Goal: Task Accomplishment & Management: Use online tool/utility

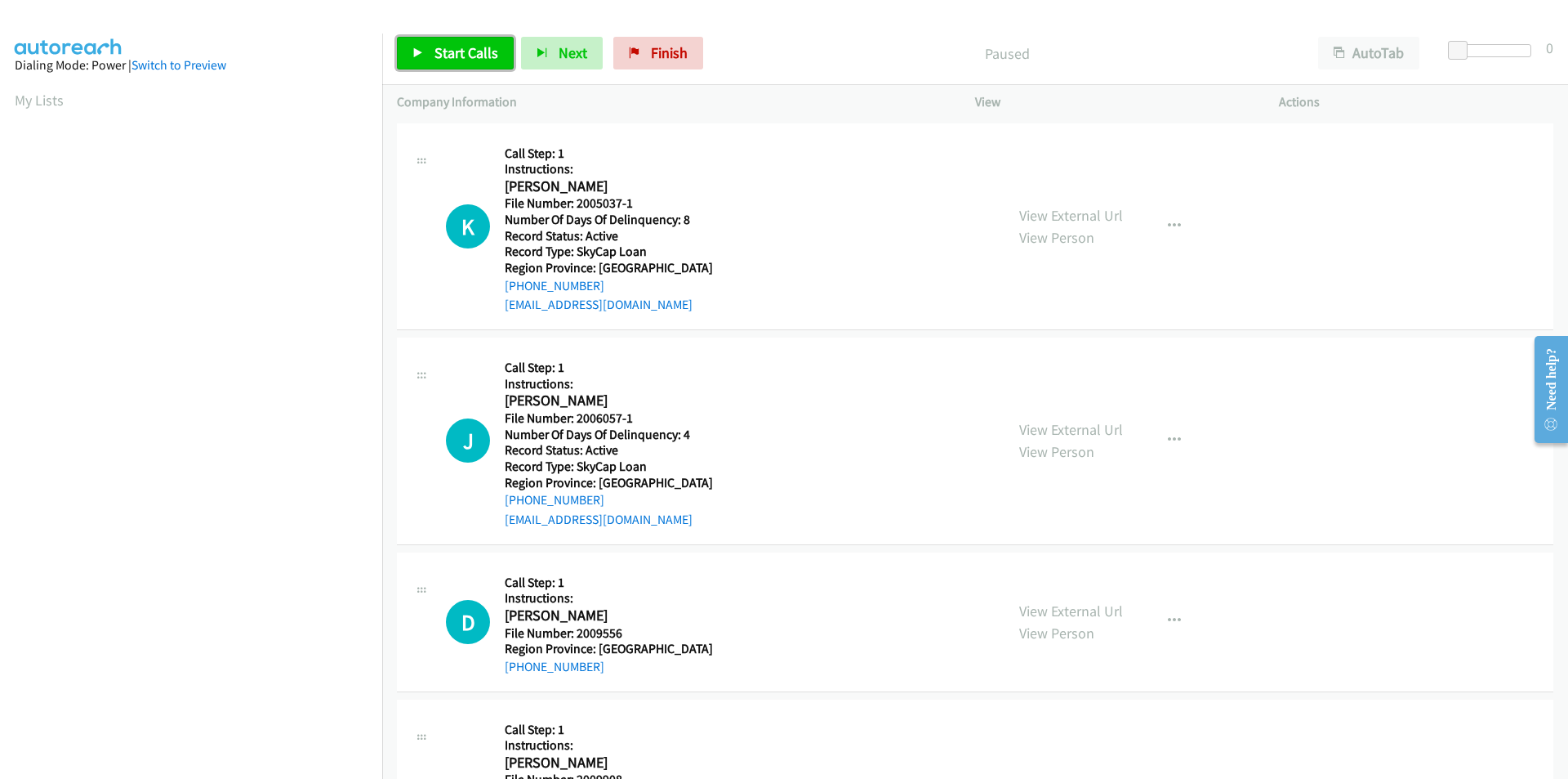
click at [471, 54] on span "Start Calls" at bounding box center [466, 53] width 64 height 19
click at [471, 54] on link "Pause" at bounding box center [441, 53] width 90 height 33
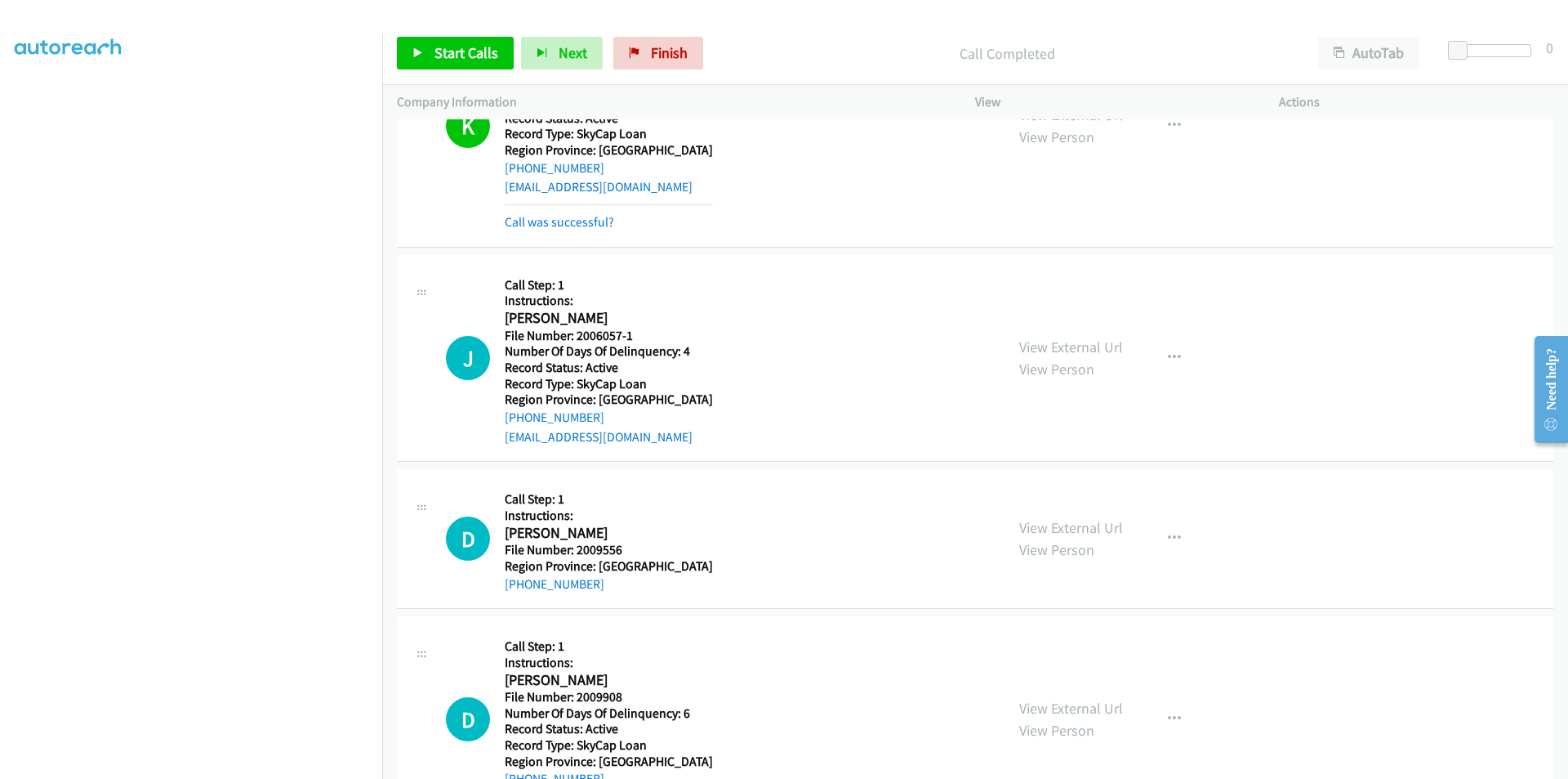
scroll to position [245, 0]
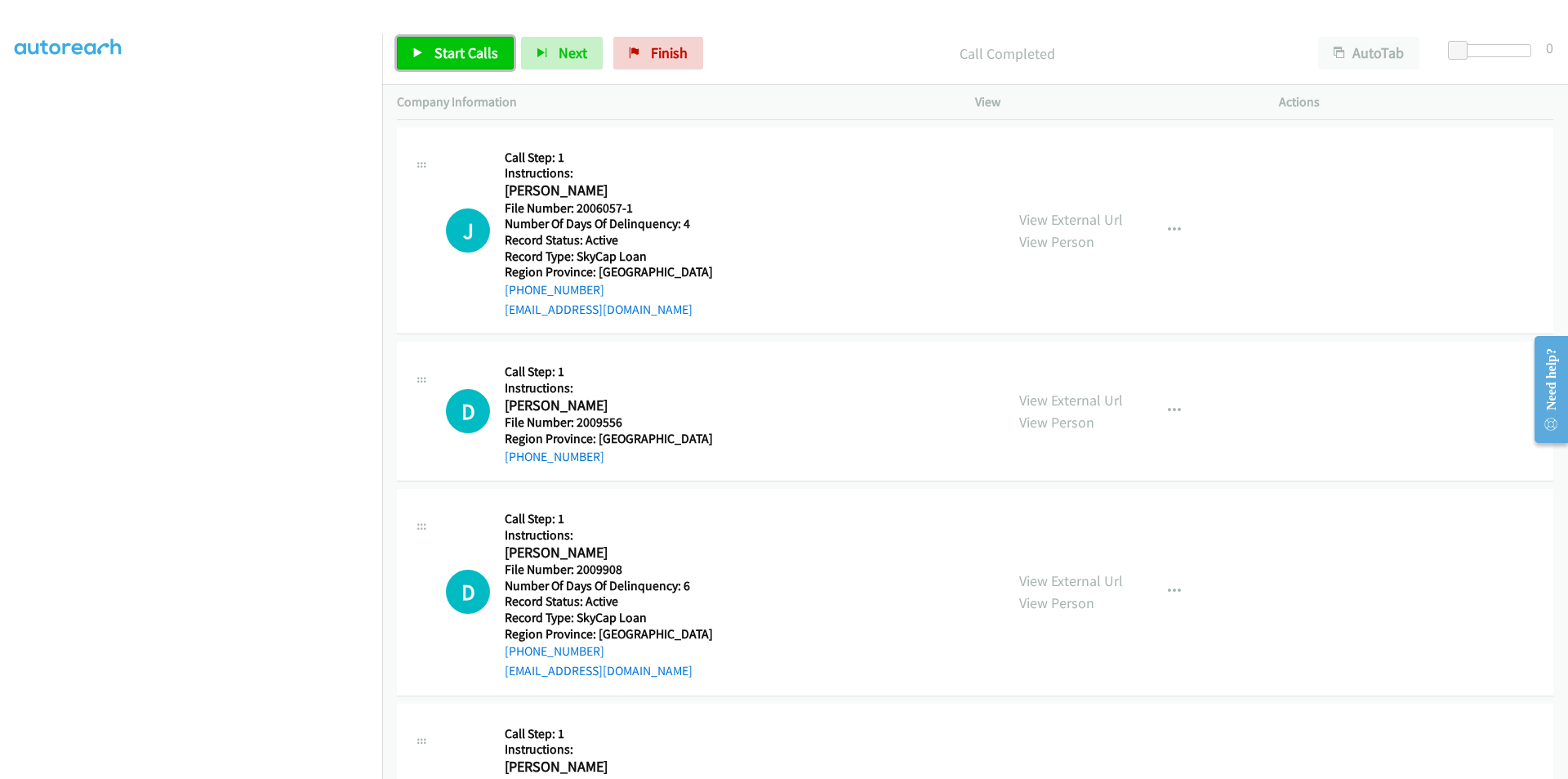
click at [461, 54] on span "Start Calls" at bounding box center [466, 53] width 64 height 19
click at [459, 52] on span "Pause" at bounding box center [452, 53] width 37 height 19
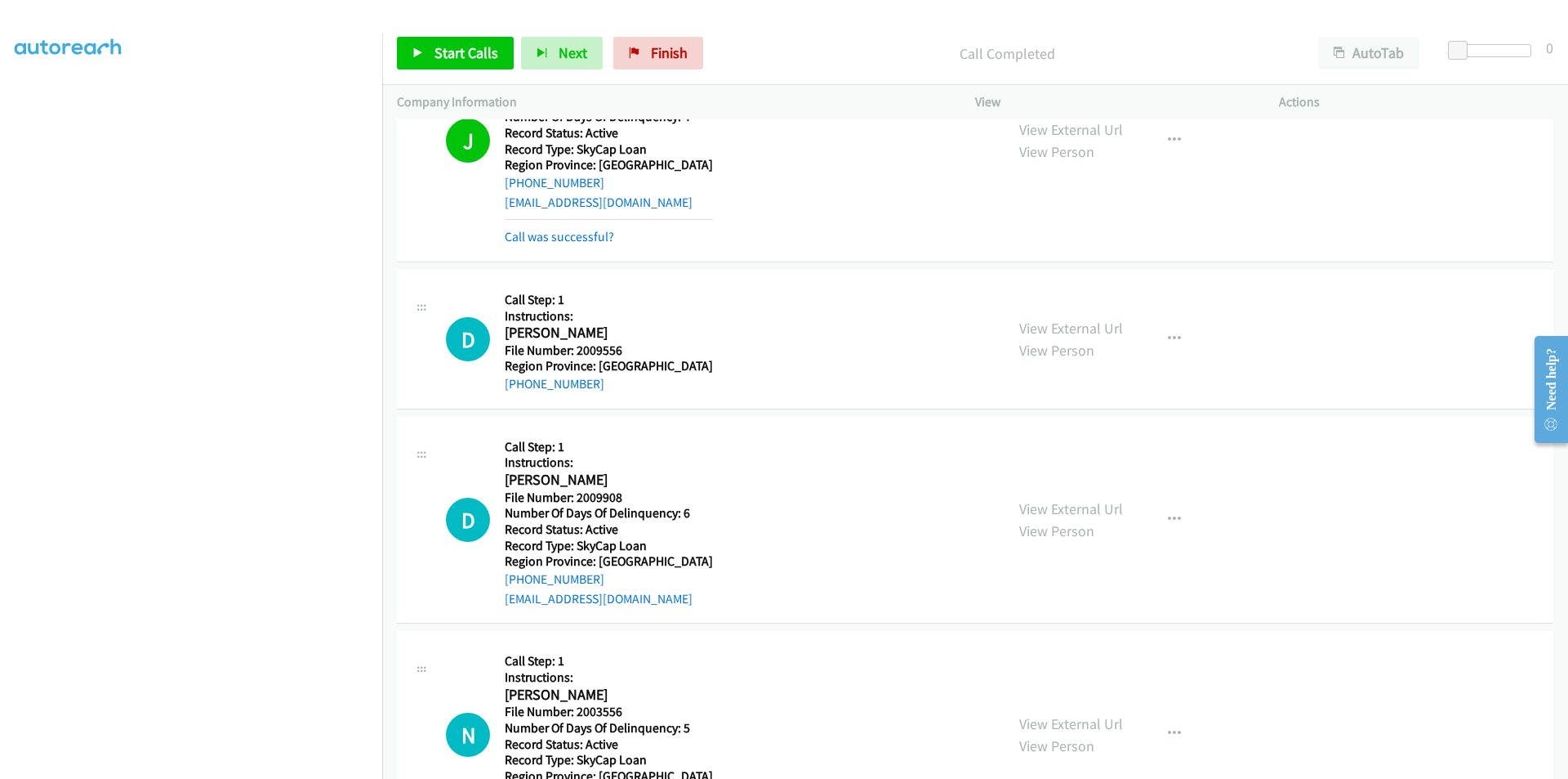
scroll to position [435, 0]
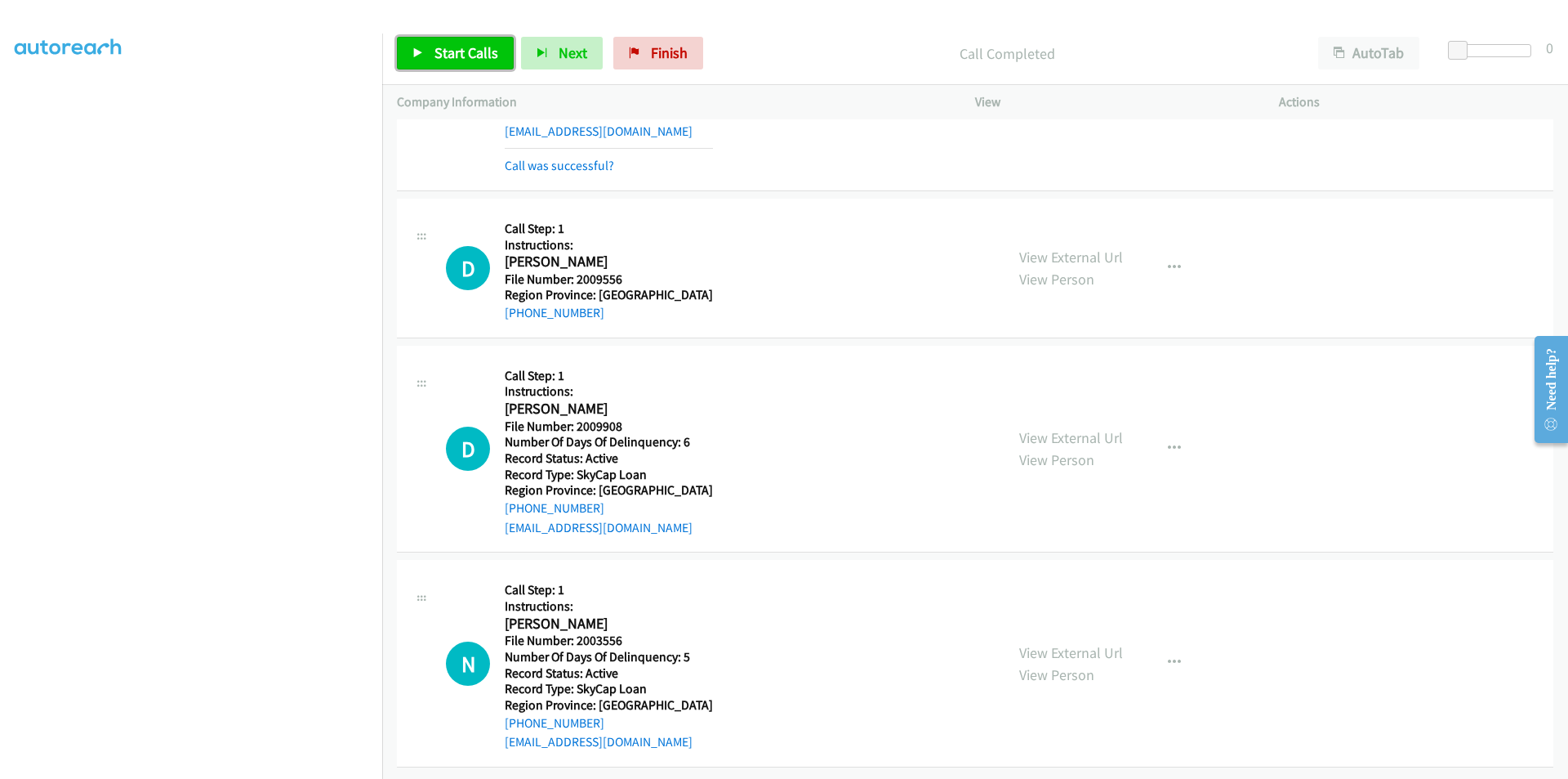
click at [459, 48] on span "Start Calls" at bounding box center [466, 53] width 64 height 19
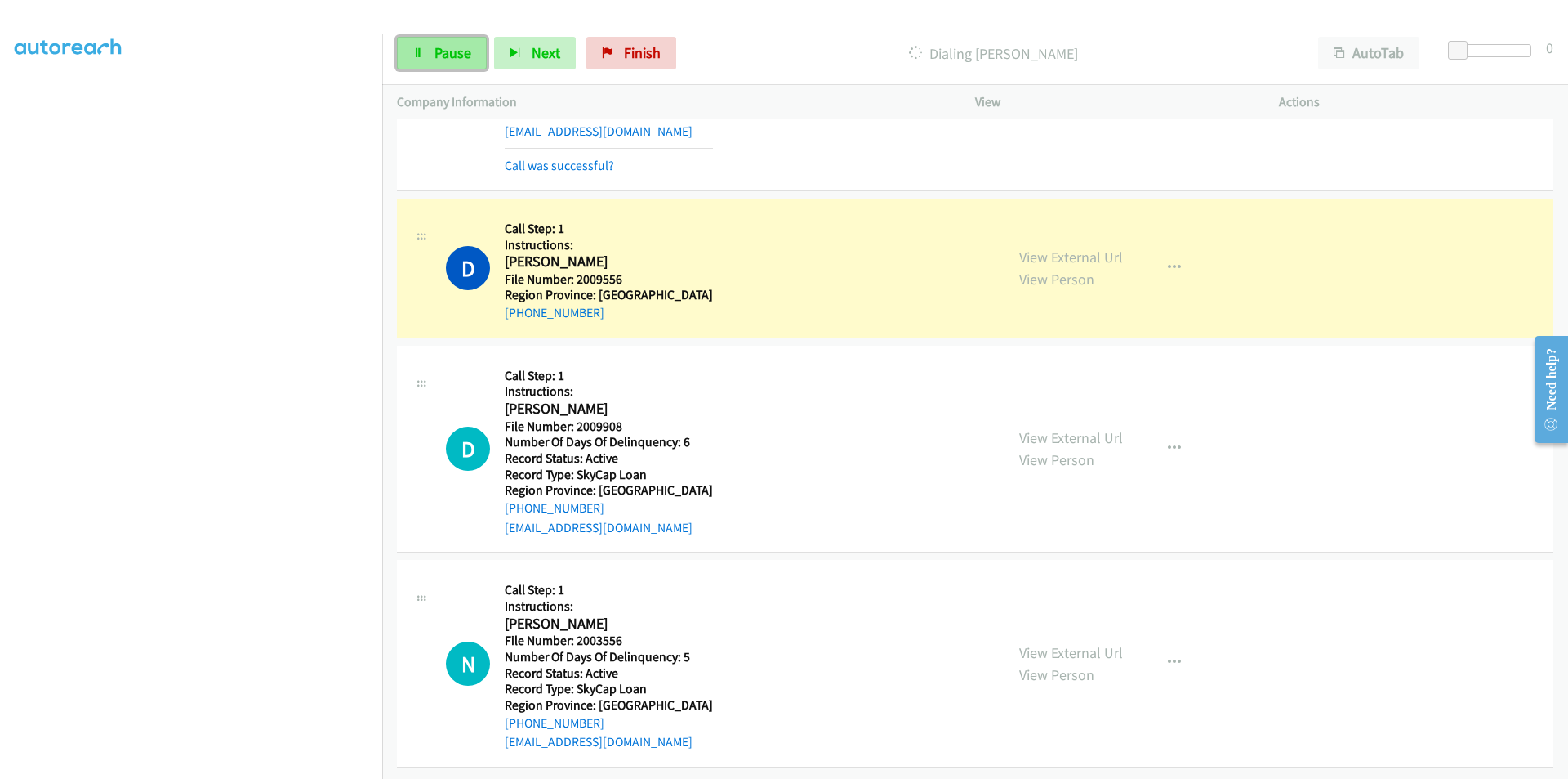
click at [460, 48] on span "Pause" at bounding box center [452, 53] width 37 height 19
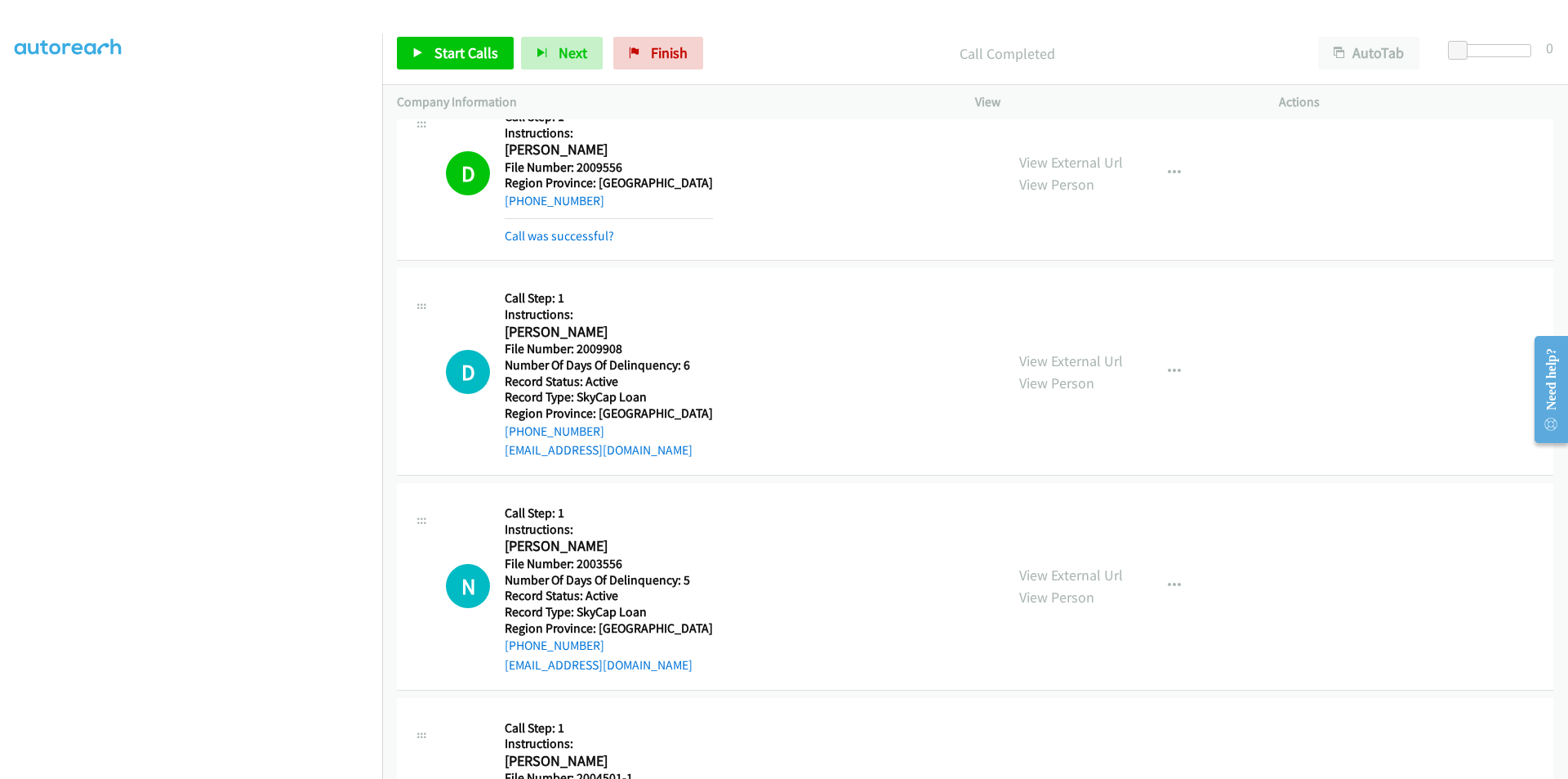
scroll to position [681, 0]
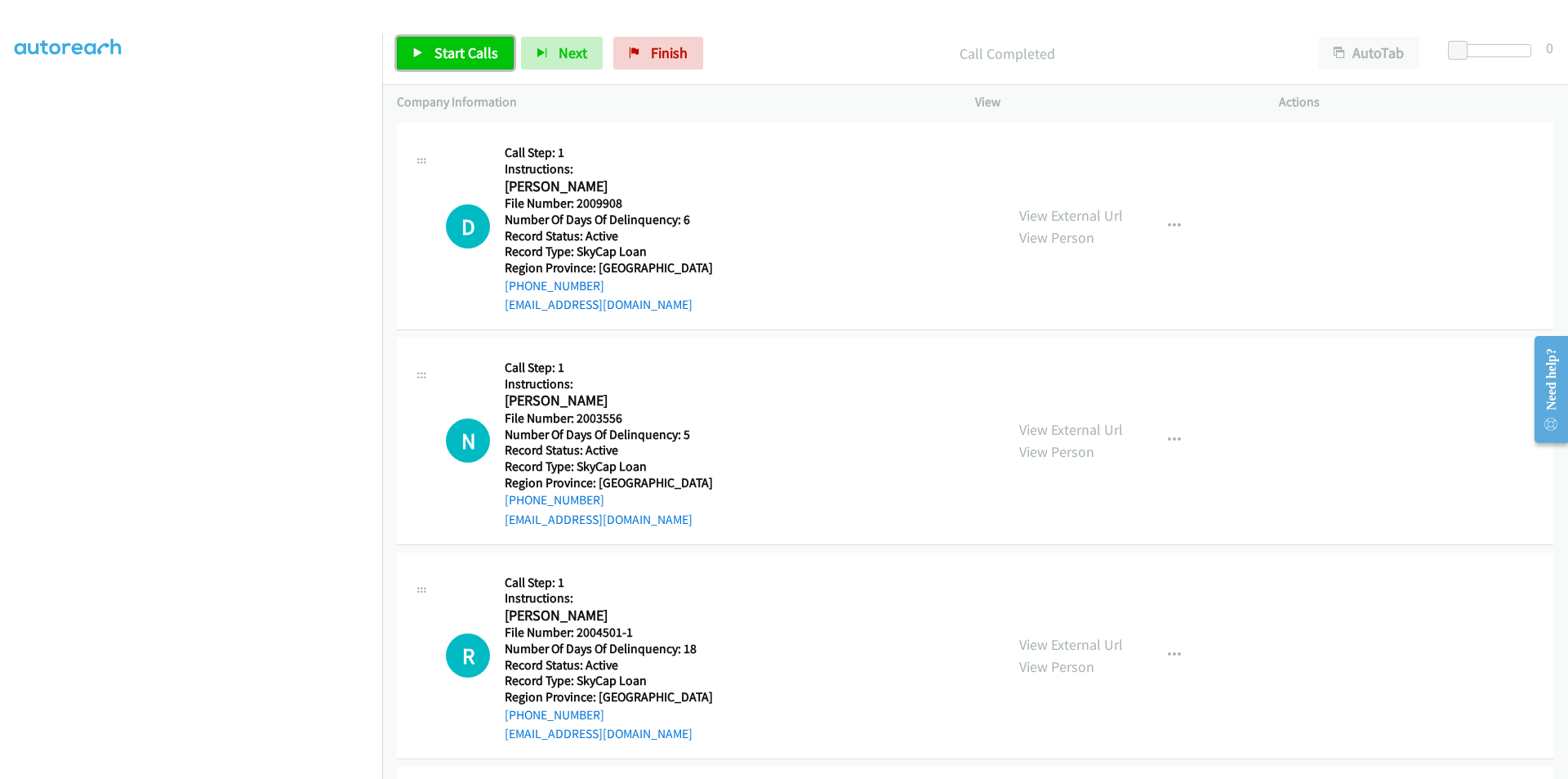
click at [469, 46] on span "Start Calls" at bounding box center [466, 53] width 64 height 19
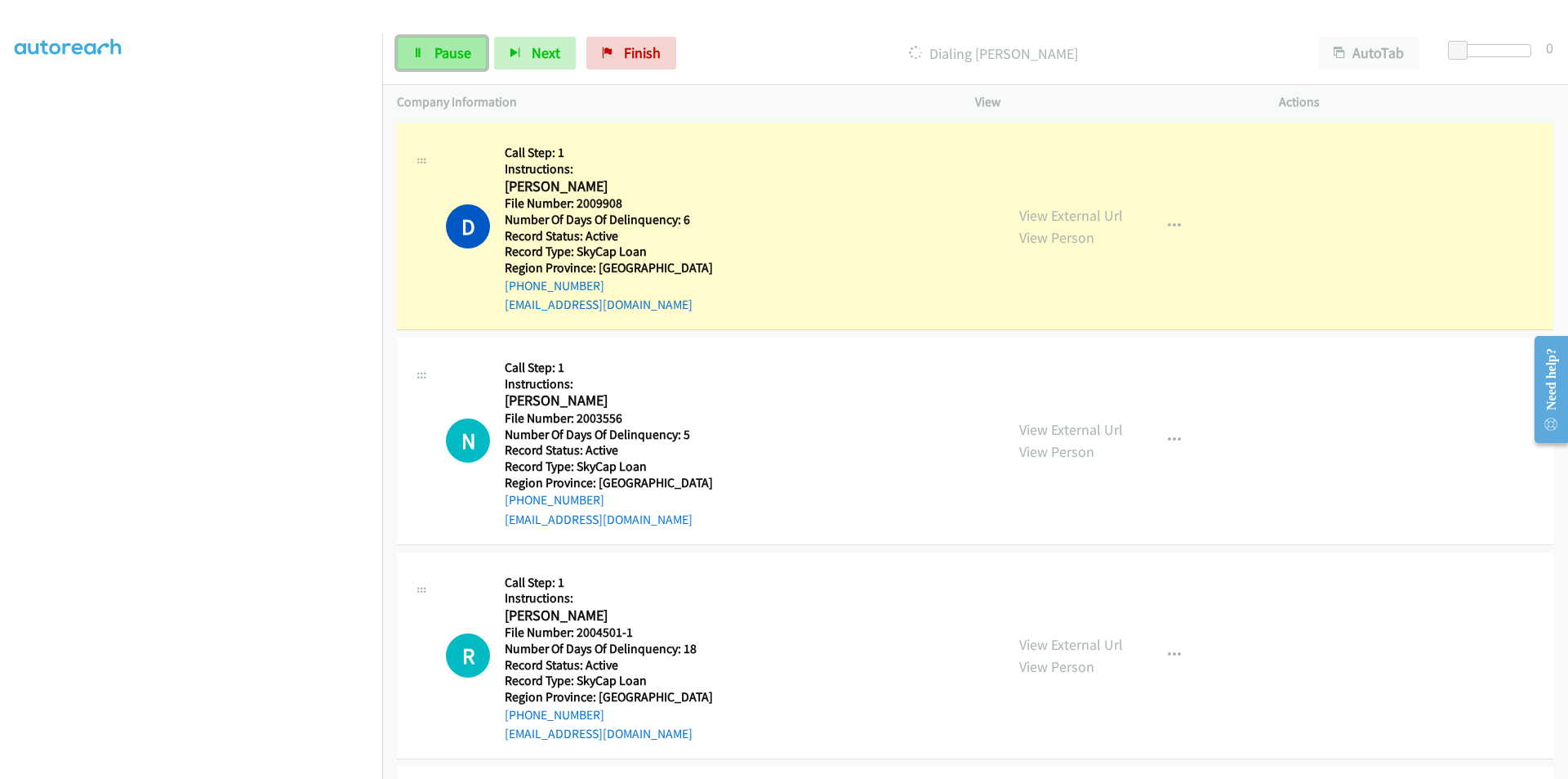
click at [456, 47] on span "Pause" at bounding box center [452, 53] width 37 height 19
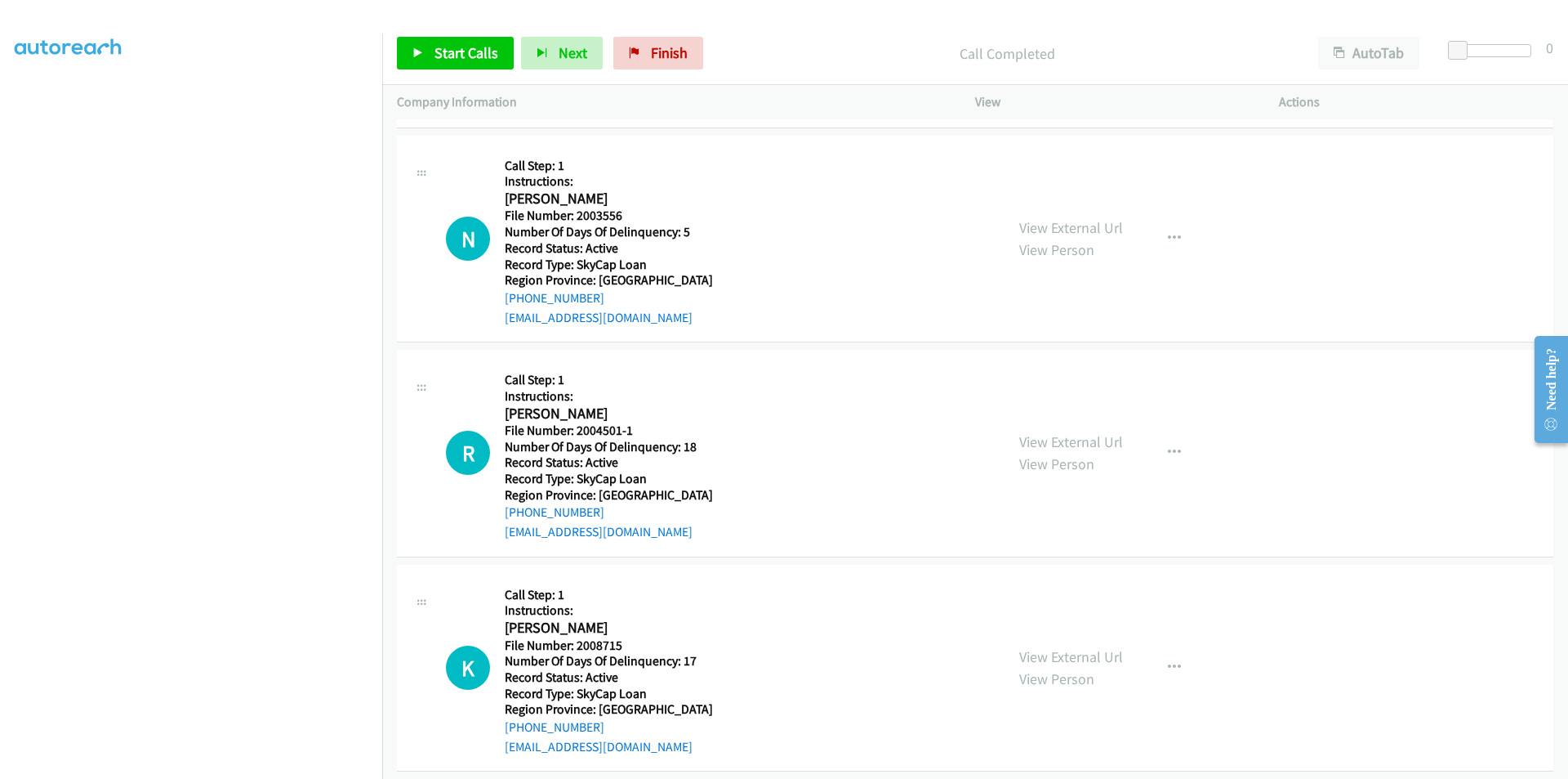
scroll to position [926, 0]
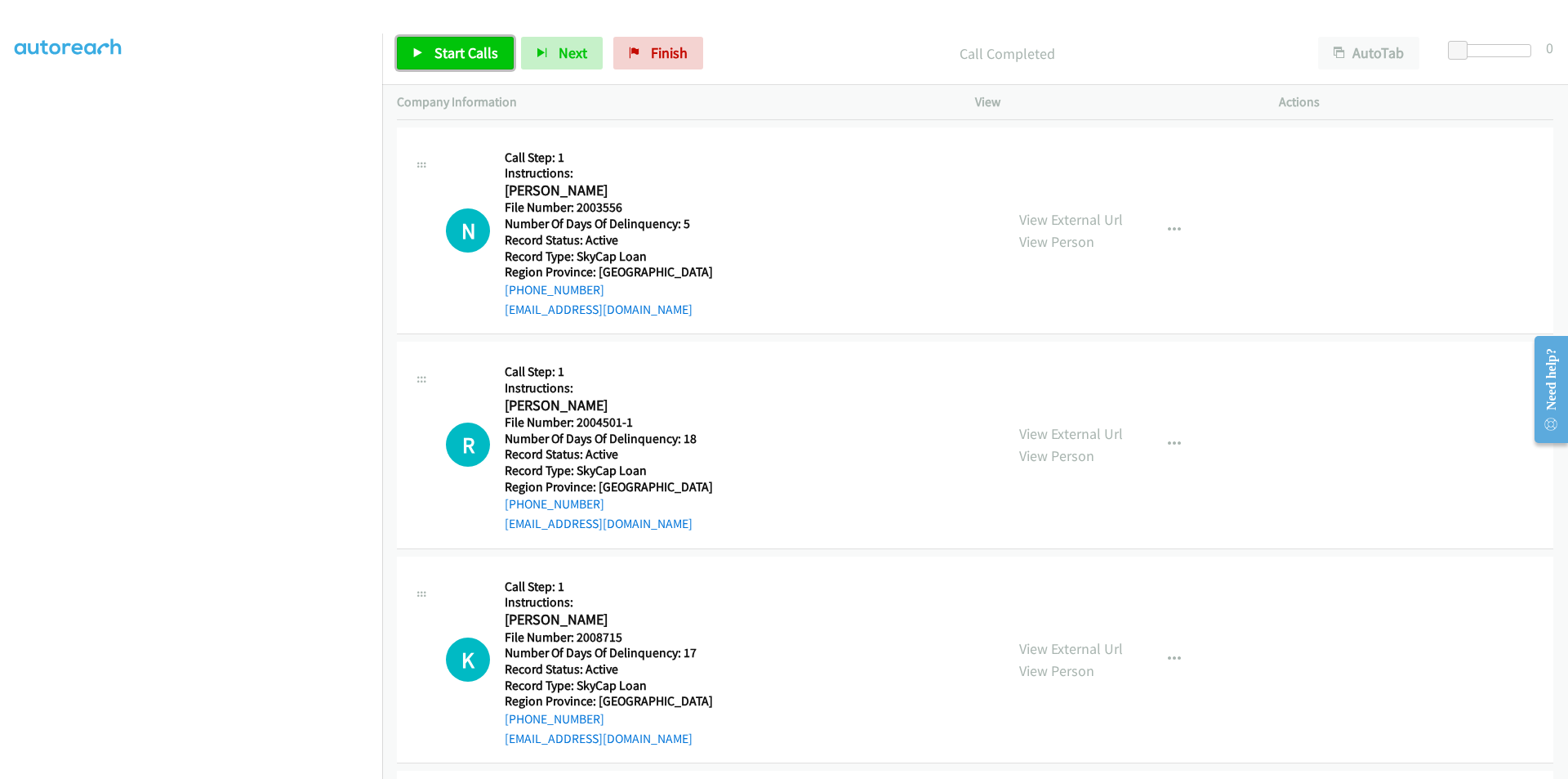
click at [447, 46] on span "Start Calls" at bounding box center [466, 53] width 64 height 19
click at [447, 46] on span "Pause" at bounding box center [452, 53] width 37 height 19
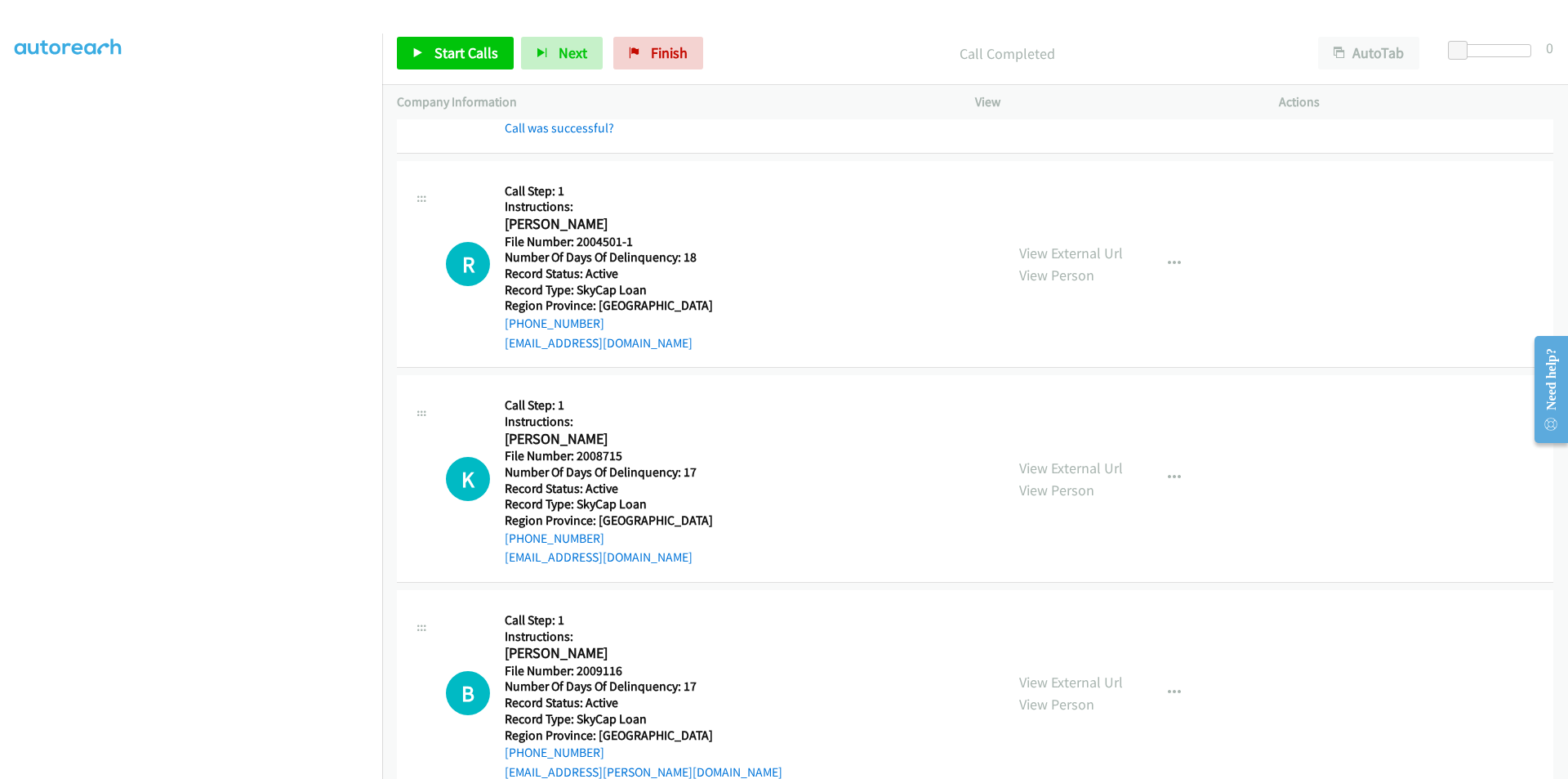
scroll to position [1171, 0]
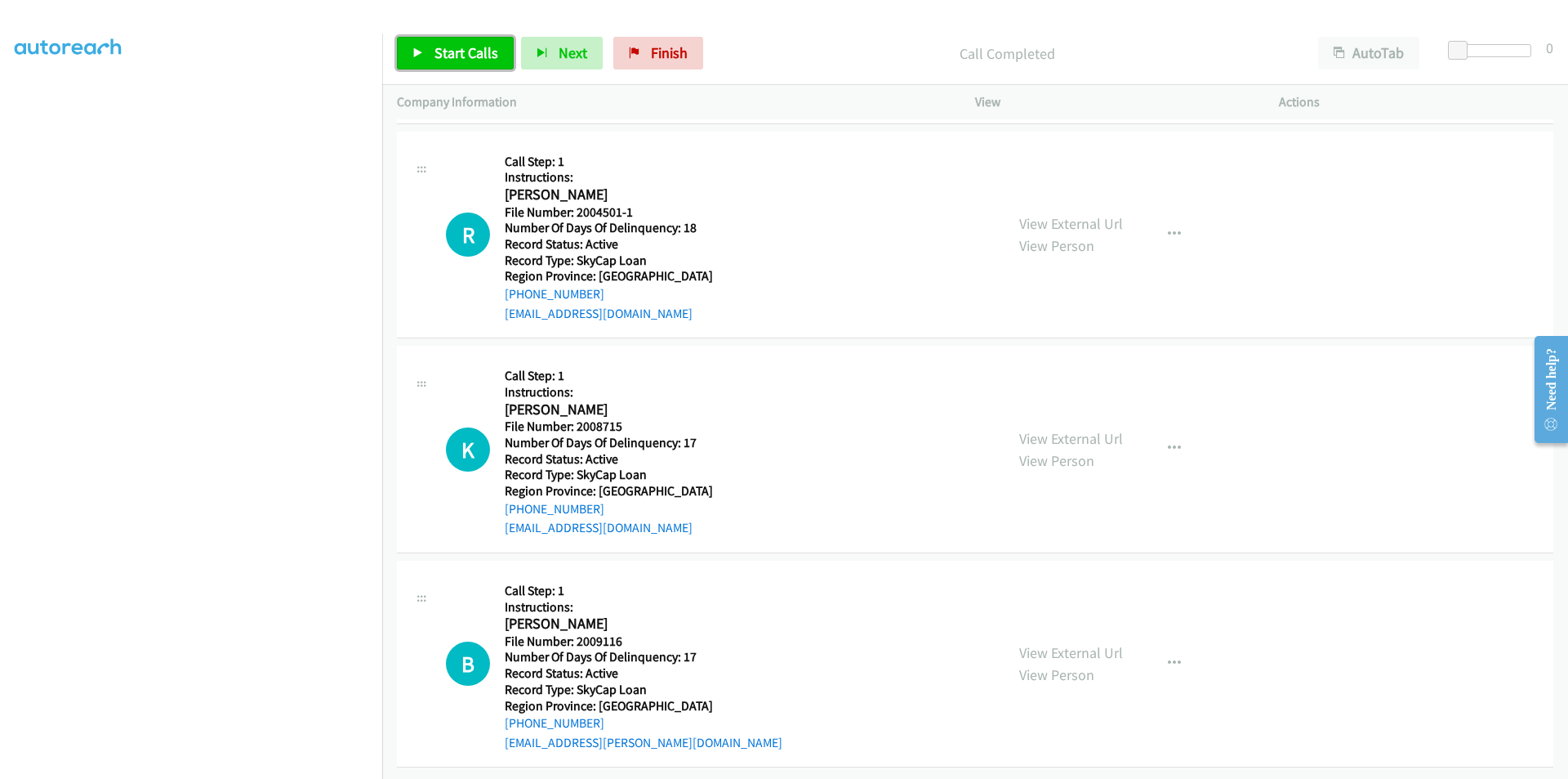
click at [452, 53] on span "Start Calls" at bounding box center [466, 53] width 64 height 19
click at [453, 47] on span "Pause" at bounding box center [452, 53] width 37 height 19
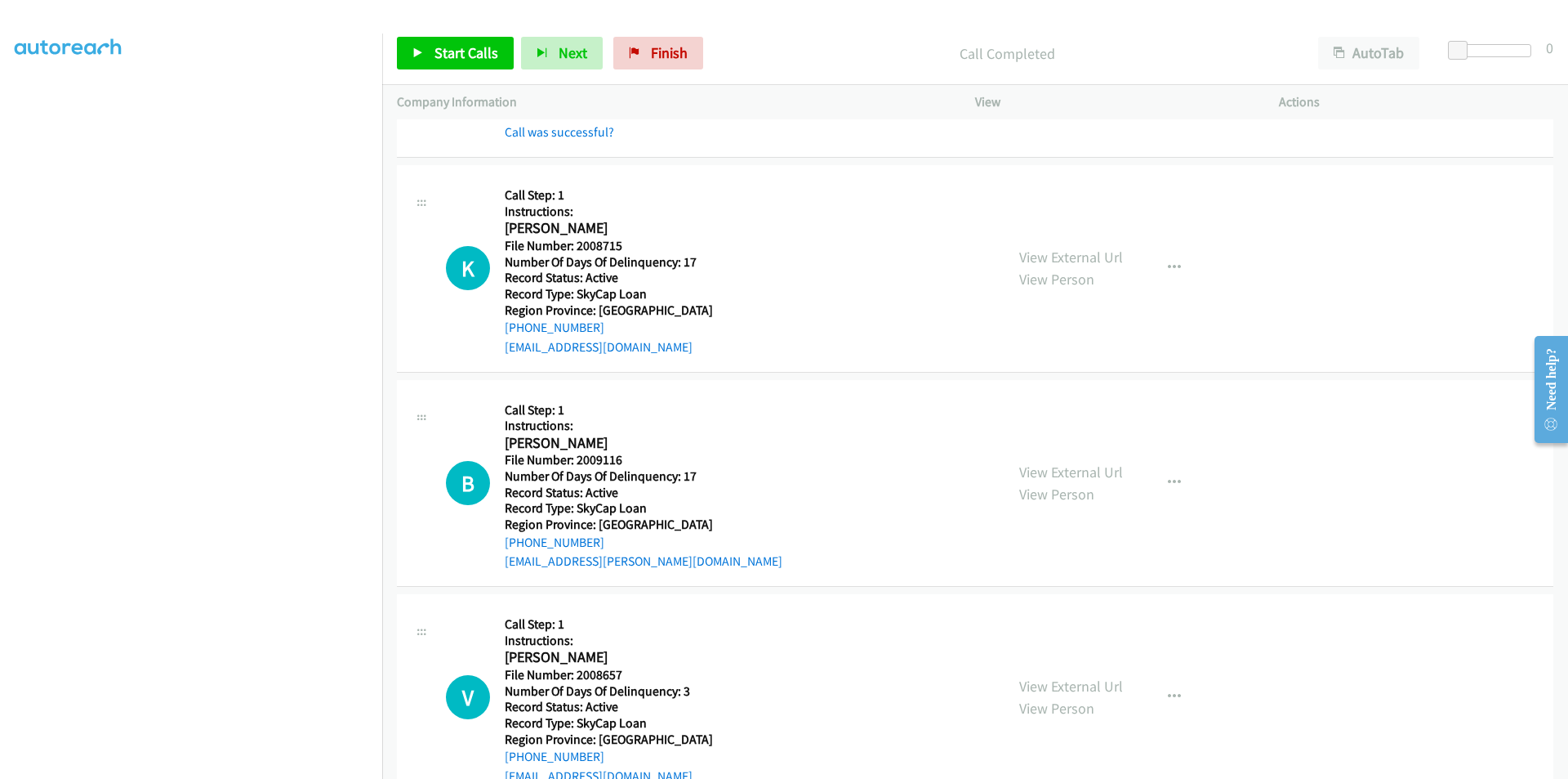
scroll to position [1416, 0]
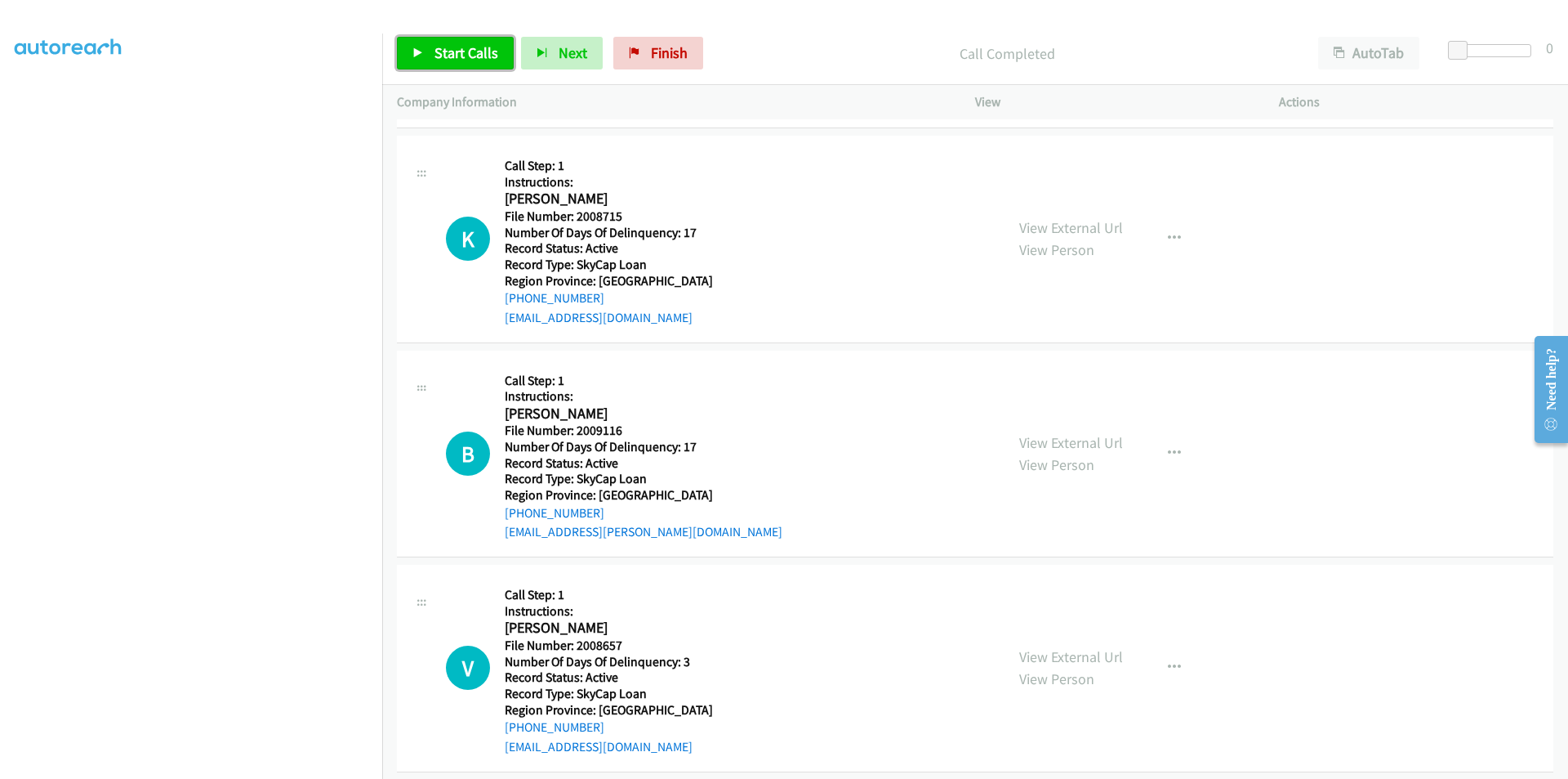
click at [453, 48] on span "Start Calls" at bounding box center [466, 53] width 64 height 19
click at [453, 48] on span "Pause" at bounding box center [452, 53] width 37 height 19
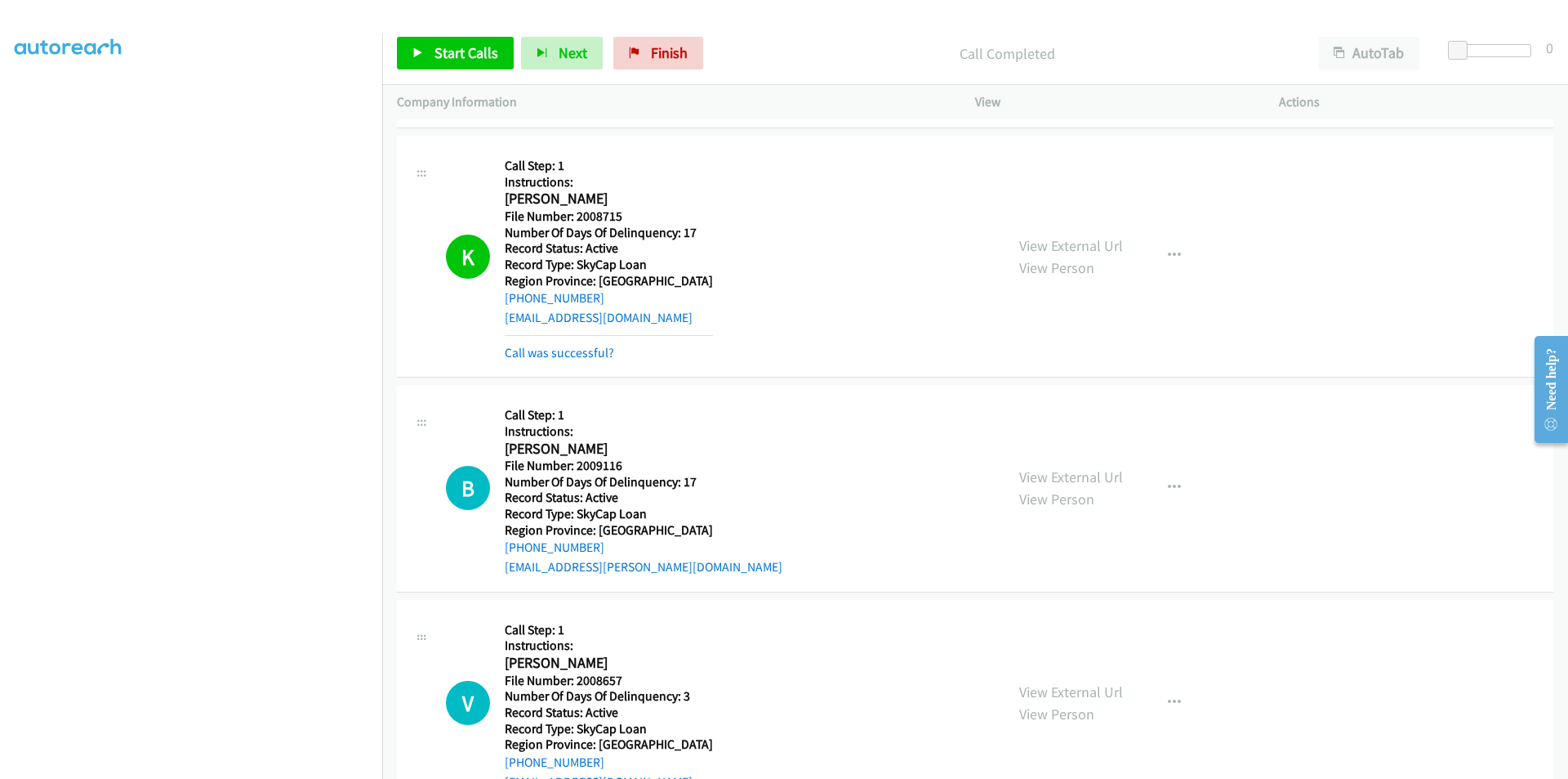
scroll to position [1661, 0]
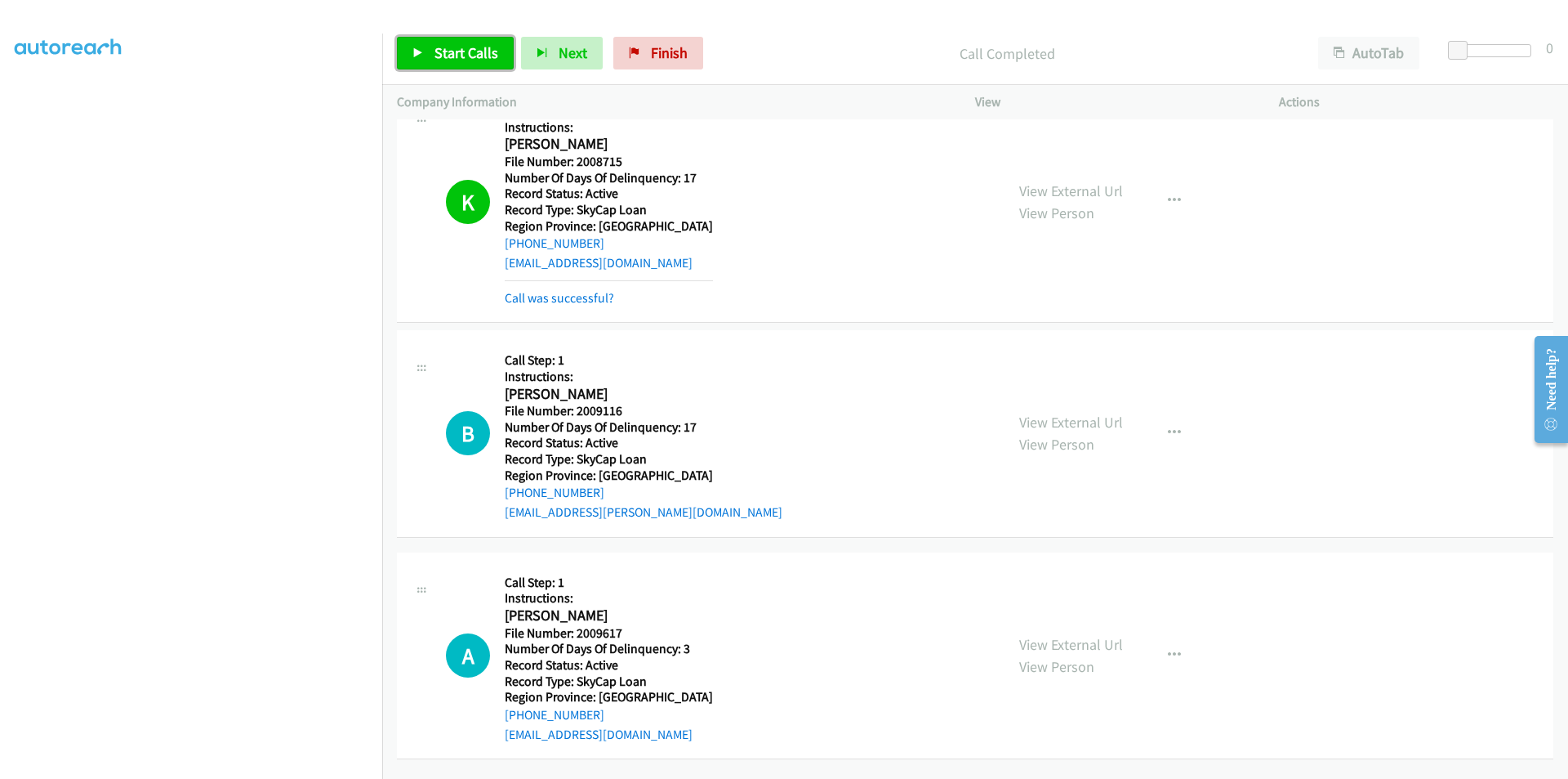
click at [473, 44] on span "Start Calls" at bounding box center [466, 53] width 64 height 19
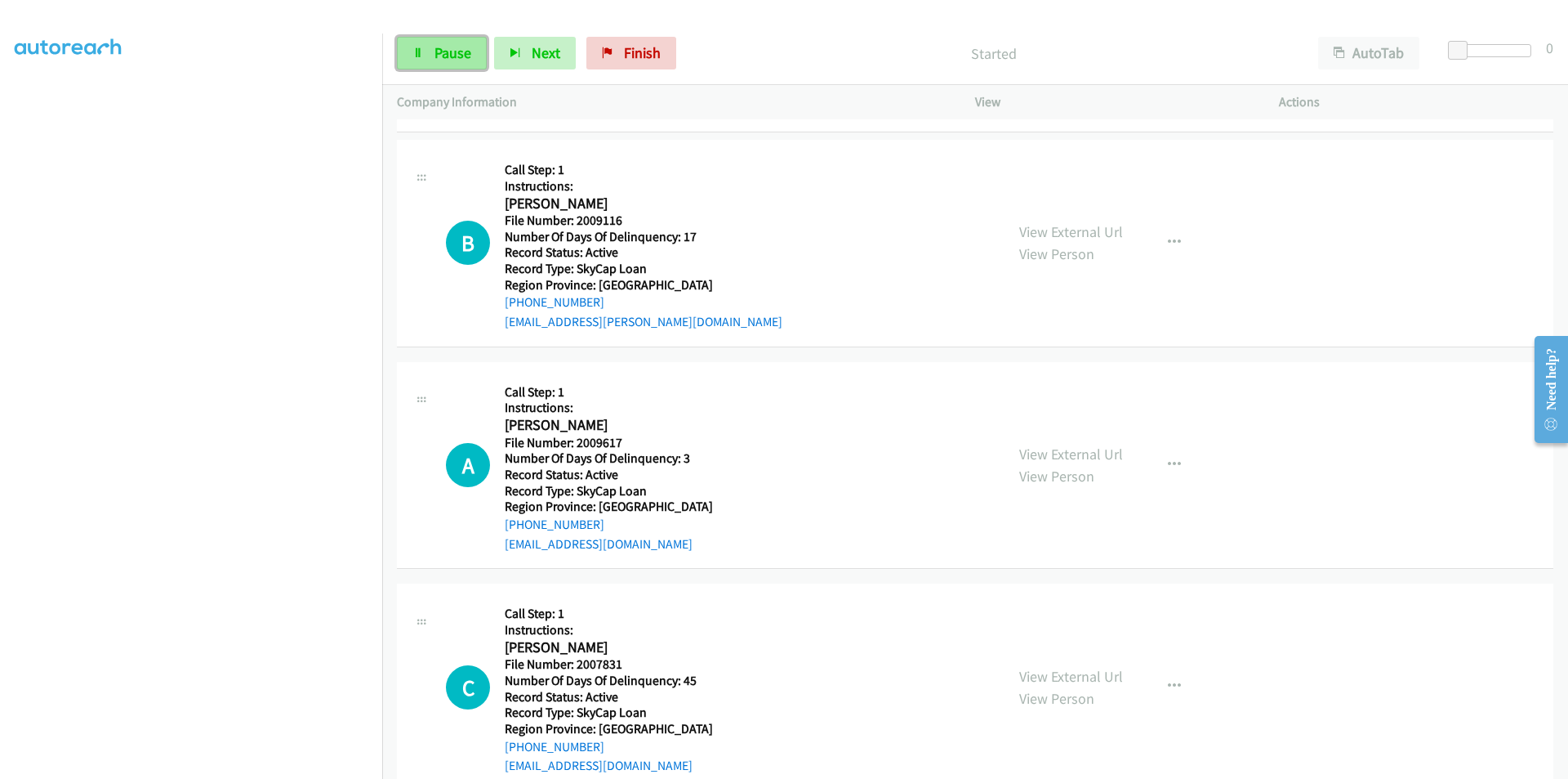
click at [444, 54] on span "Pause" at bounding box center [452, 53] width 37 height 19
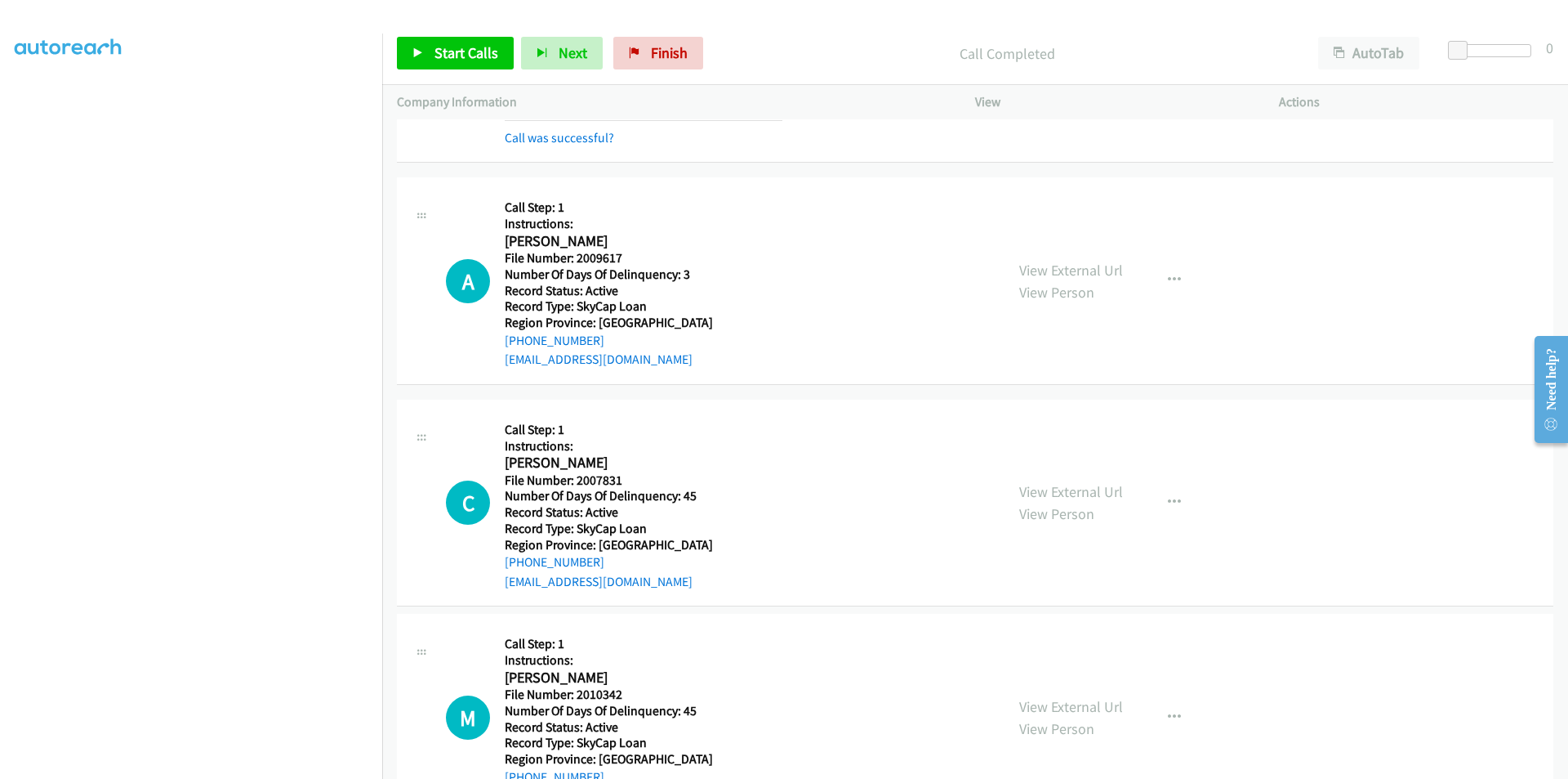
scroll to position [1906, 0]
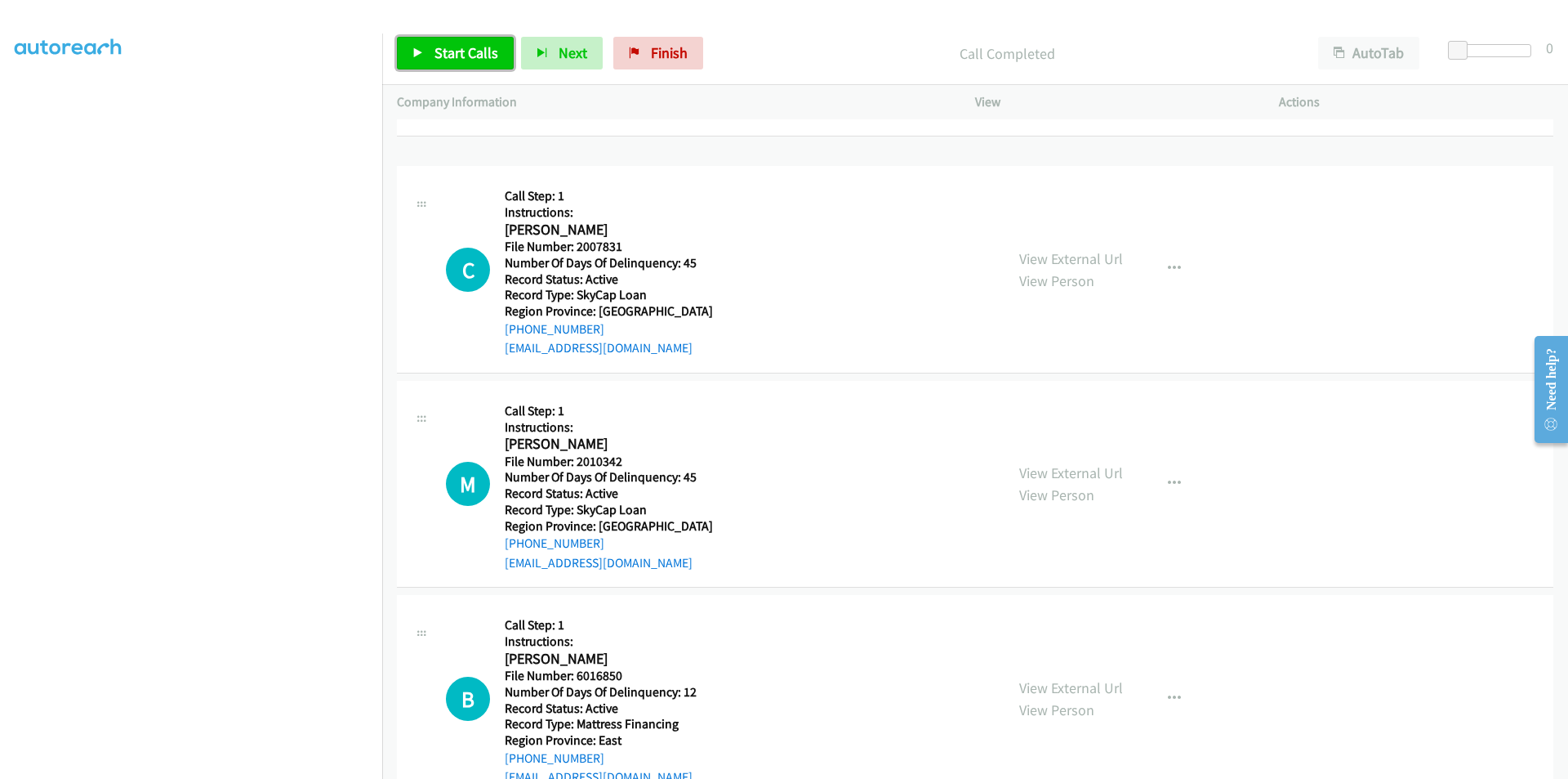
click at [452, 44] on span "Start Calls" at bounding box center [466, 53] width 64 height 19
click at [452, 44] on span "Pause" at bounding box center [452, 53] width 37 height 19
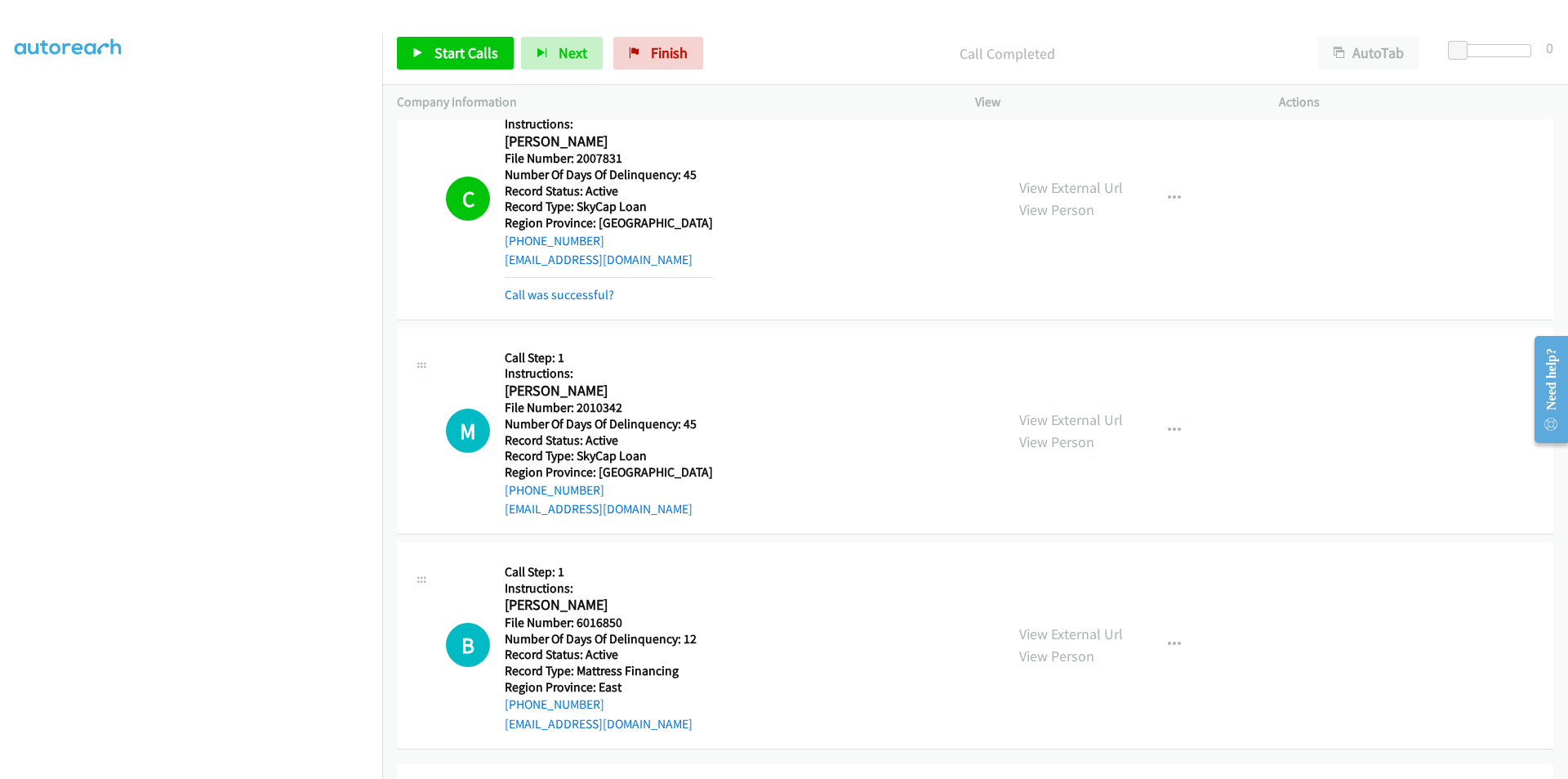
scroll to position [2152, 0]
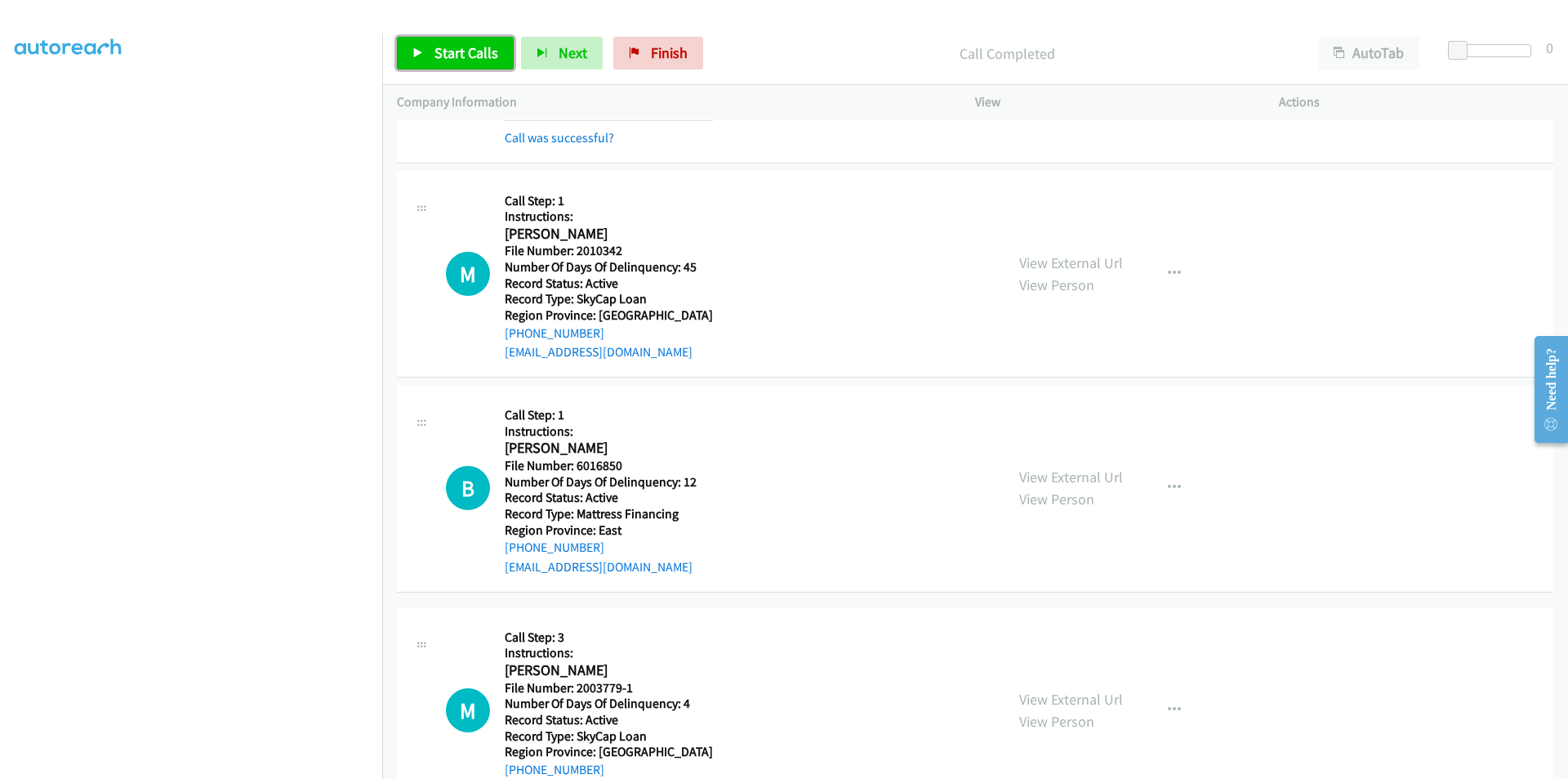
click at [459, 49] on span "Start Calls" at bounding box center [466, 53] width 64 height 19
click at [459, 49] on span "Pause" at bounding box center [452, 53] width 37 height 19
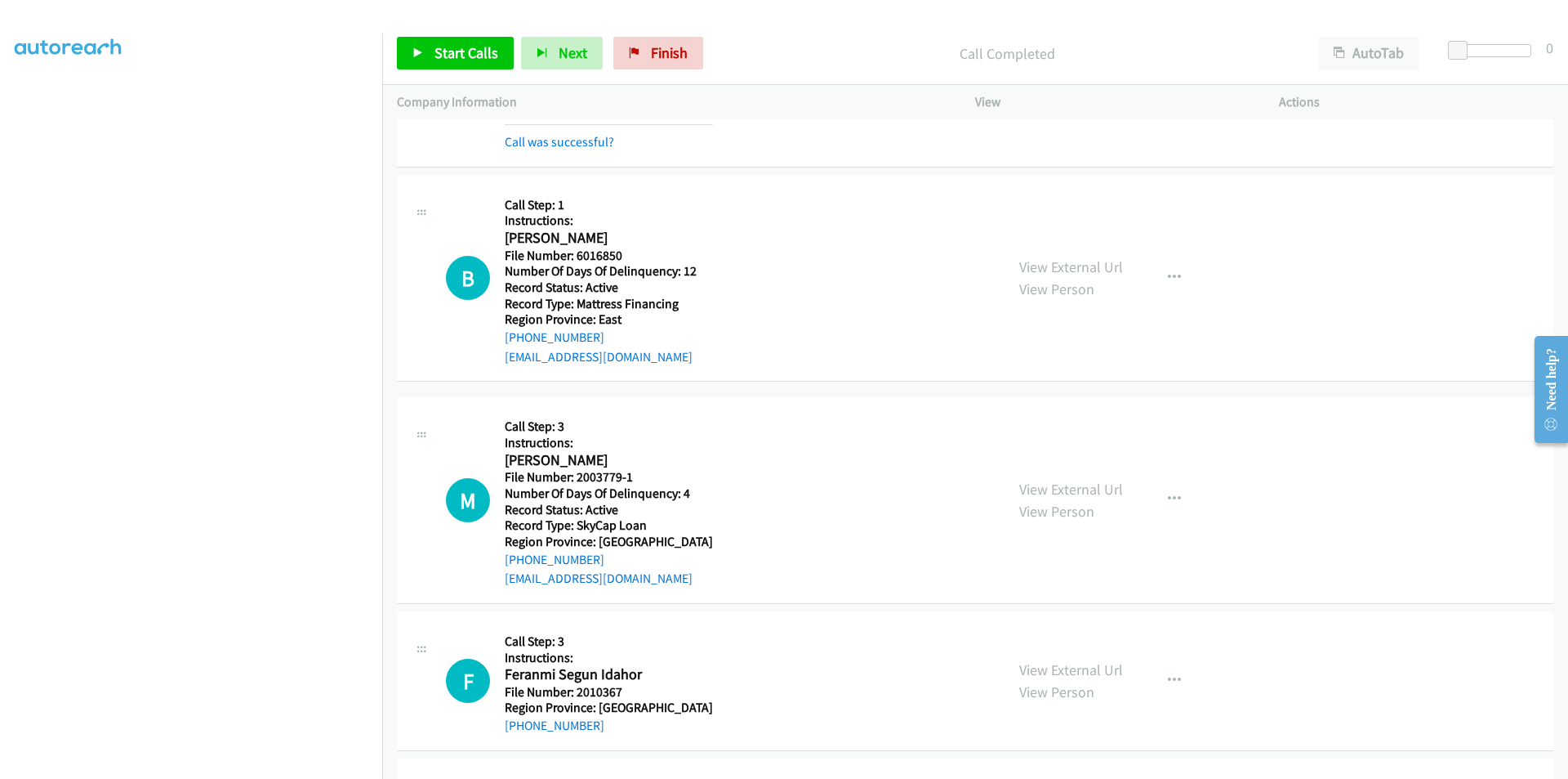
scroll to position [2478, 0]
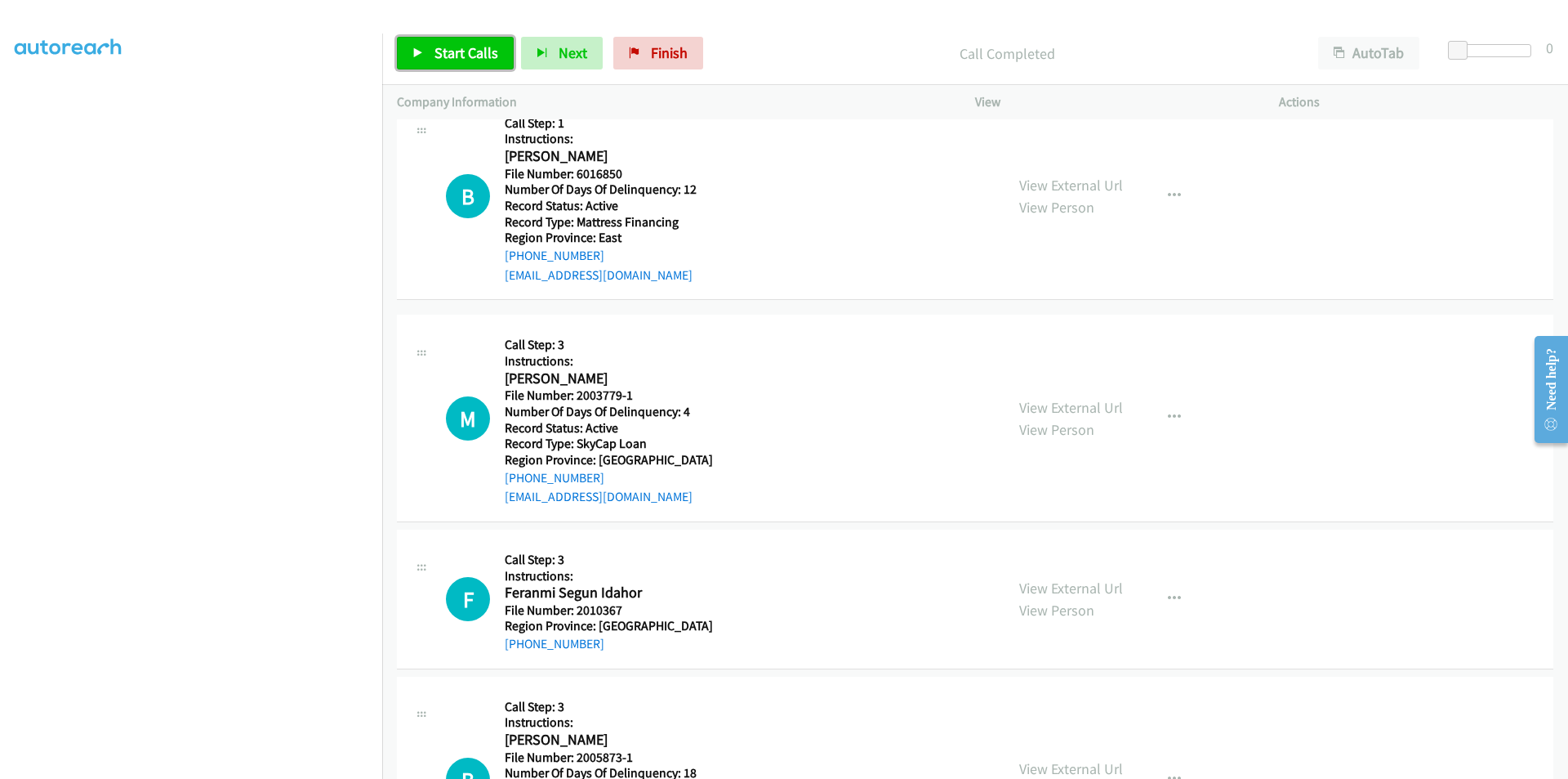
click at [472, 50] on span "Start Calls" at bounding box center [466, 53] width 64 height 19
click at [472, 50] on link "Pause" at bounding box center [441, 53] width 90 height 33
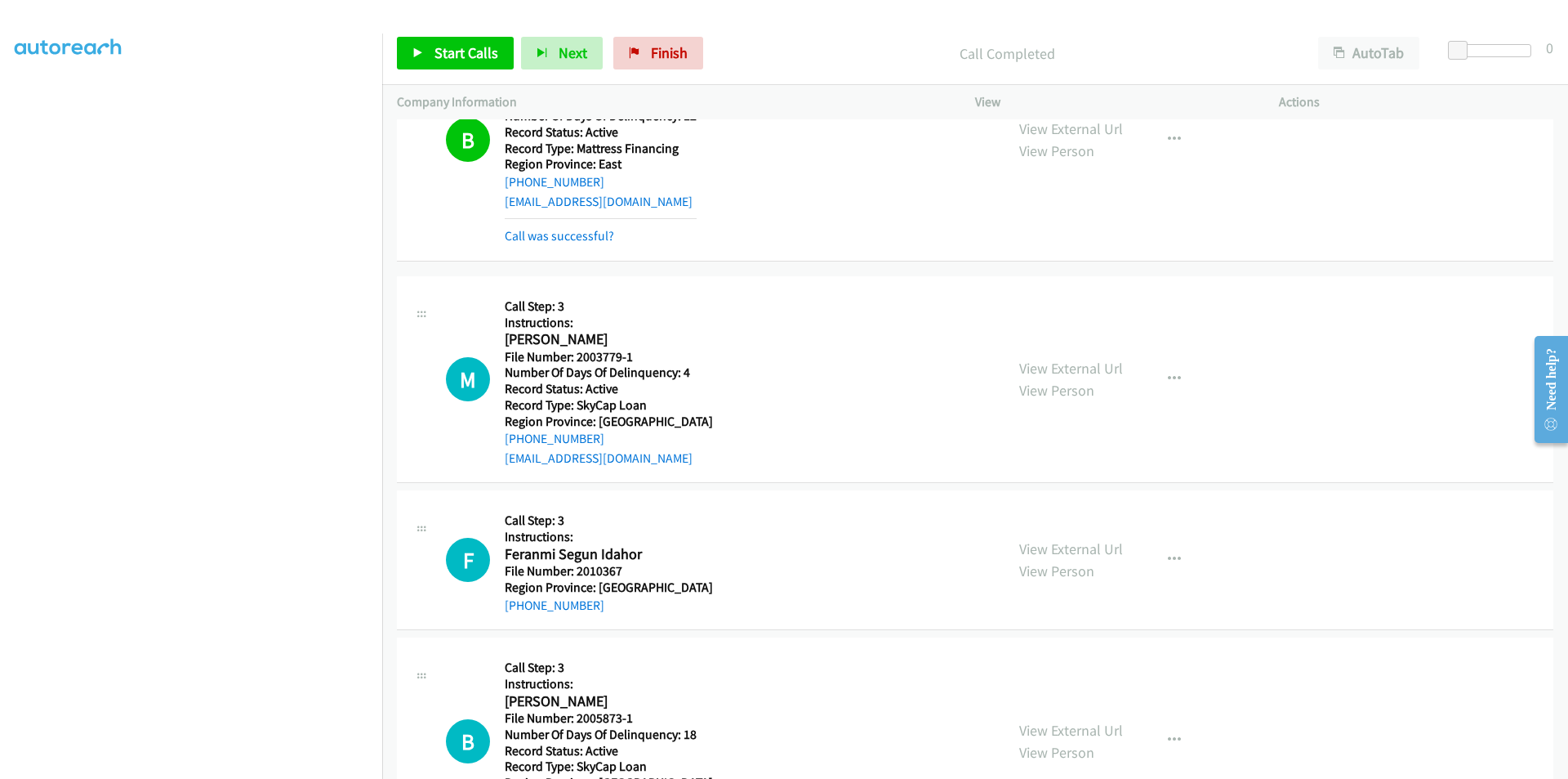
scroll to position [2642, 0]
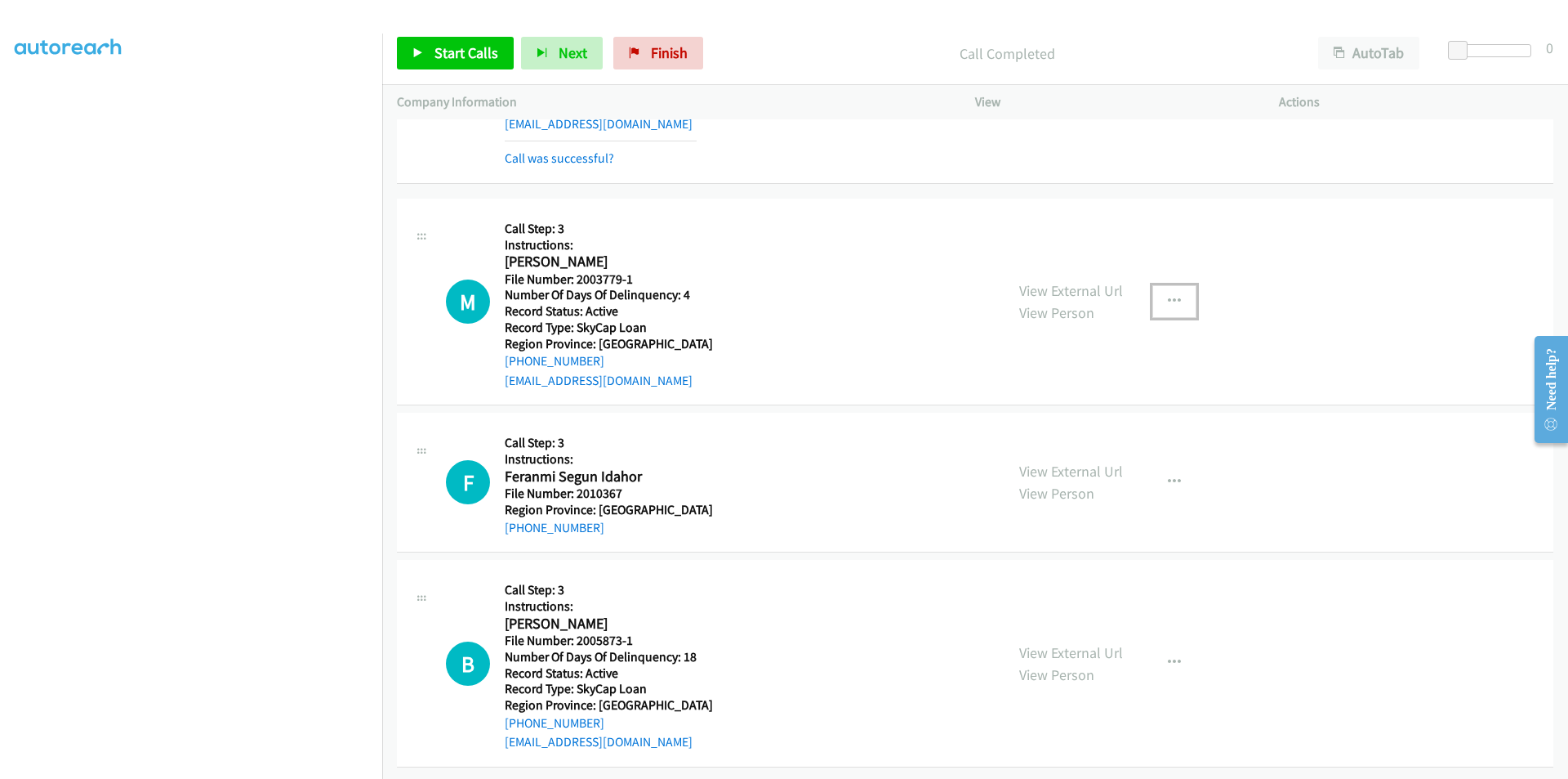
click at [1170, 295] on icon "button" at bounding box center [1174, 301] width 13 height 13
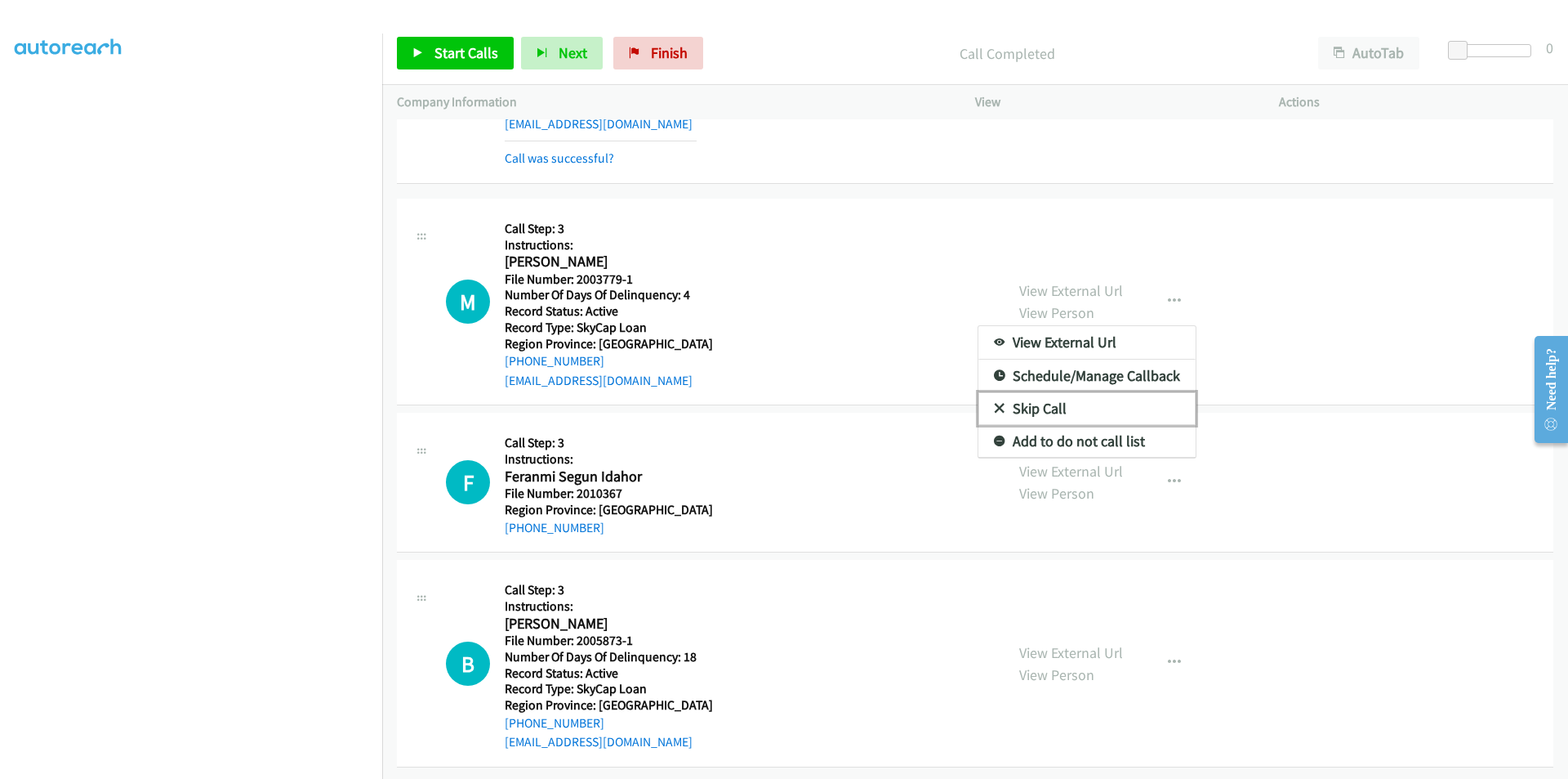
click at [1036, 396] on link "Skip Call" at bounding box center [1088, 409] width 218 height 33
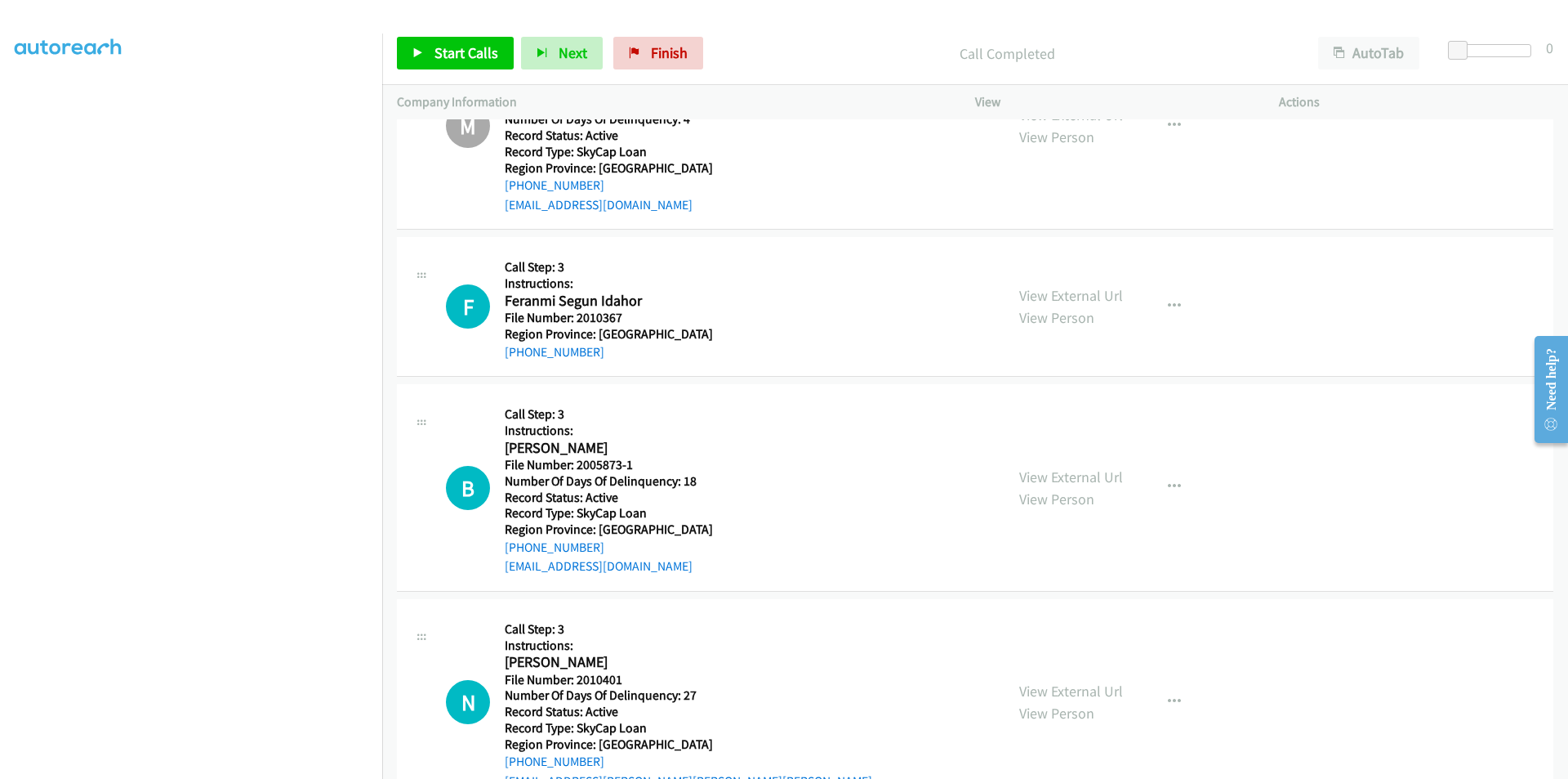
scroll to position [2886, 0]
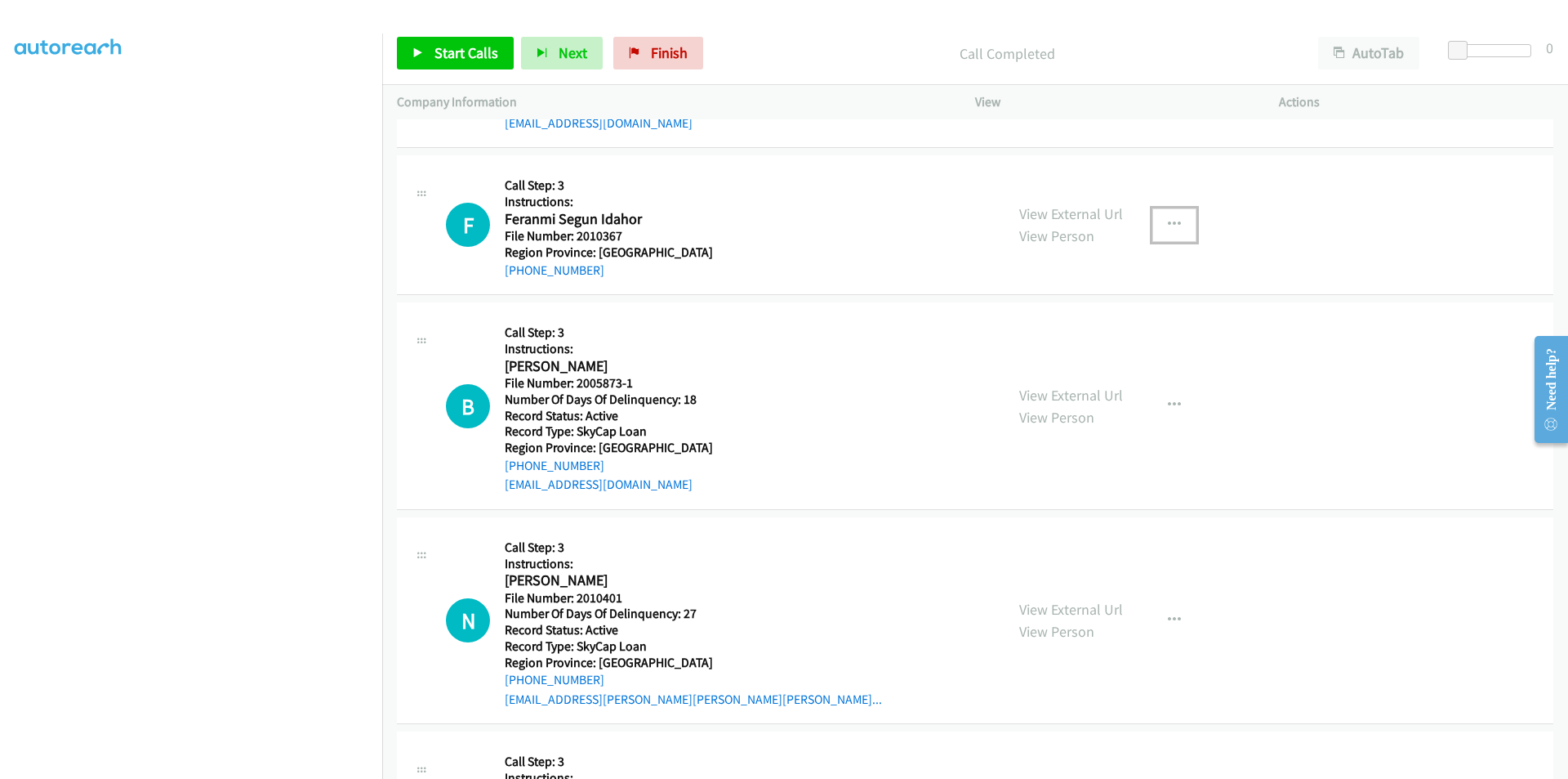
click at [1168, 222] on icon "button" at bounding box center [1174, 225] width 13 height 13
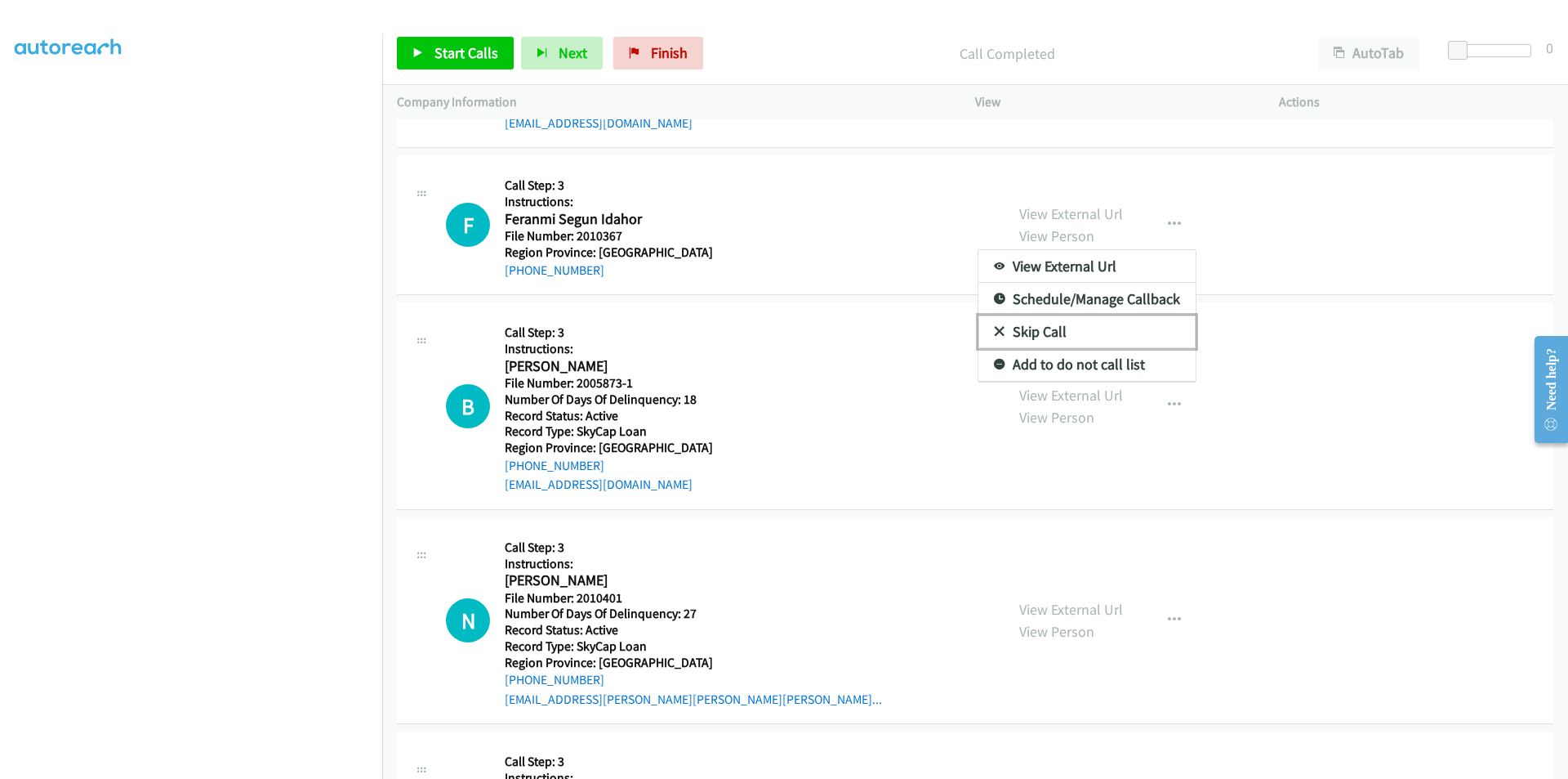
click at [1094, 327] on link "Skip Call" at bounding box center [1088, 332] width 218 height 33
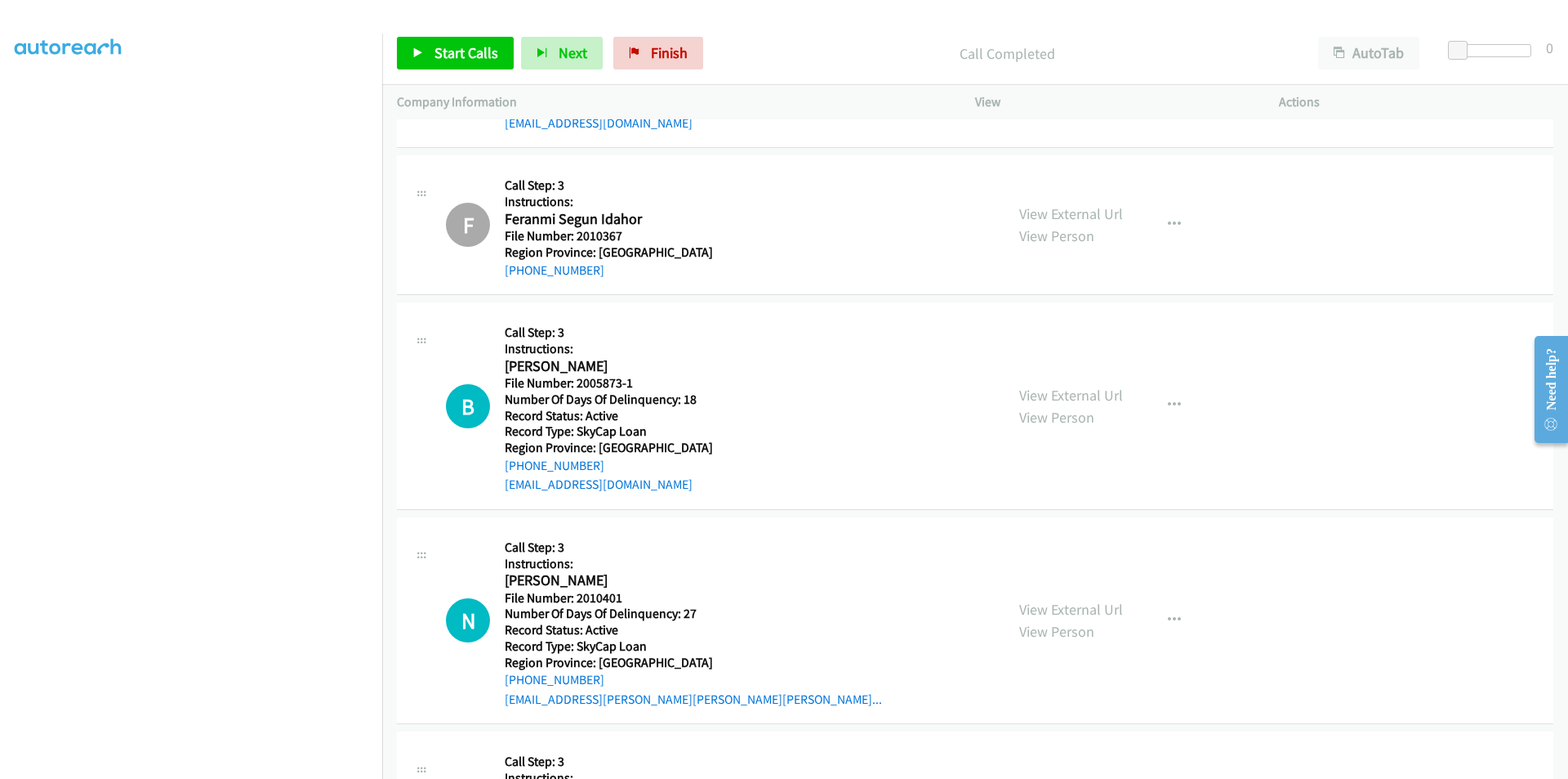
scroll to position [3050, 0]
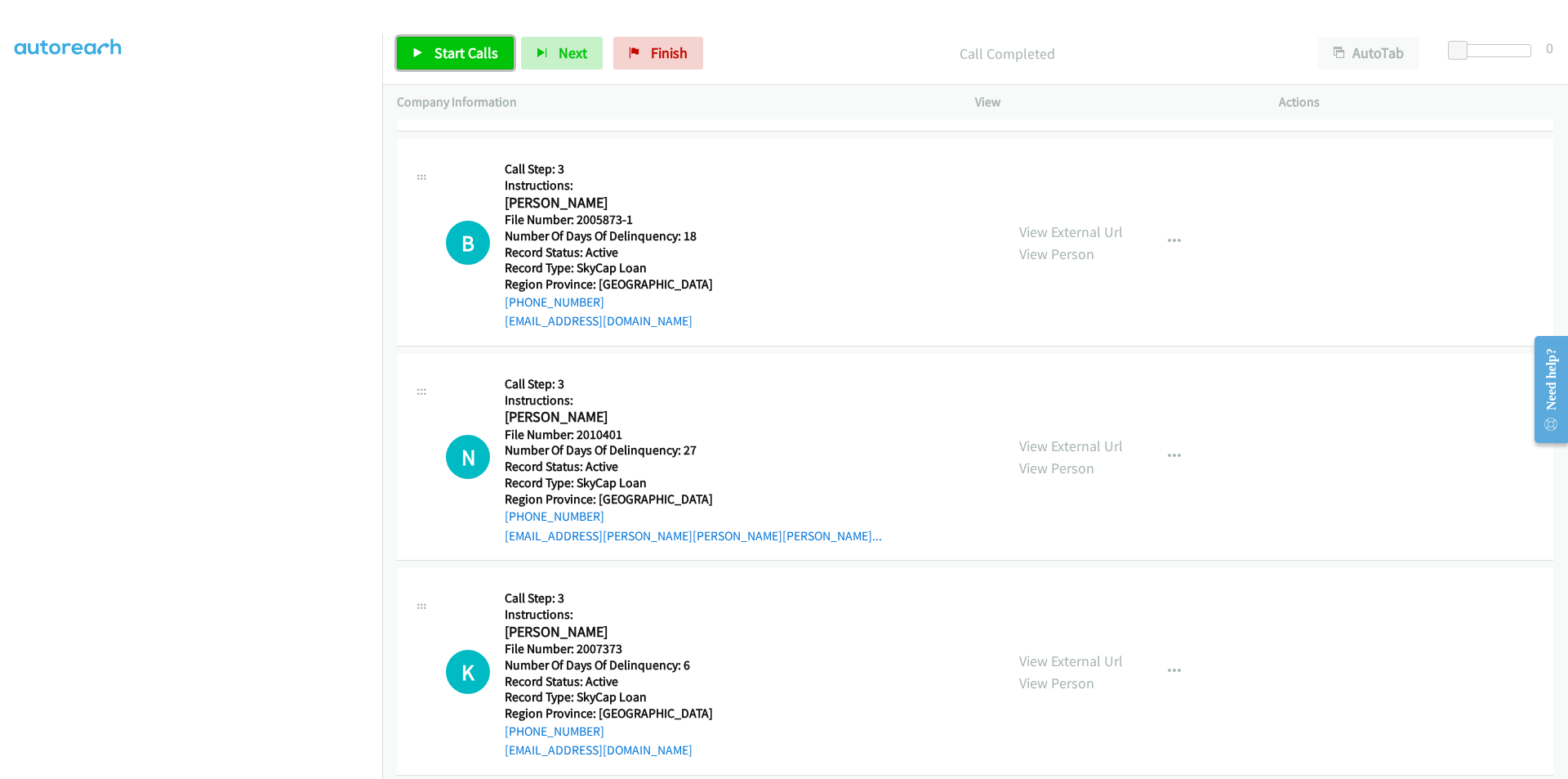
click at [463, 47] on span "Start Calls" at bounding box center [466, 53] width 64 height 19
click at [462, 50] on span "Pause" at bounding box center [452, 53] width 37 height 19
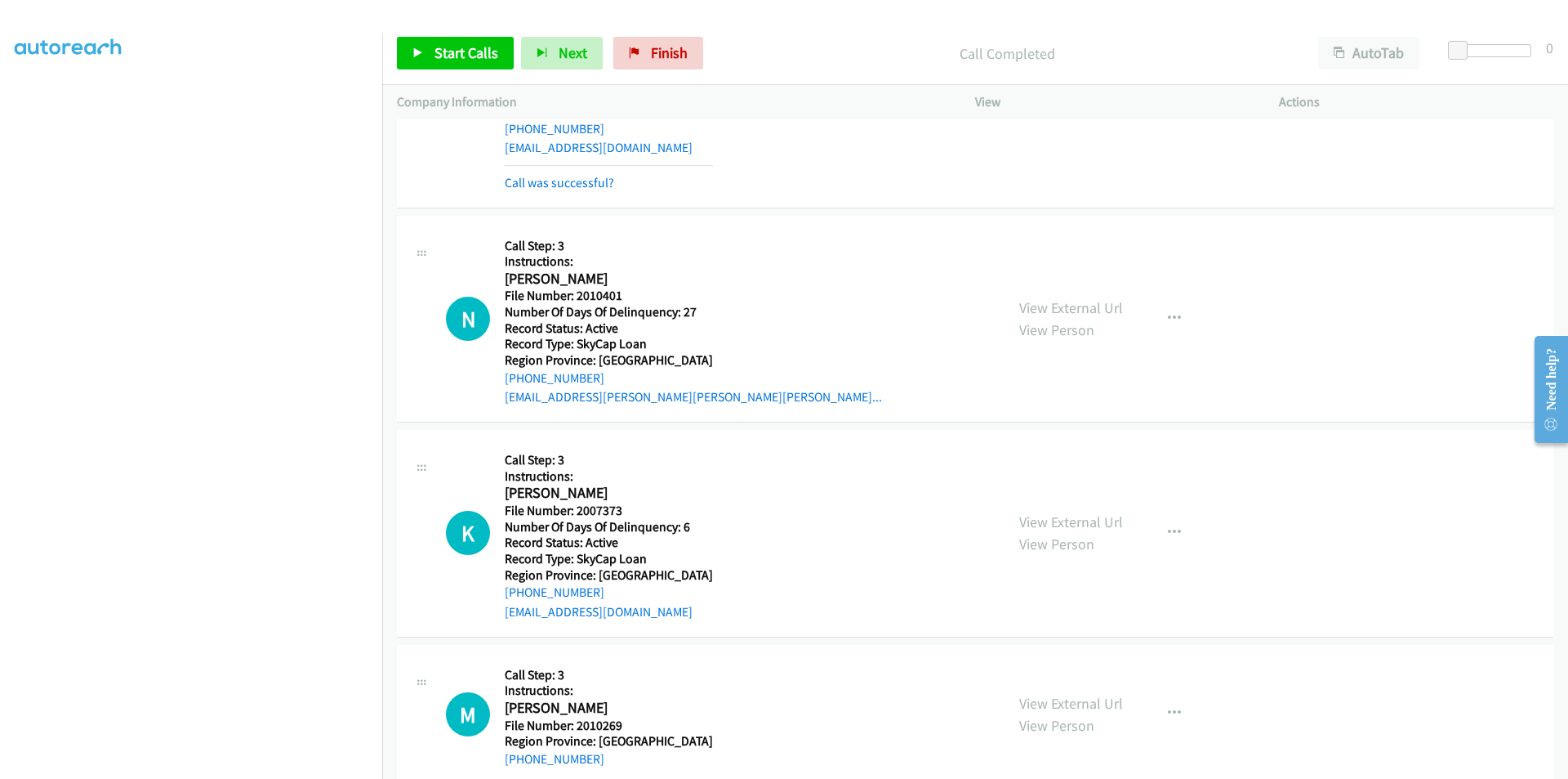
scroll to position [3253, 0]
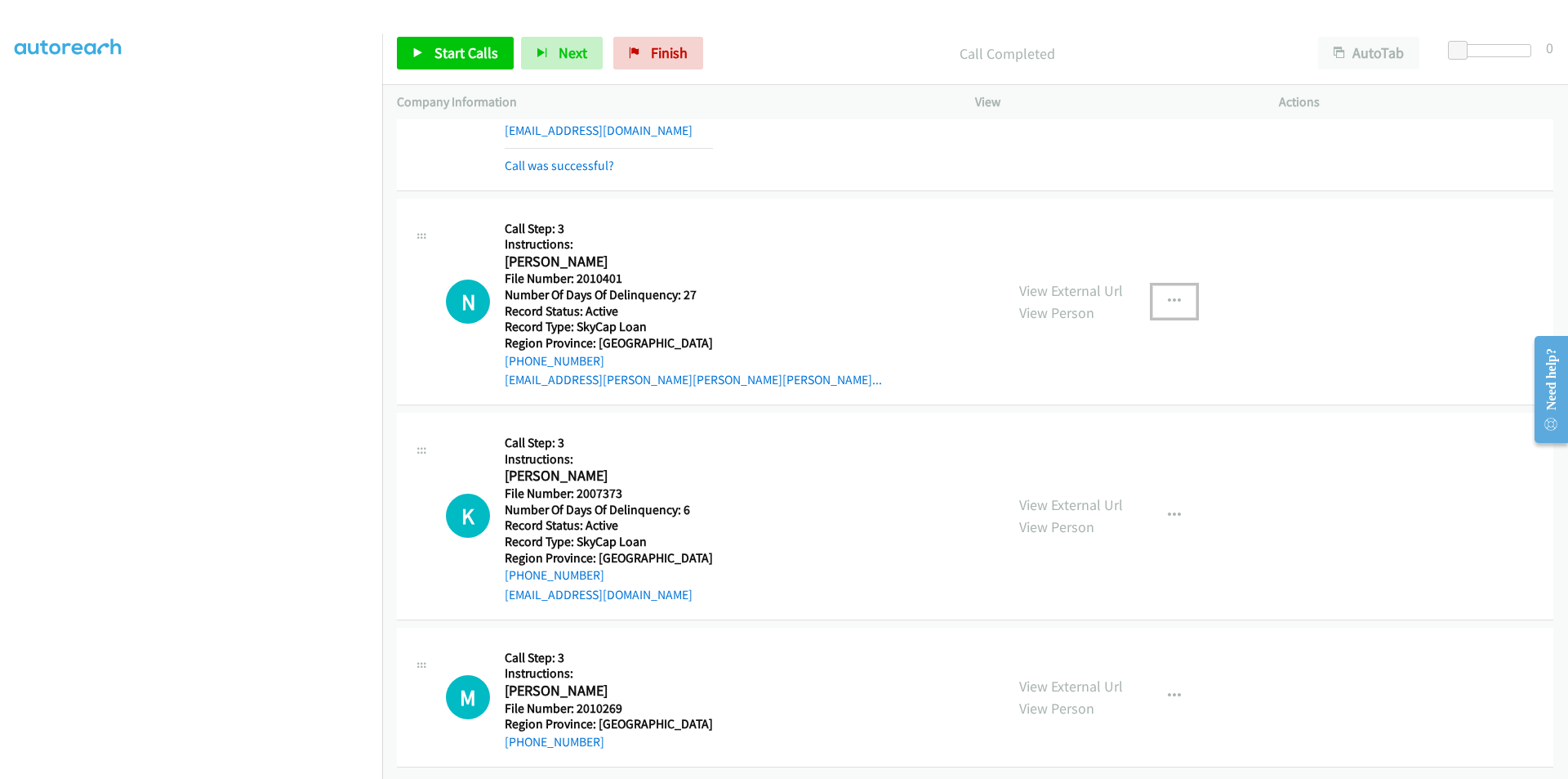
click at [1176, 287] on button "button" at bounding box center [1174, 302] width 44 height 33
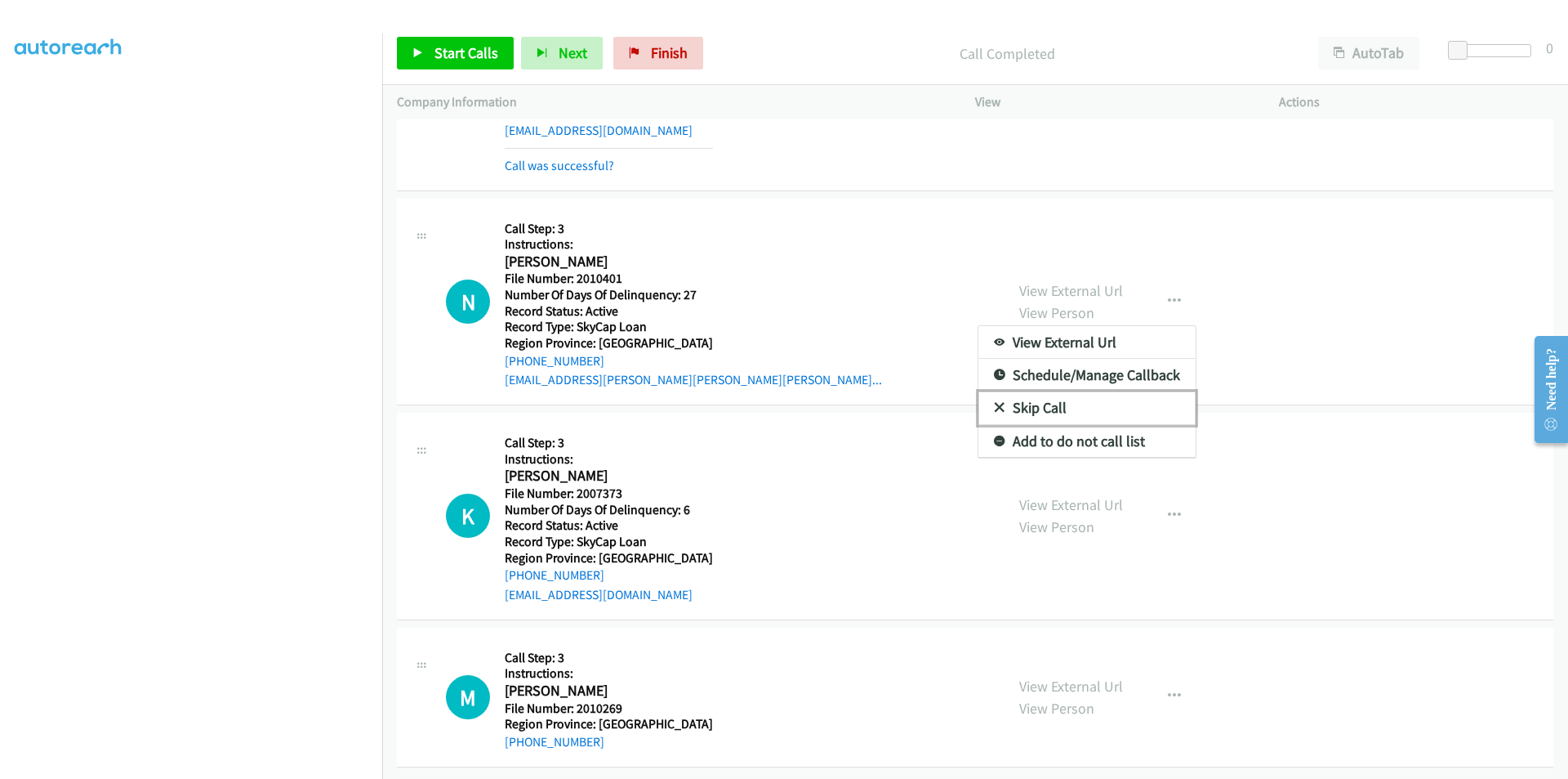
click at [1079, 393] on link "Skip Call" at bounding box center [1088, 408] width 218 height 33
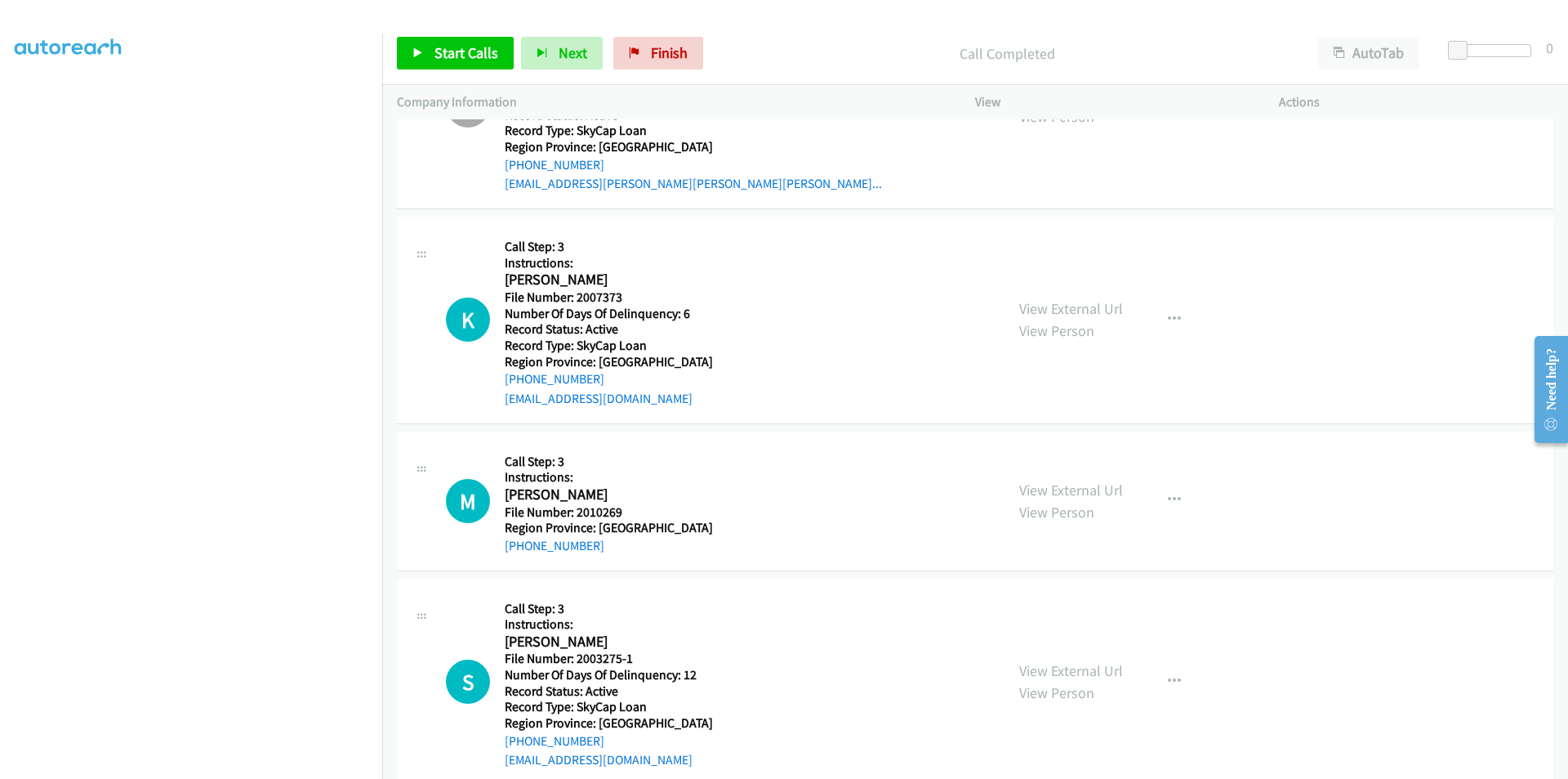
scroll to position [3498, 0]
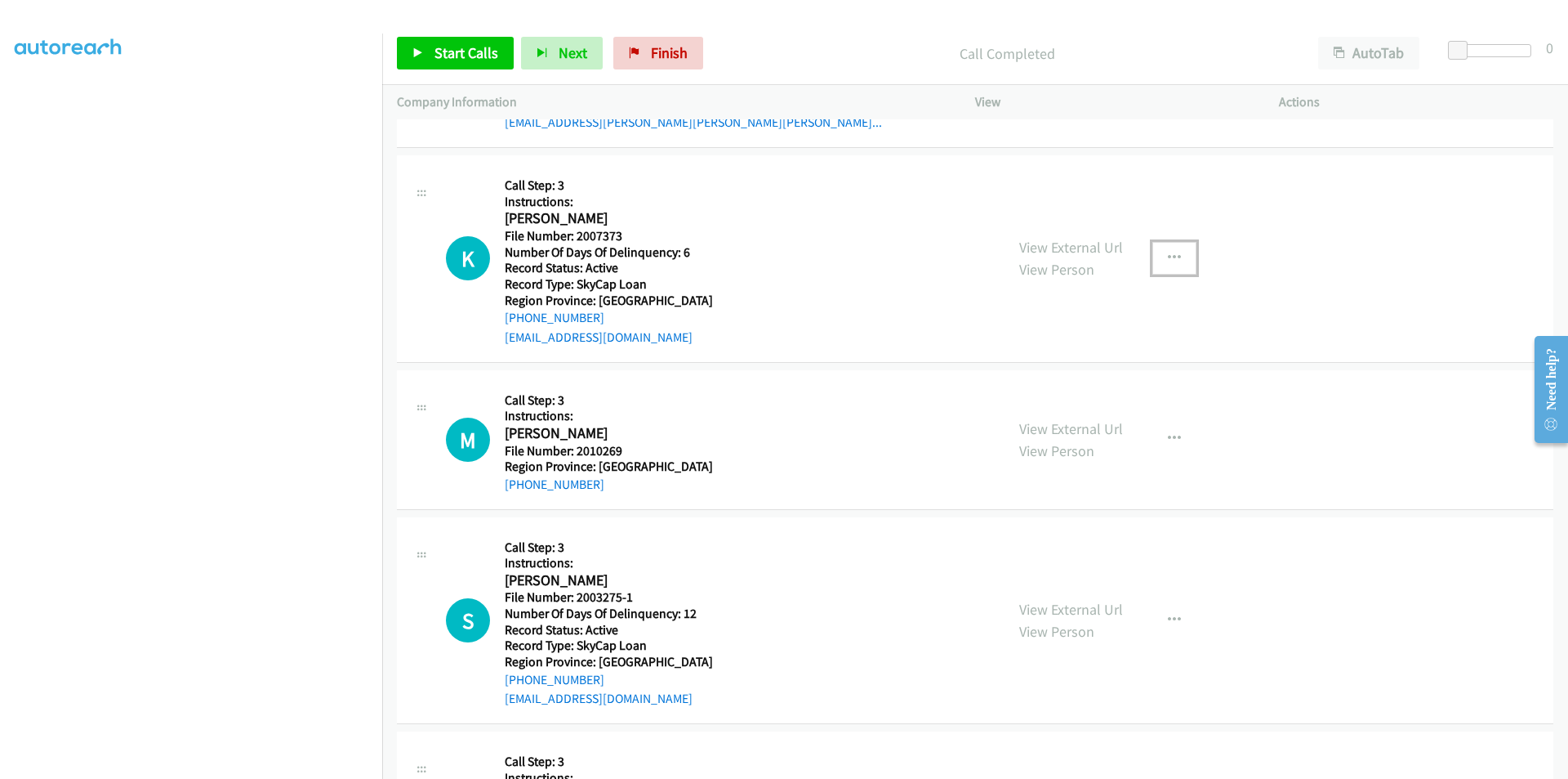
click at [1168, 252] on icon "button" at bounding box center [1174, 258] width 13 height 13
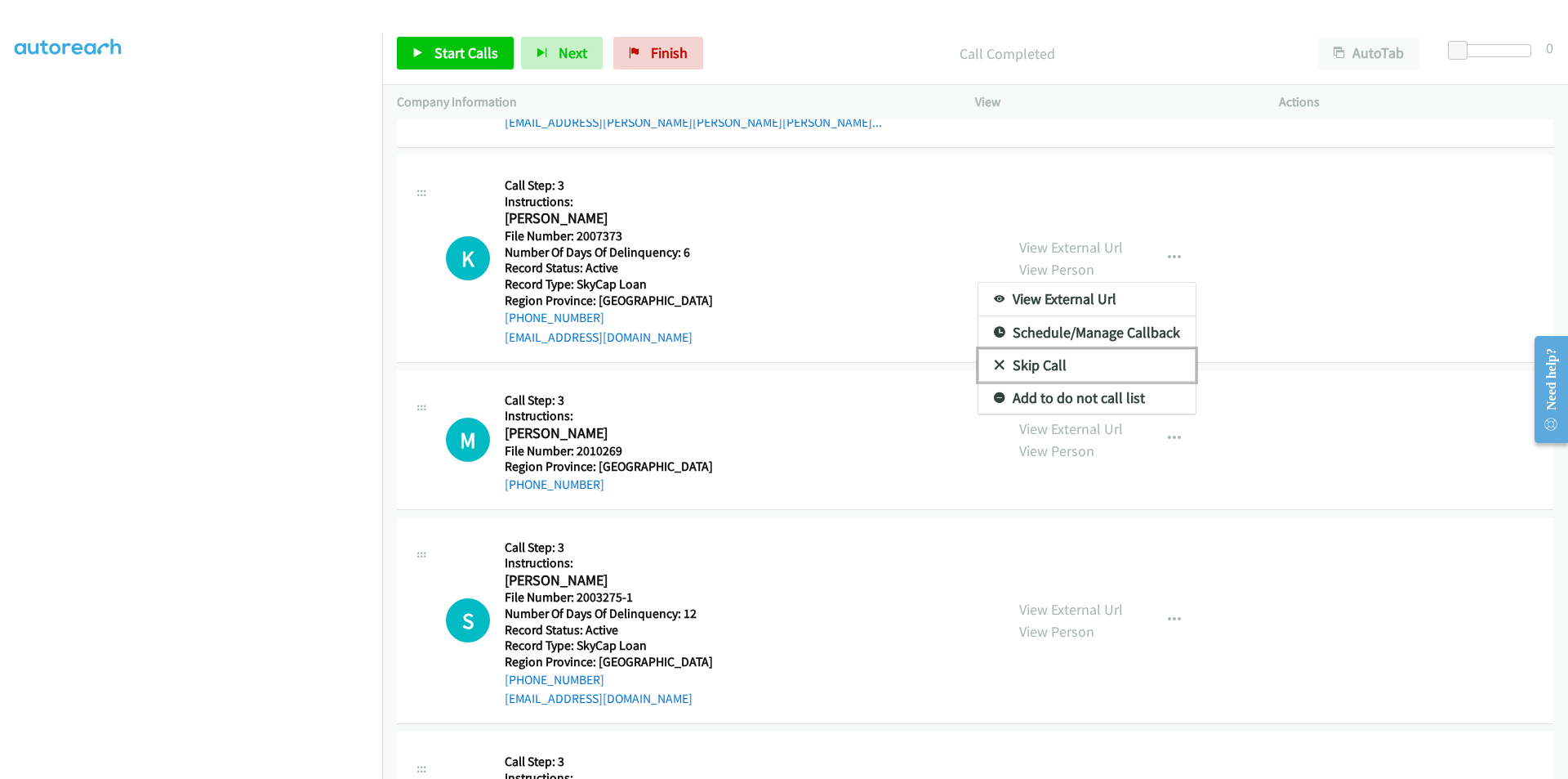
click at [1089, 371] on link "Skip Call" at bounding box center [1088, 366] width 218 height 33
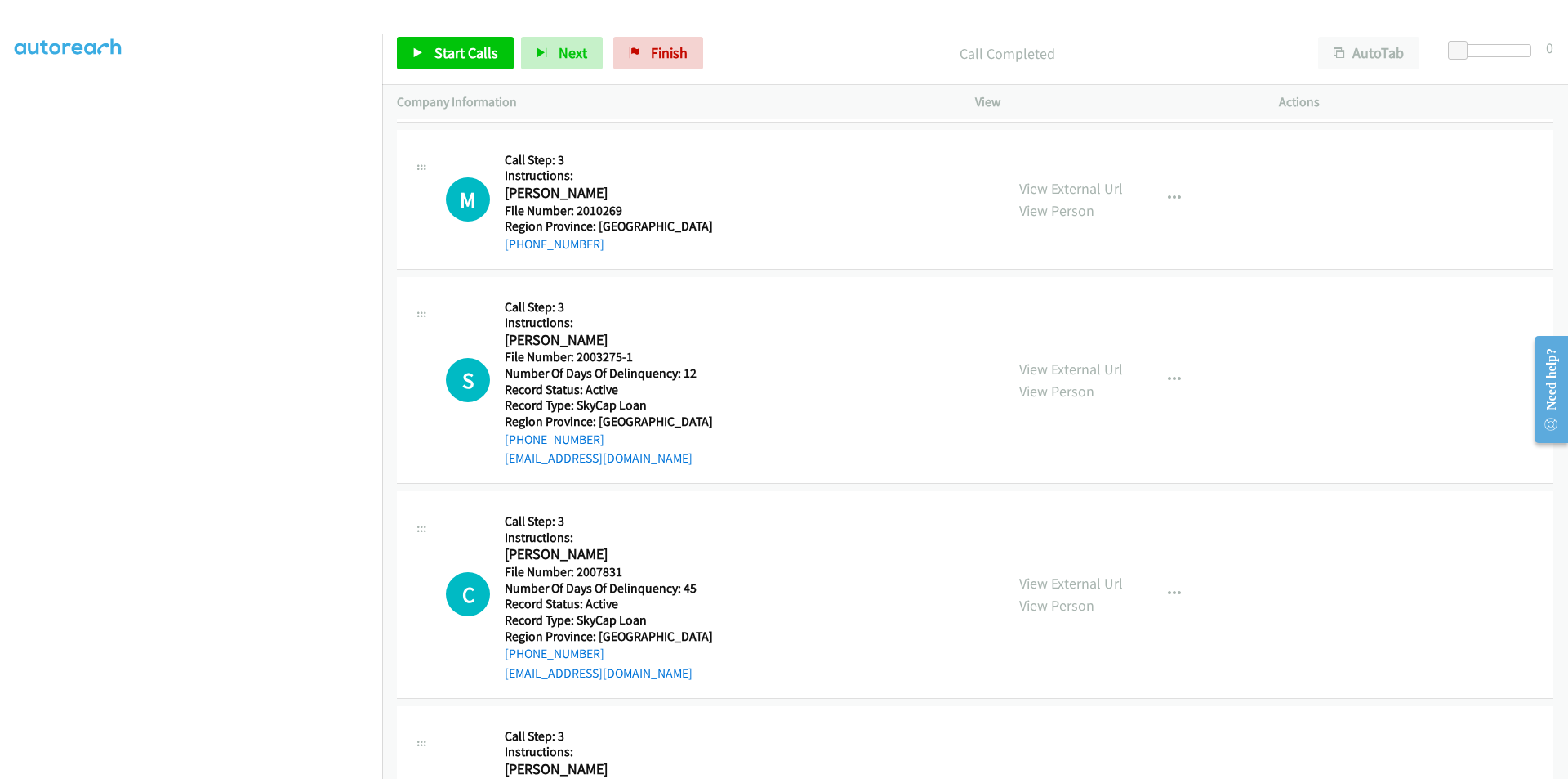
scroll to position [3743, 0]
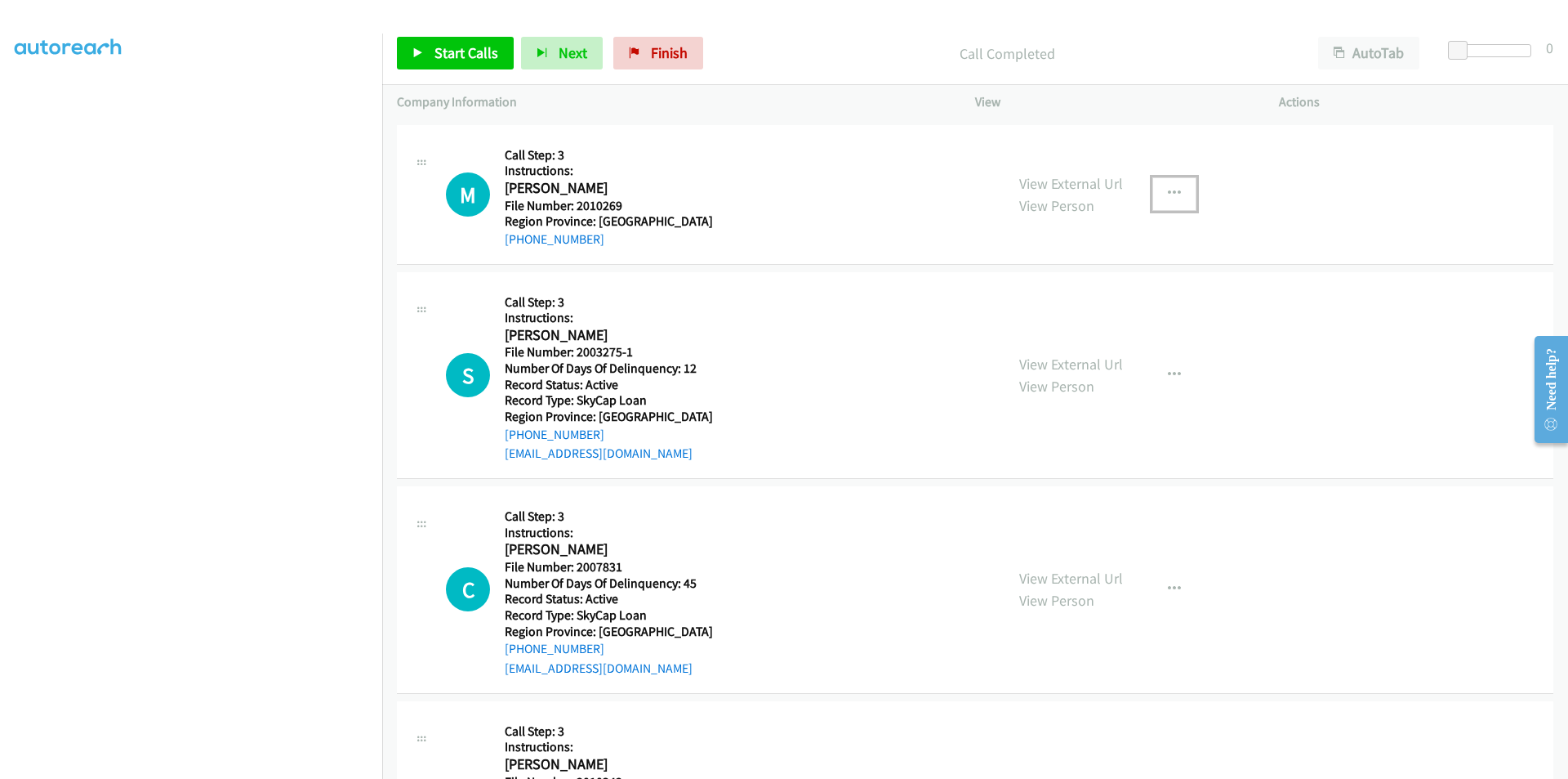
click at [1174, 189] on icon "button" at bounding box center [1174, 193] width 13 height 13
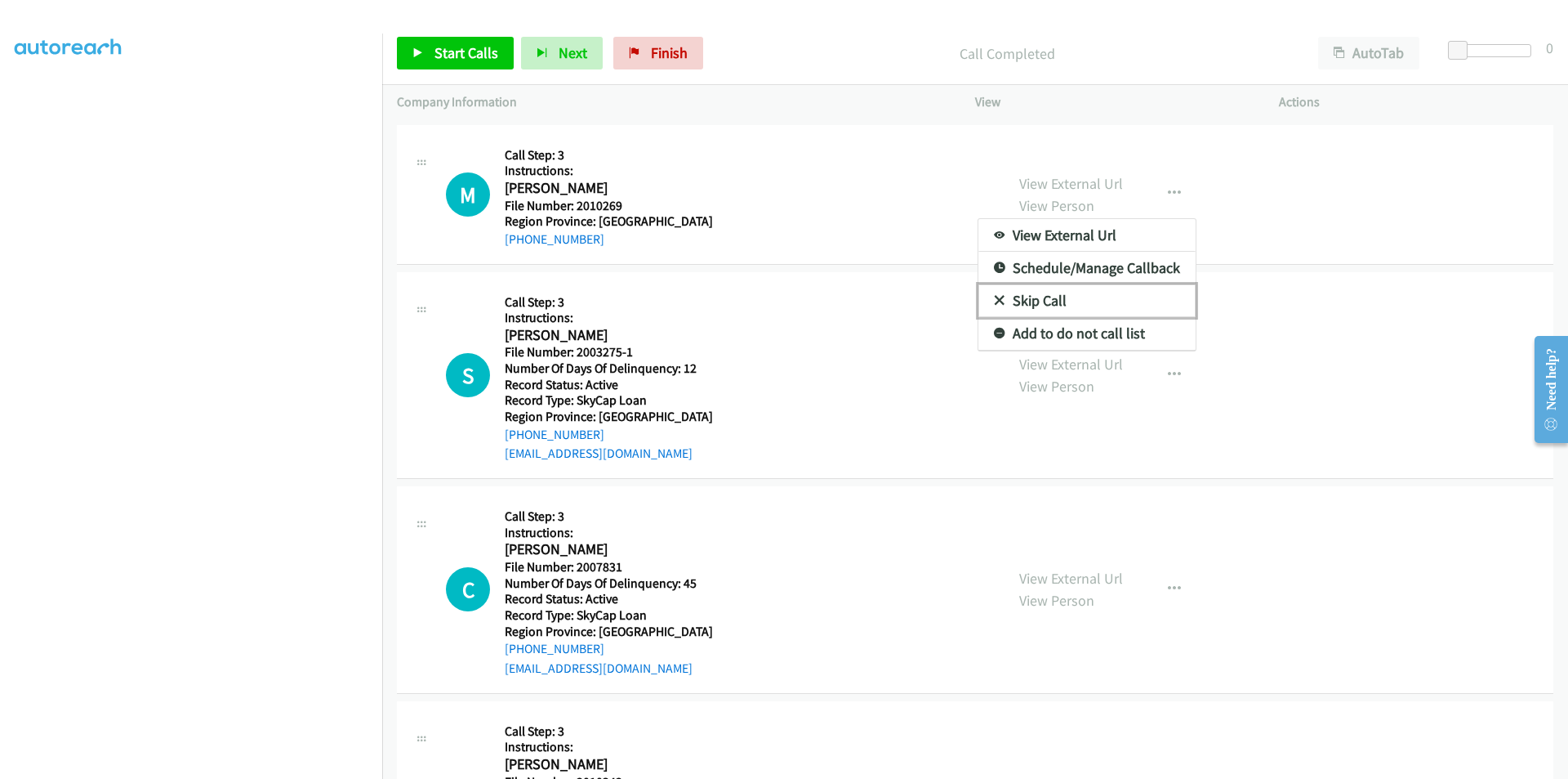
click at [1083, 298] on link "Skip Call" at bounding box center [1088, 301] width 218 height 33
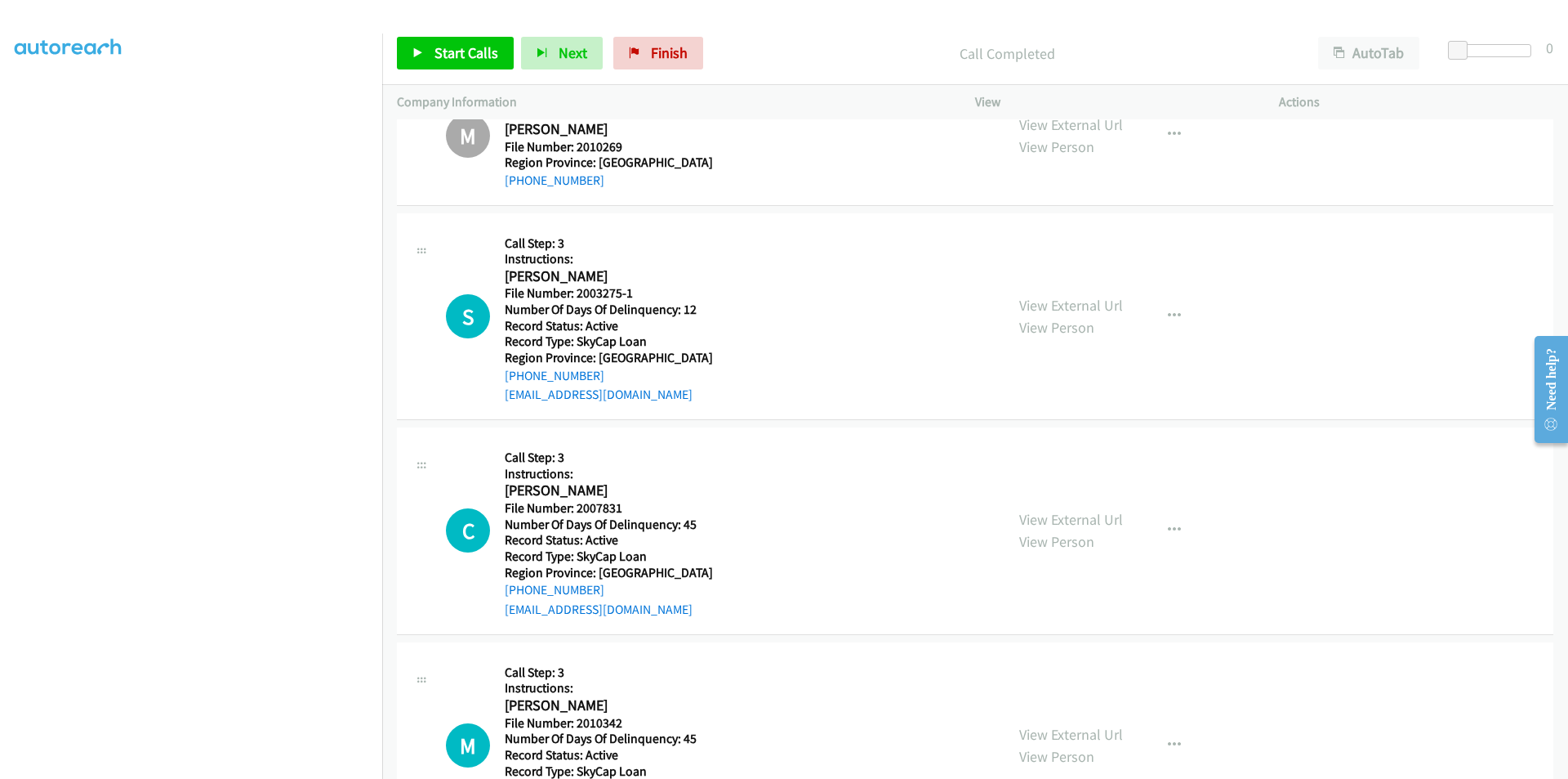
scroll to position [3897, 0]
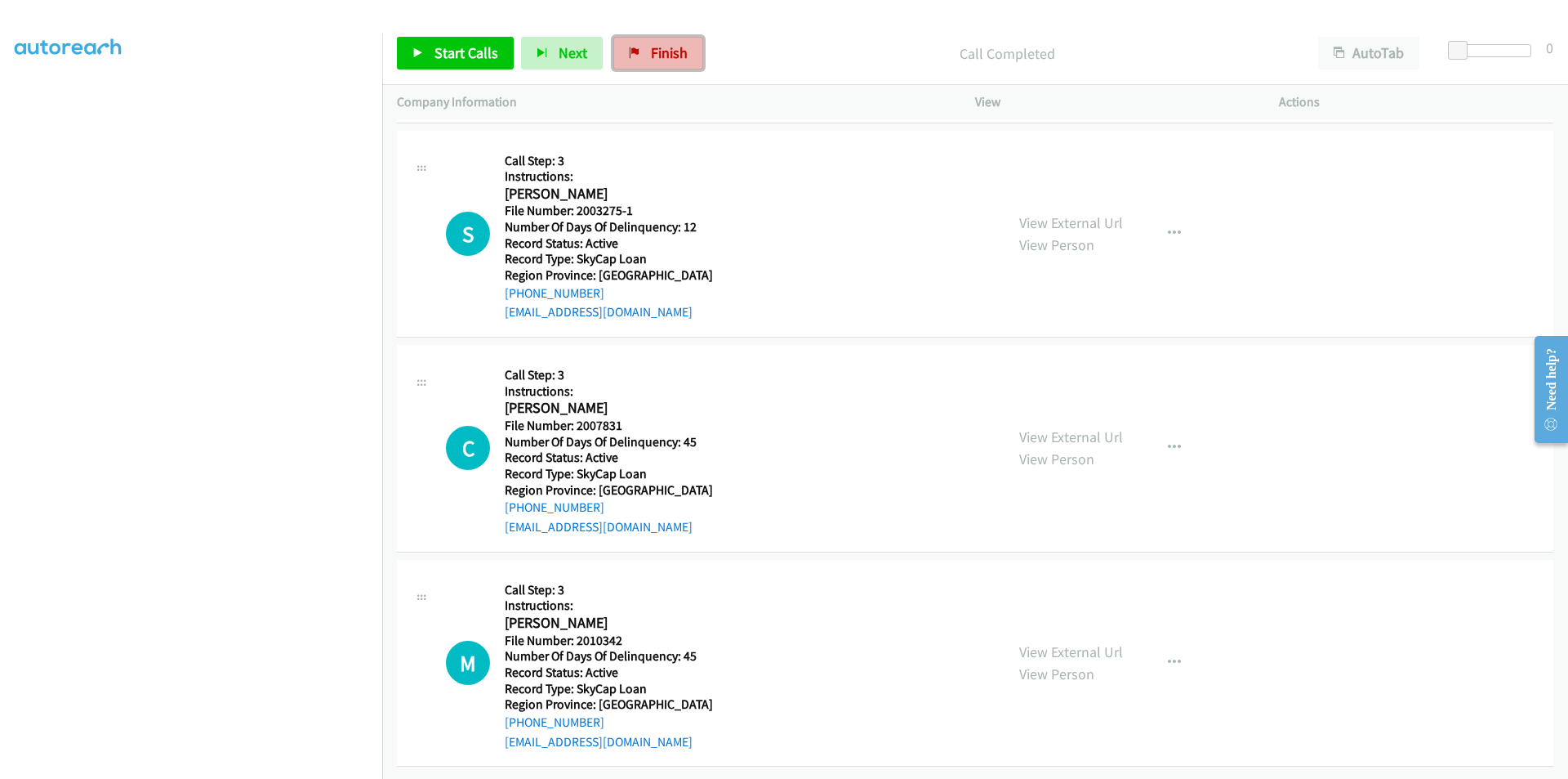
click at [639, 47] on link "Finish" at bounding box center [658, 53] width 90 height 33
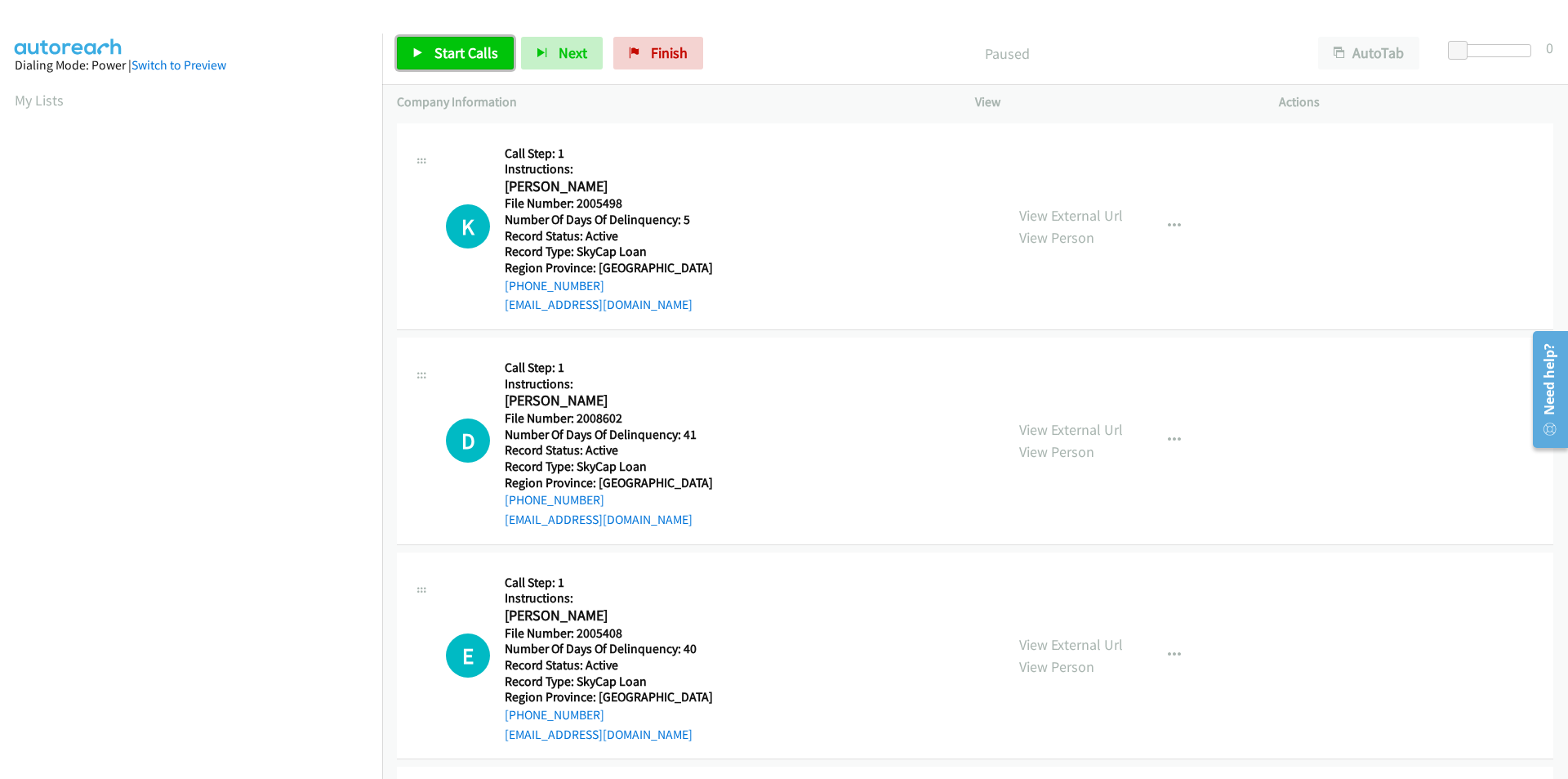
click at [467, 52] on span "Start Calls" at bounding box center [466, 53] width 64 height 19
click at [446, 54] on span "Pause" at bounding box center [452, 53] width 37 height 19
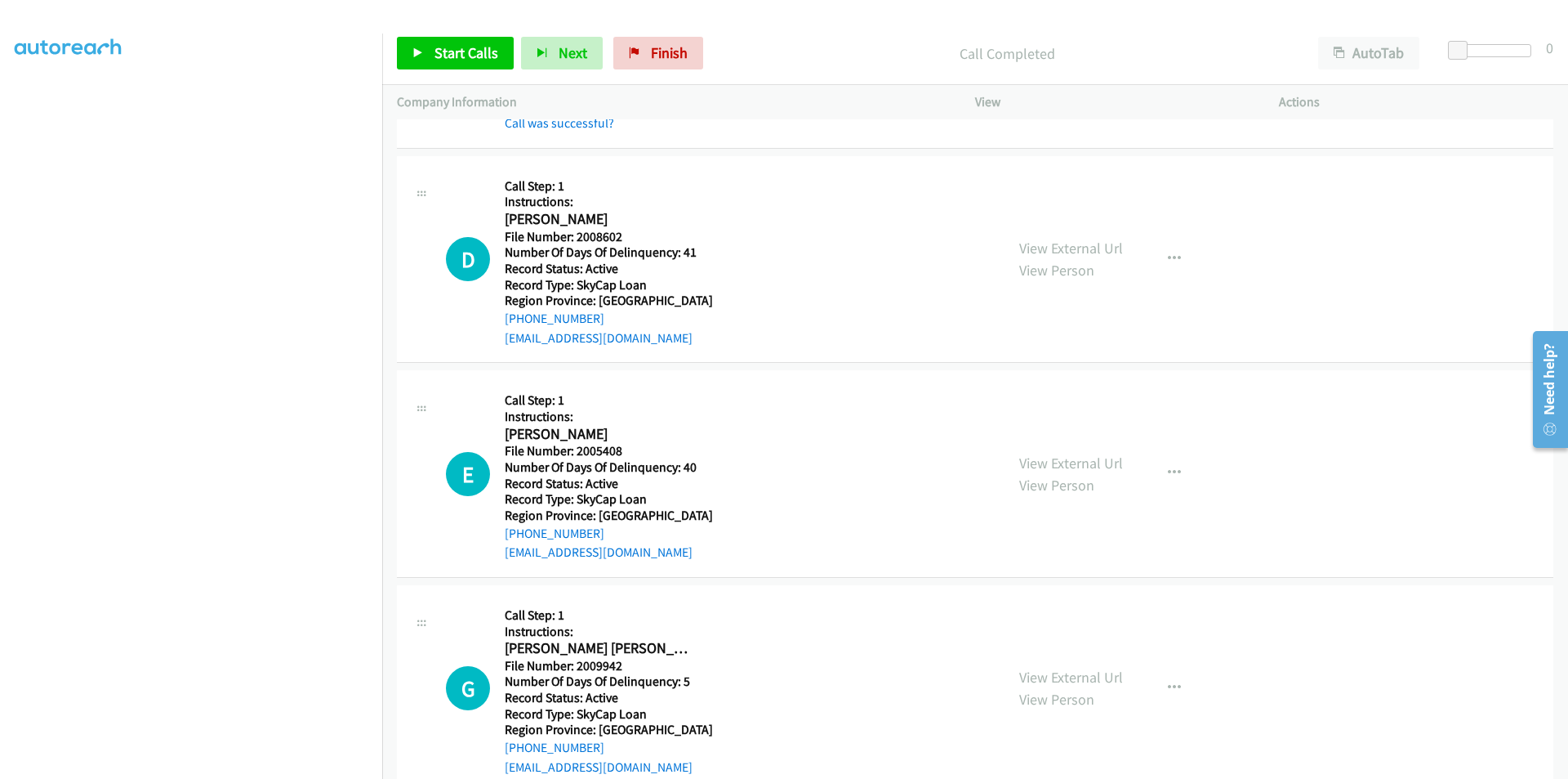
scroll to position [245, 0]
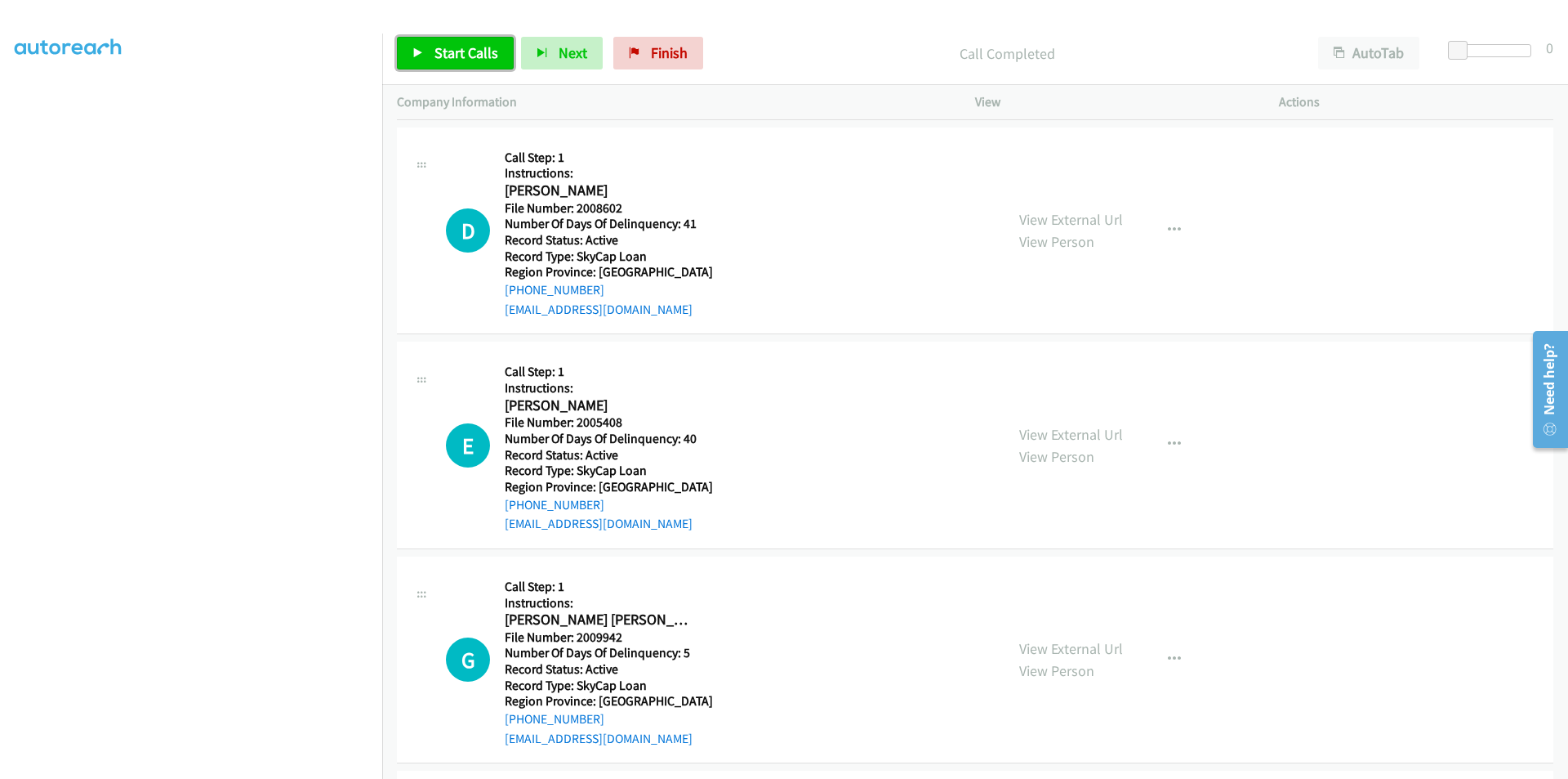
click at [451, 52] on span "Start Calls" at bounding box center [466, 53] width 64 height 19
click at [451, 53] on span "Pause" at bounding box center [452, 53] width 37 height 19
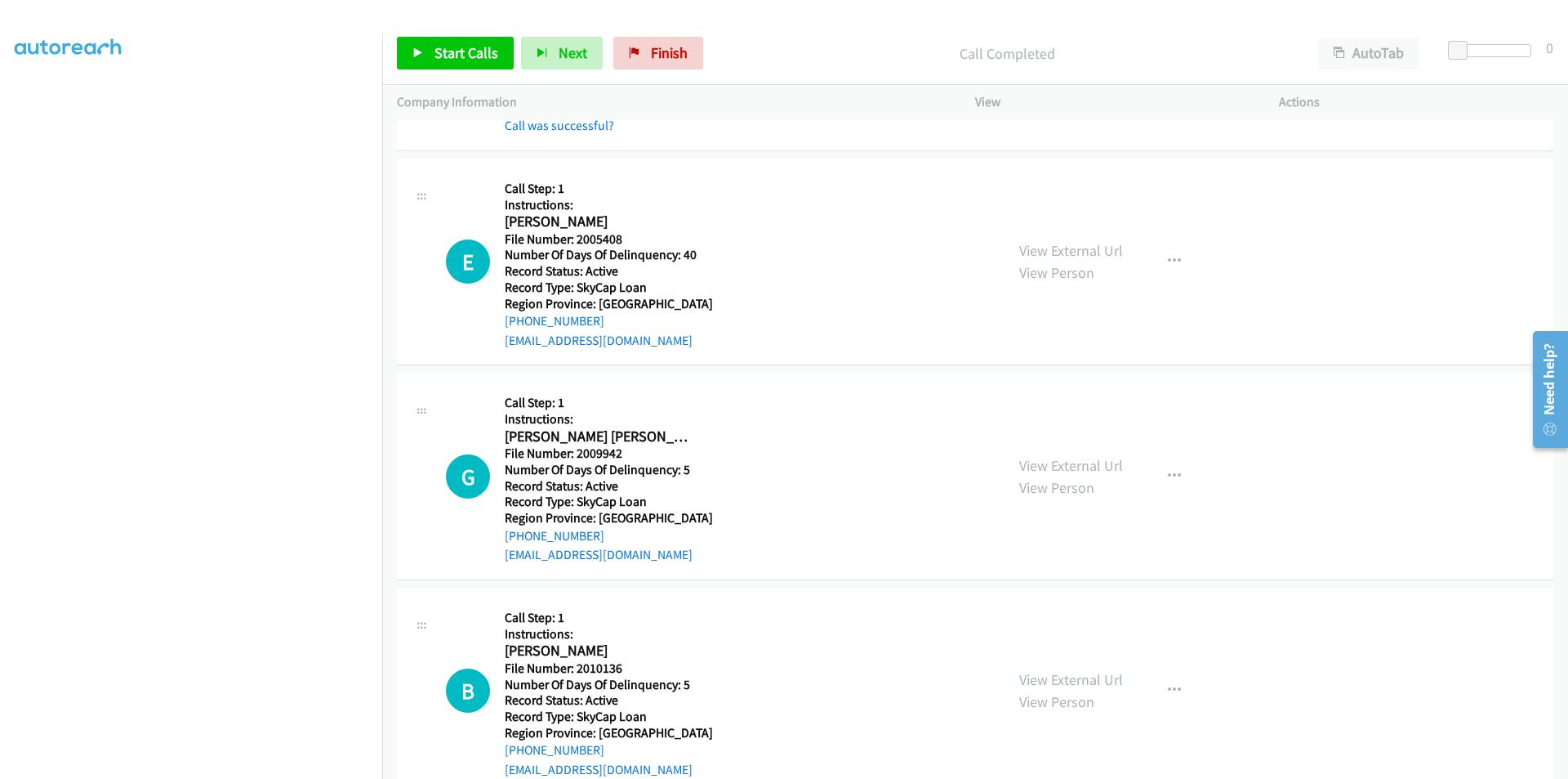
scroll to position [490, 0]
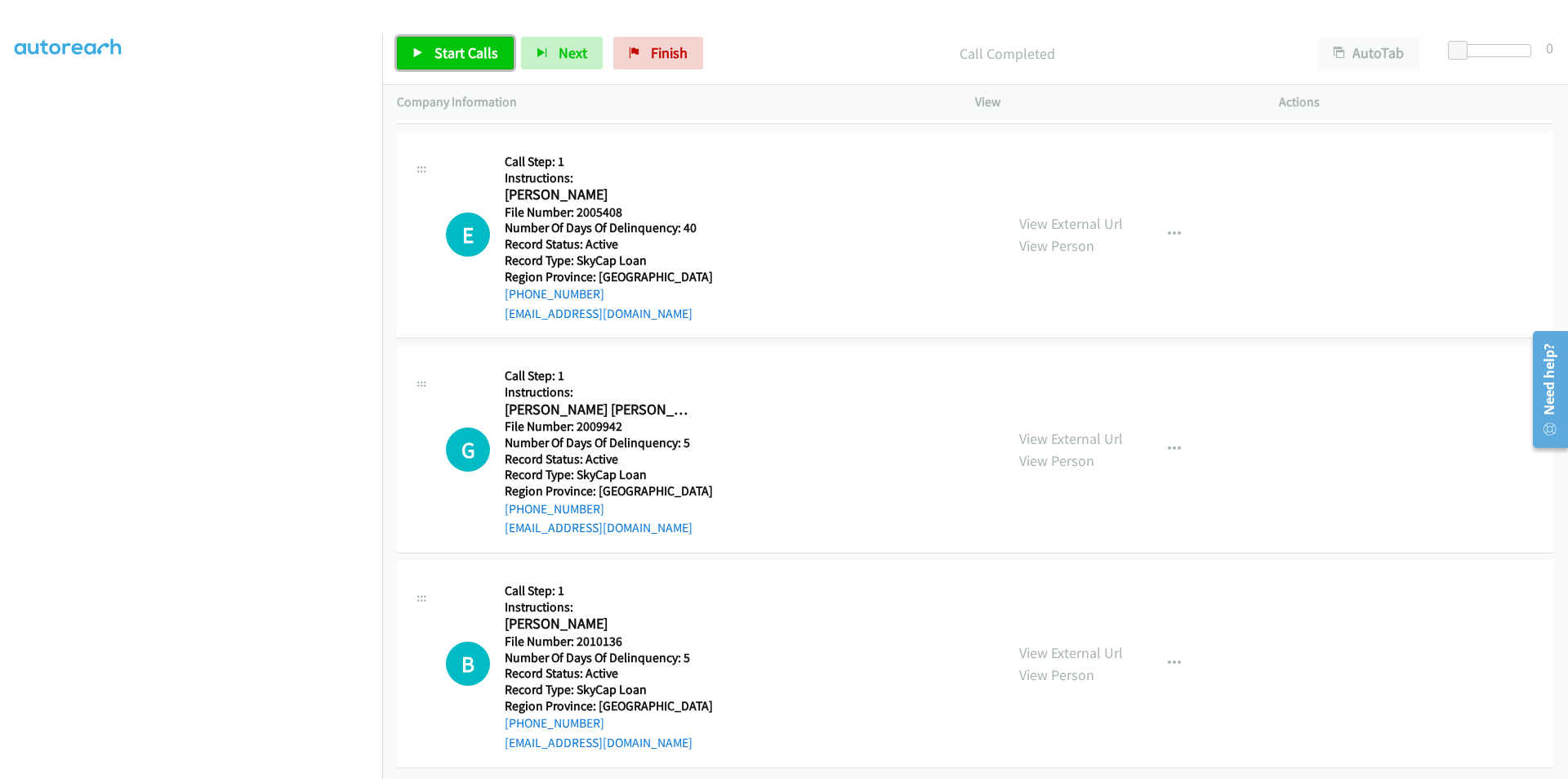
click at [466, 48] on span "Start Calls" at bounding box center [466, 53] width 64 height 19
click at [466, 48] on span "Pause" at bounding box center [452, 53] width 37 height 19
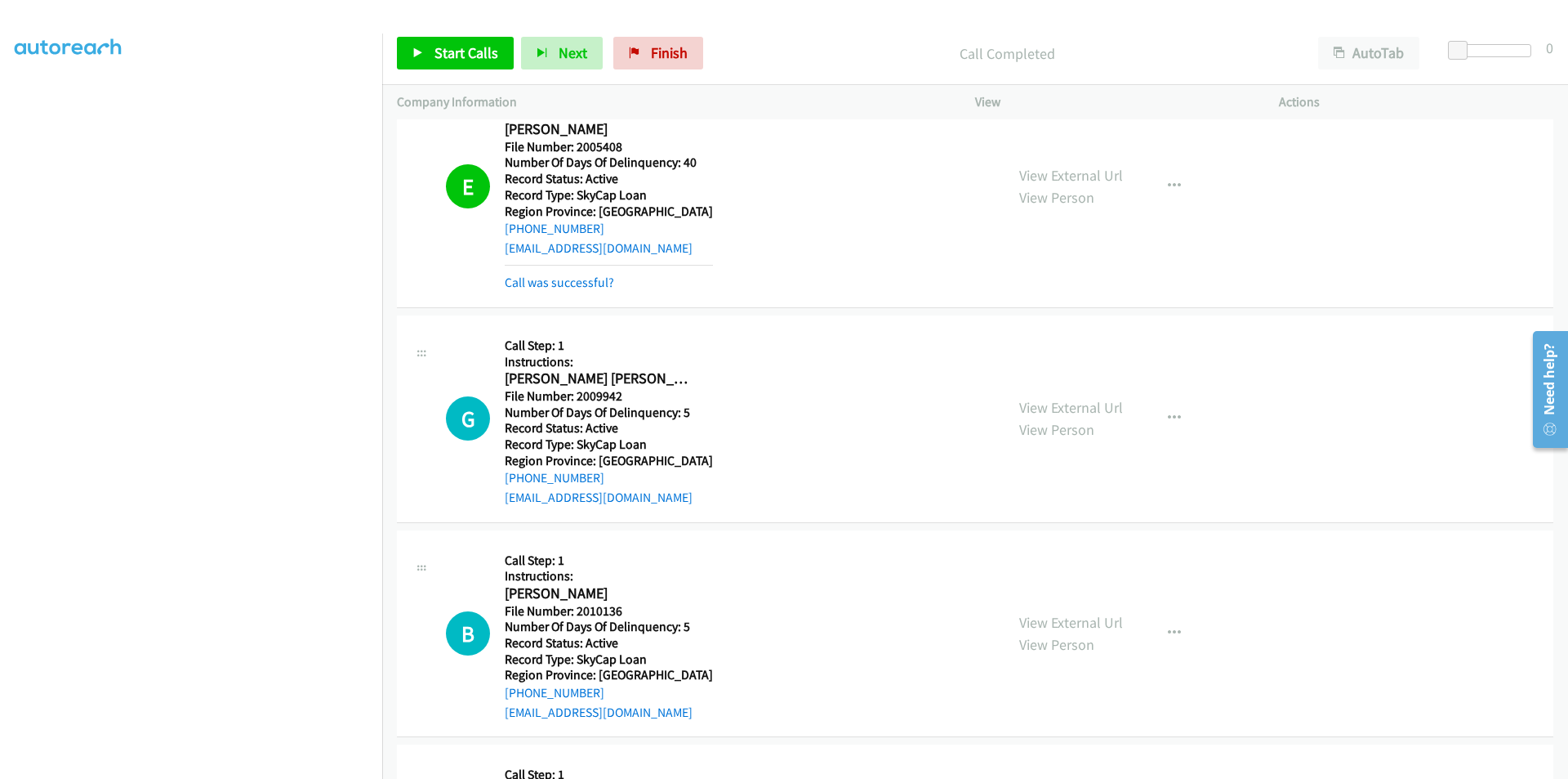
scroll to position [735, 0]
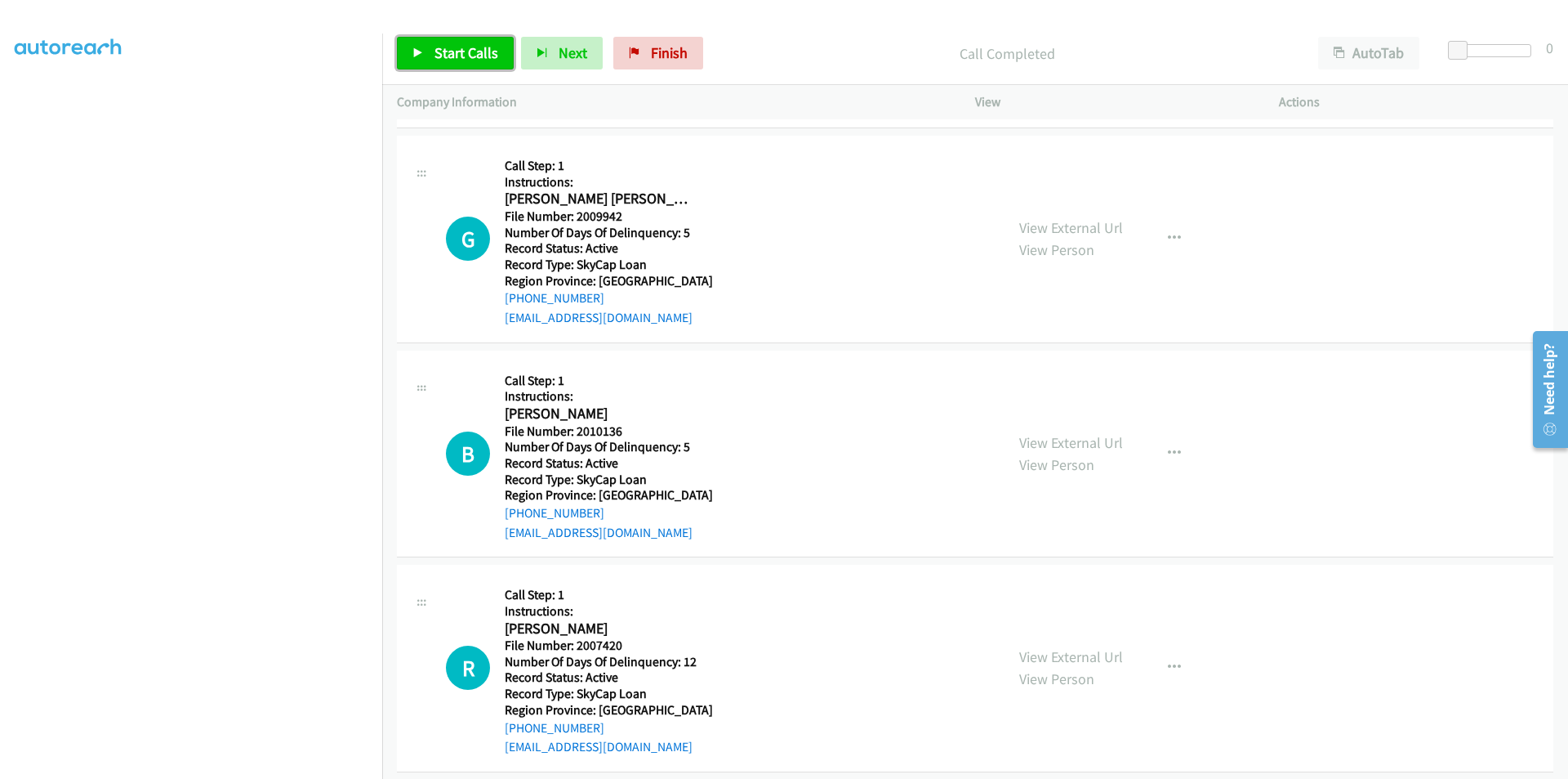
click at [476, 52] on span "Start Calls" at bounding box center [466, 53] width 64 height 19
click at [466, 52] on span "Pause" at bounding box center [452, 53] width 37 height 19
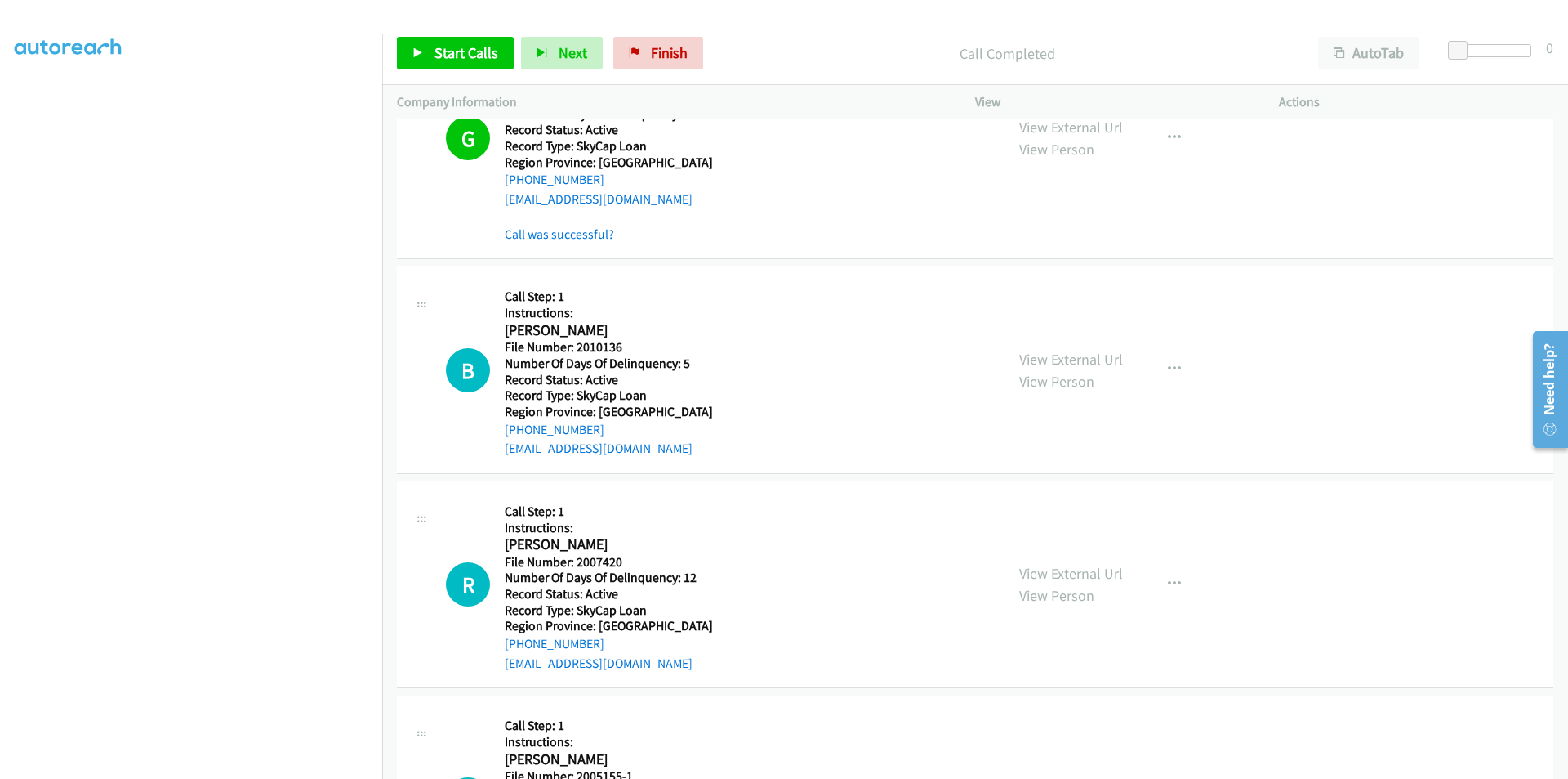
scroll to position [980, 0]
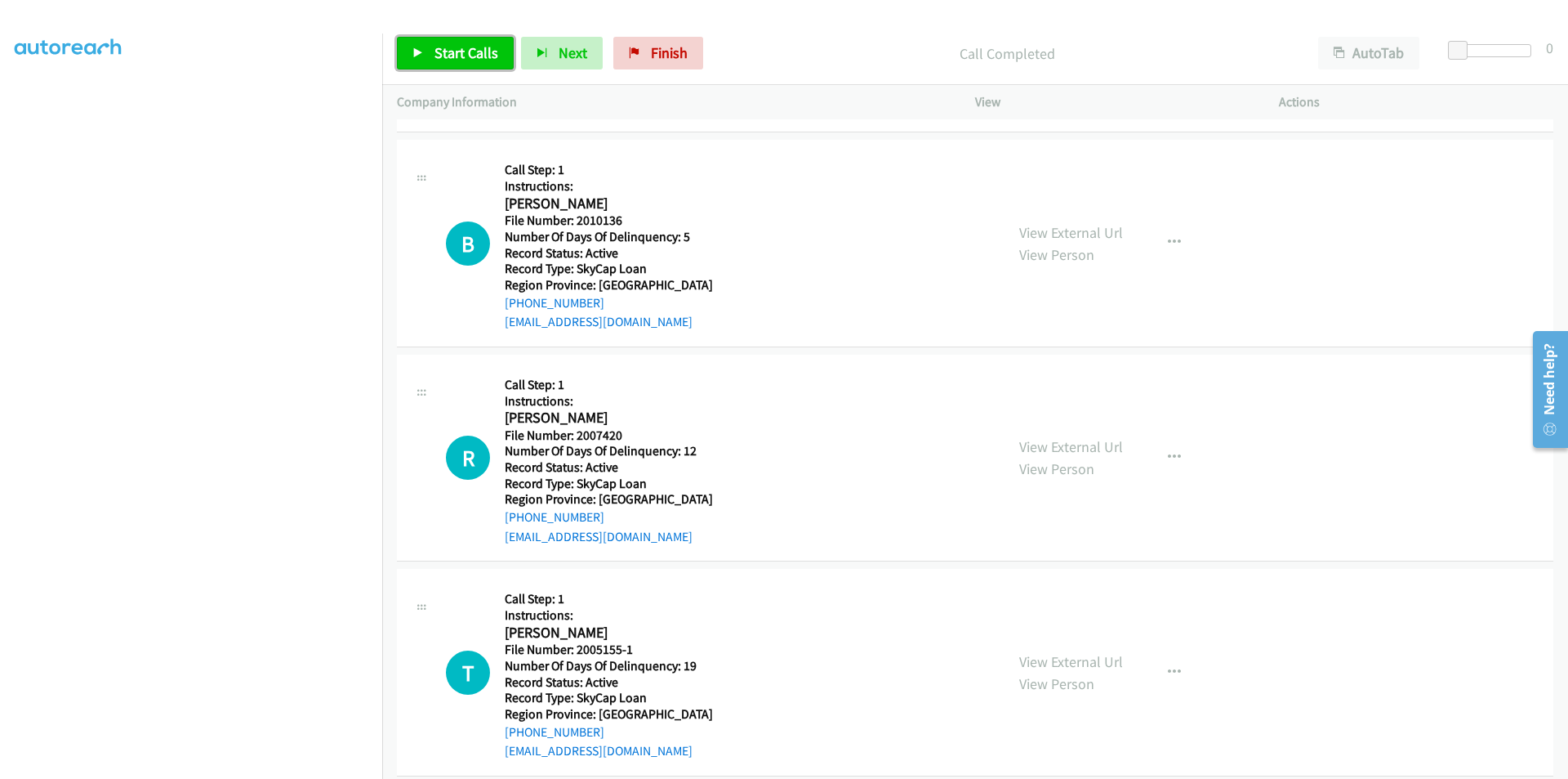
click at [434, 57] on span "Start Calls" at bounding box center [466, 53] width 64 height 19
click at [459, 51] on span "Pause" at bounding box center [452, 53] width 37 height 19
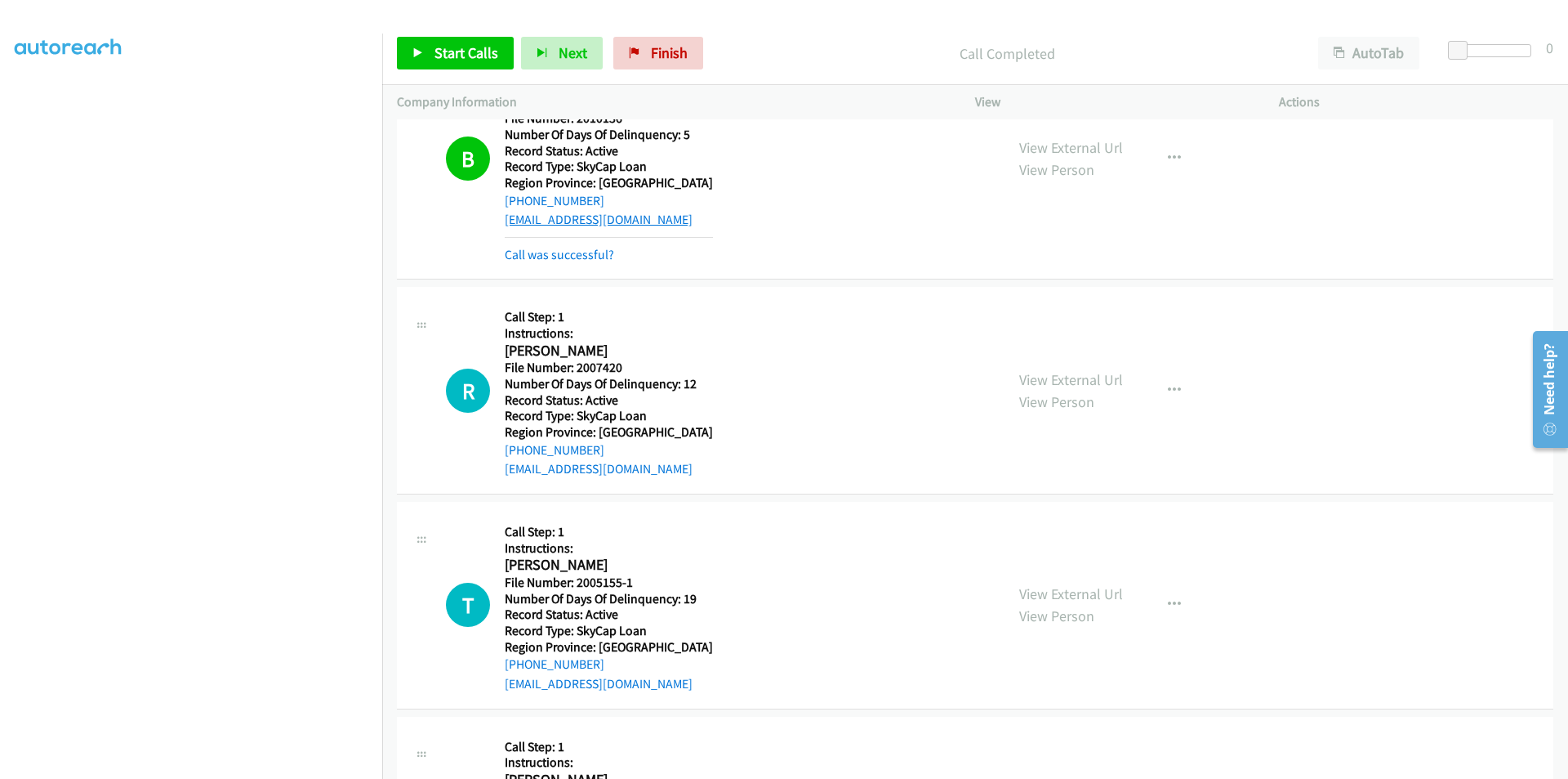
scroll to position [1226, 0]
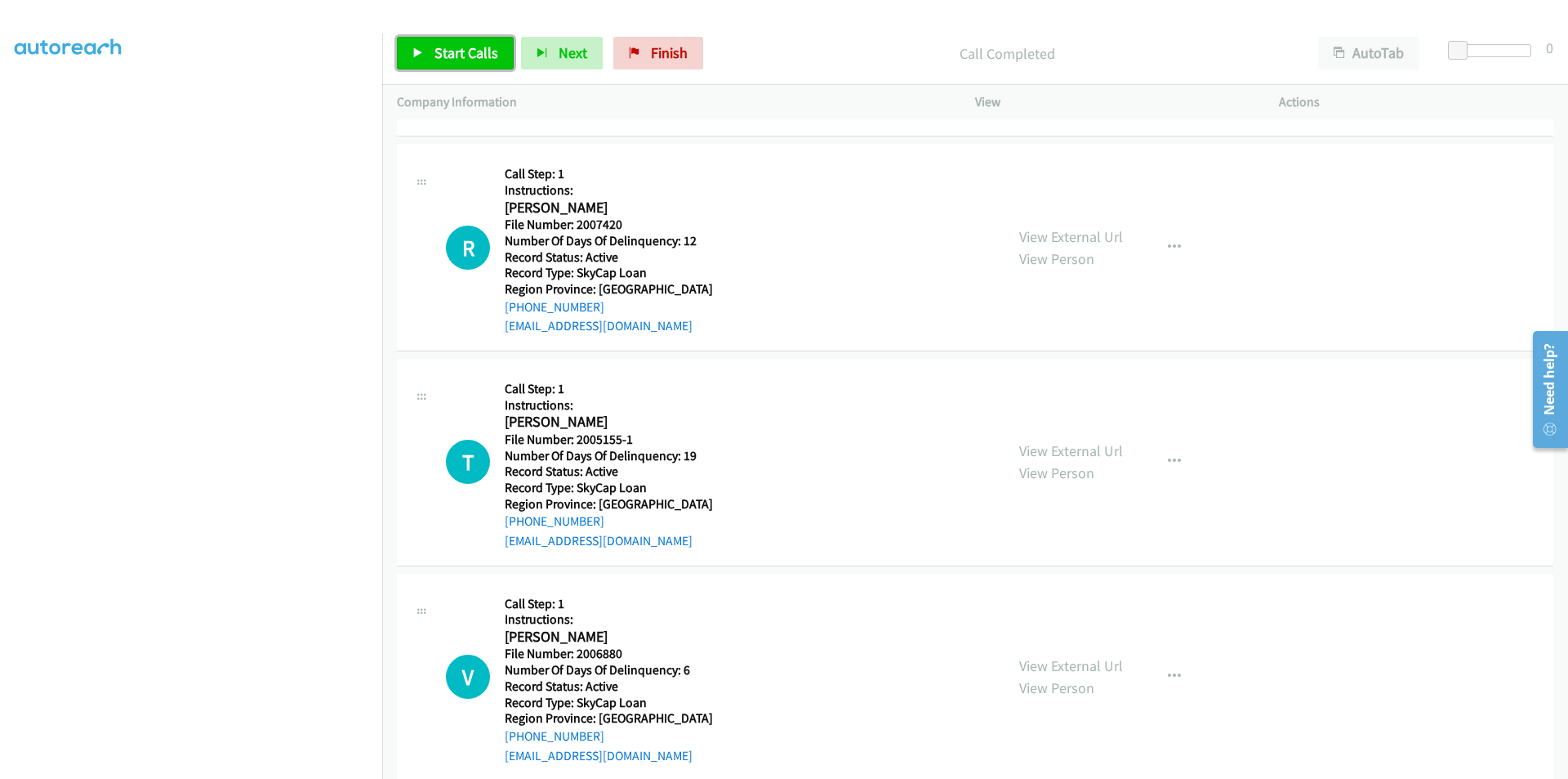
click at [432, 54] on link "Start Calls" at bounding box center [455, 53] width 117 height 33
click at [432, 54] on link "Pause" at bounding box center [441, 53] width 90 height 33
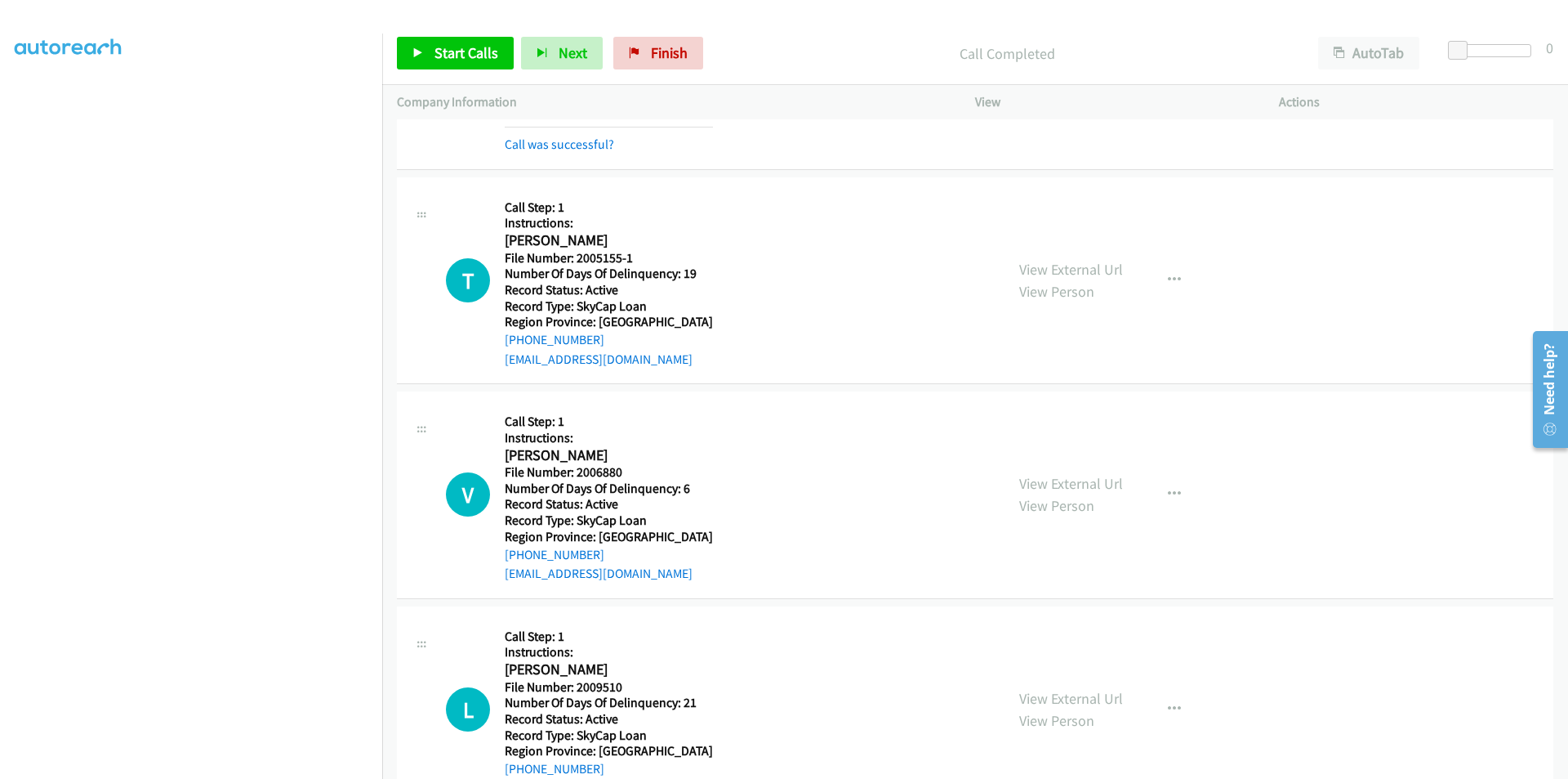
scroll to position [1471, 0]
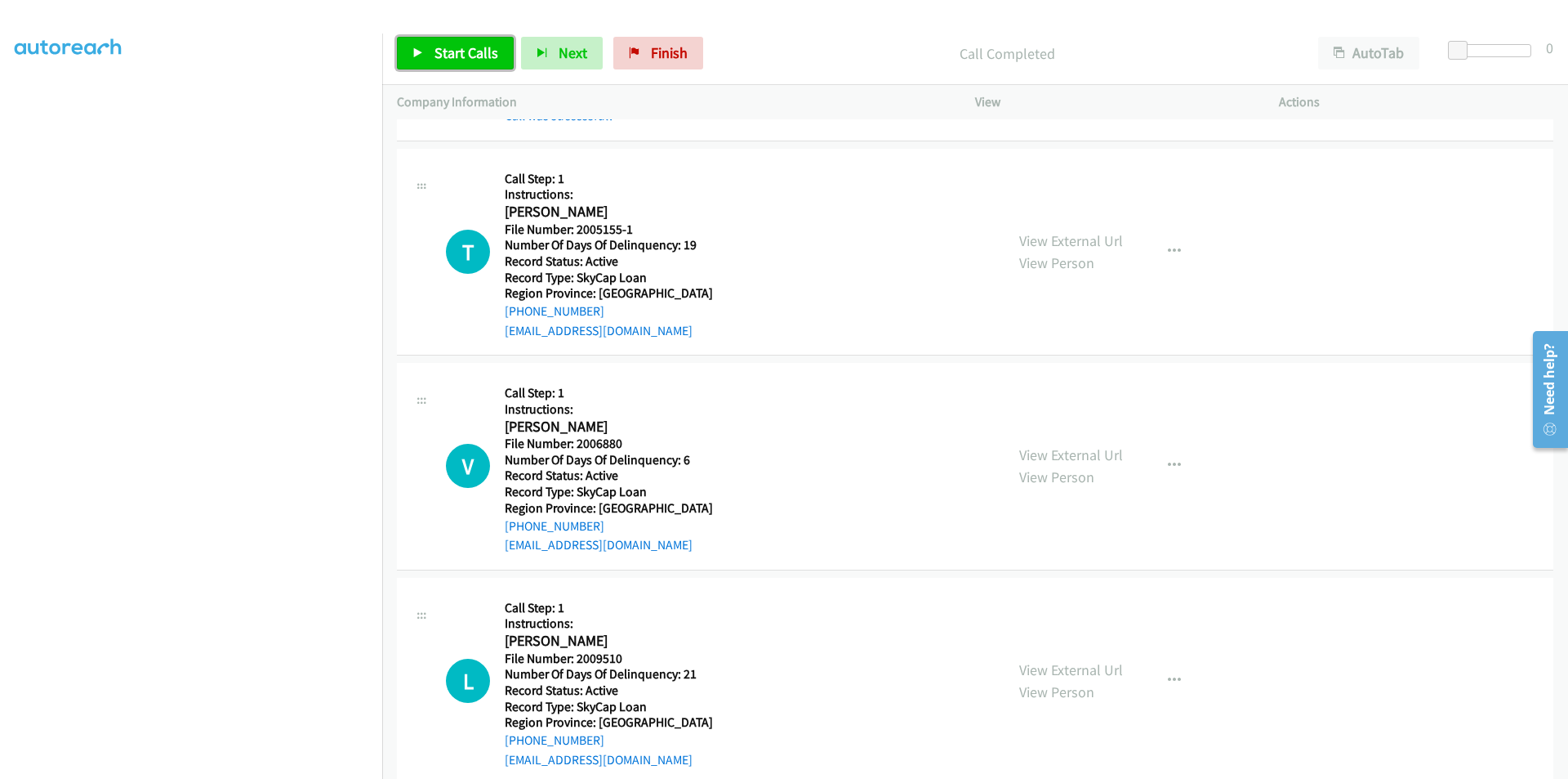
click at [439, 57] on span "Start Calls" at bounding box center [466, 53] width 64 height 19
click at [445, 56] on span "Pause" at bounding box center [452, 53] width 37 height 19
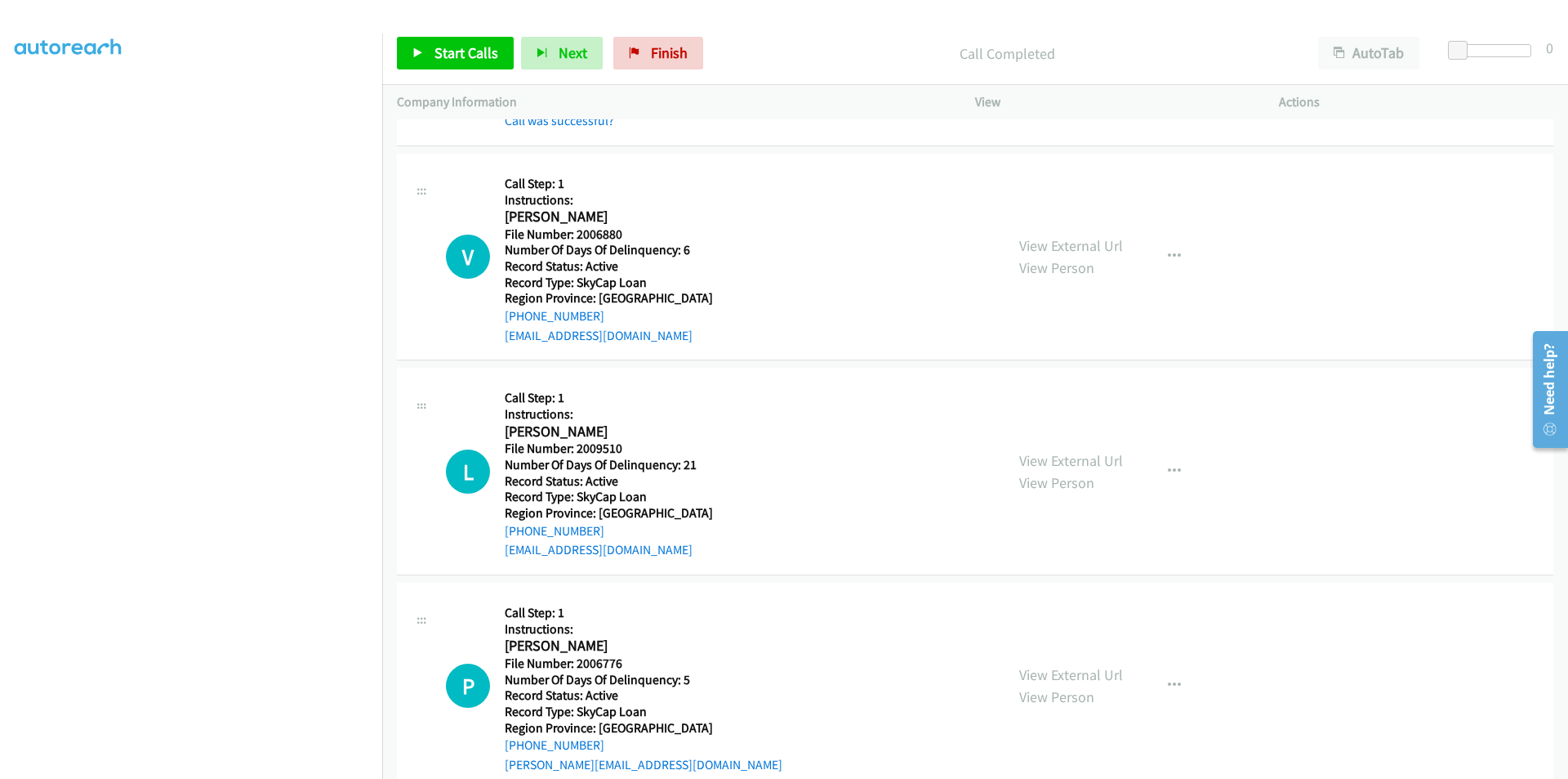
scroll to position [1716, 0]
click at [476, 47] on span "Start Calls" at bounding box center [466, 53] width 64 height 19
click at [468, 49] on span "Pause" at bounding box center [452, 53] width 37 height 19
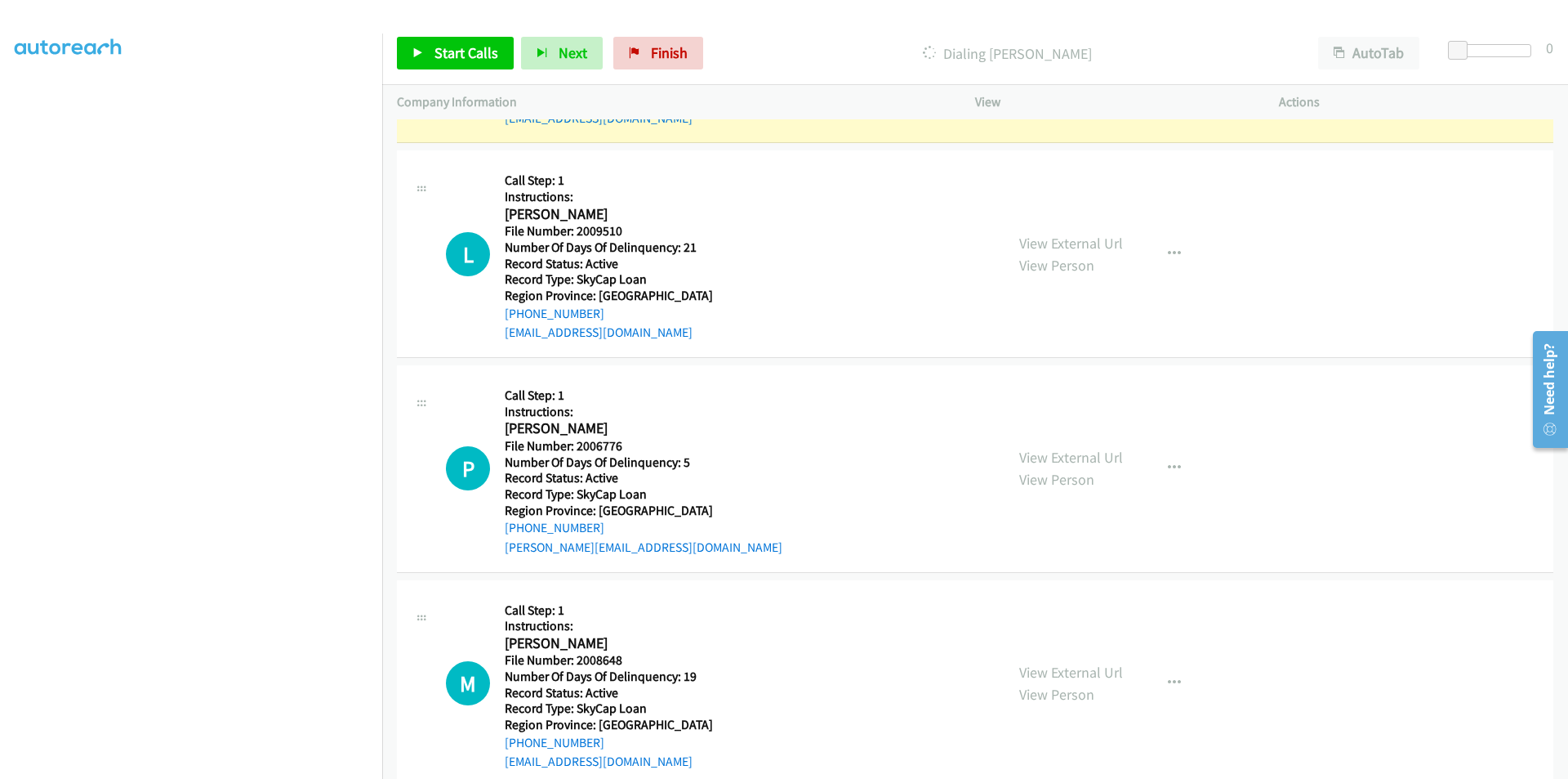
scroll to position [1961, 0]
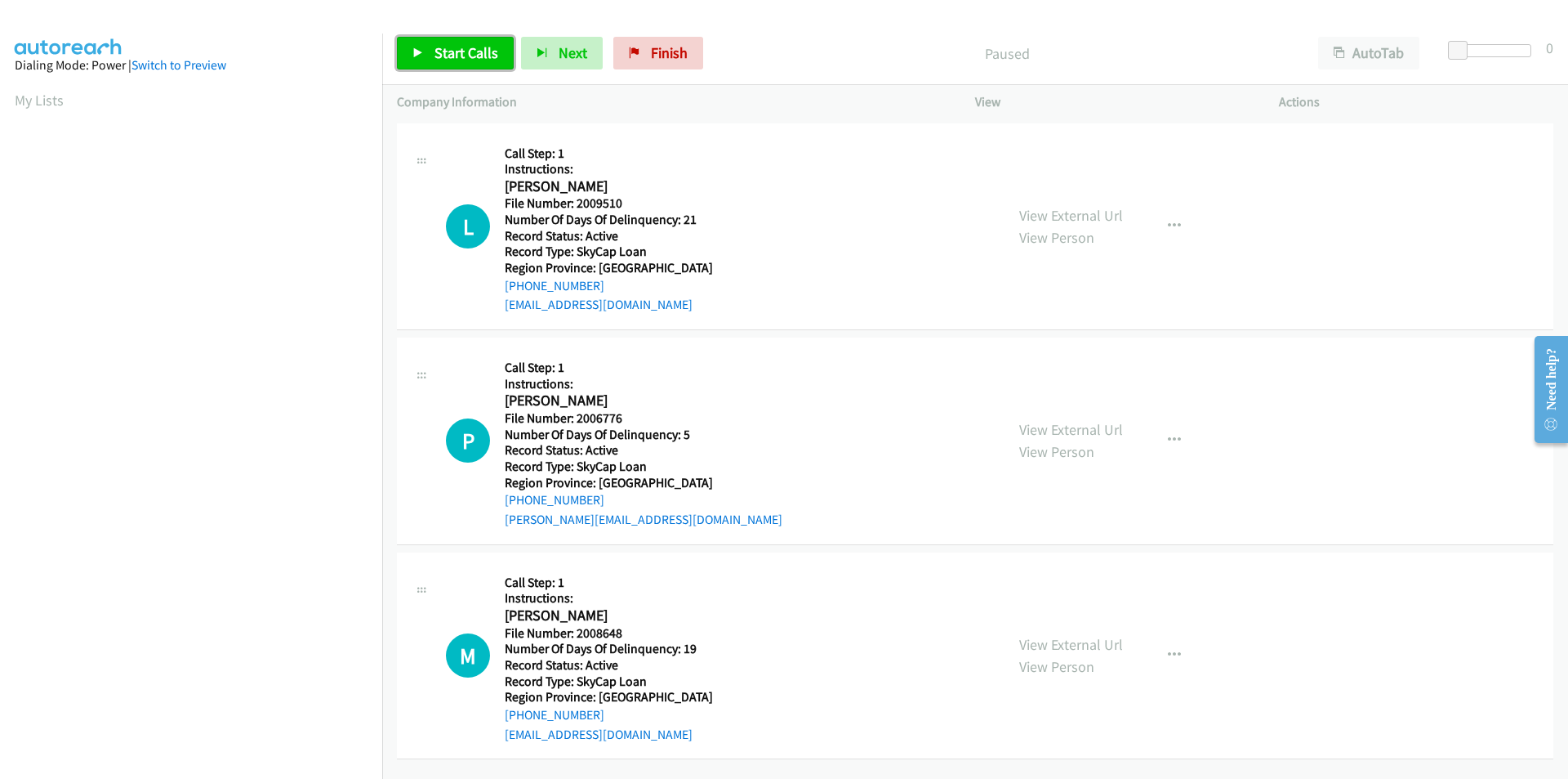
click at [462, 52] on span "Start Calls" at bounding box center [466, 53] width 64 height 19
click at [462, 52] on span "Pause" at bounding box center [452, 53] width 37 height 19
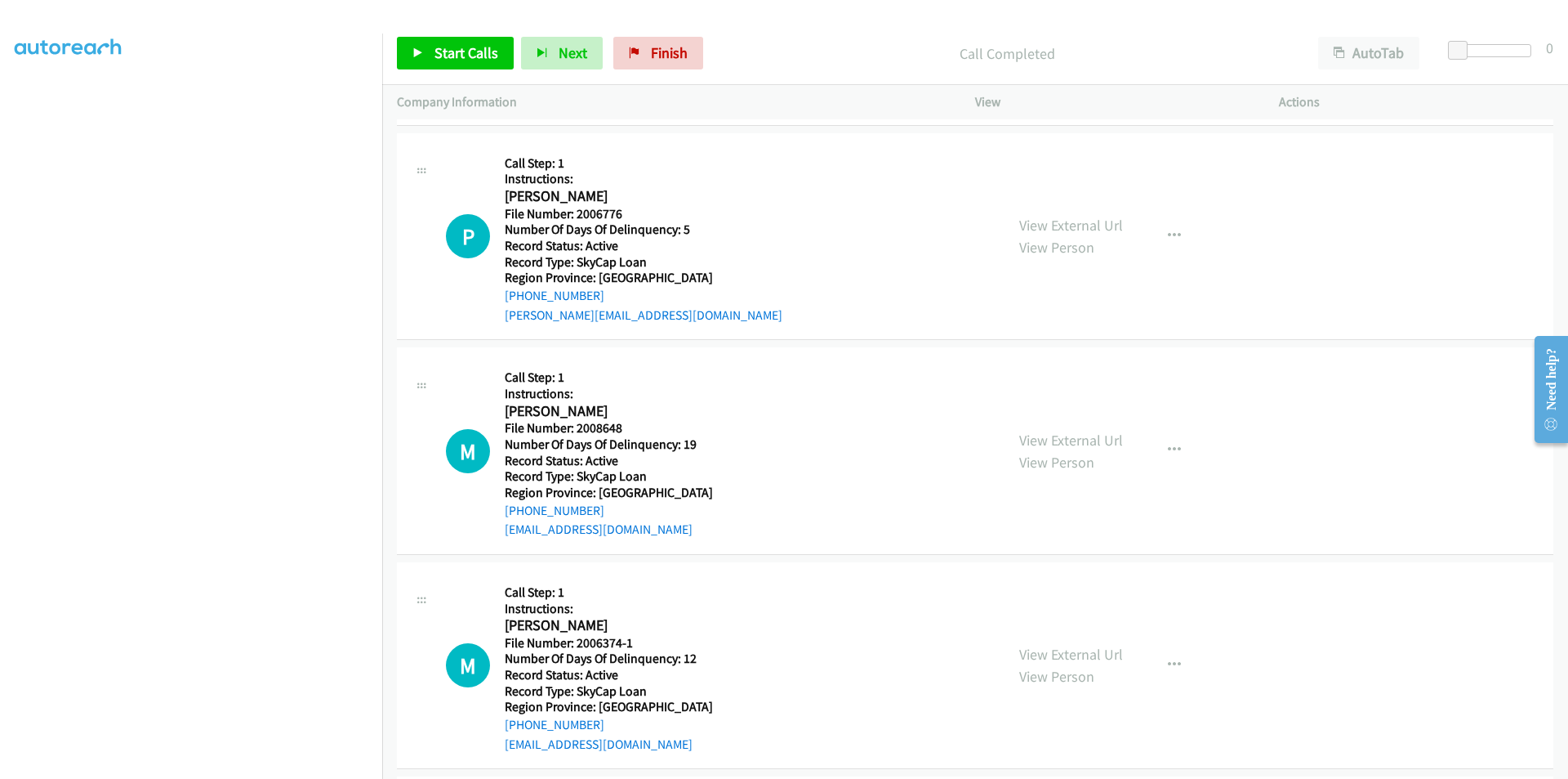
scroll to position [245, 0]
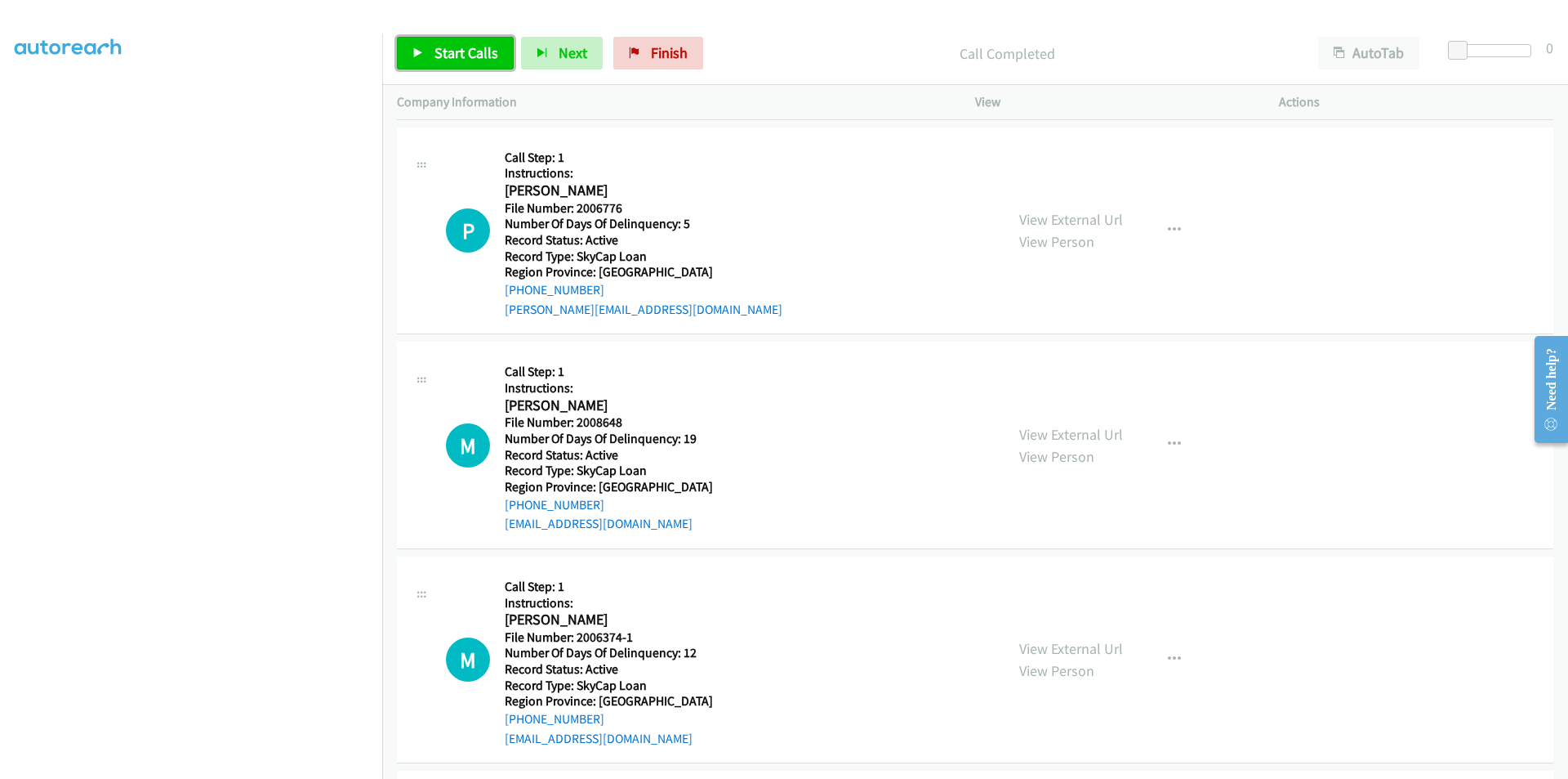
click at [452, 49] on span "Start Calls" at bounding box center [466, 53] width 64 height 19
click at [452, 48] on span "Pause" at bounding box center [452, 53] width 37 height 19
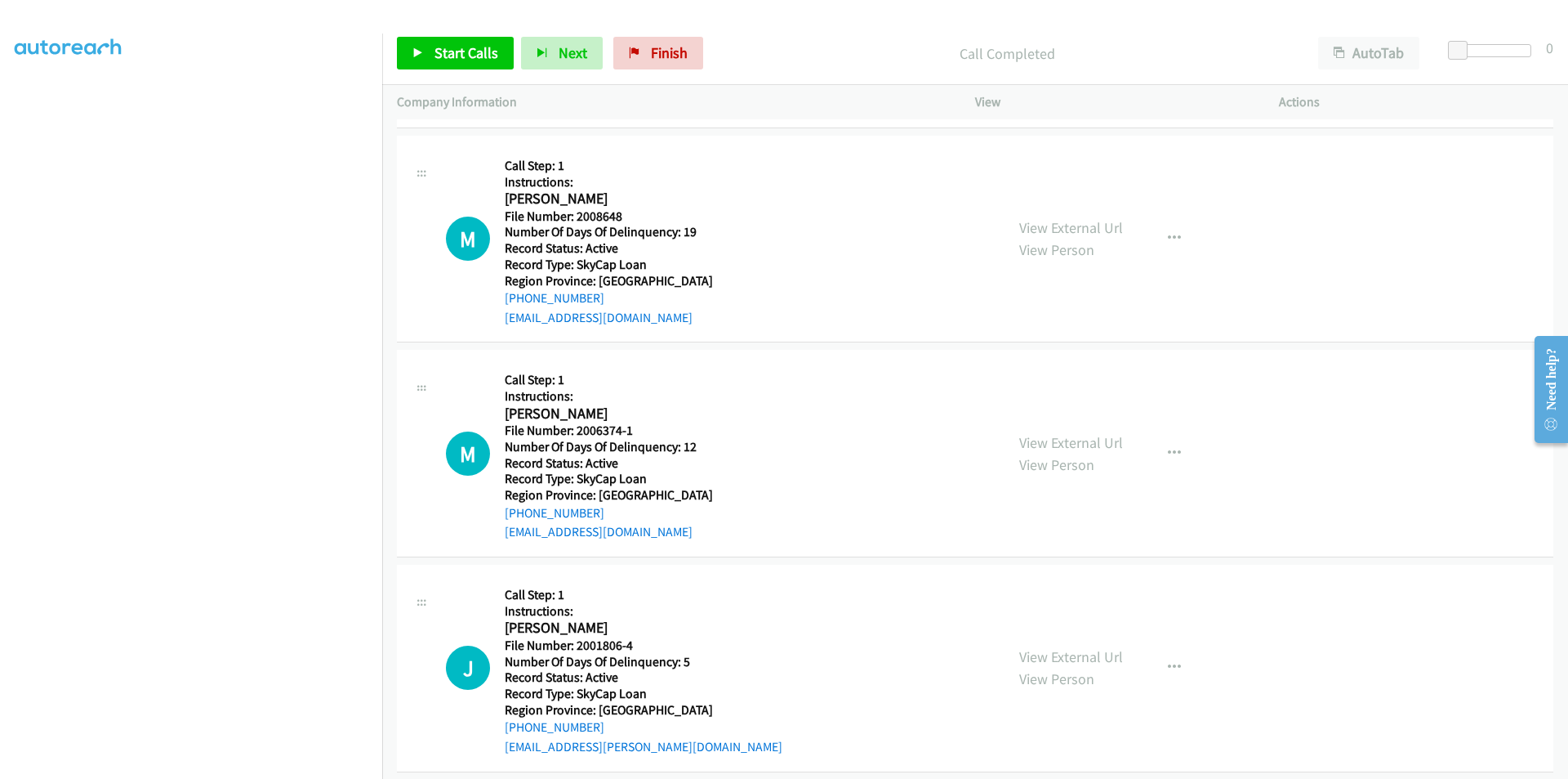
scroll to position [490, 0]
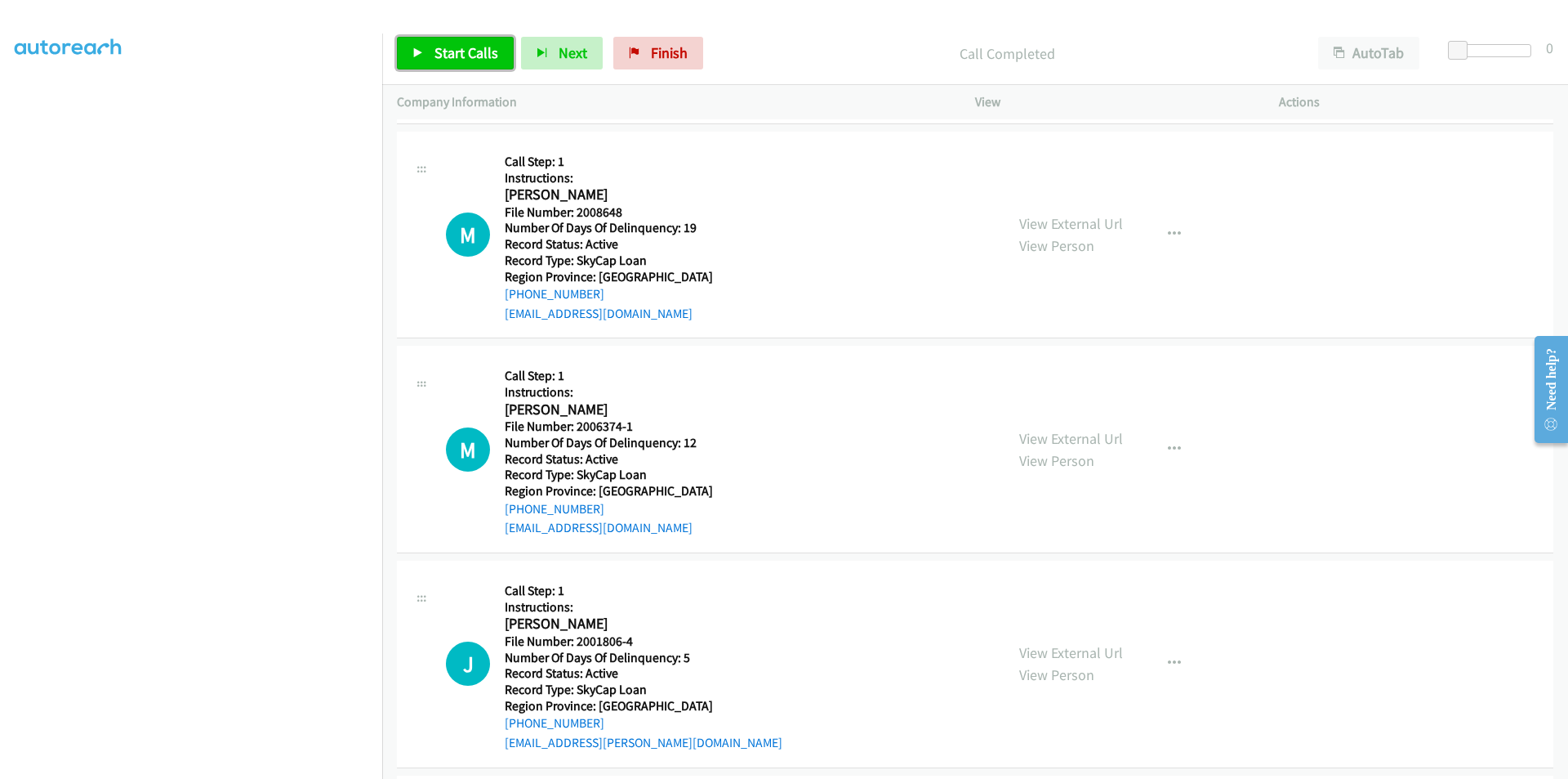
click at [459, 56] on span "Start Calls" at bounding box center [466, 53] width 64 height 19
click at [459, 56] on span "Pause" at bounding box center [452, 53] width 37 height 19
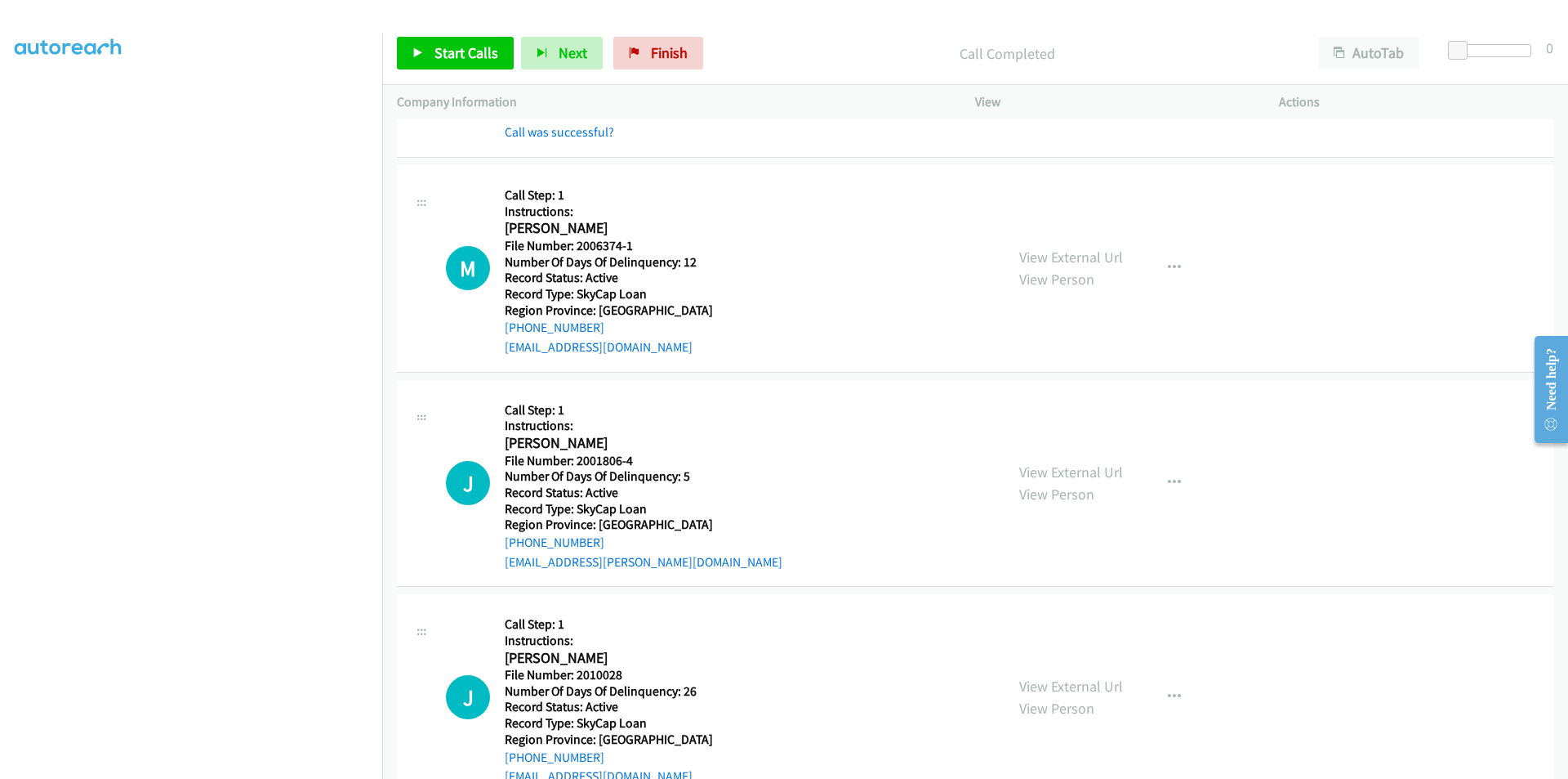
scroll to position [735, 0]
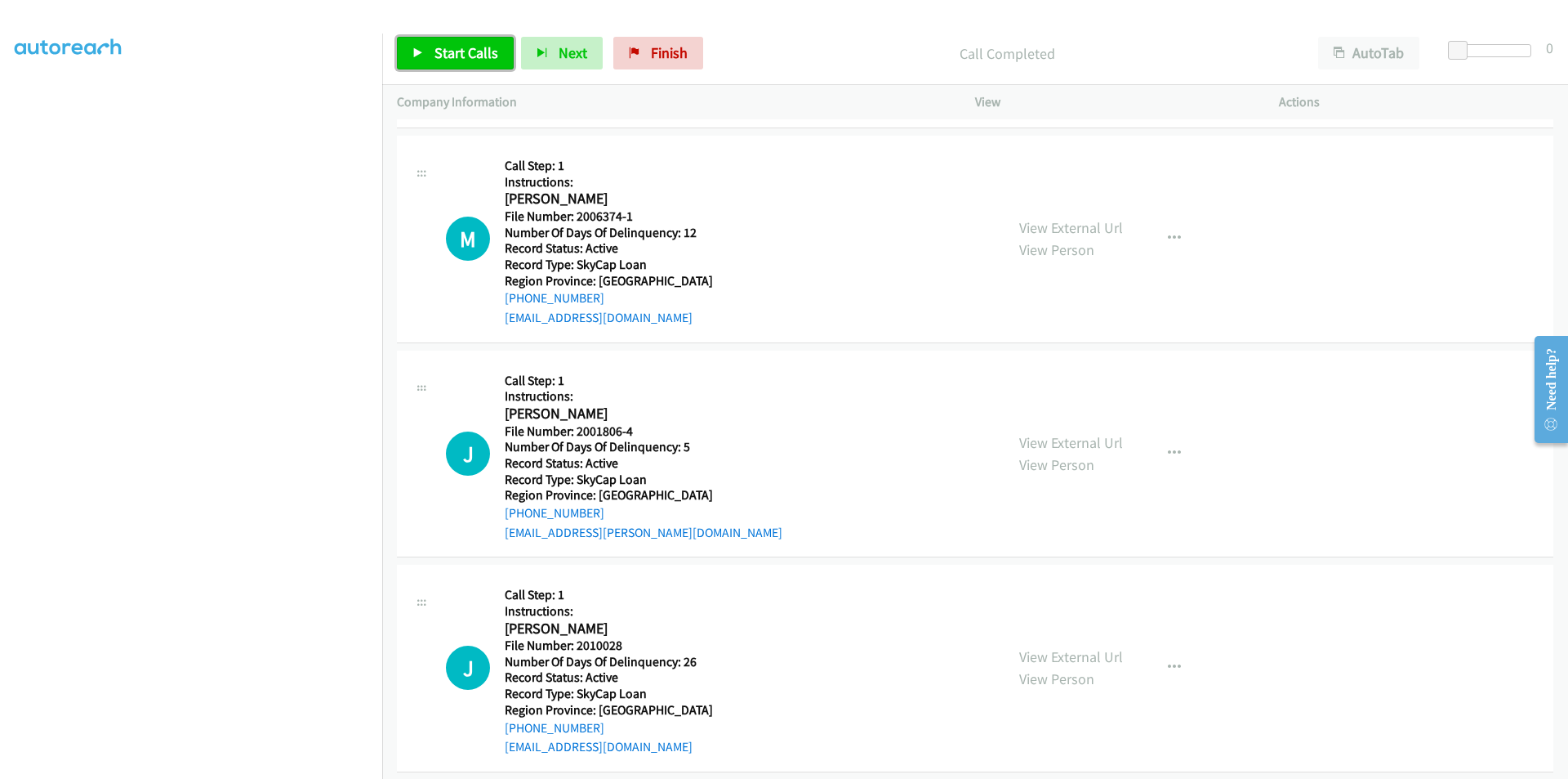
click at [476, 46] on span "Start Calls" at bounding box center [466, 53] width 64 height 19
click at [474, 46] on link "Pause" at bounding box center [441, 53] width 90 height 33
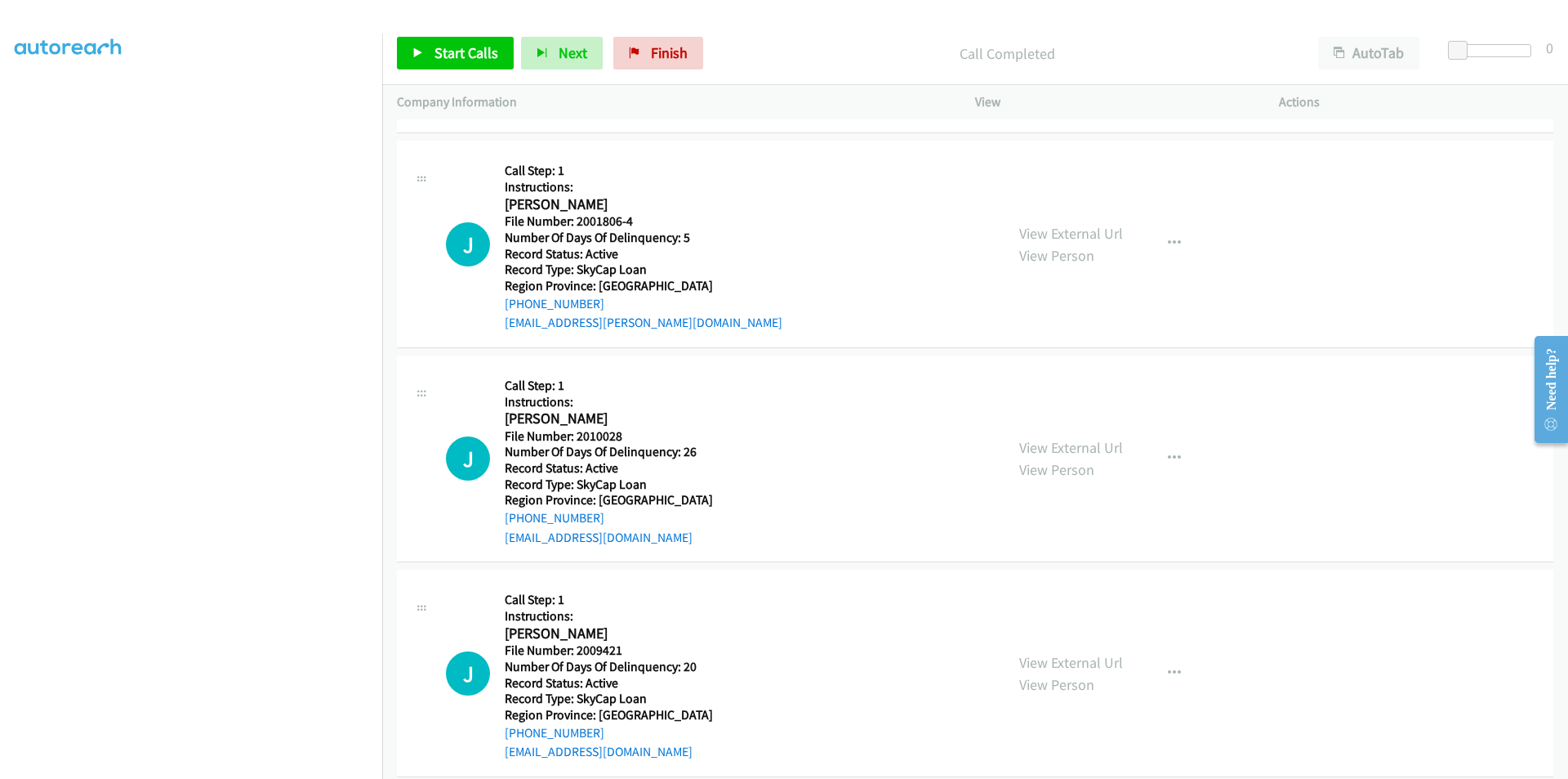
scroll to position [980, 0]
click at [450, 44] on span "Start Calls" at bounding box center [466, 53] width 64 height 19
click at [450, 44] on span "Pause" at bounding box center [452, 53] width 37 height 19
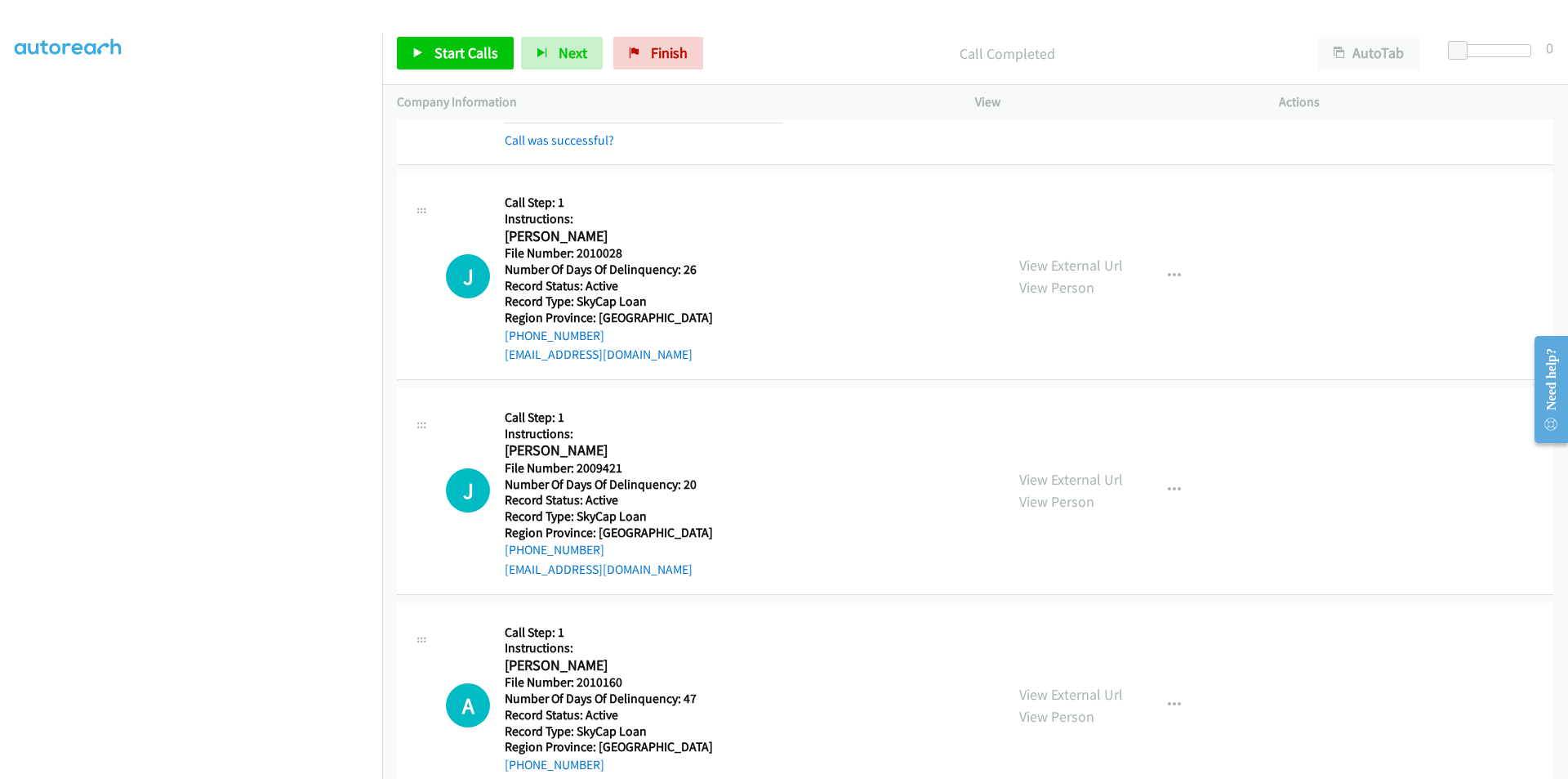
scroll to position [1226, 0]
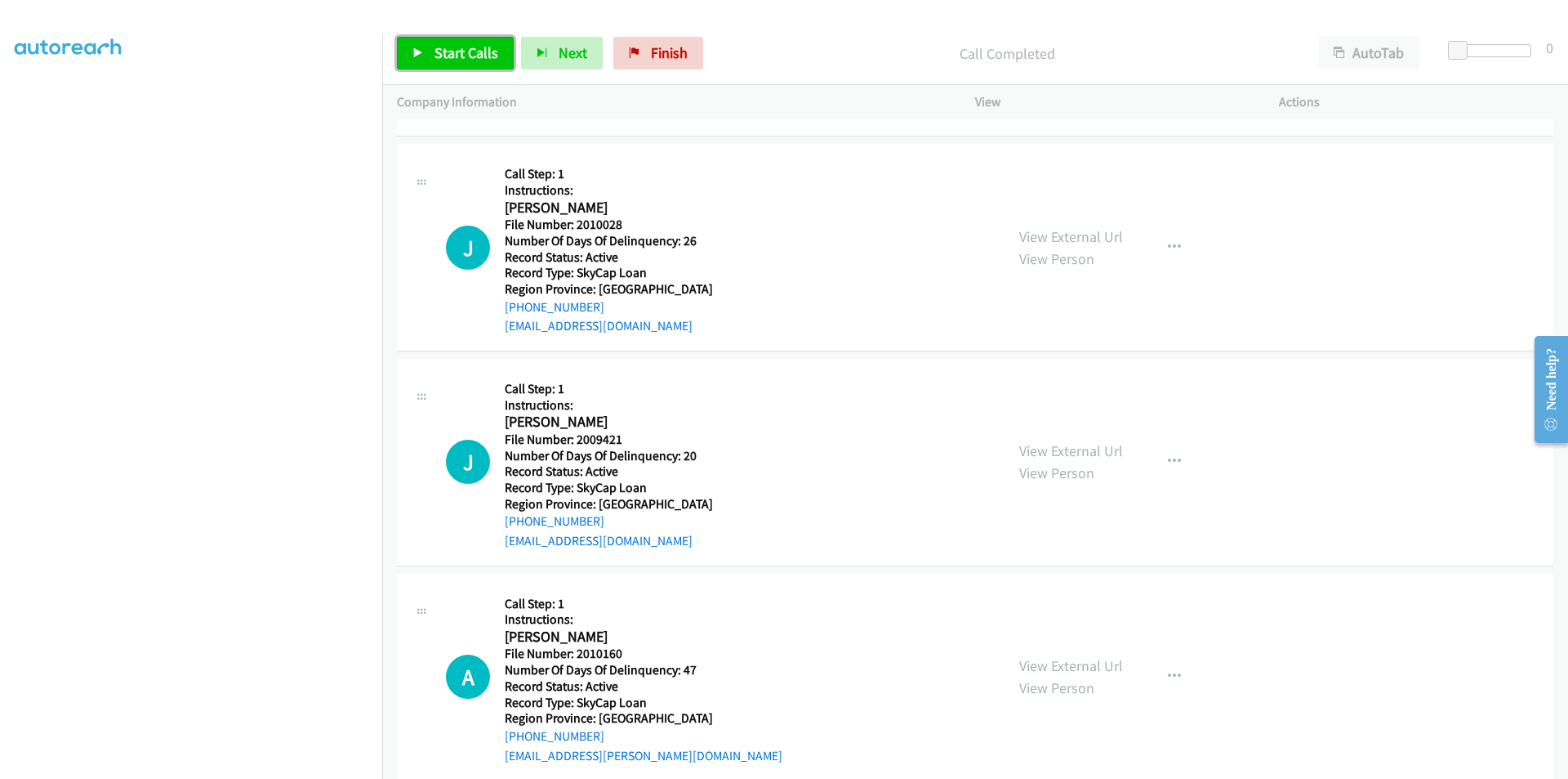
click at [453, 42] on link "Start Calls" at bounding box center [455, 53] width 117 height 33
click at [457, 49] on span "Pause" at bounding box center [452, 53] width 37 height 19
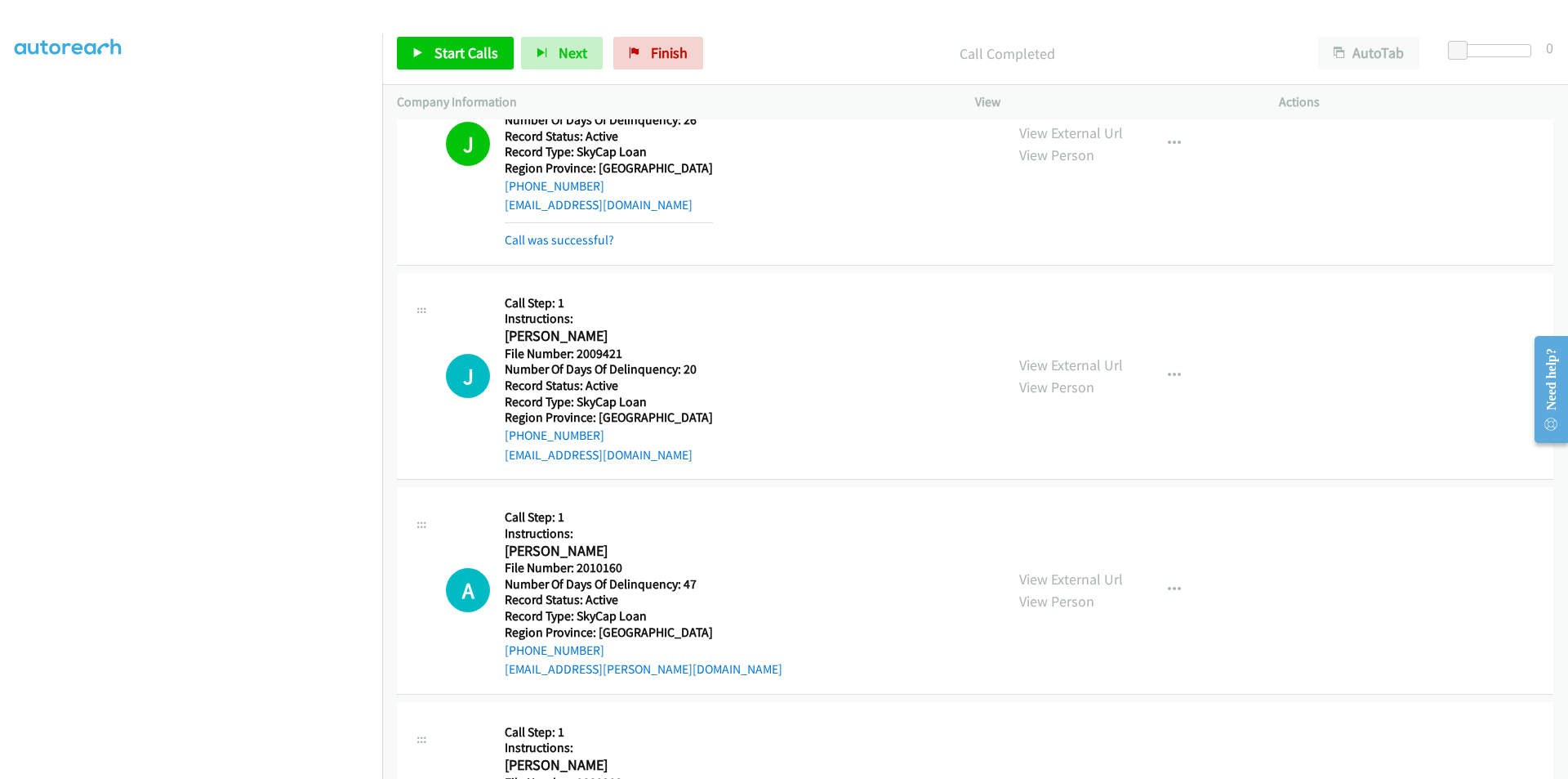
scroll to position [1471, 0]
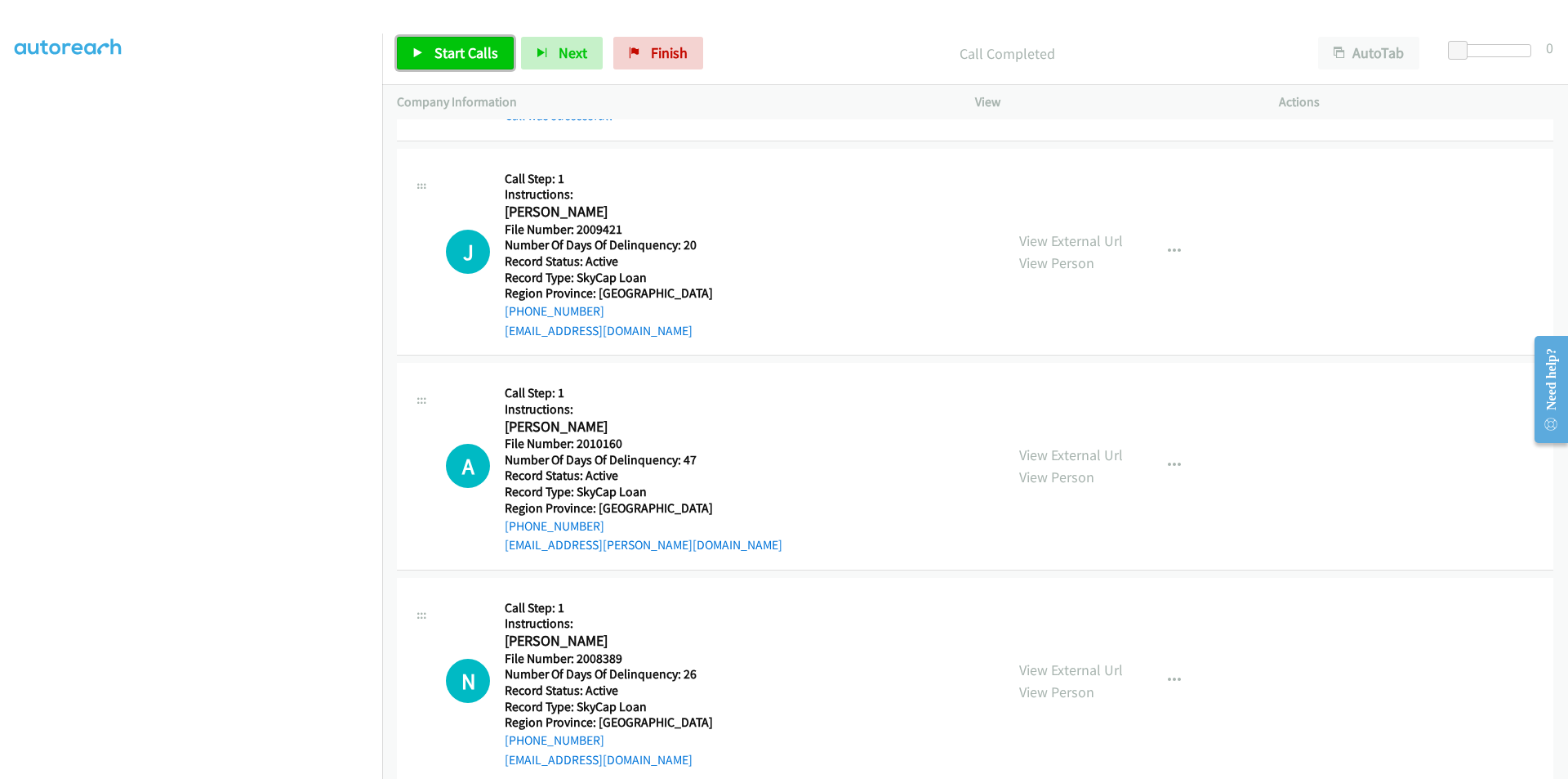
click at [472, 43] on link "Start Calls" at bounding box center [455, 53] width 117 height 33
click at [450, 52] on span "Pause" at bounding box center [452, 53] width 37 height 19
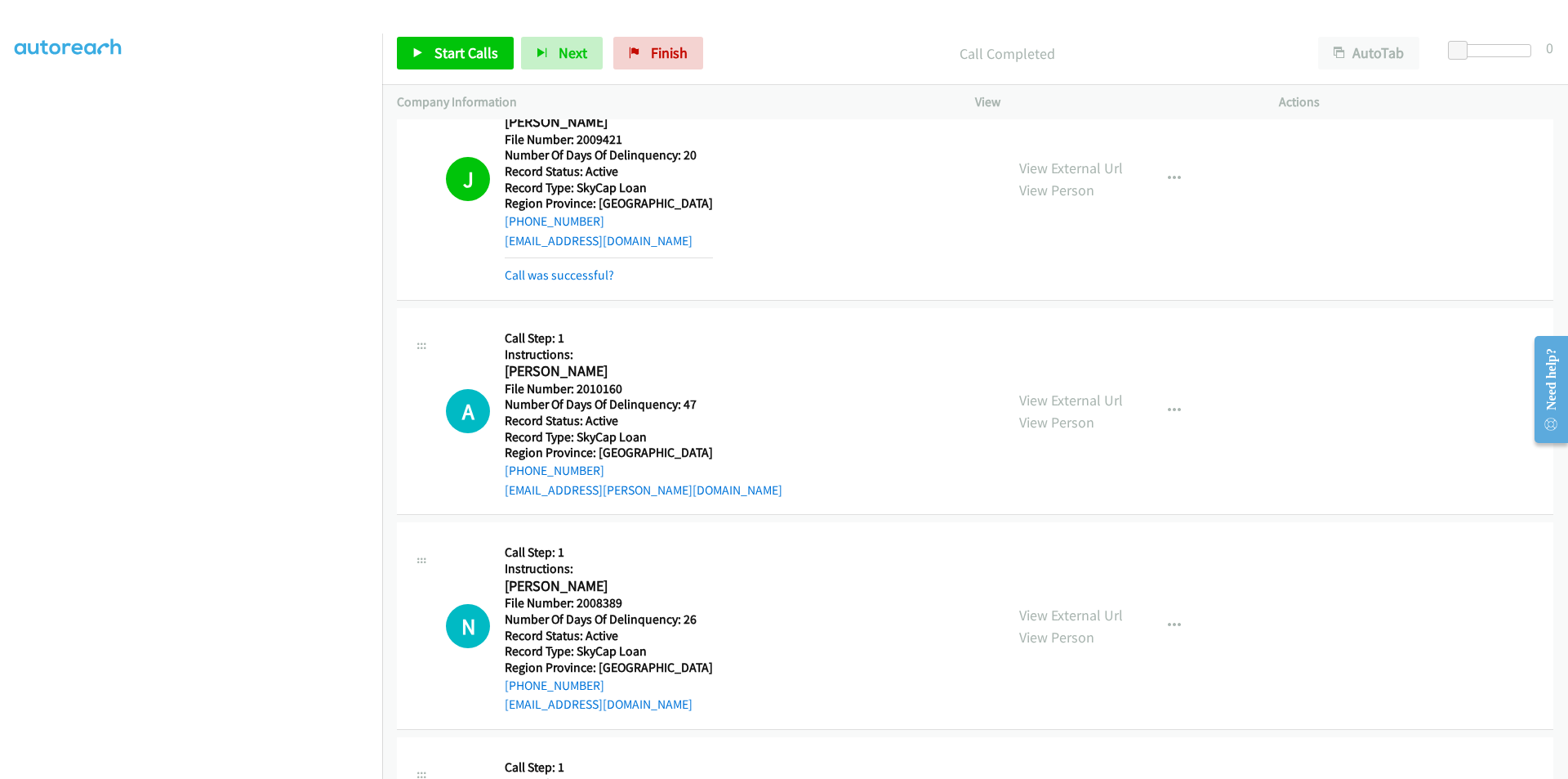
scroll to position [1716, 0]
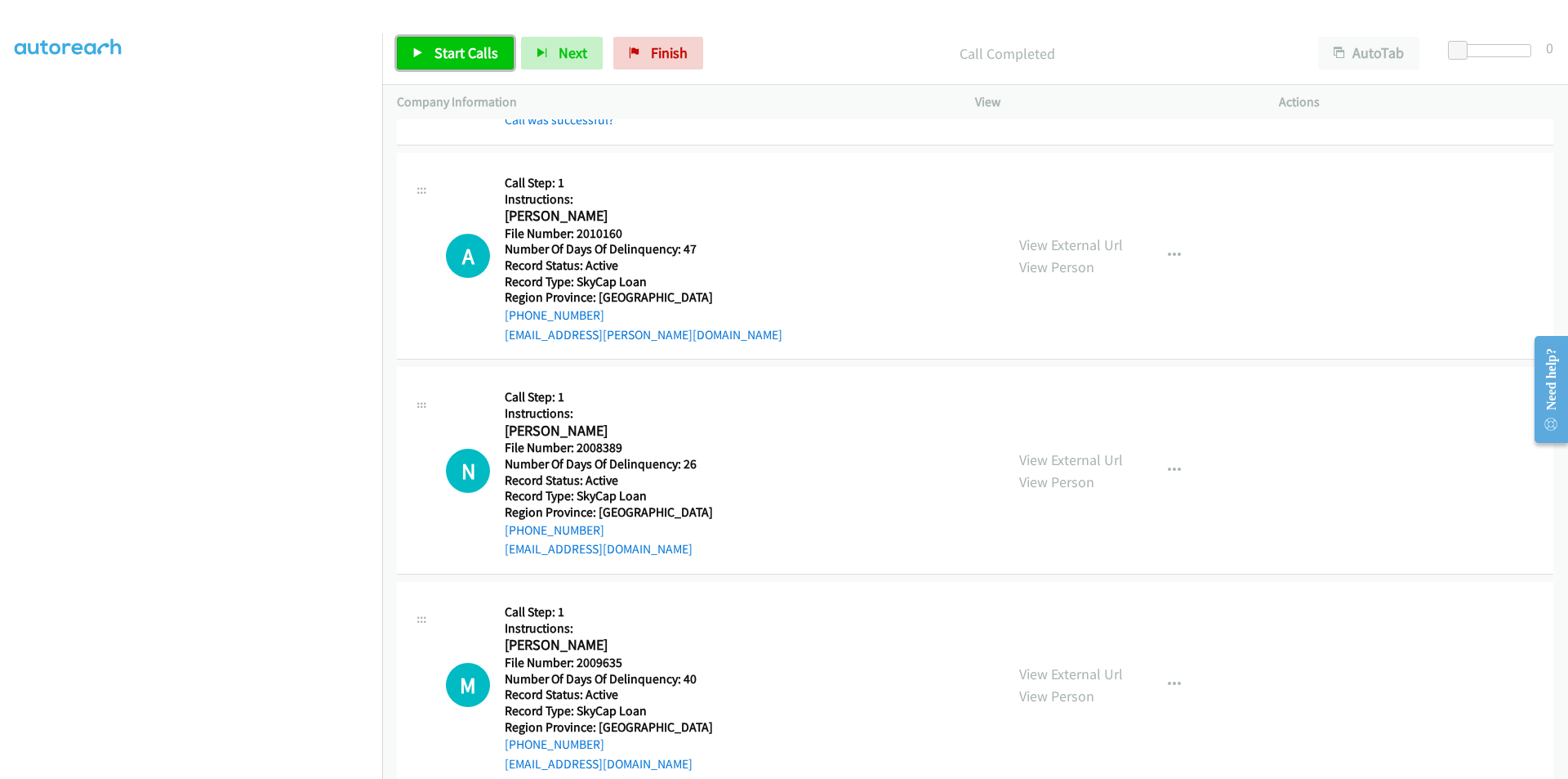
click at [459, 46] on span "Start Calls" at bounding box center [466, 53] width 64 height 19
click at [459, 46] on span "Pause" at bounding box center [452, 53] width 37 height 19
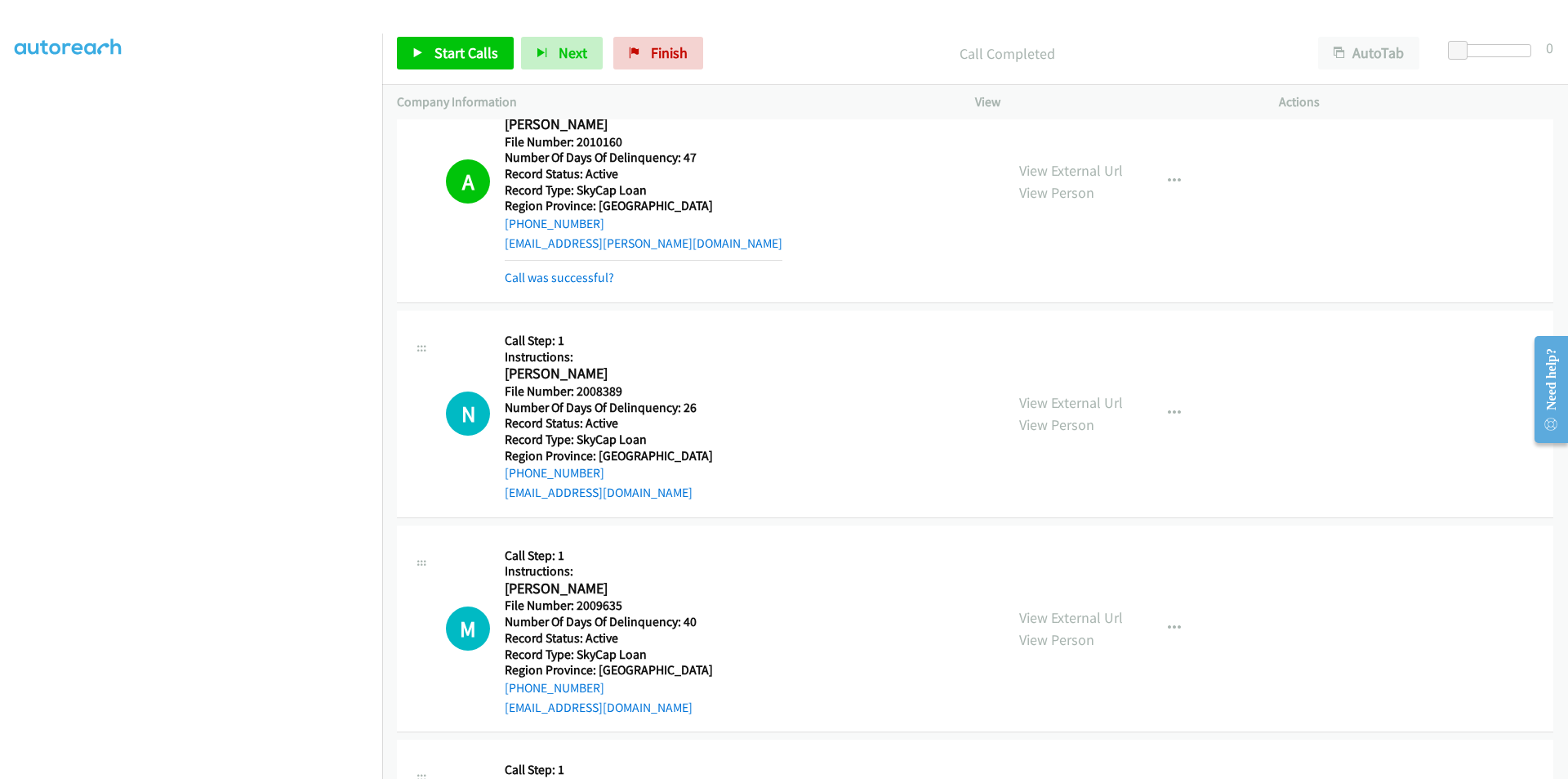
scroll to position [1961, 0]
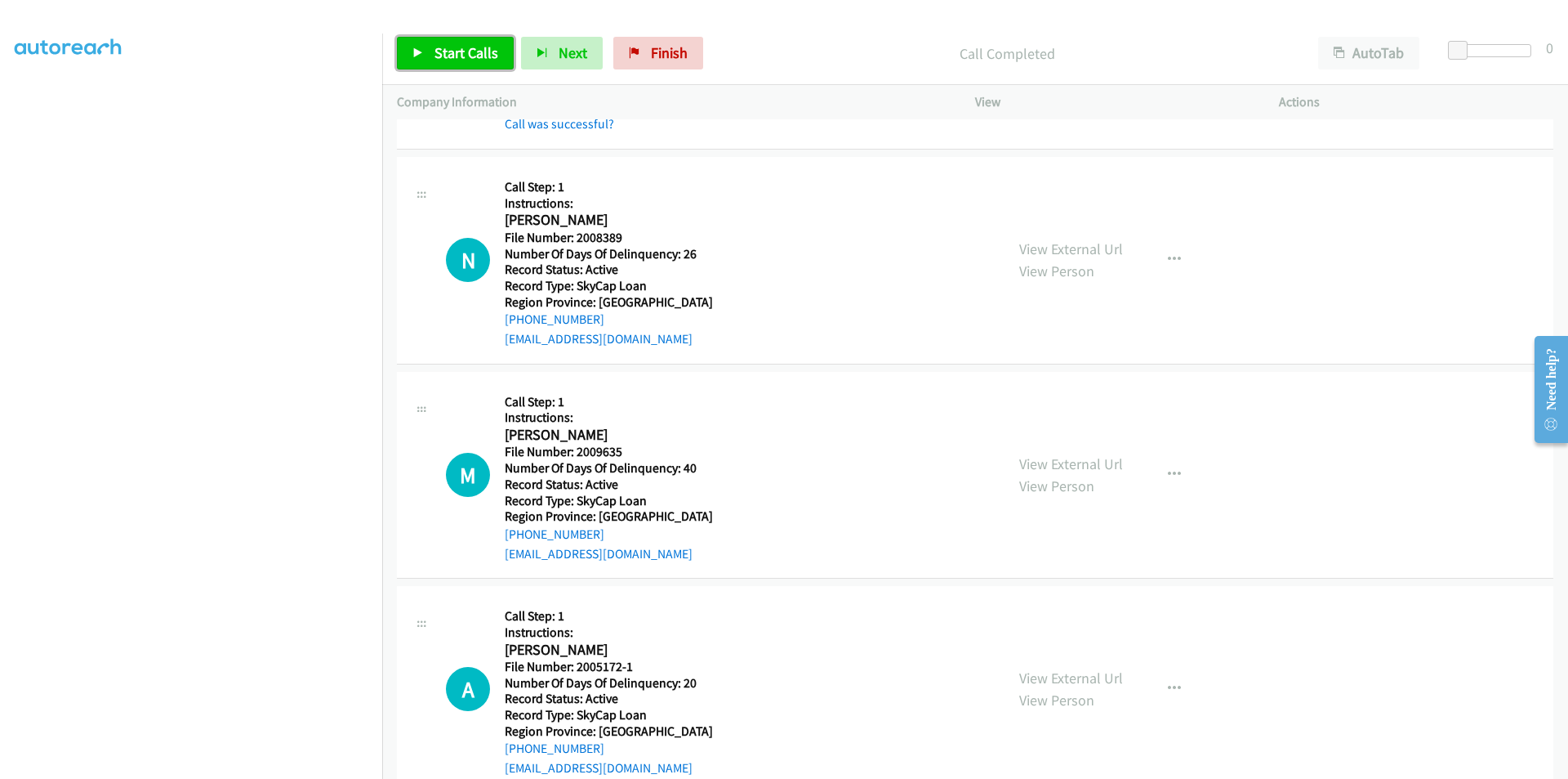
click at [464, 60] on span "Start Calls" at bounding box center [466, 53] width 64 height 19
click at [459, 49] on span "Pause" at bounding box center [452, 53] width 37 height 19
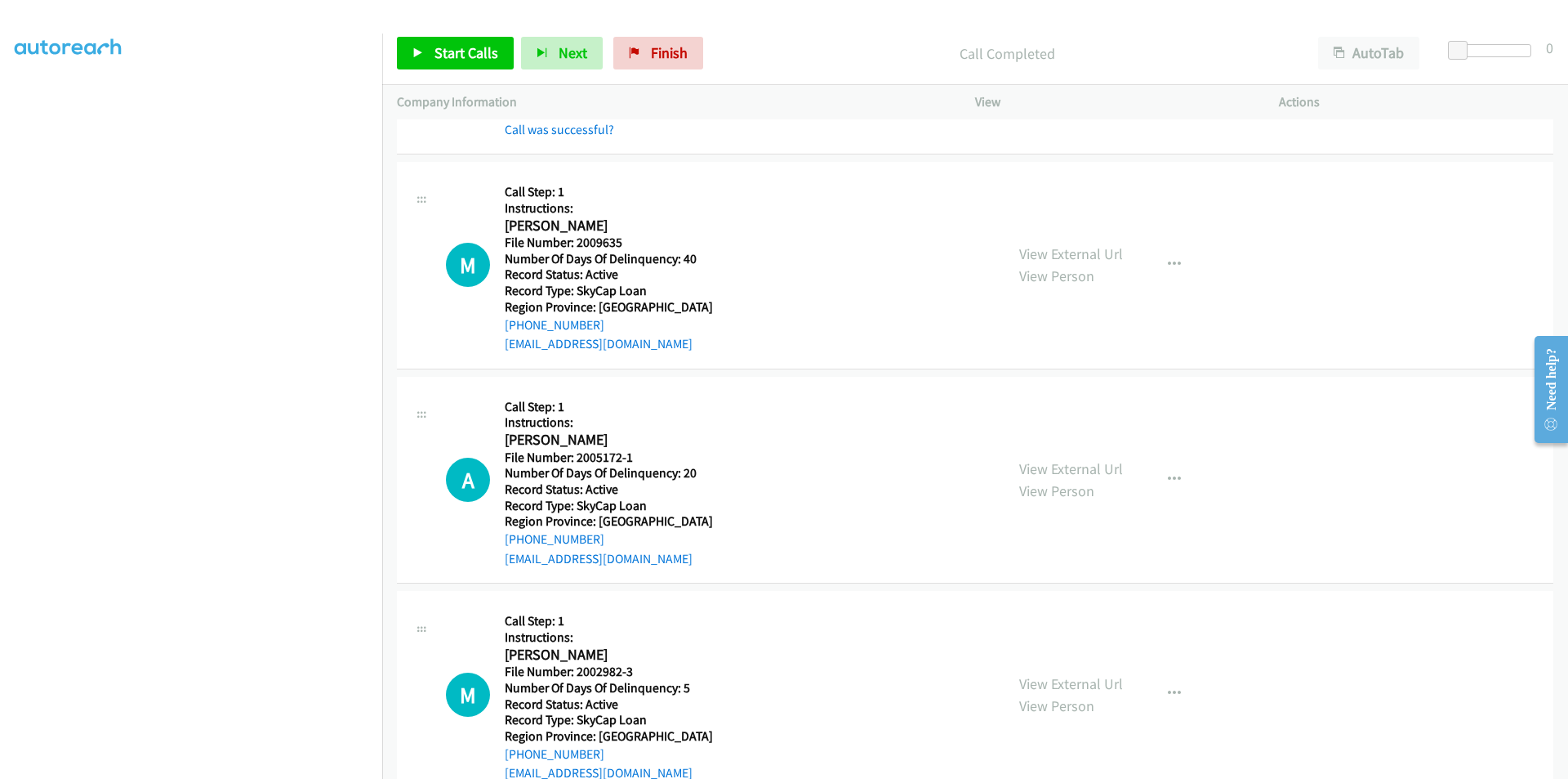
scroll to position [2206, 0]
click at [470, 45] on span "Start Calls" at bounding box center [466, 53] width 64 height 19
click at [449, 43] on link "Pause" at bounding box center [441, 53] width 90 height 33
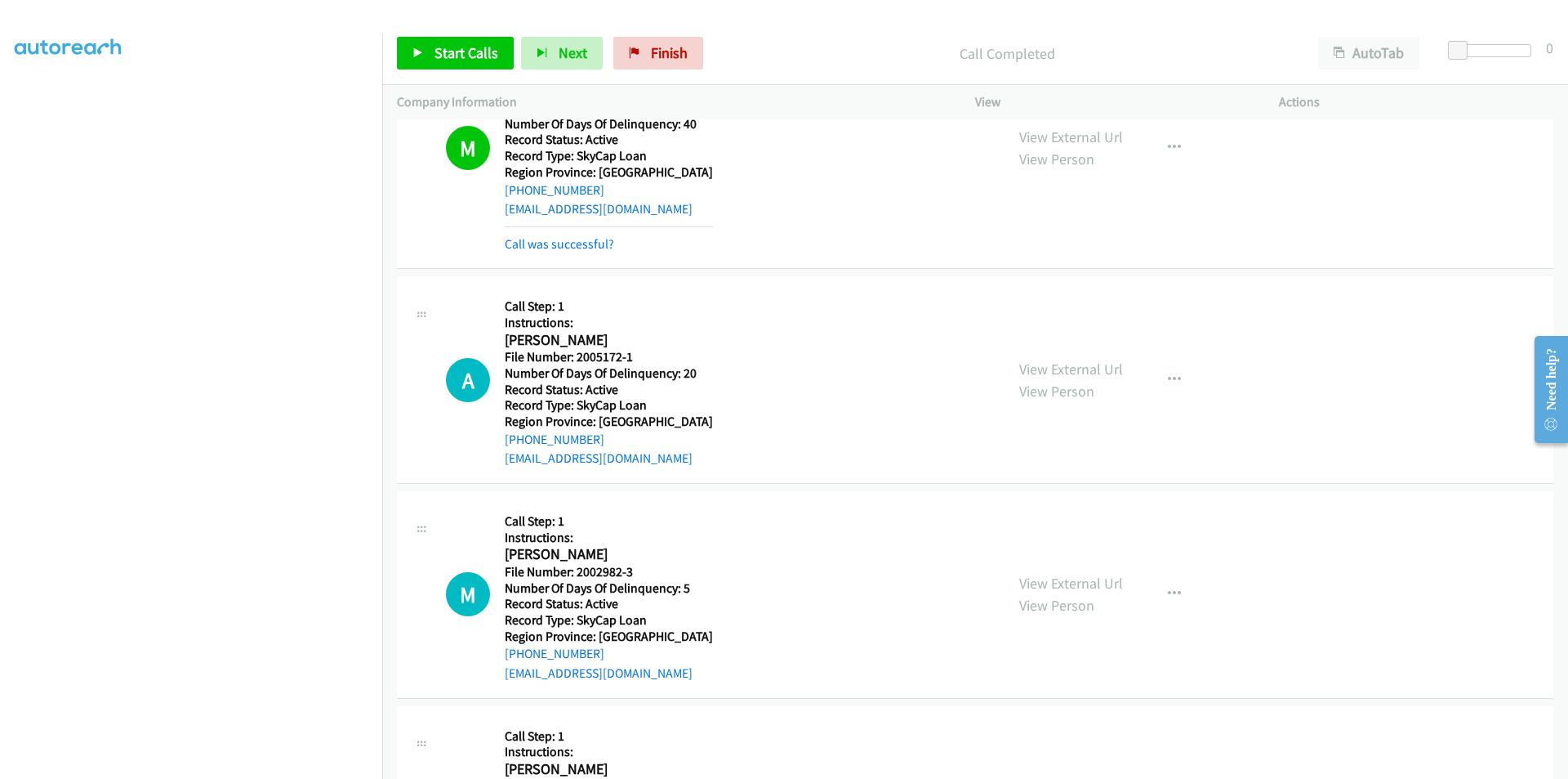
scroll to position [2451, 0]
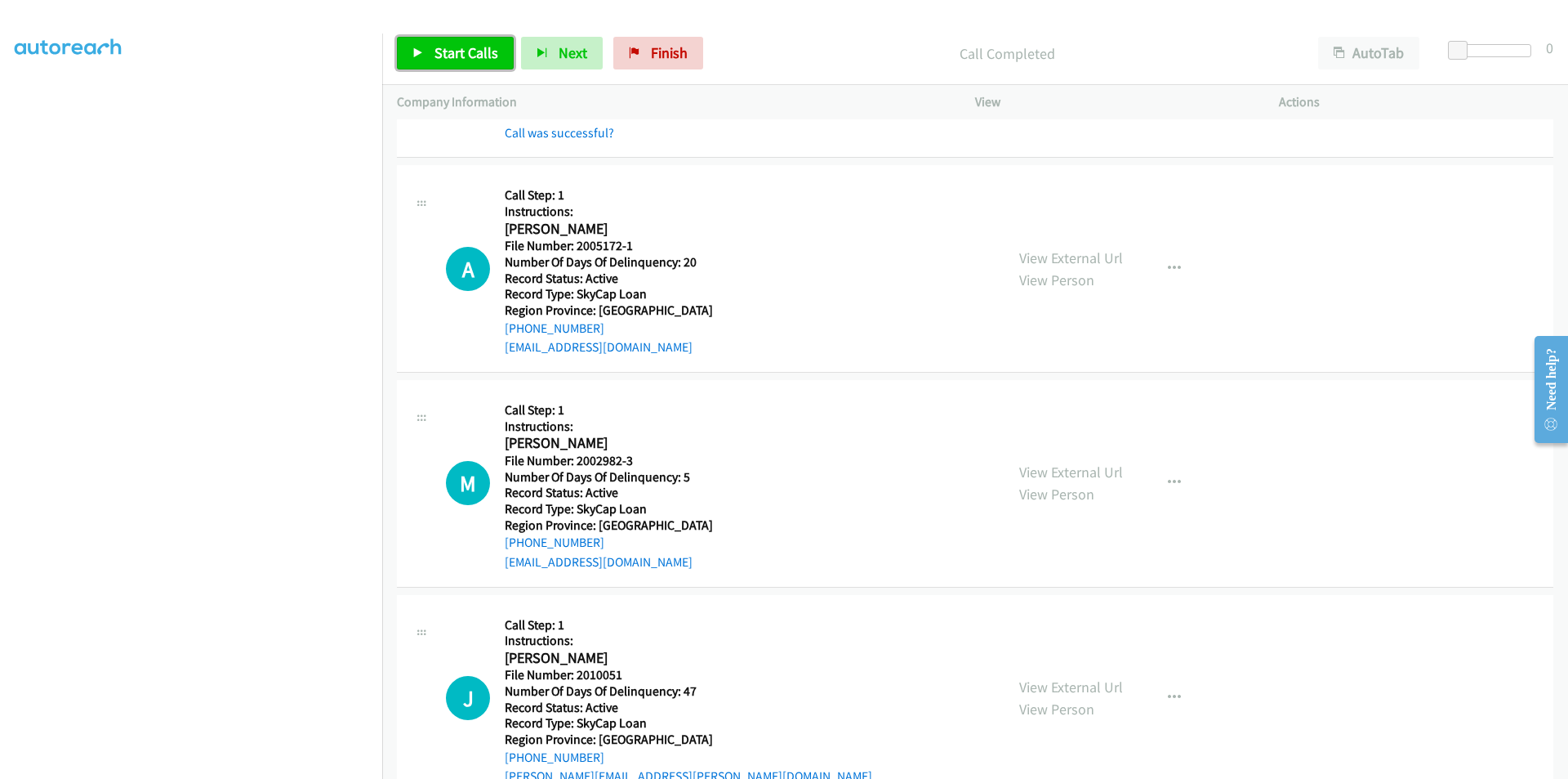
click at [466, 47] on span "Start Calls" at bounding box center [466, 53] width 64 height 19
click at [467, 47] on span "Pause" at bounding box center [452, 53] width 37 height 19
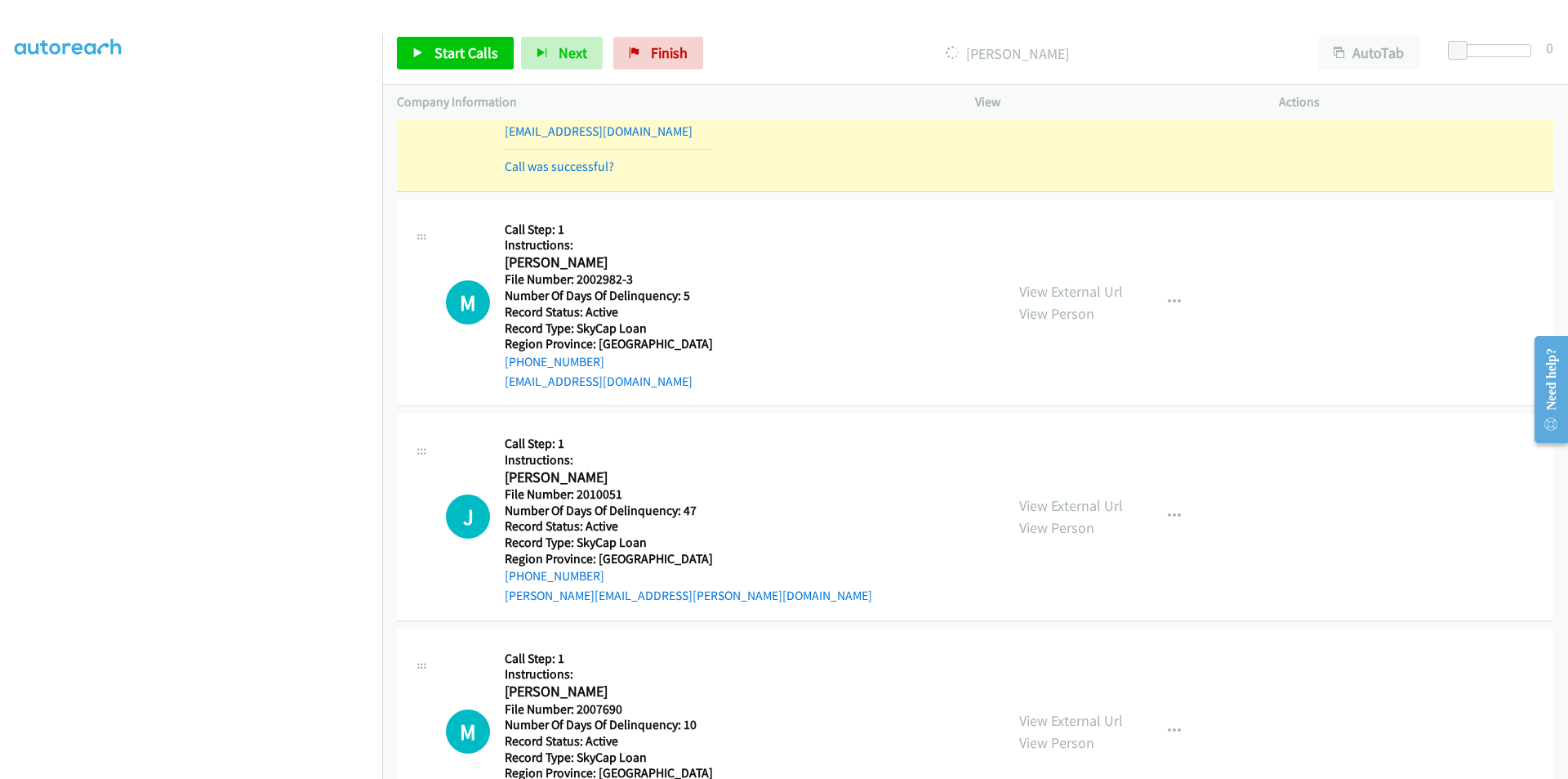
scroll to position [2696, 0]
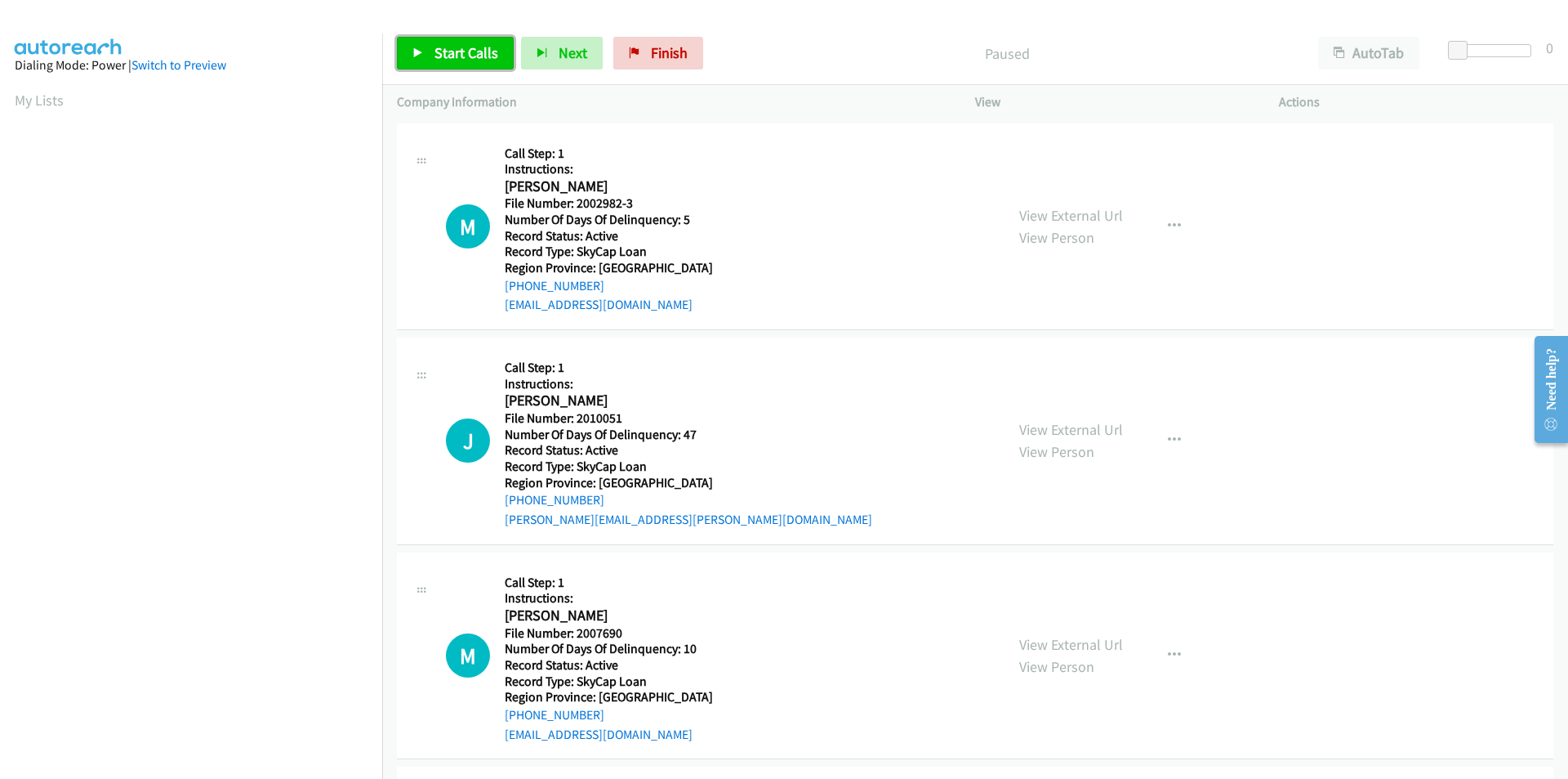
click at [459, 52] on span "Start Calls" at bounding box center [466, 53] width 64 height 19
click at [459, 52] on span "Pause" at bounding box center [452, 53] width 37 height 19
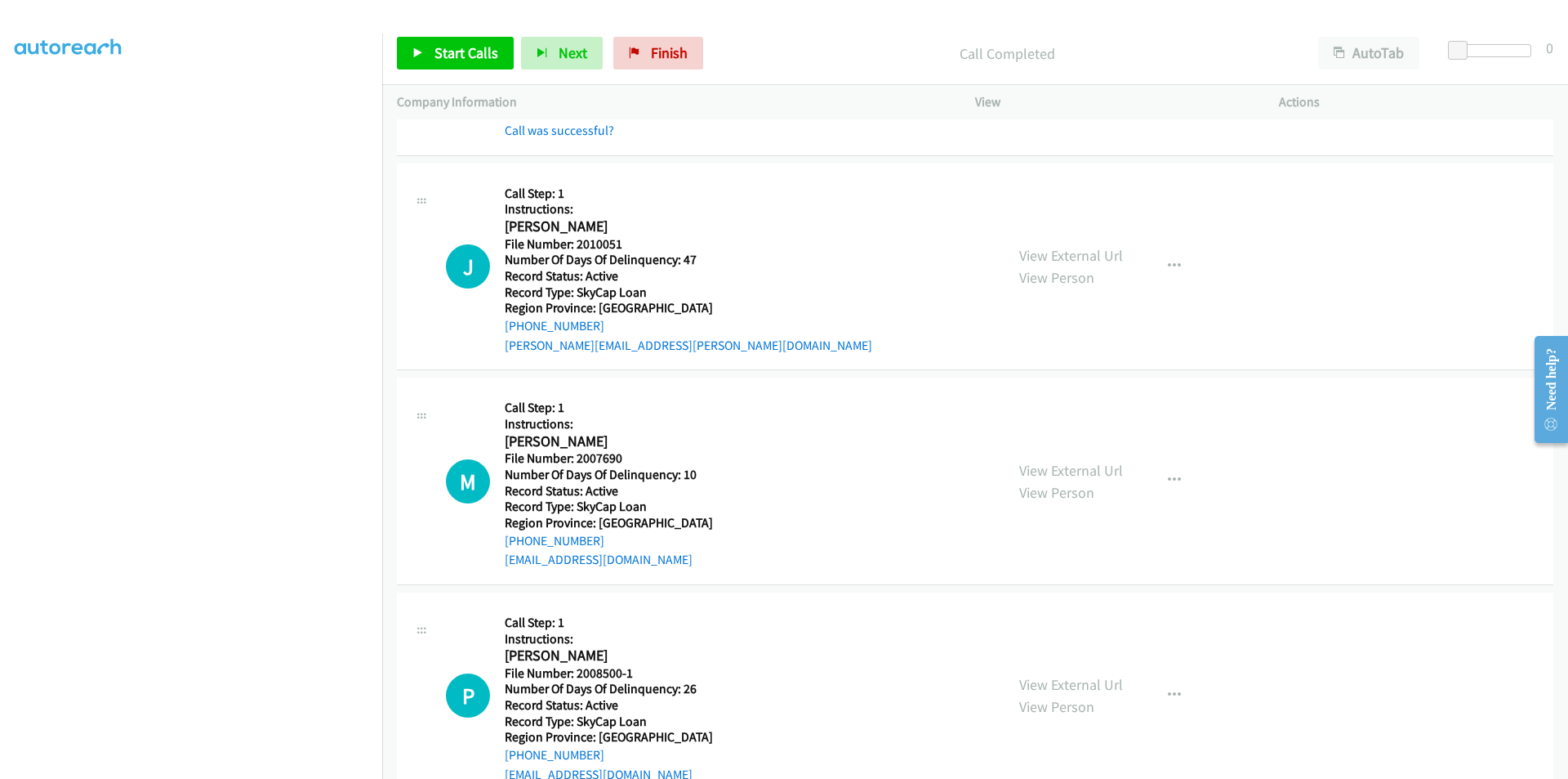
scroll to position [254, 0]
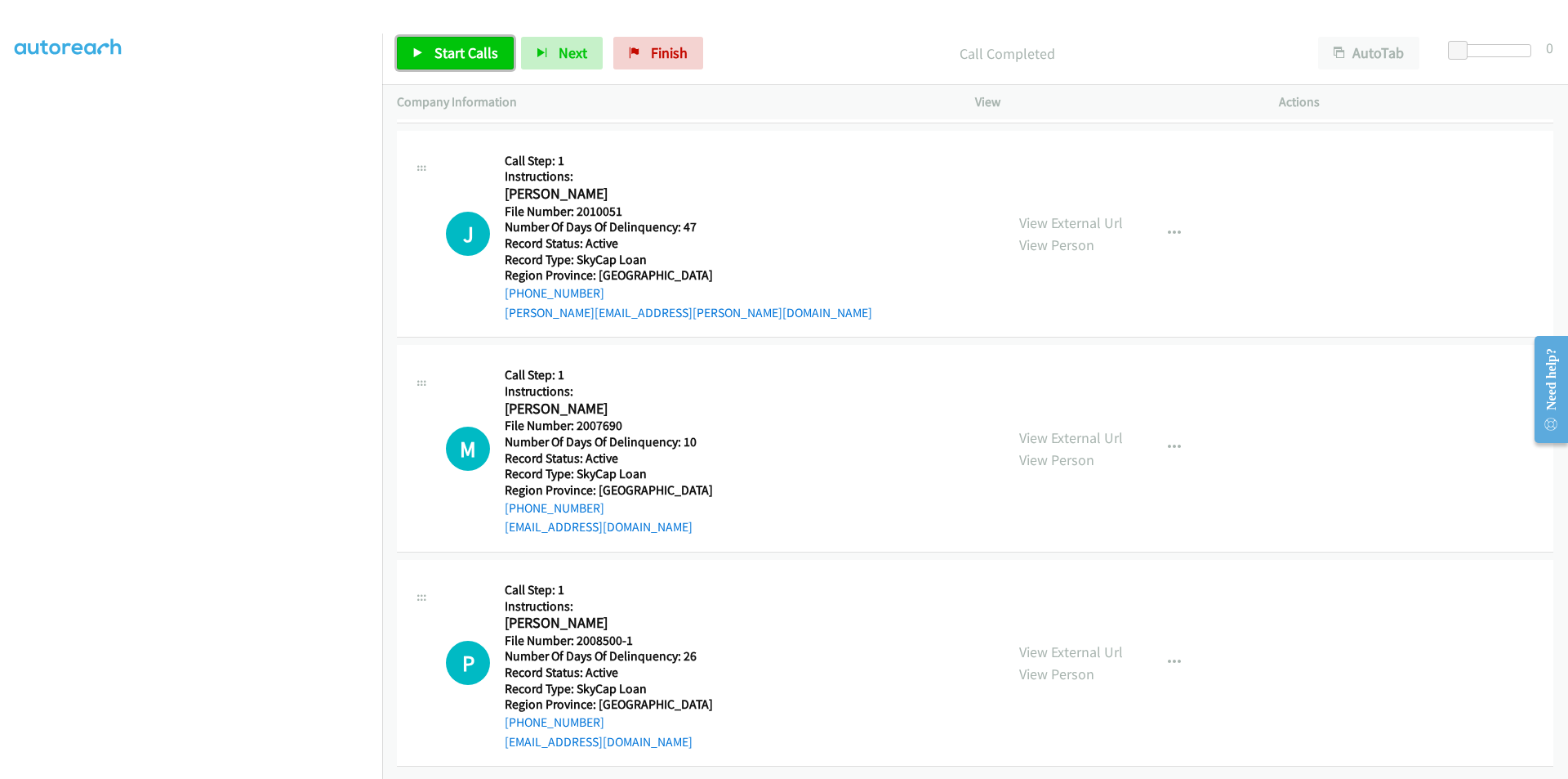
click at [468, 45] on span "Start Calls" at bounding box center [466, 53] width 64 height 19
click at [468, 45] on span "Pause" at bounding box center [452, 53] width 37 height 19
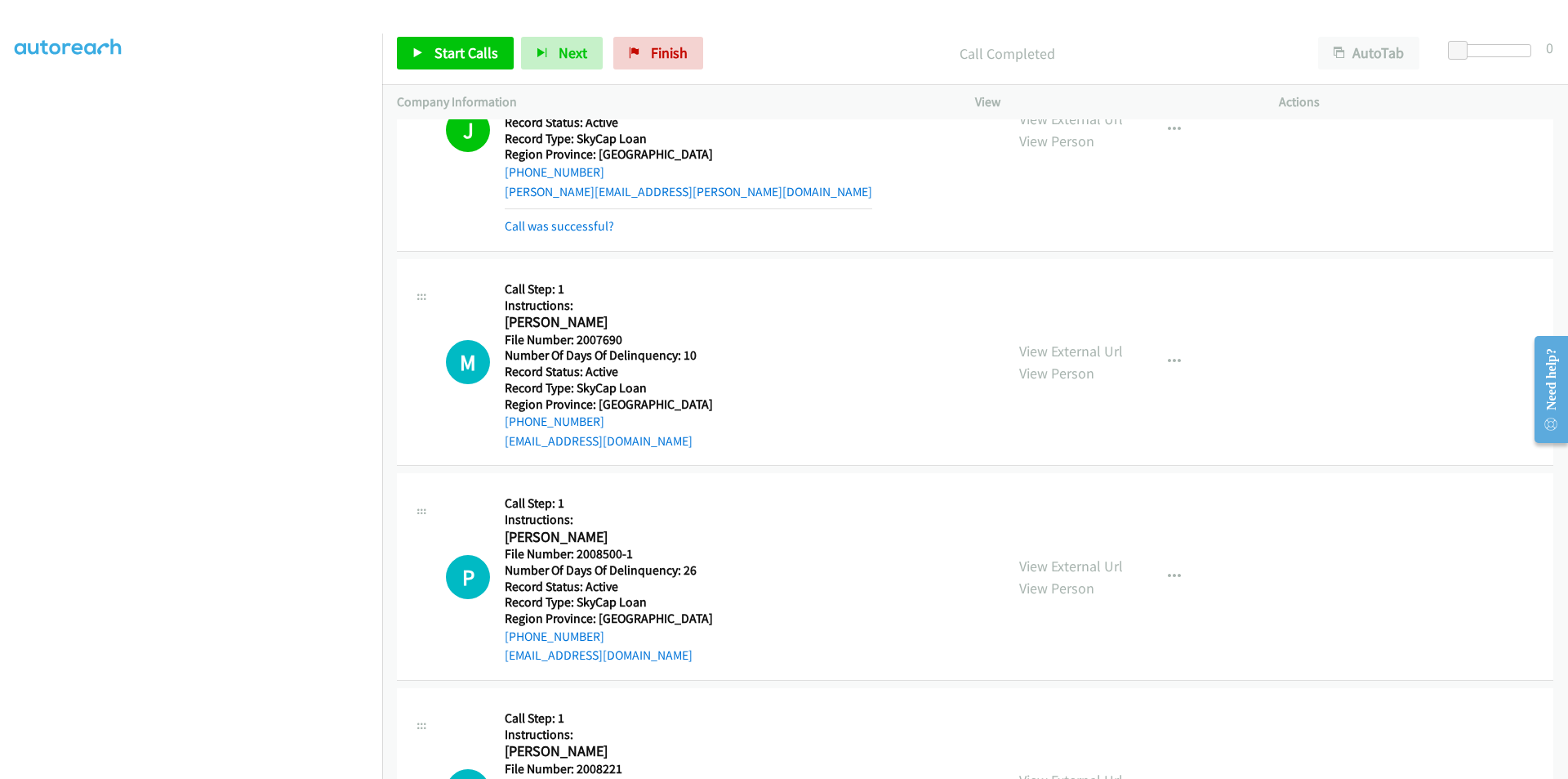
scroll to position [500, 0]
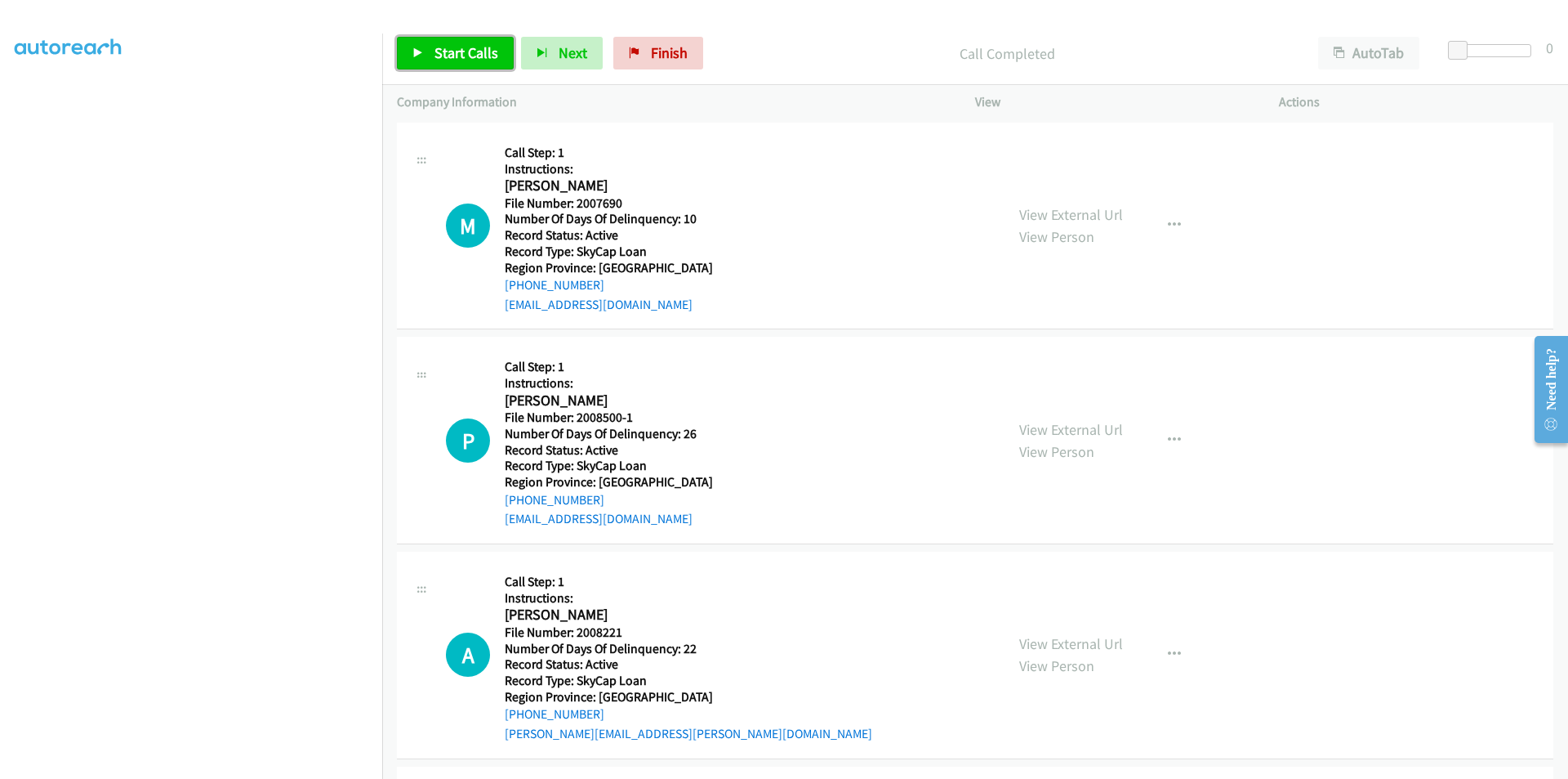
click at [450, 59] on span "Start Calls" at bounding box center [466, 53] width 64 height 19
click at [450, 59] on span "Pause" at bounding box center [452, 53] width 37 height 19
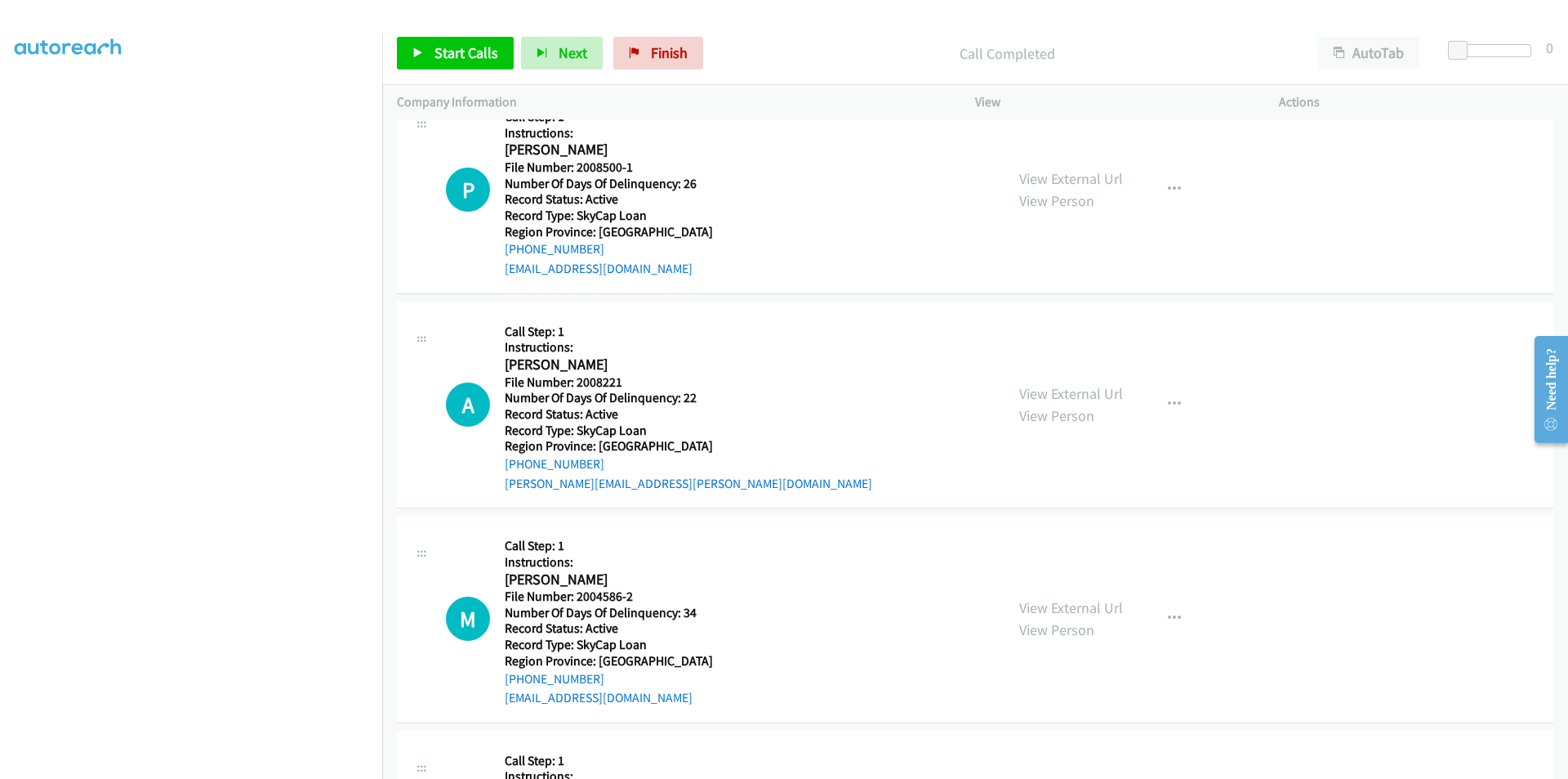
scroll to position [744, 0]
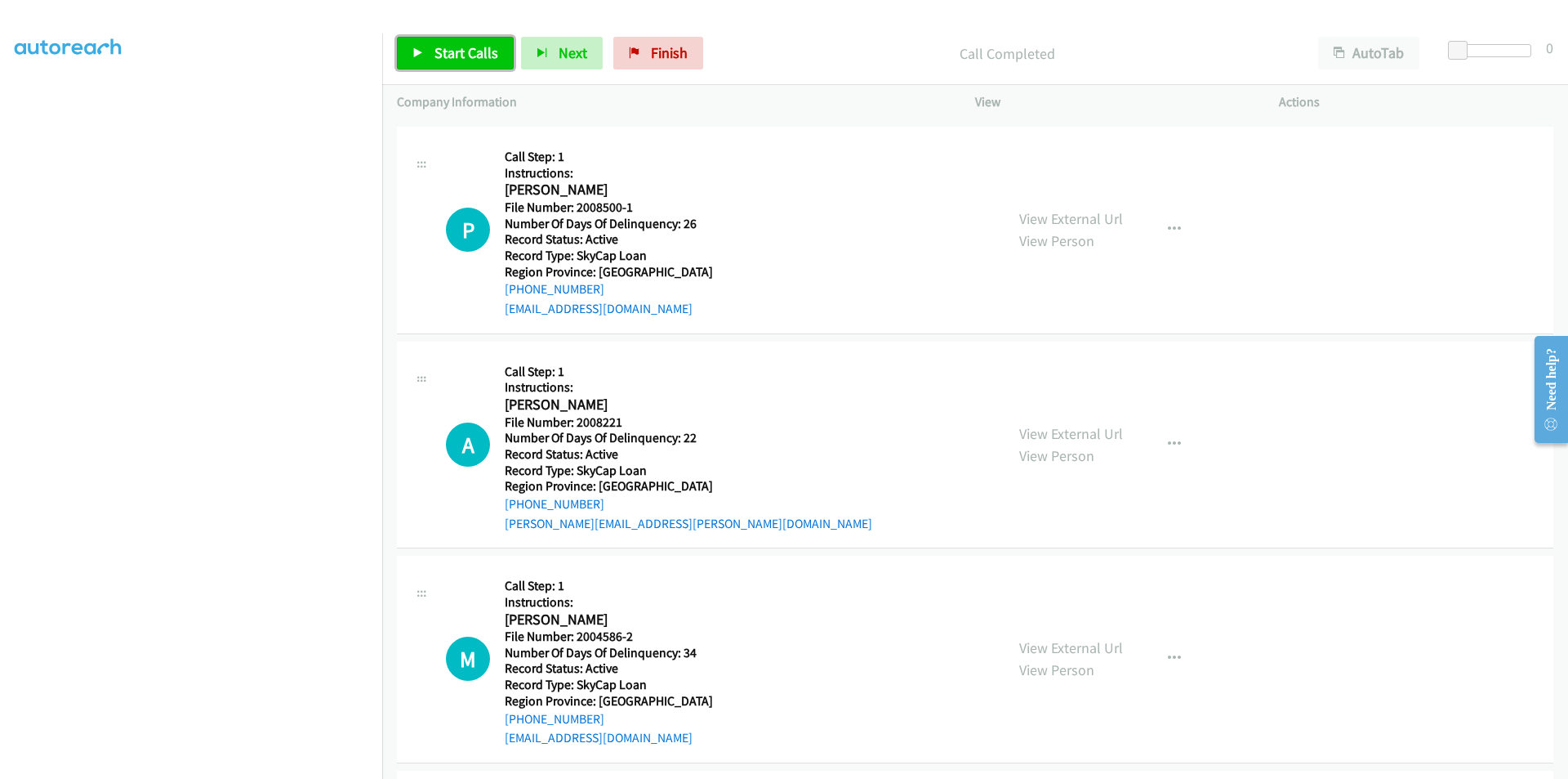
click at [449, 47] on span "Start Calls" at bounding box center [466, 53] width 64 height 19
click at [449, 47] on span "Pause" at bounding box center [452, 53] width 37 height 19
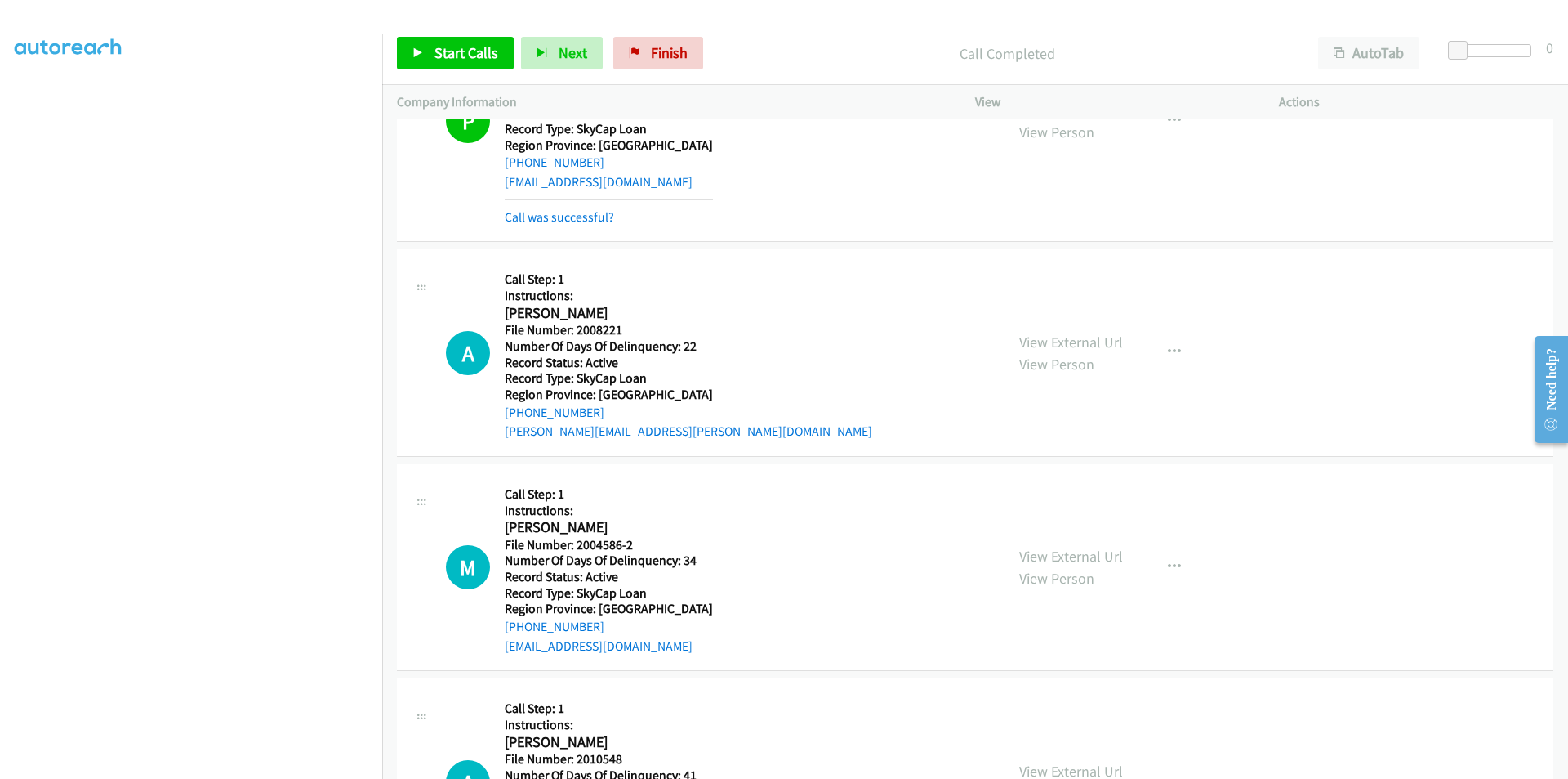
scroll to position [990, 0]
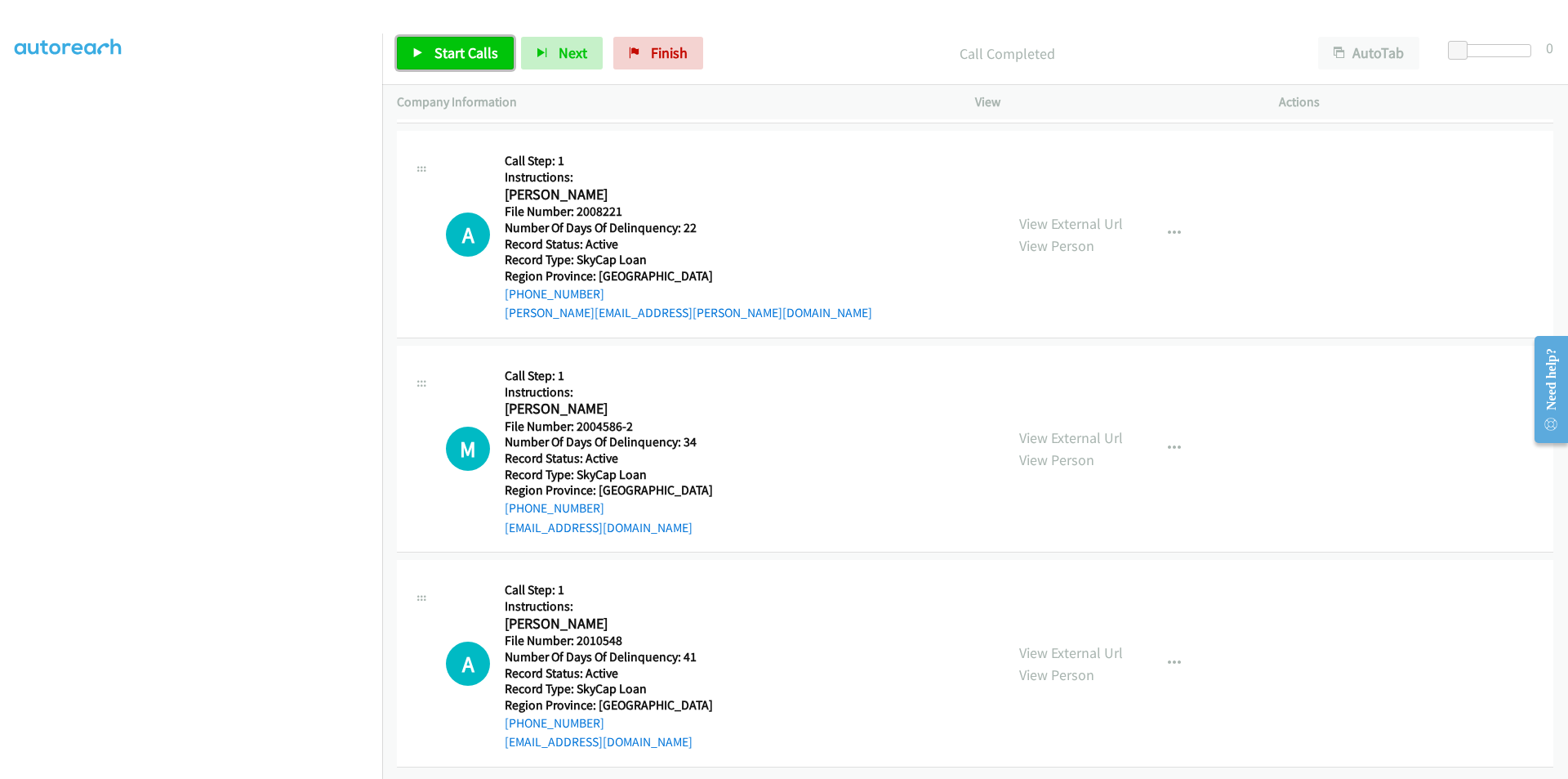
click at [468, 54] on span "Start Calls" at bounding box center [466, 53] width 64 height 19
click at [468, 53] on span "Pause" at bounding box center [452, 53] width 37 height 19
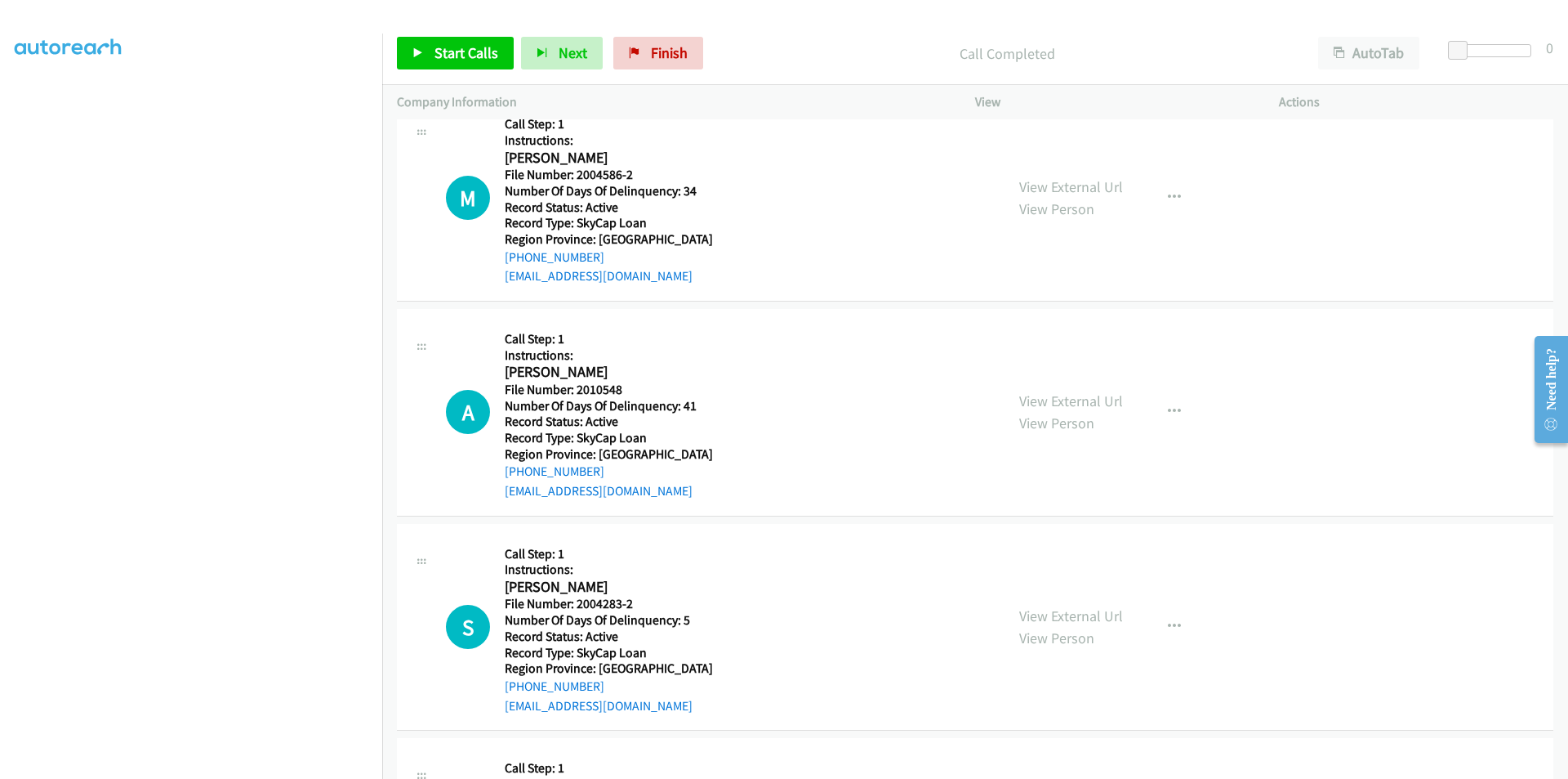
scroll to position [1282, 0]
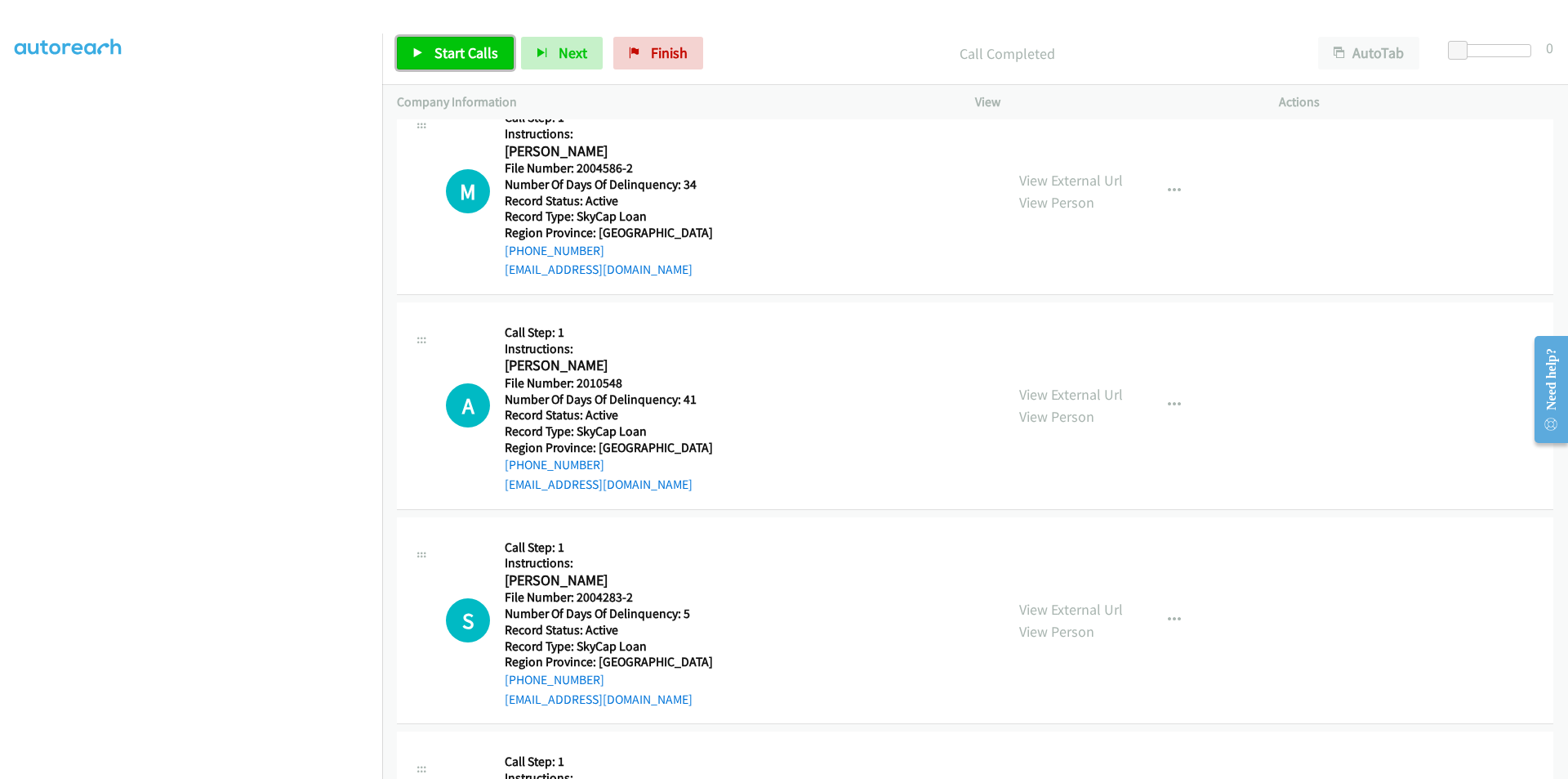
click at [477, 55] on span "Start Calls" at bounding box center [466, 53] width 64 height 19
click at [468, 55] on span "Pause" at bounding box center [452, 53] width 37 height 19
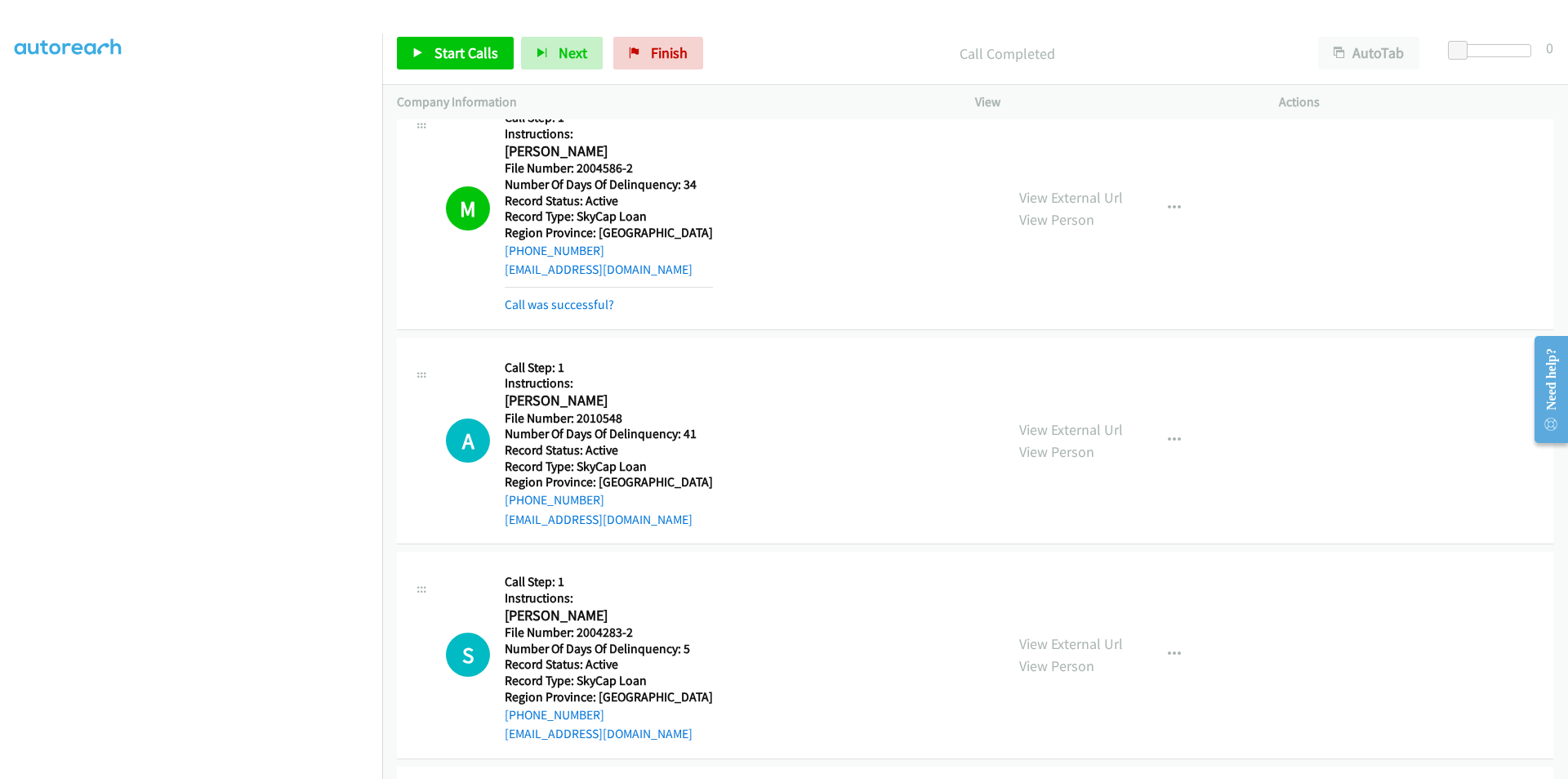
scroll to position [1446, 0]
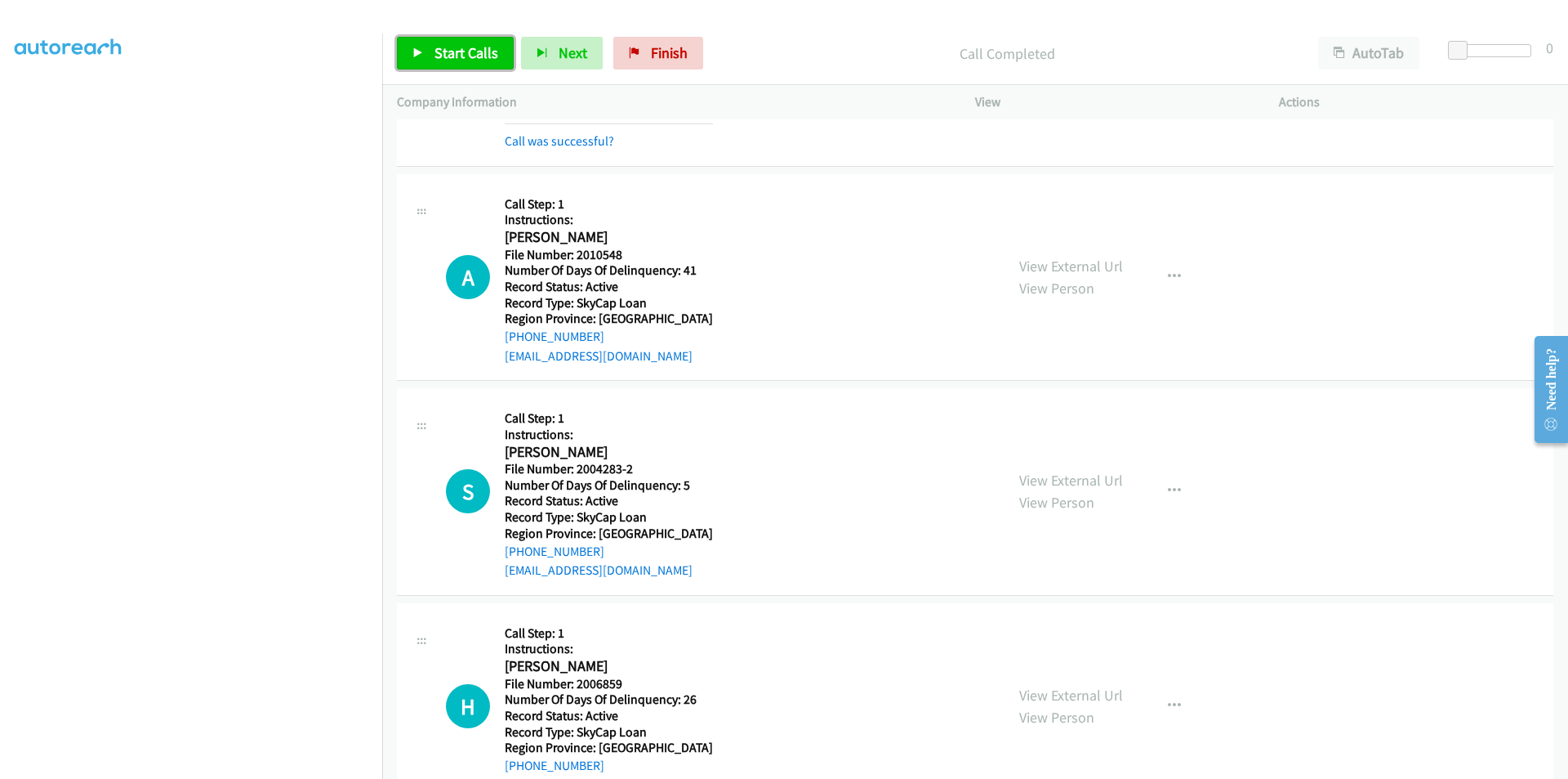
click at [441, 44] on span "Start Calls" at bounding box center [466, 53] width 64 height 19
click at [441, 47] on span "Pause" at bounding box center [452, 53] width 37 height 19
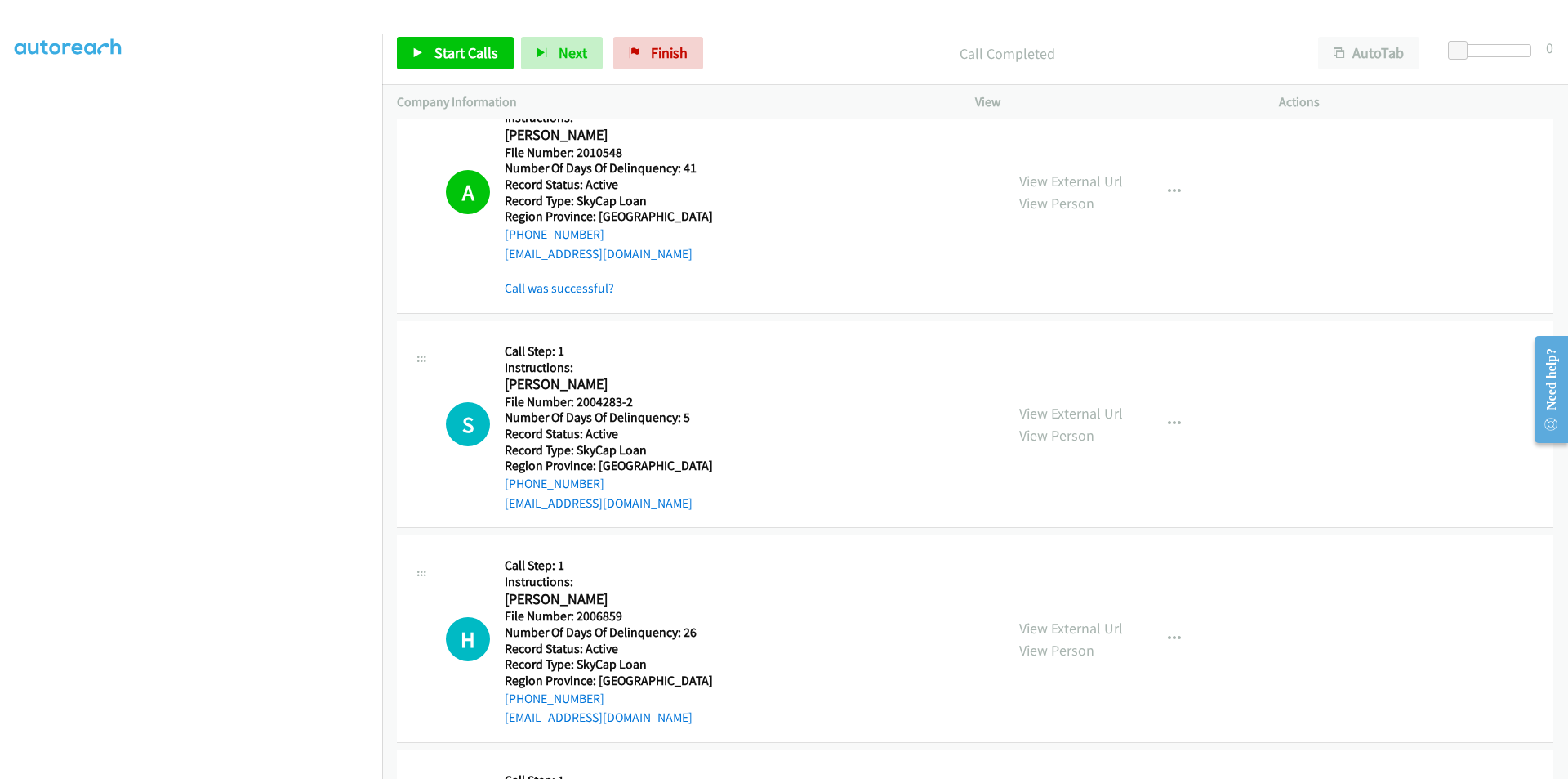
scroll to position [1690, 0]
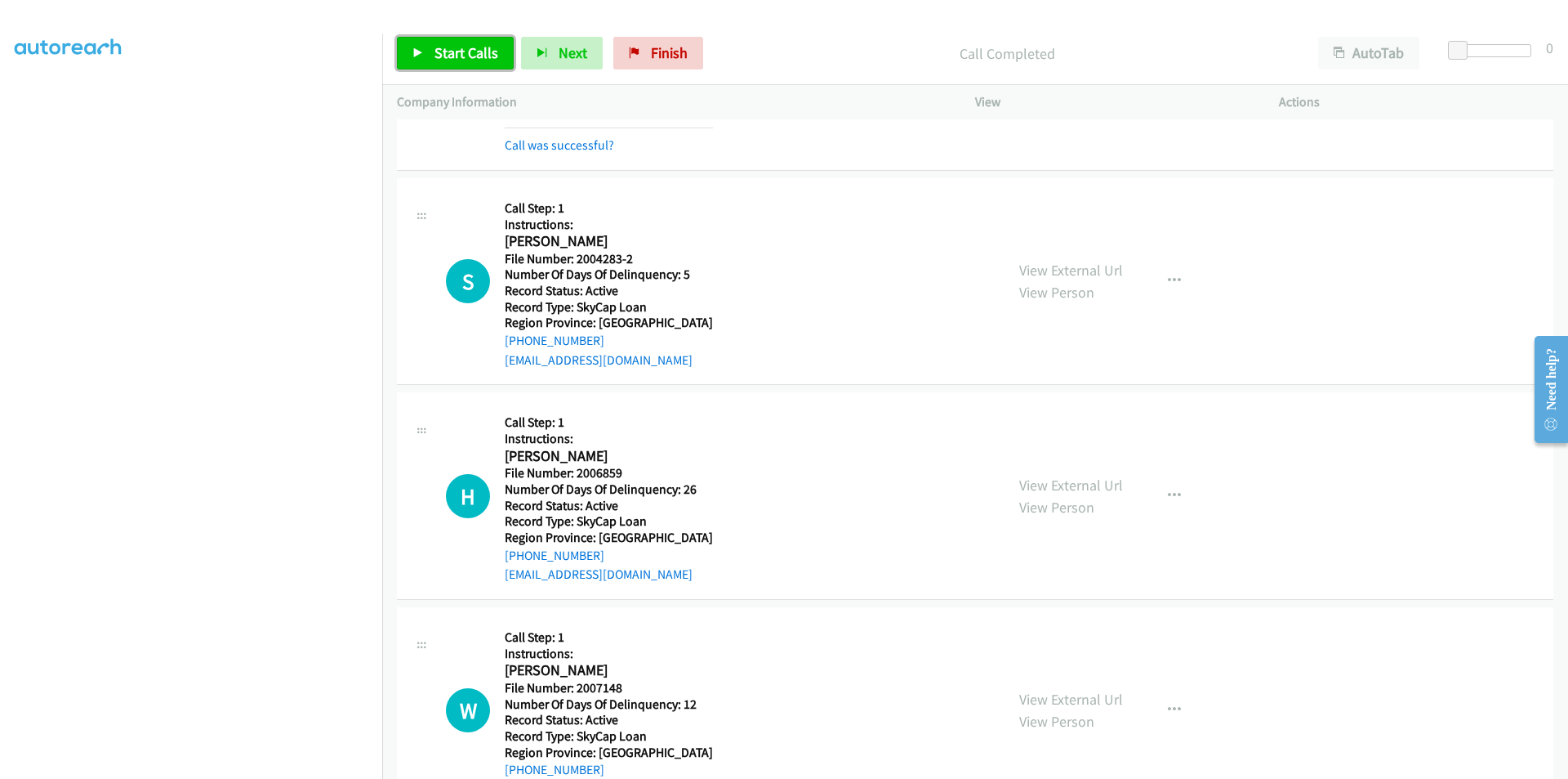
click at [443, 48] on span "Start Calls" at bounding box center [466, 53] width 64 height 19
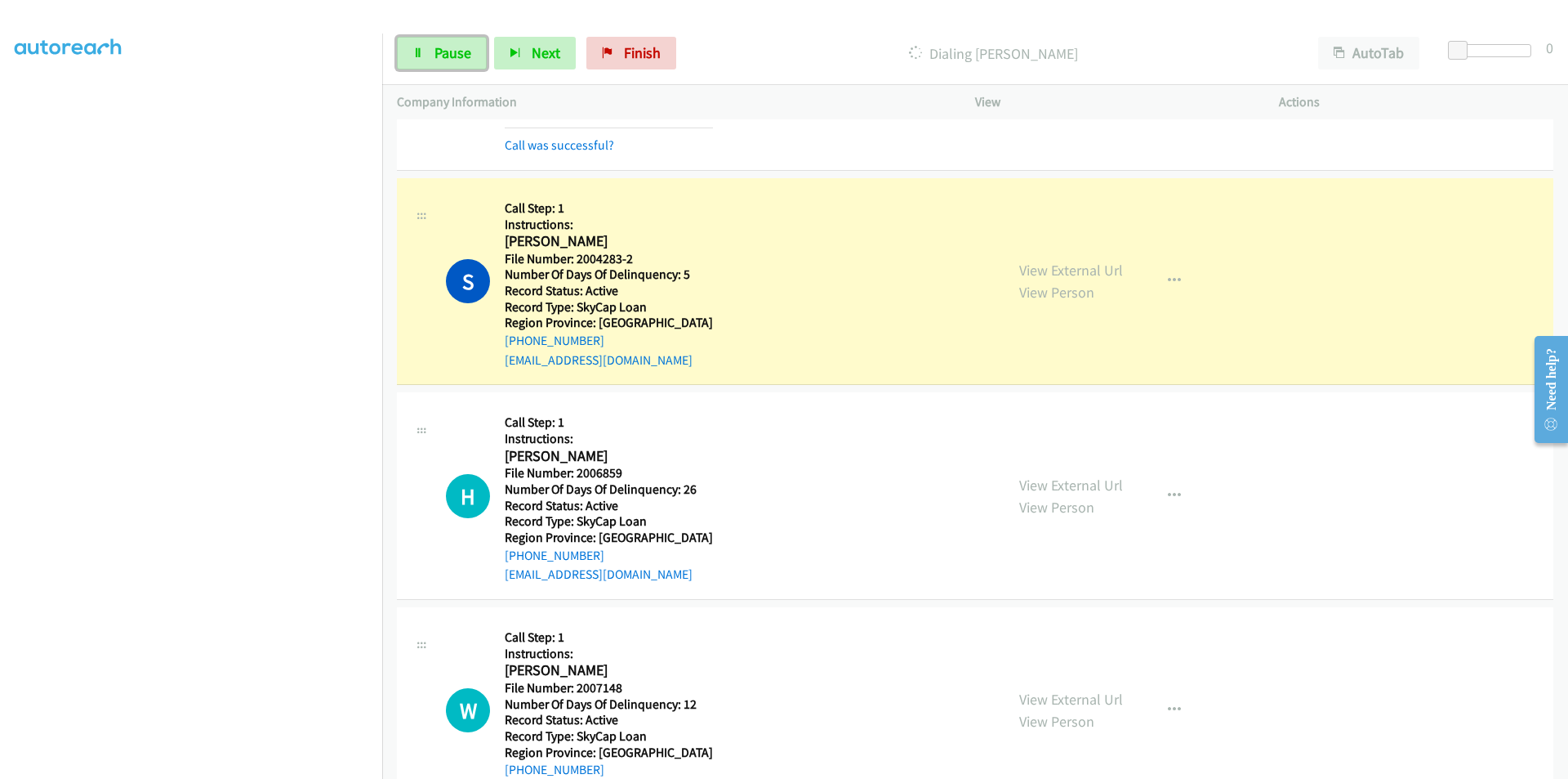
click at [443, 48] on span "Pause" at bounding box center [452, 53] width 37 height 19
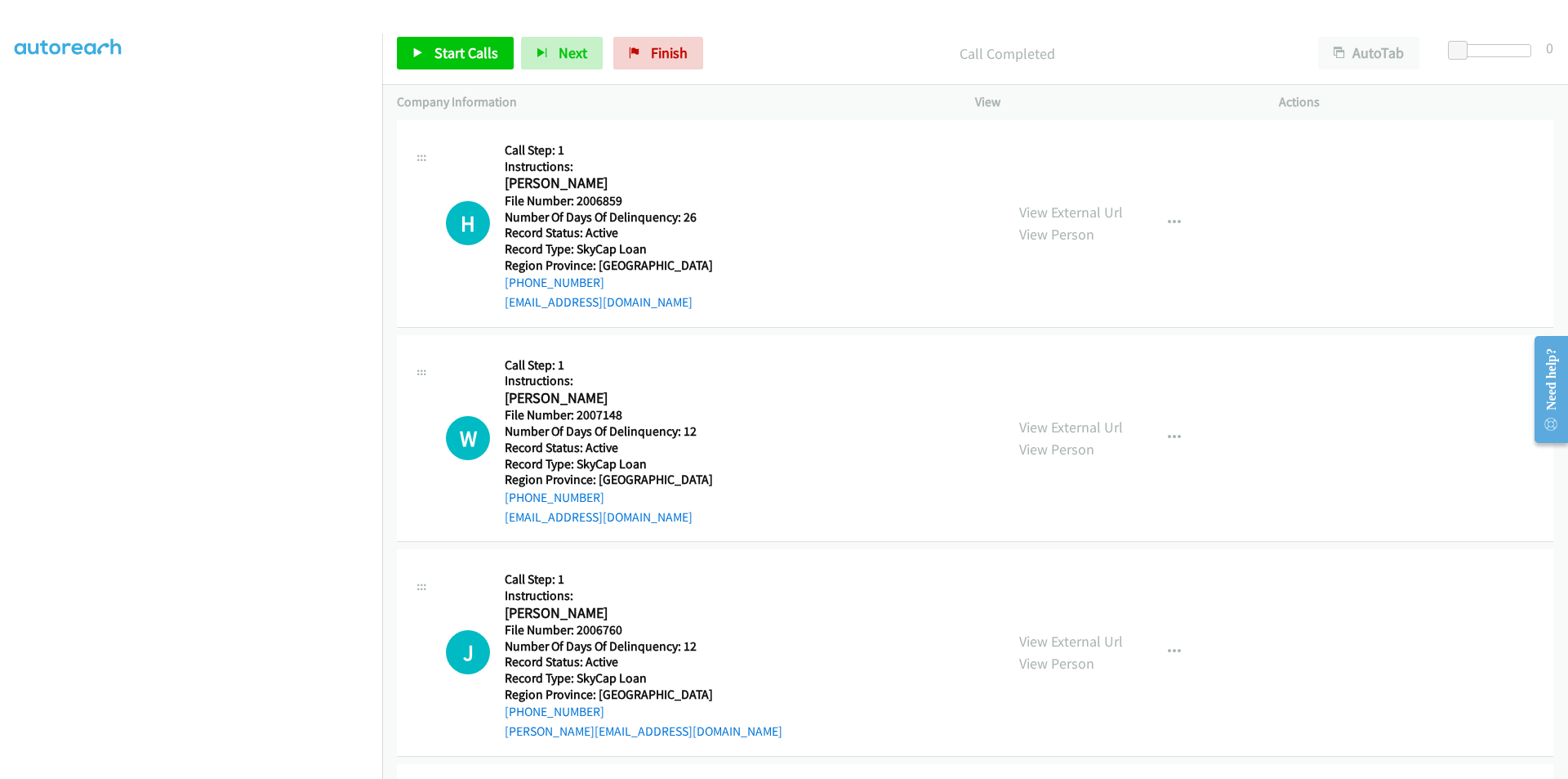
scroll to position [2018, 0]
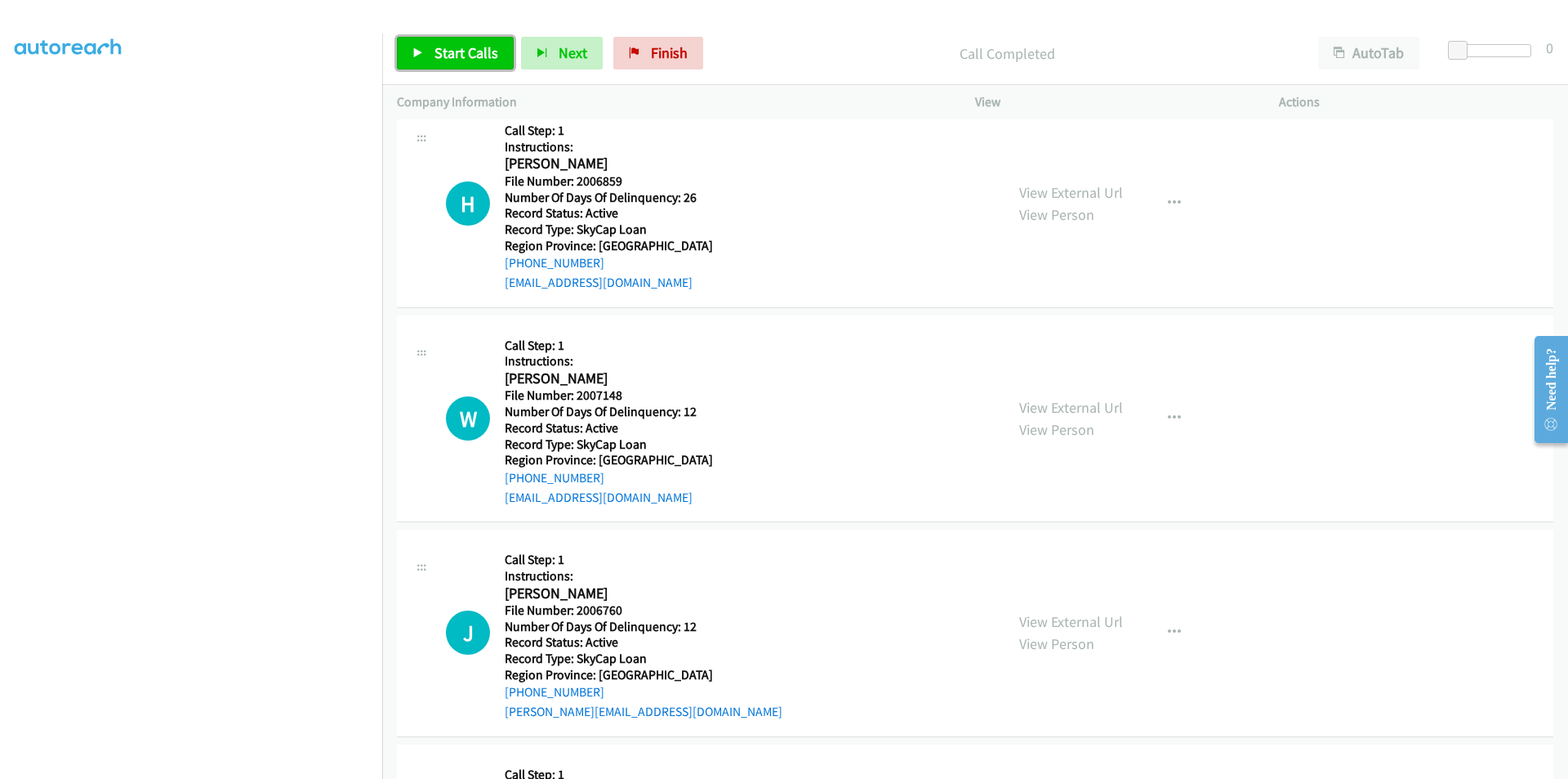
click at [491, 53] on span "Start Calls" at bounding box center [466, 53] width 64 height 19
click at [435, 57] on span "Pause" at bounding box center [452, 53] width 37 height 19
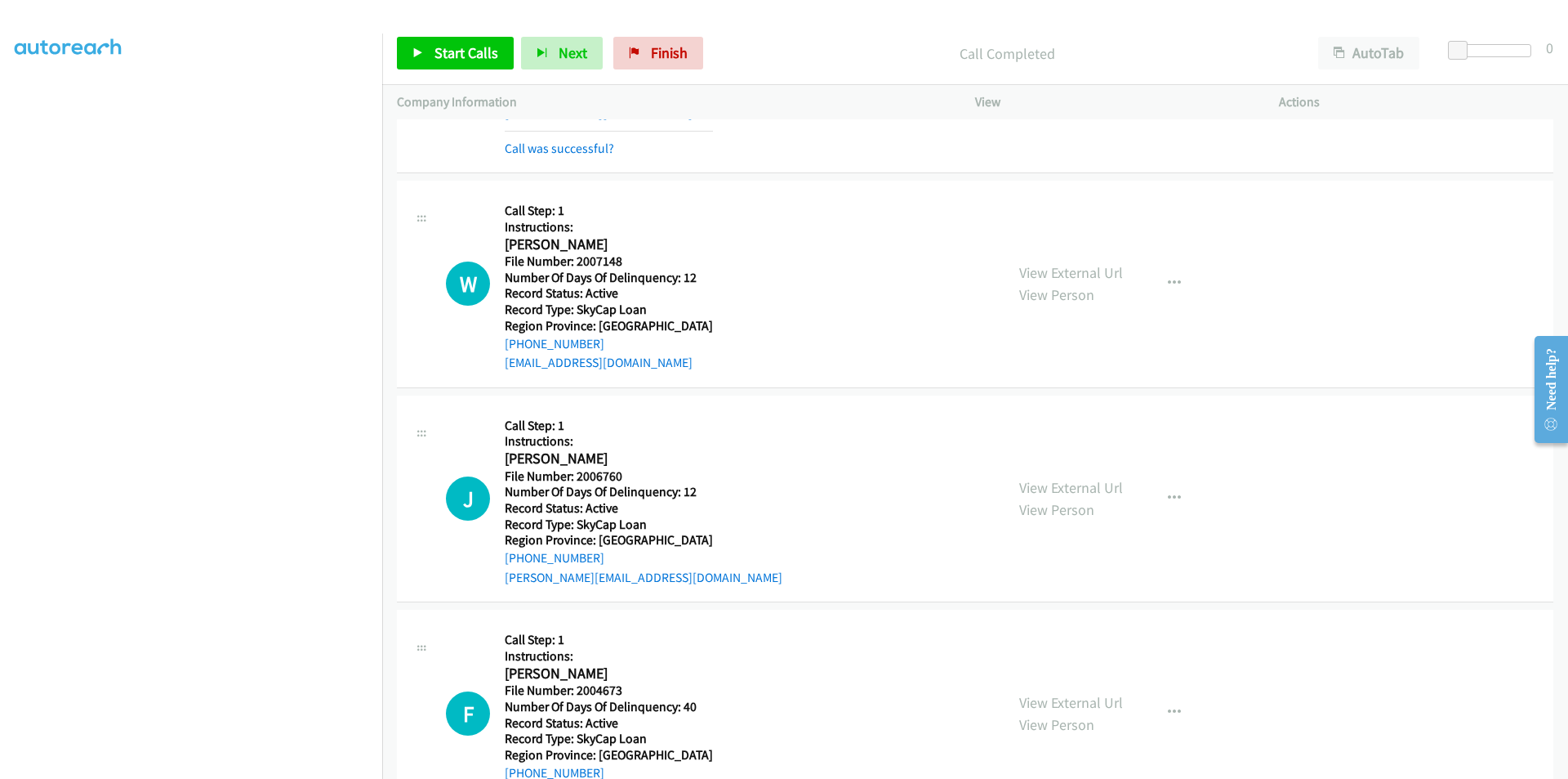
scroll to position [2262, 0]
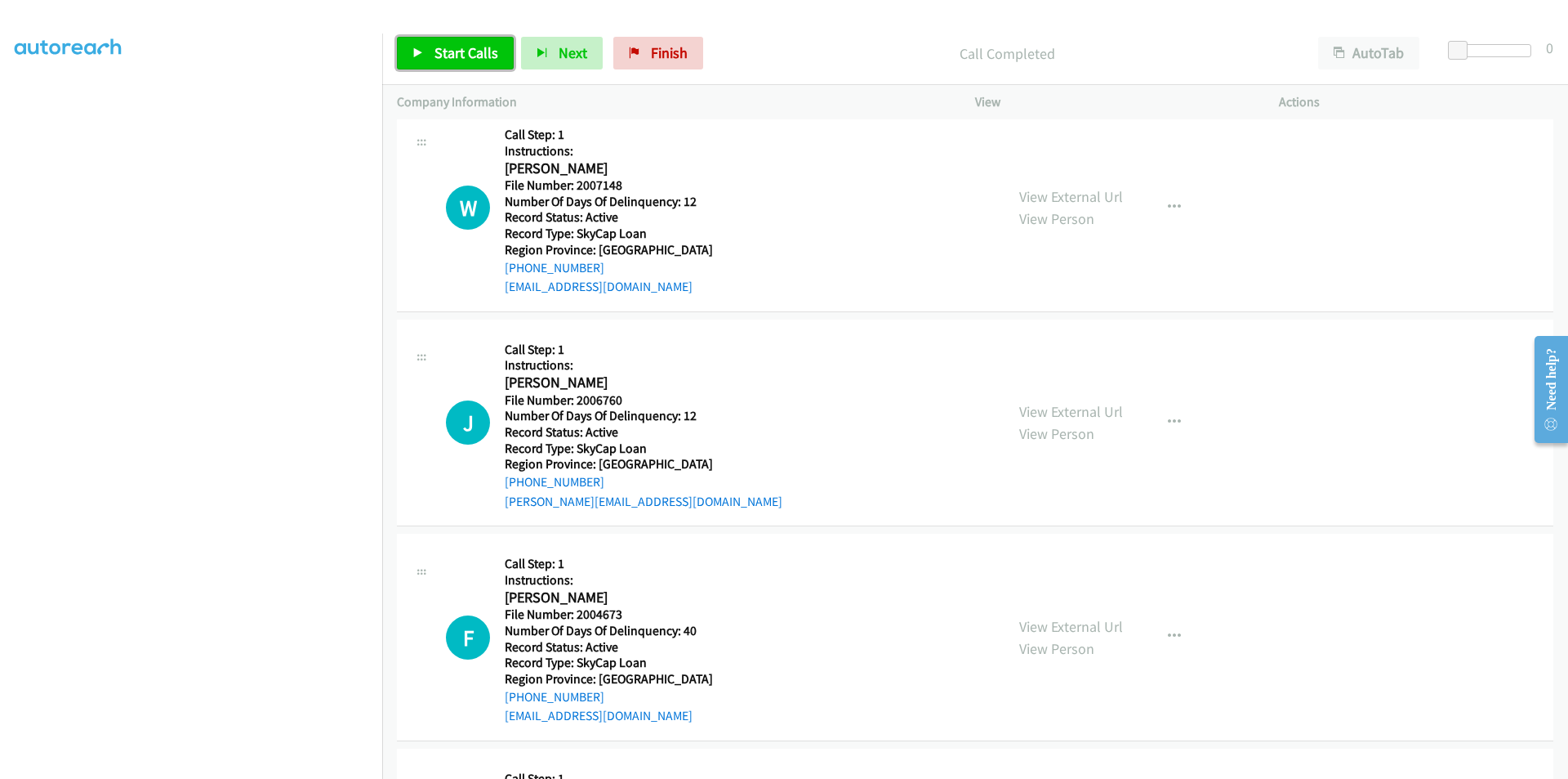
click at [482, 57] on span "Start Calls" at bounding box center [466, 53] width 64 height 19
click at [451, 52] on span "Pause" at bounding box center [452, 53] width 37 height 19
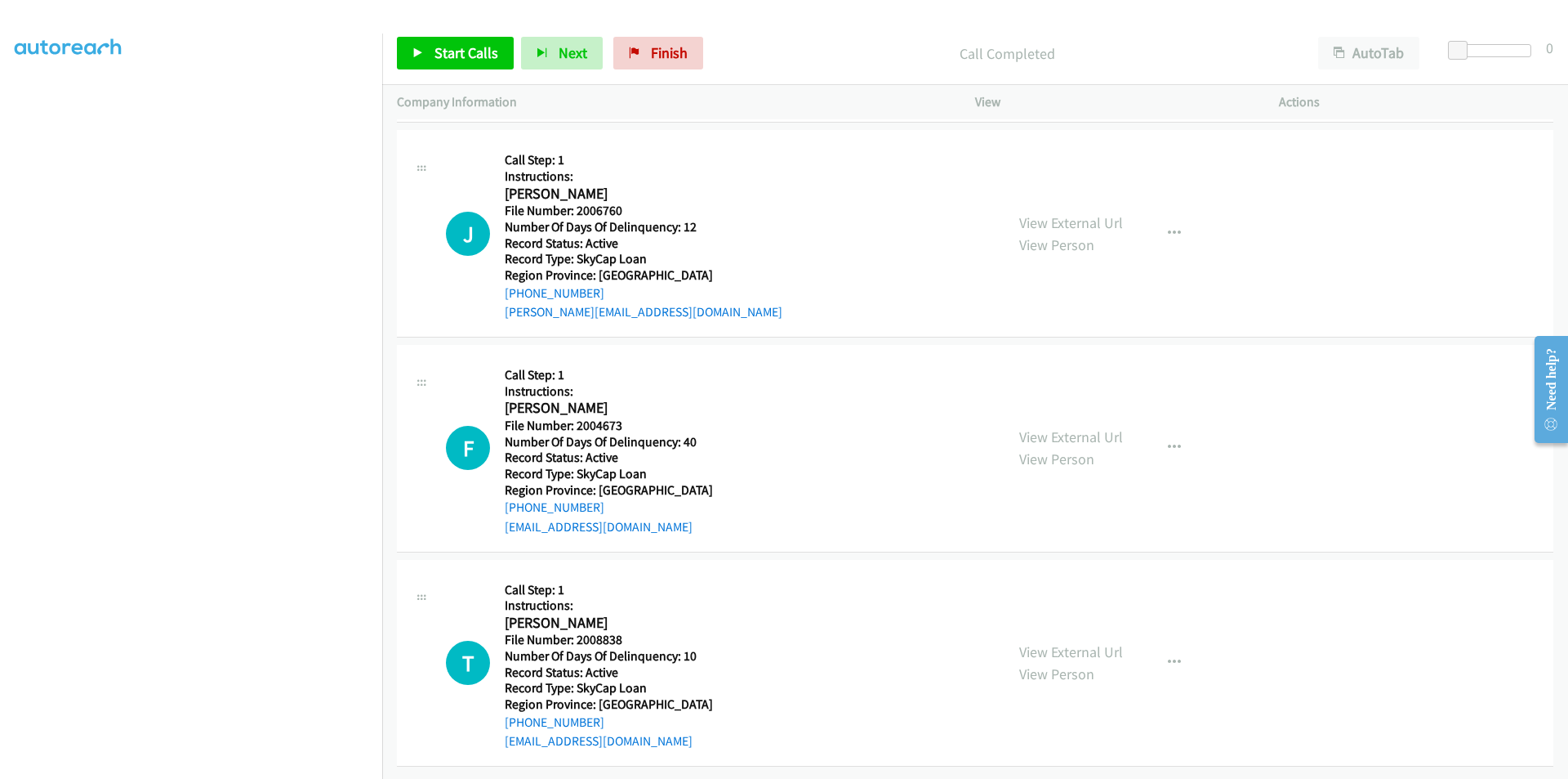
scroll to position [2499, 0]
click at [455, 47] on span "Start Calls" at bounding box center [466, 53] width 64 height 19
click at [460, 47] on span "Pause" at bounding box center [452, 53] width 37 height 19
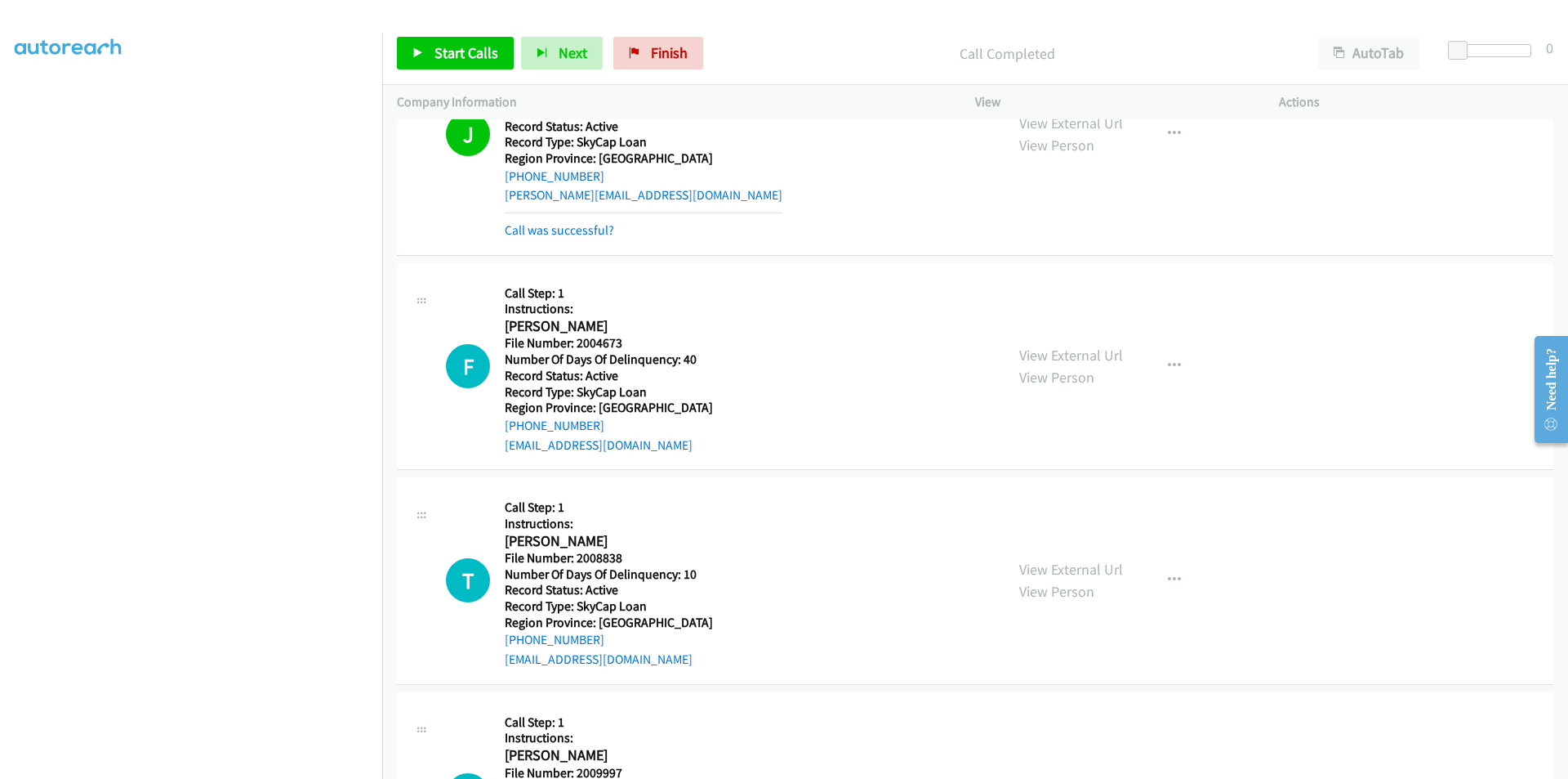
scroll to position [2743, 0]
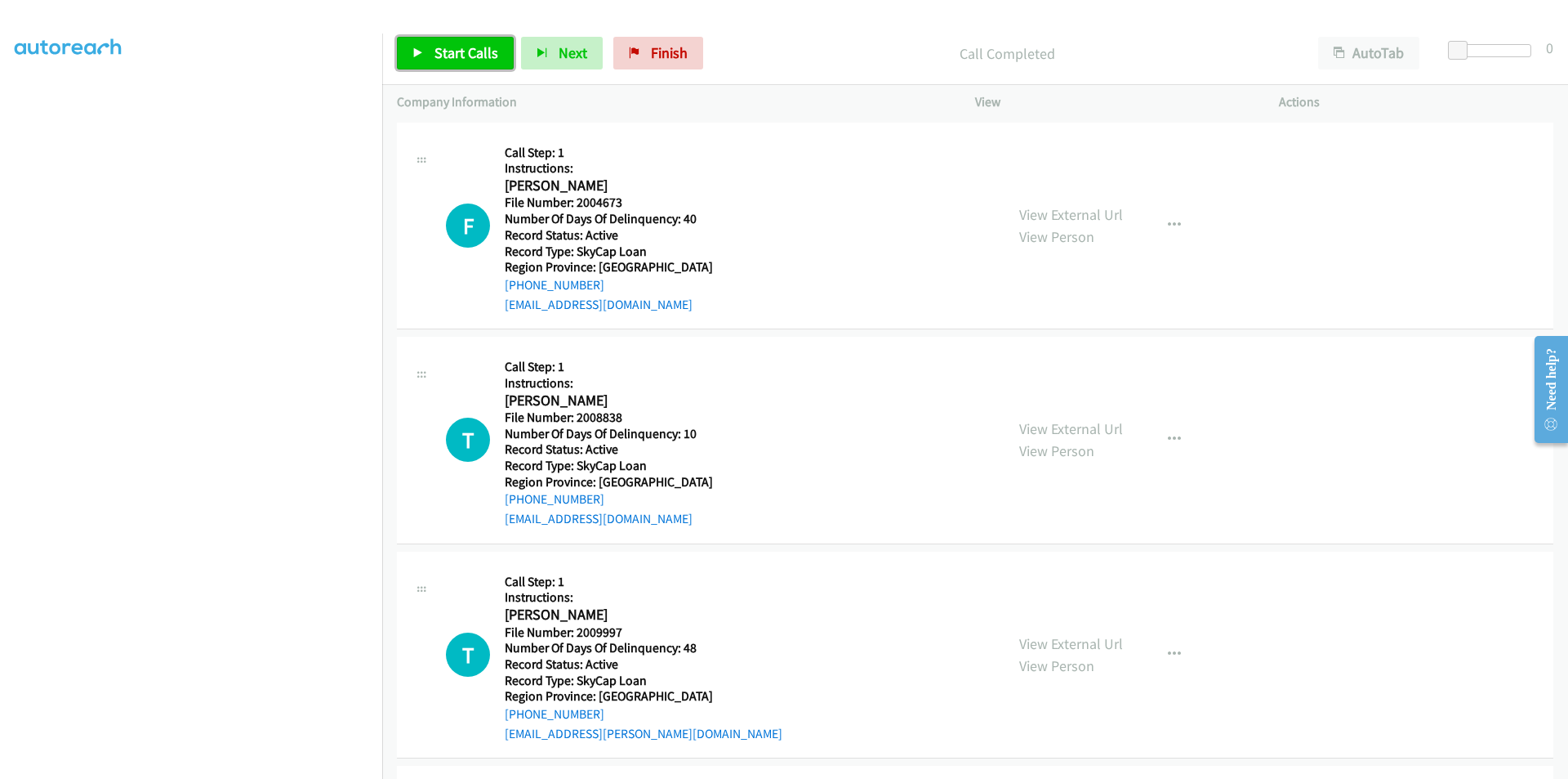
click at [476, 54] on span "Start Calls" at bounding box center [466, 53] width 64 height 19
click at [455, 51] on span "Pause" at bounding box center [452, 53] width 37 height 19
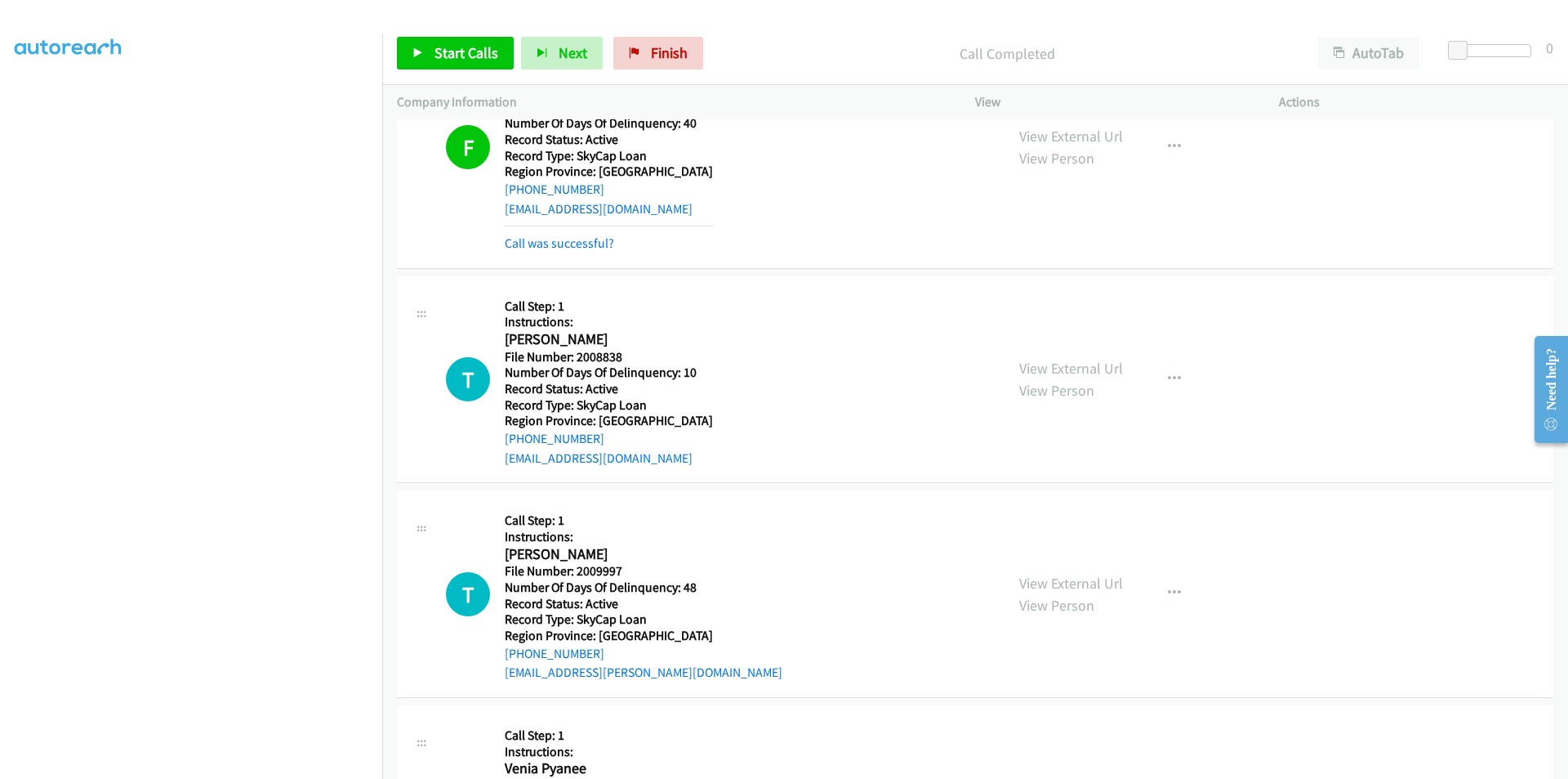
scroll to position [2989, 0]
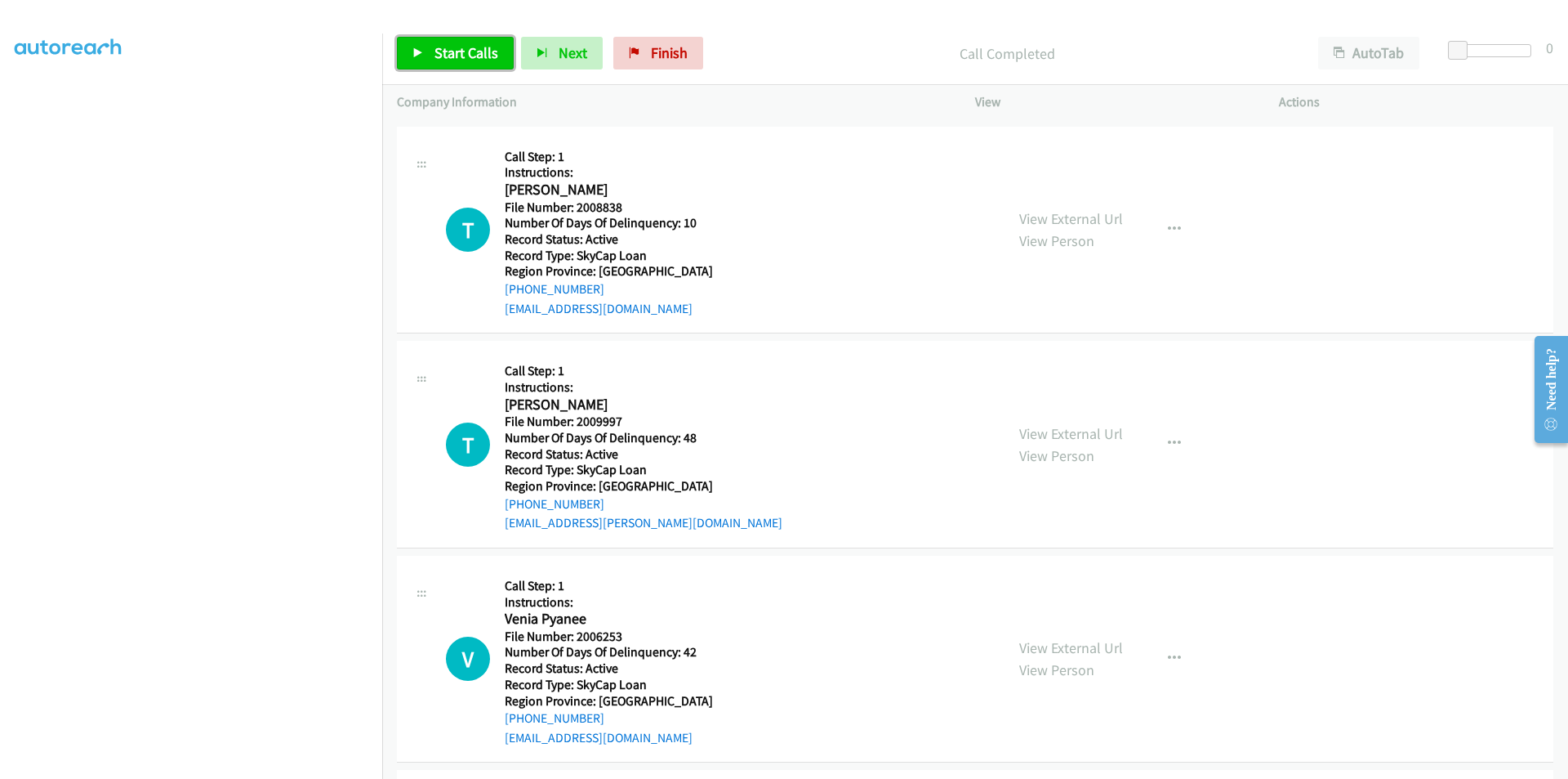
click at [452, 50] on span "Start Calls" at bounding box center [466, 53] width 64 height 19
click at [446, 51] on span "Pause" at bounding box center [452, 53] width 37 height 19
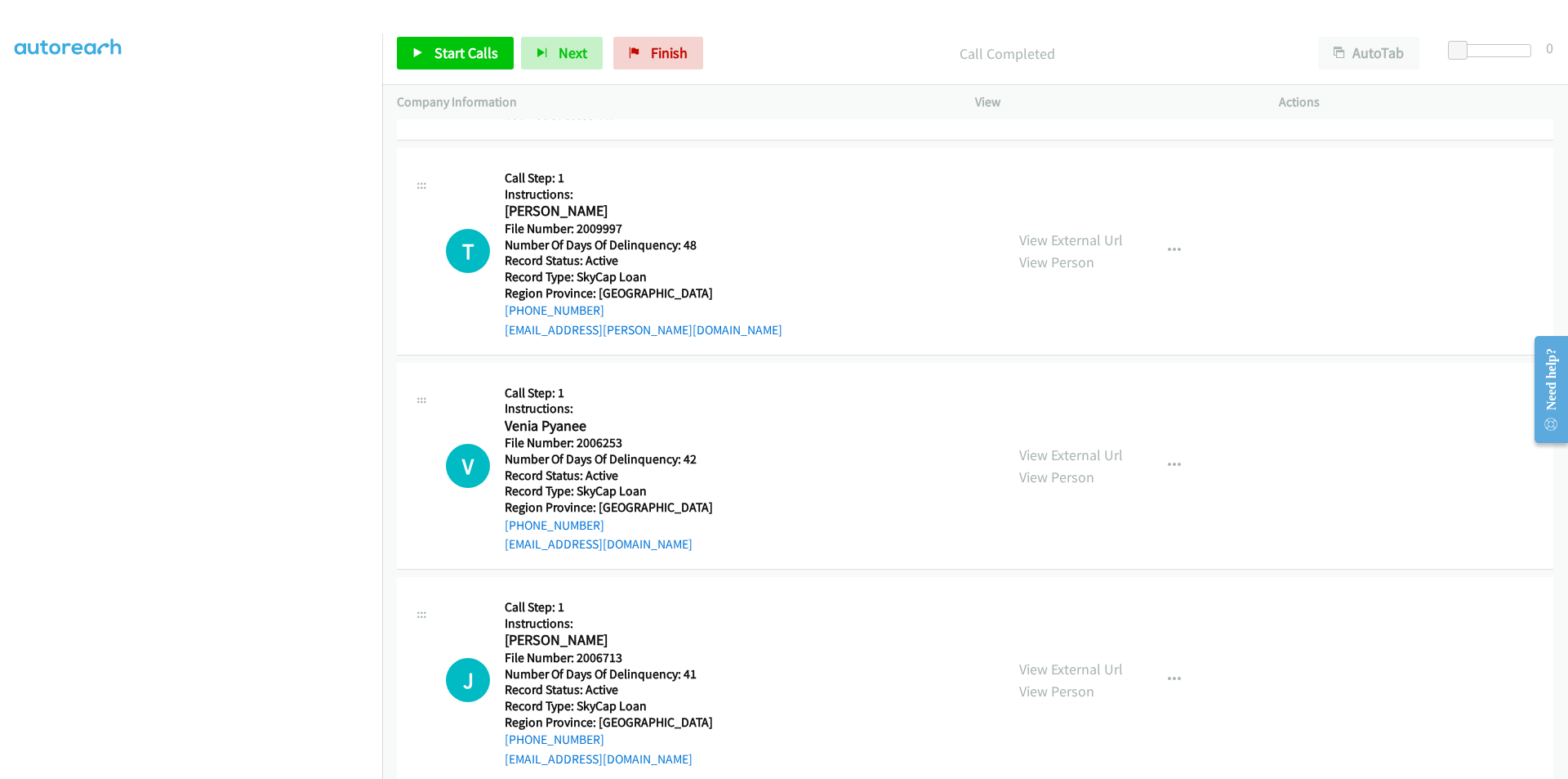
scroll to position [3246, 0]
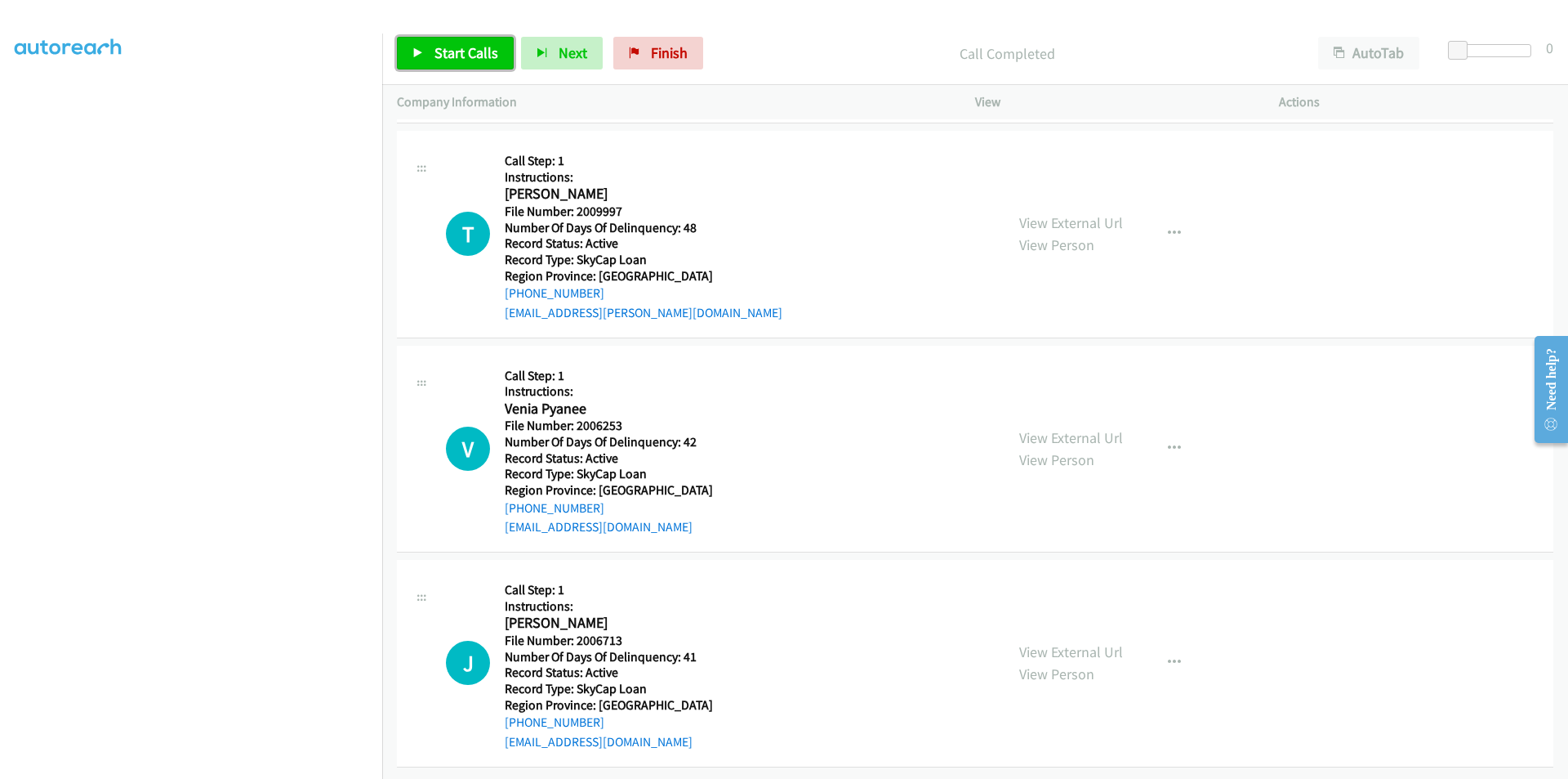
click at [469, 49] on span "Start Calls" at bounding box center [466, 53] width 64 height 19
click at [469, 49] on span "Pause" at bounding box center [452, 53] width 37 height 19
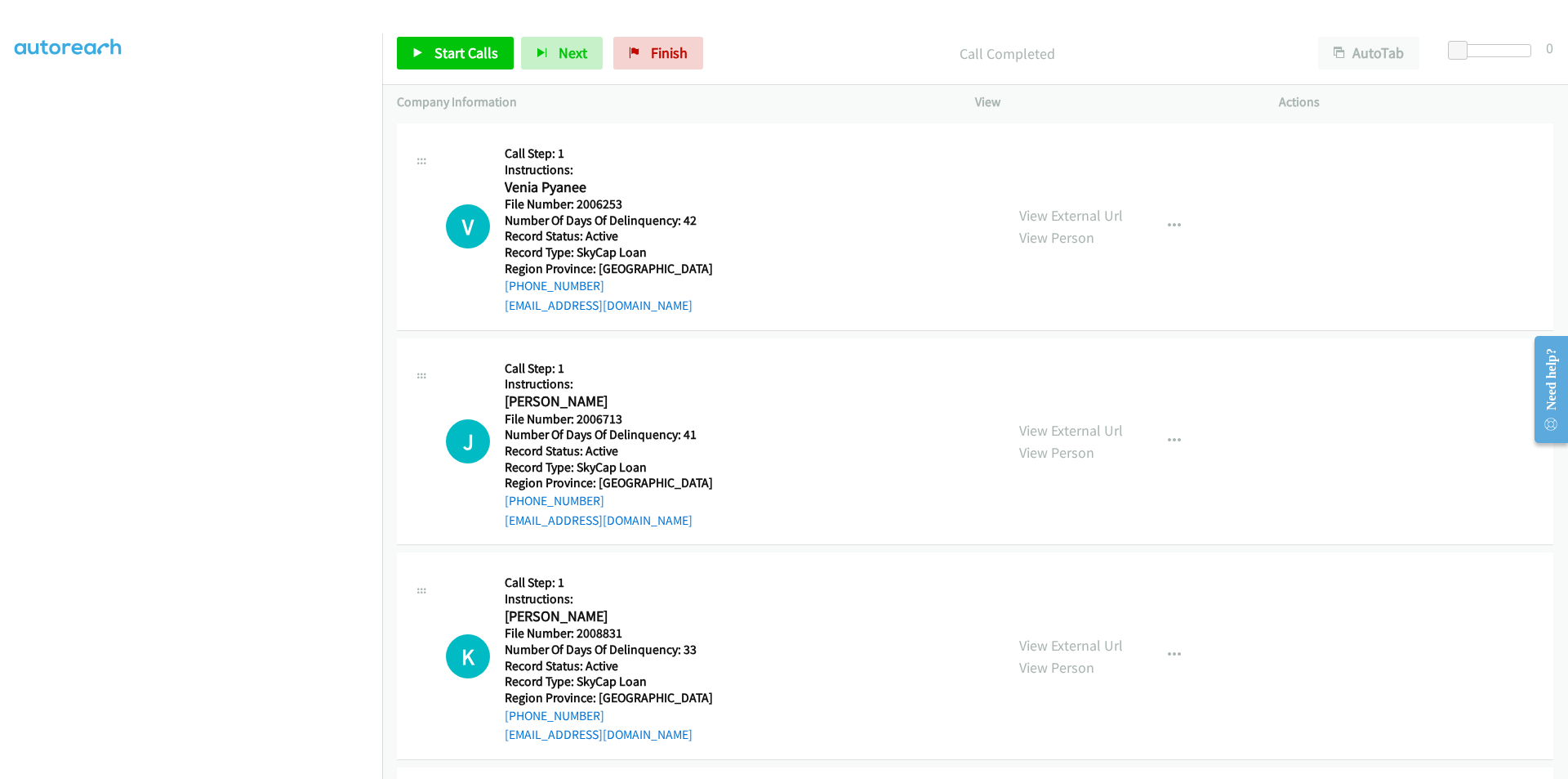
scroll to position [3491, 0]
click at [454, 47] on span "Start Calls" at bounding box center [466, 53] width 64 height 19
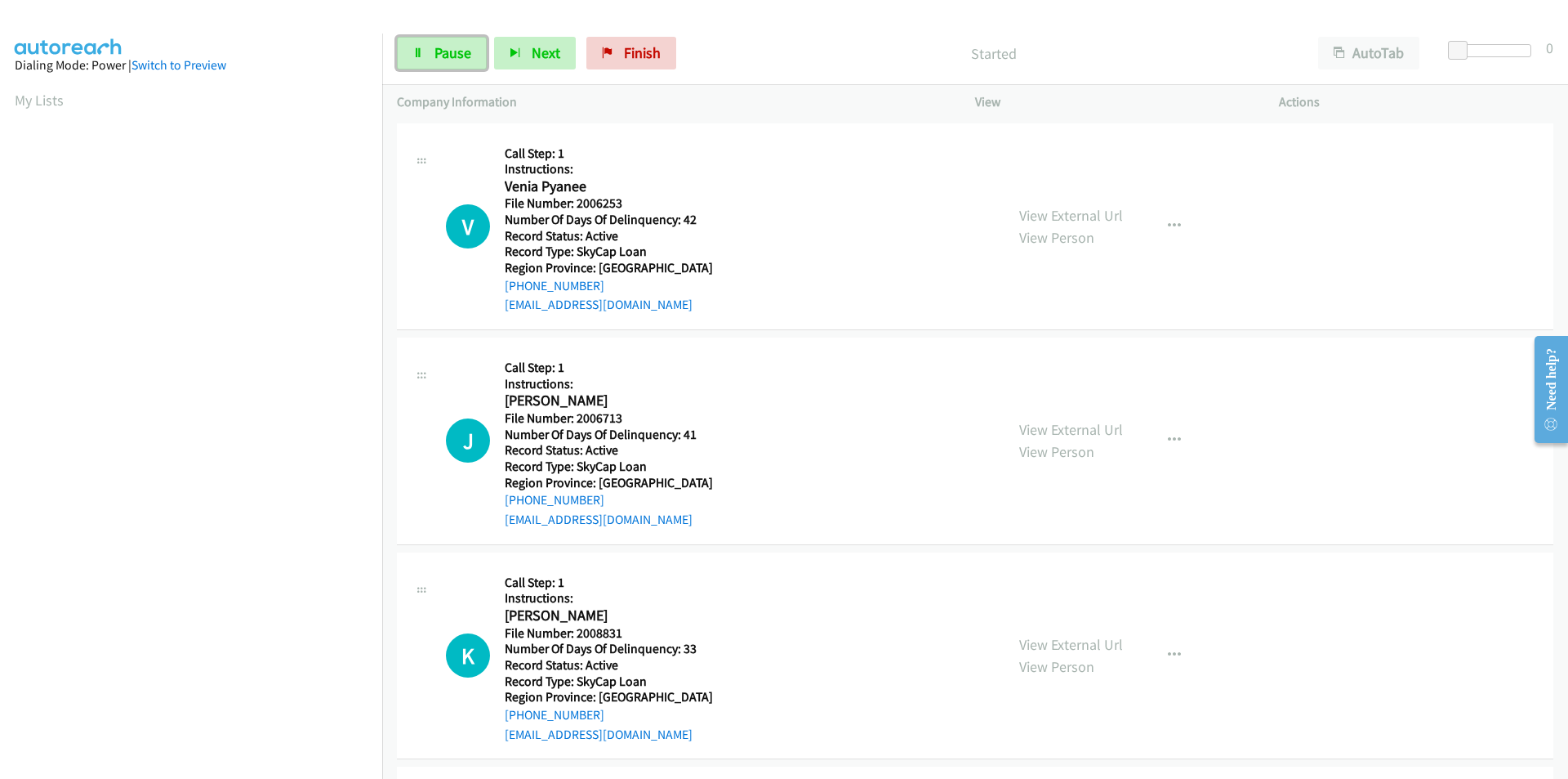
click at [454, 47] on span "Pause" at bounding box center [452, 53] width 37 height 19
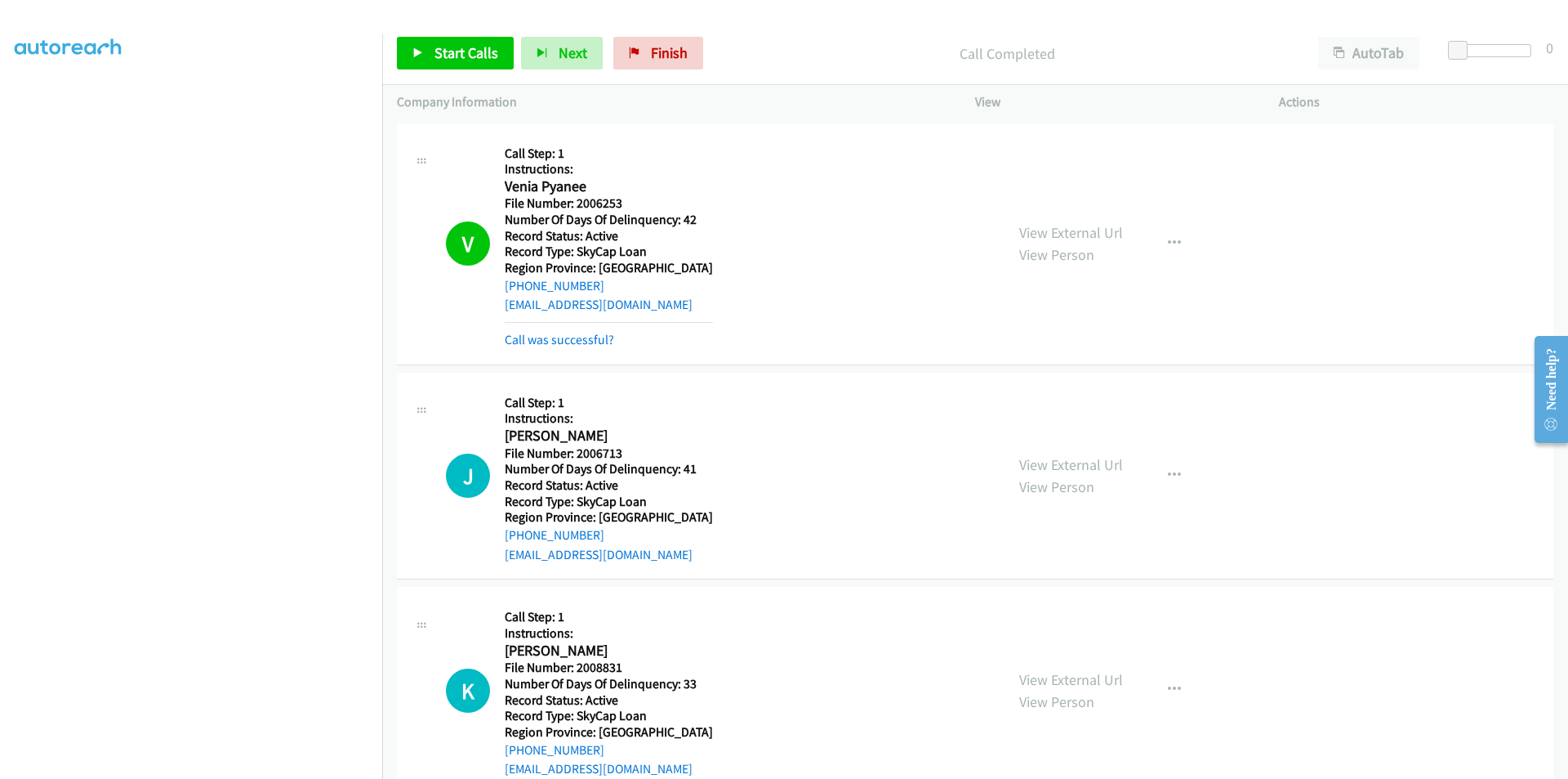
scroll to position [245, 0]
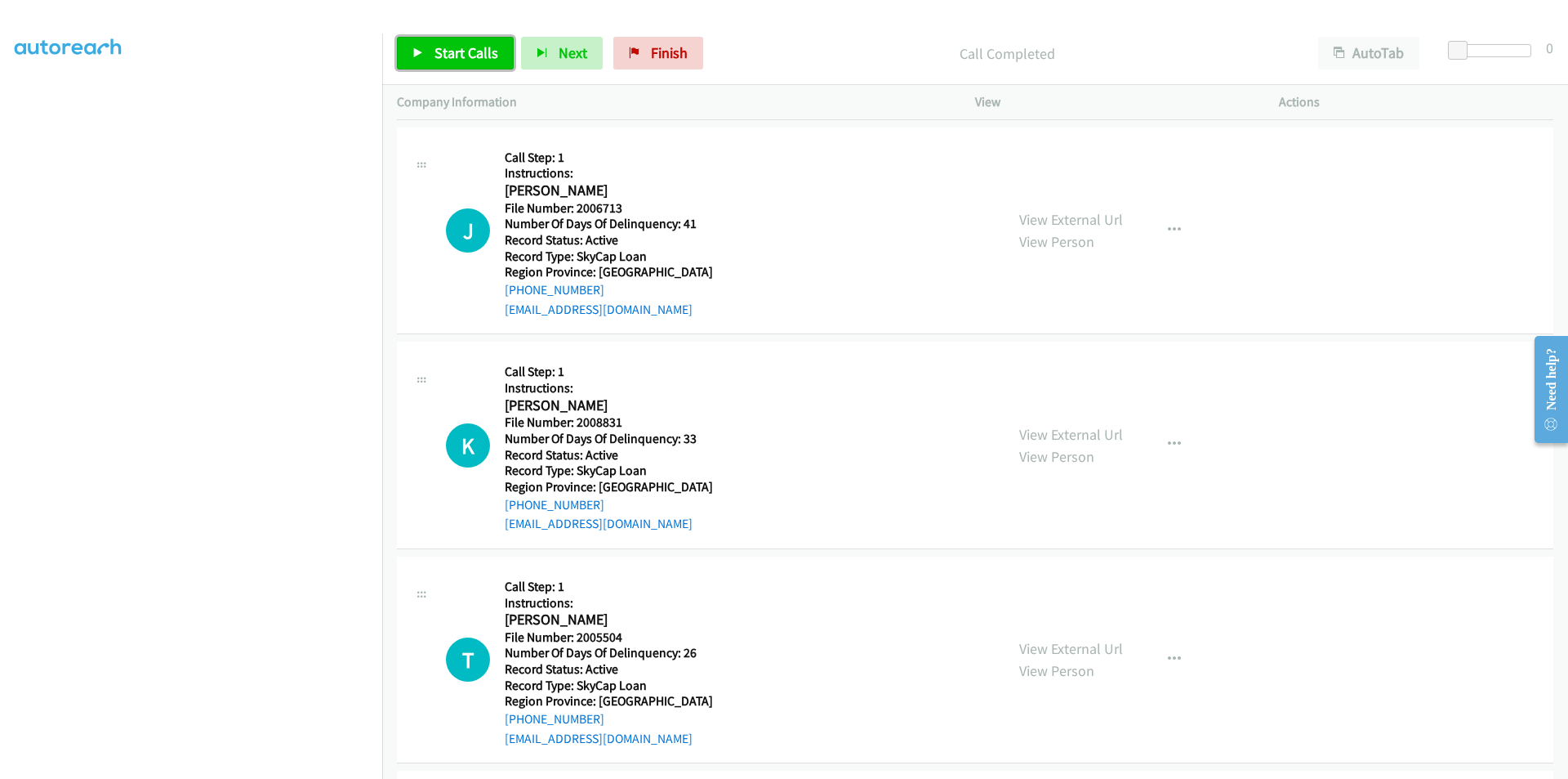
click at [452, 44] on span "Start Calls" at bounding box center [466, 53] width 64 height 19
click at [451, 48] on span "Pause" at bounding box center [452, 53] width 37 height 19
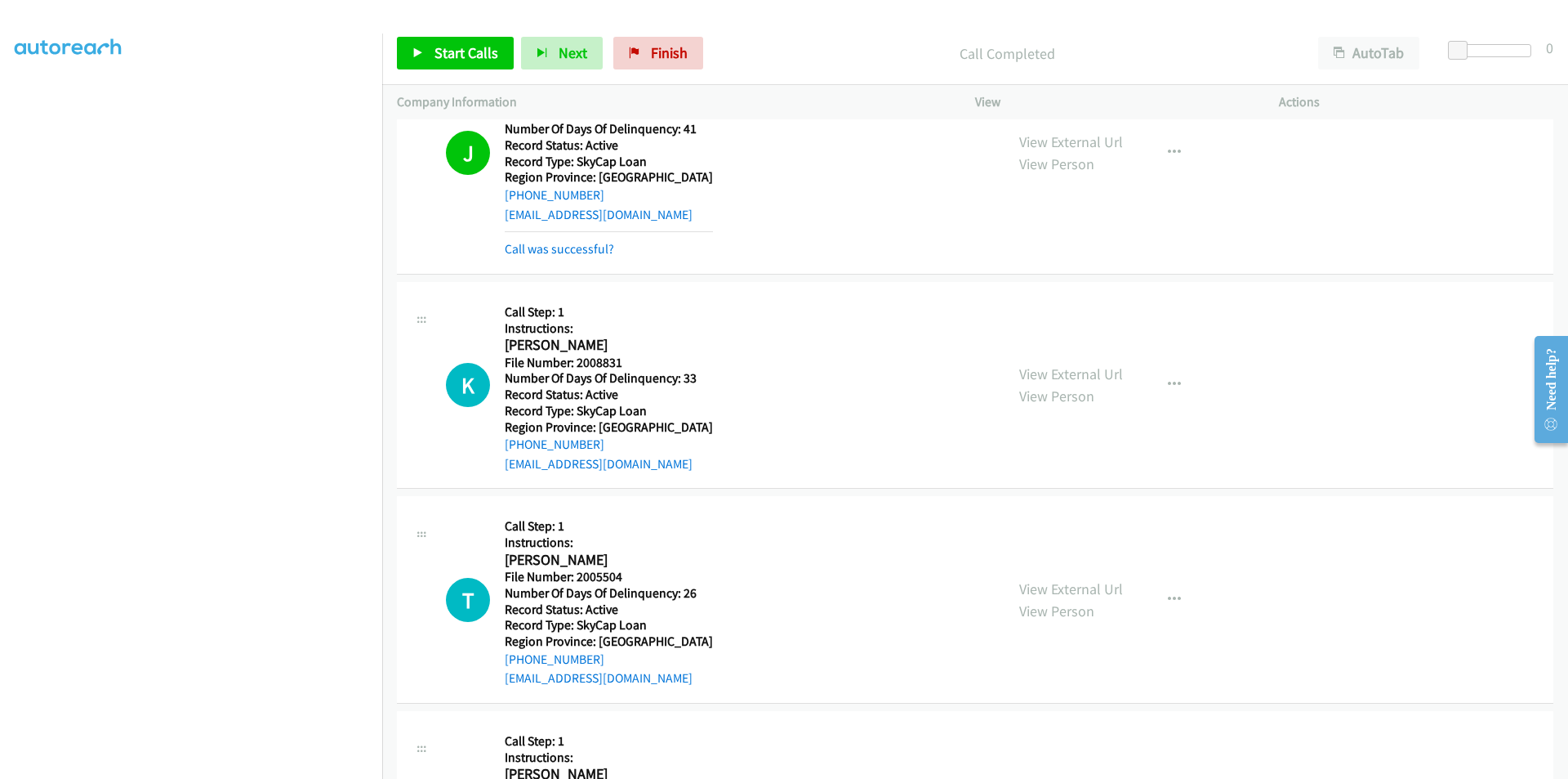
scroll to position [490, 0]
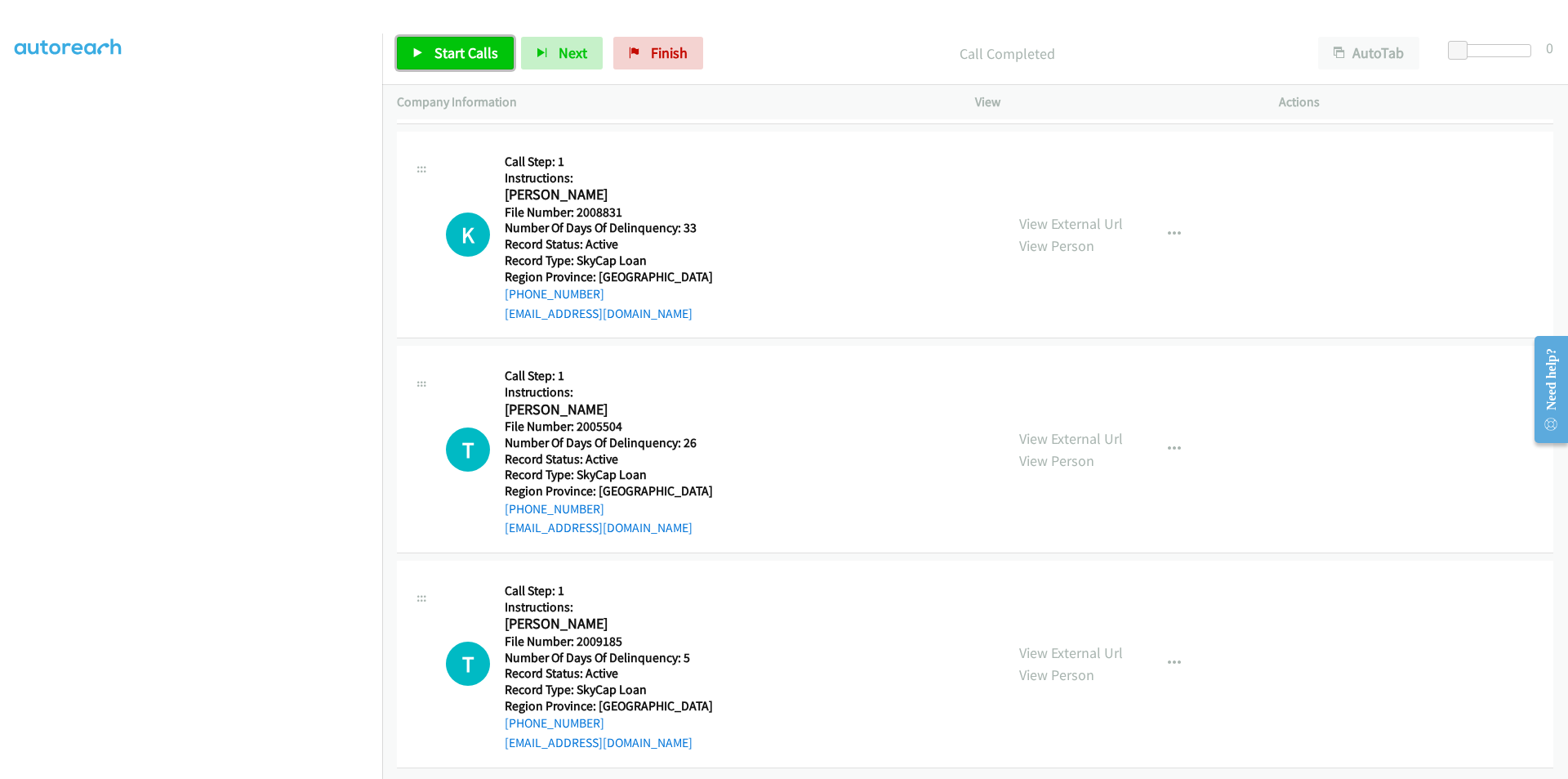
click at [475, 57] on span "Start Calls" at bounding box center [466, 53] width 64 height 19
click at [442, 46] on span "Pause" at bounding box center [452, 53] width 37 height 19
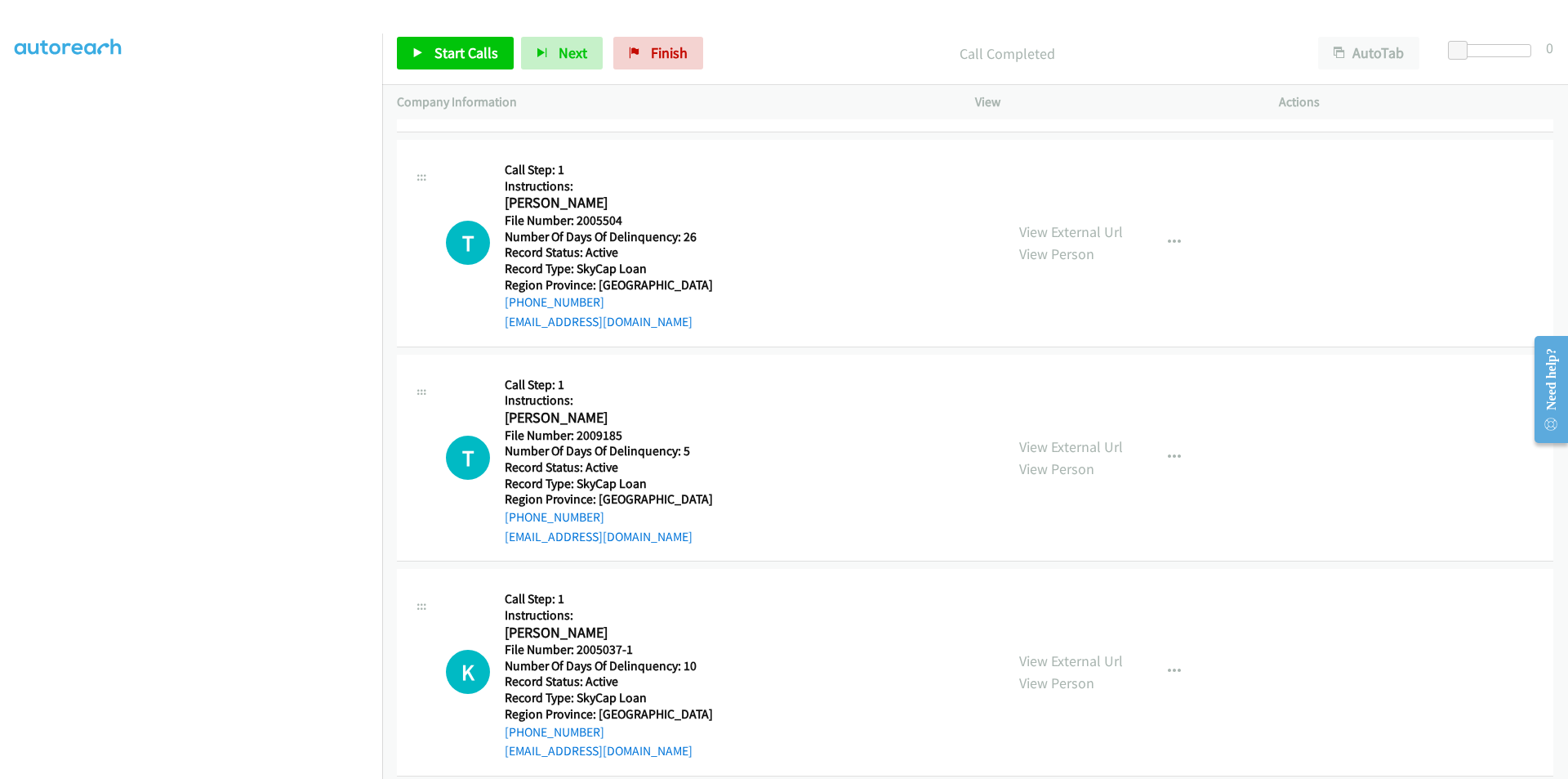
scroll to position [735, 0]
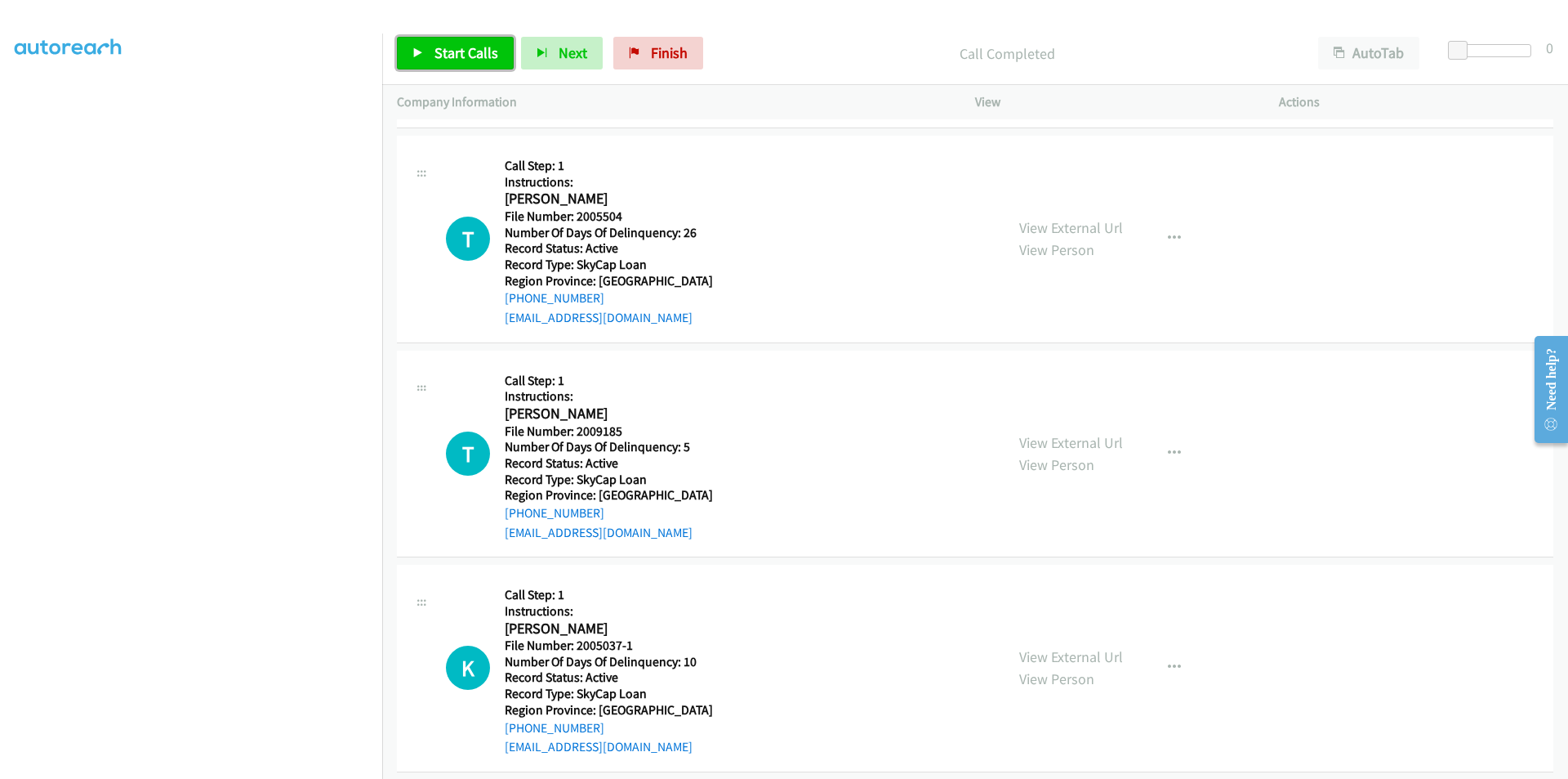
click at [459, 53] on span "Start Calls" at bounding box center [466, 53] width 64 height 19
click at [460, 53] on span "Pause" at bounding box center [452, 53] width 37 height 19
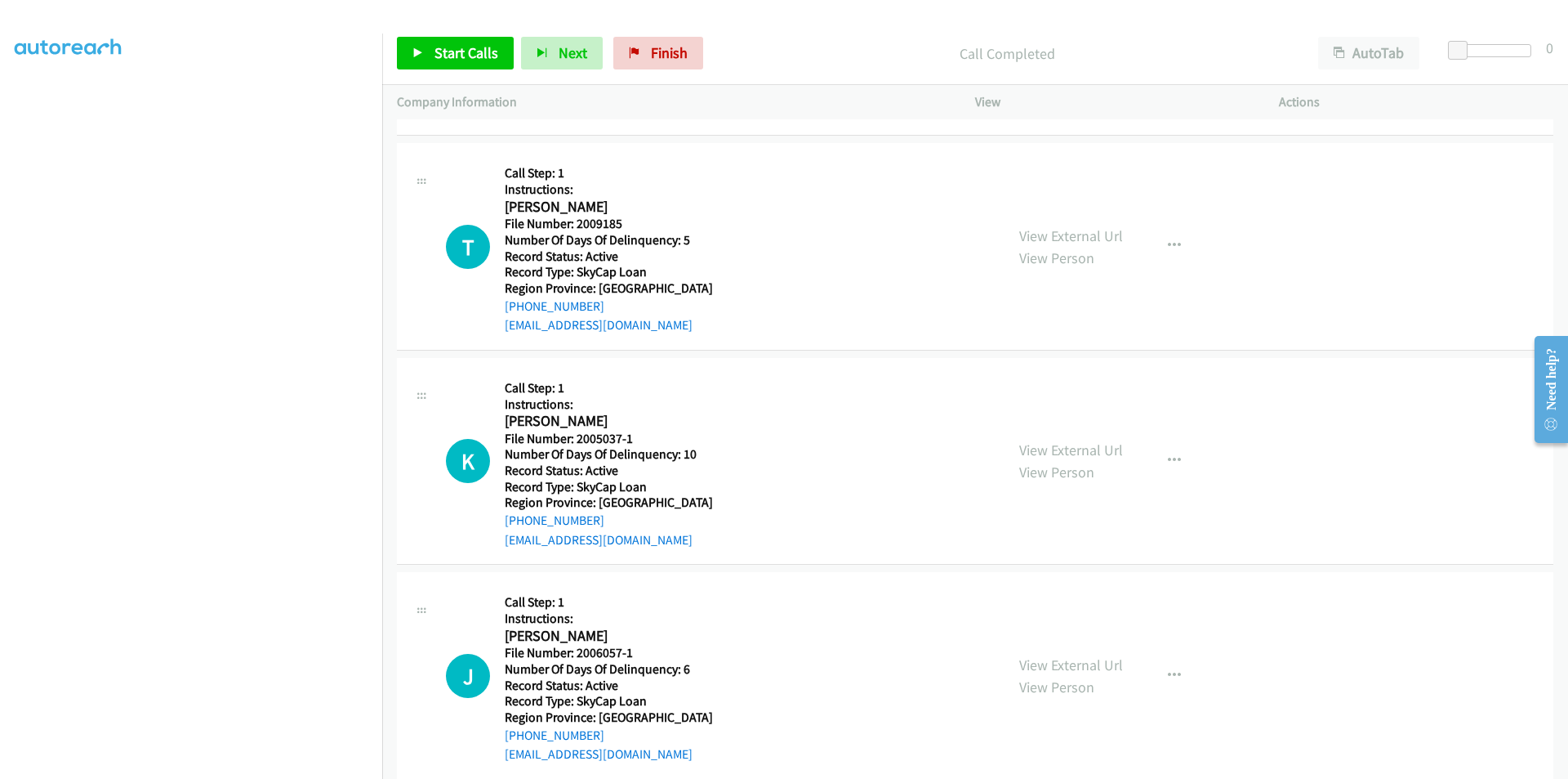
scroll to position [980, 0]
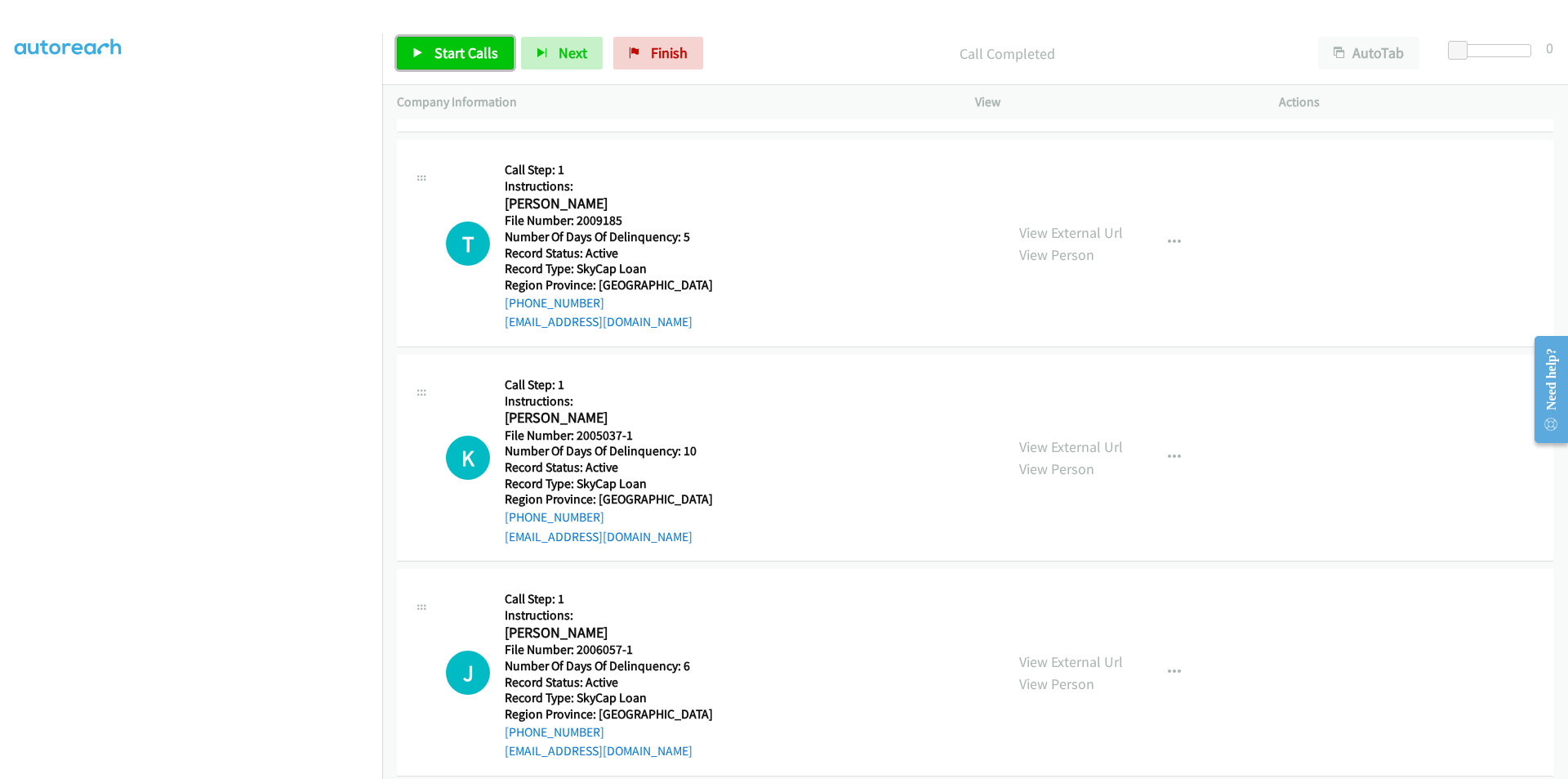
click at [466, 52] on span "Start Calls" at bounding box center [466, 53] width 64 height 19
click at [436, 50] on span "Pause" at bounding box center [452, 53] width 37 height 19
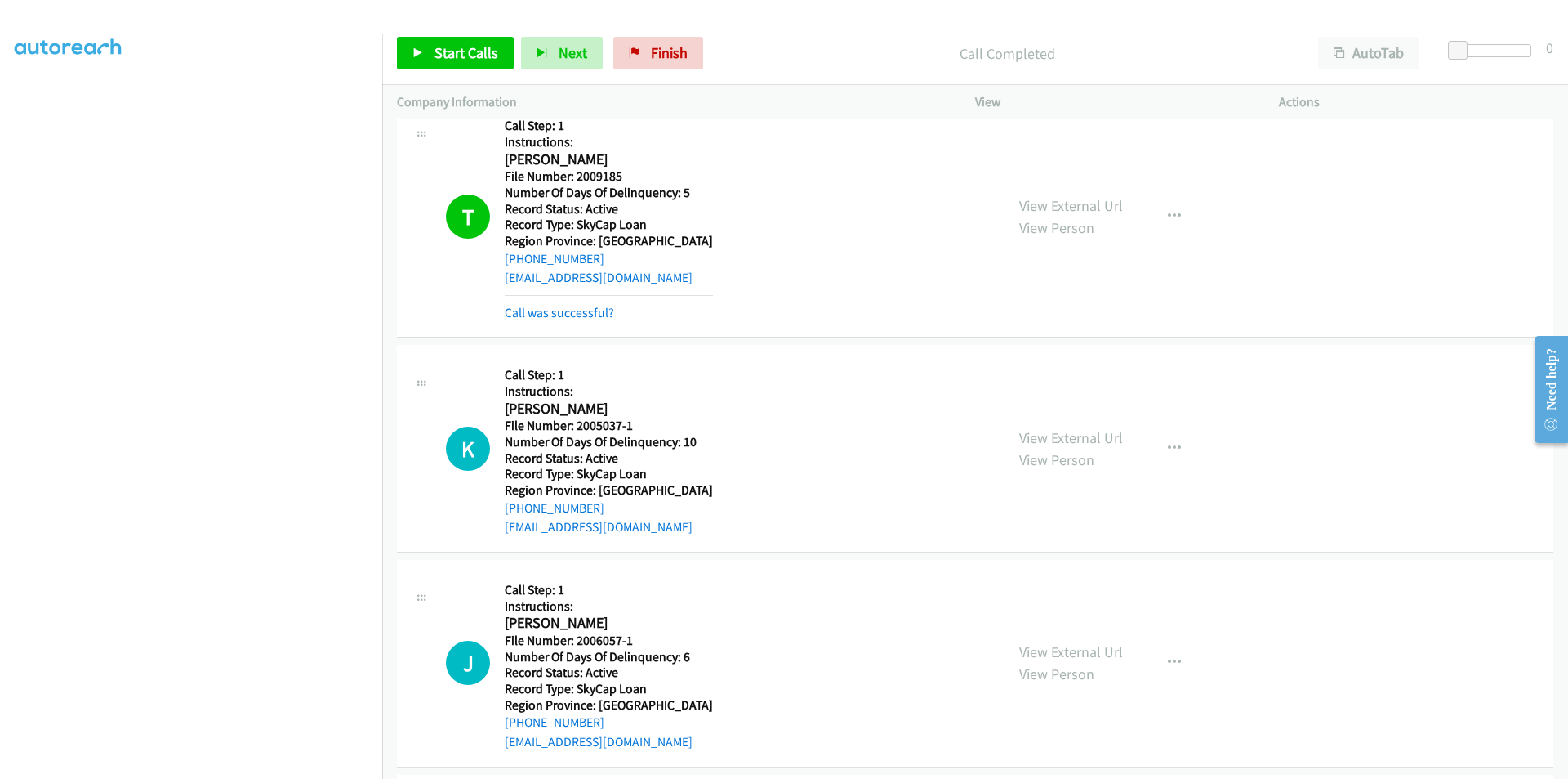
scroll to position [1226, 0]
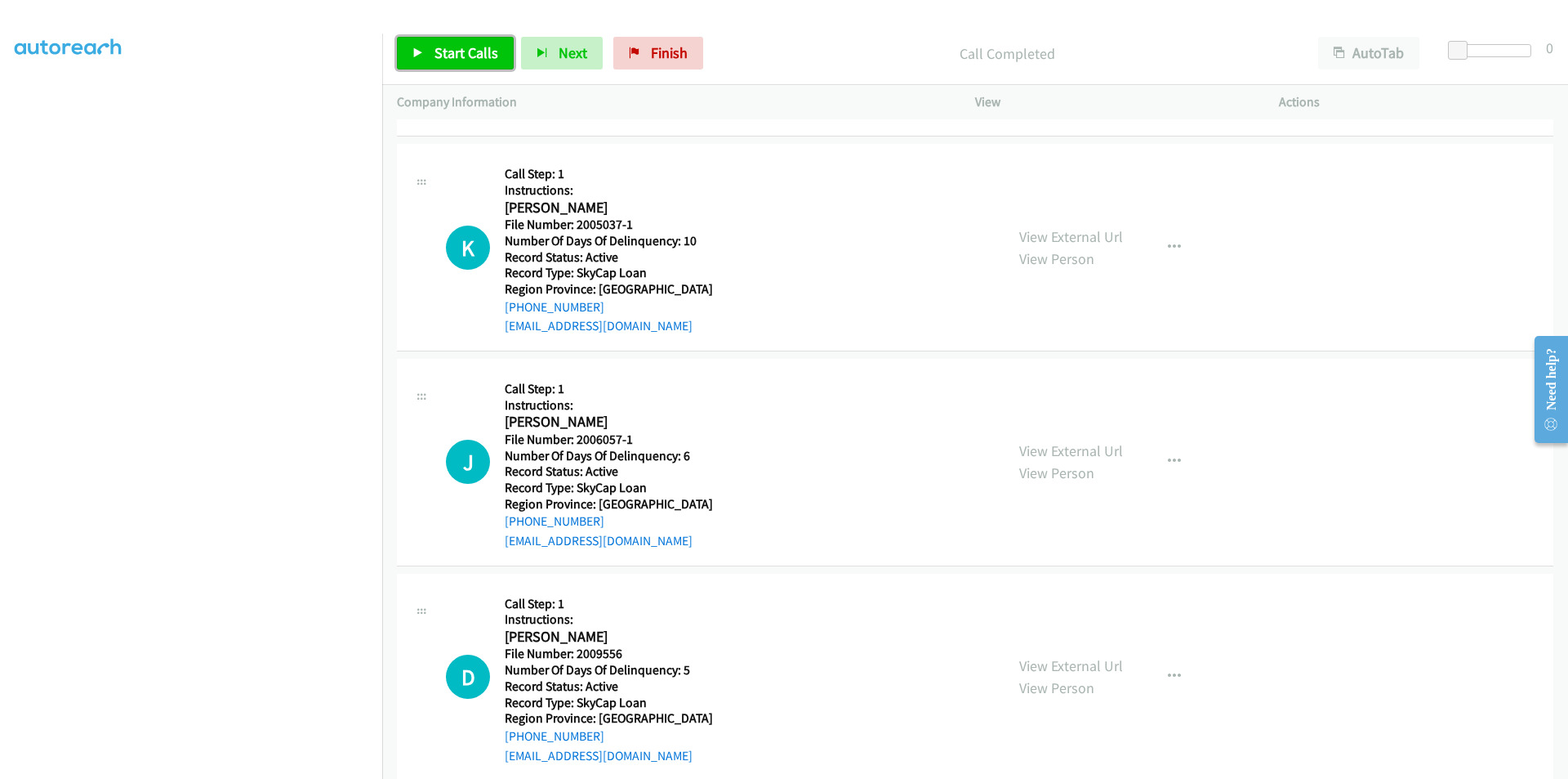
click at [443, 51] on span "Start Calls" at bounding box center [466, 53] width 64 height 19
click at [446, 50] on span "Pause" at bounding box center [452, 53] width 37 height 19
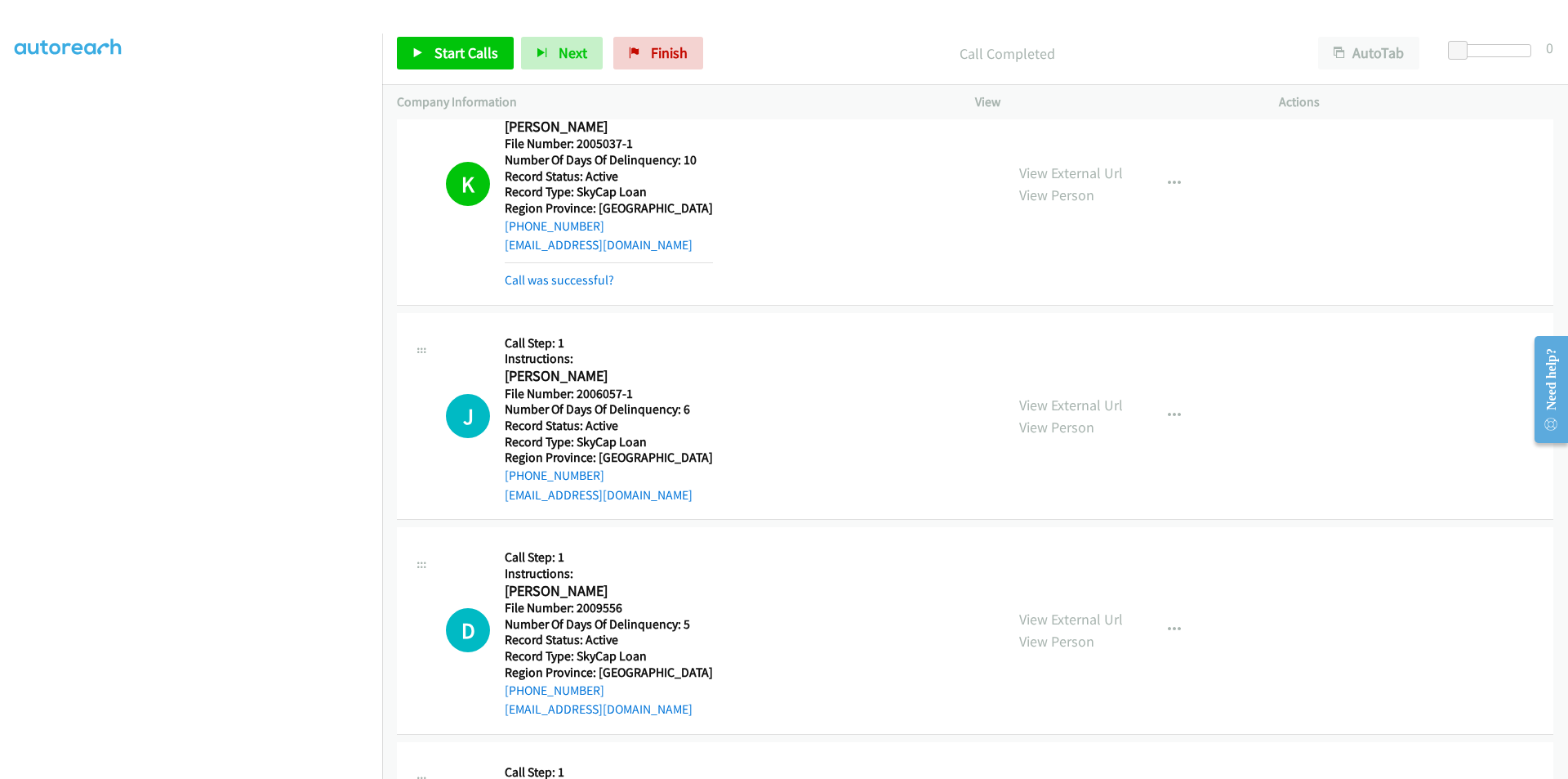
scroll to position [1471, 0]
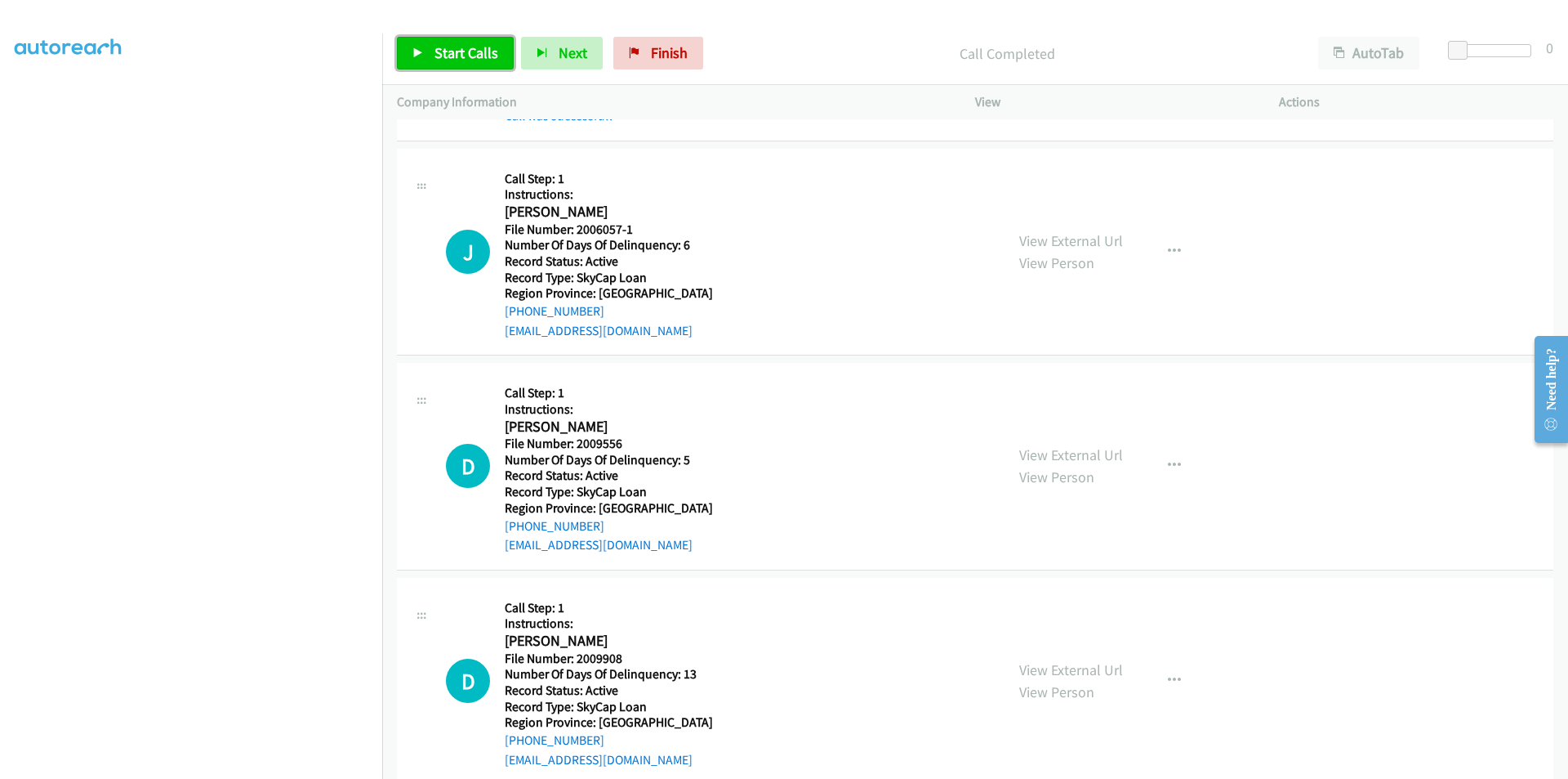
click at [448, 45] on span "Start Calls" at bounding box center [466, 53] width 64 height 19
click at [448, 45] on span "Pause" at bounding box center [452, 53] width 37 height 19
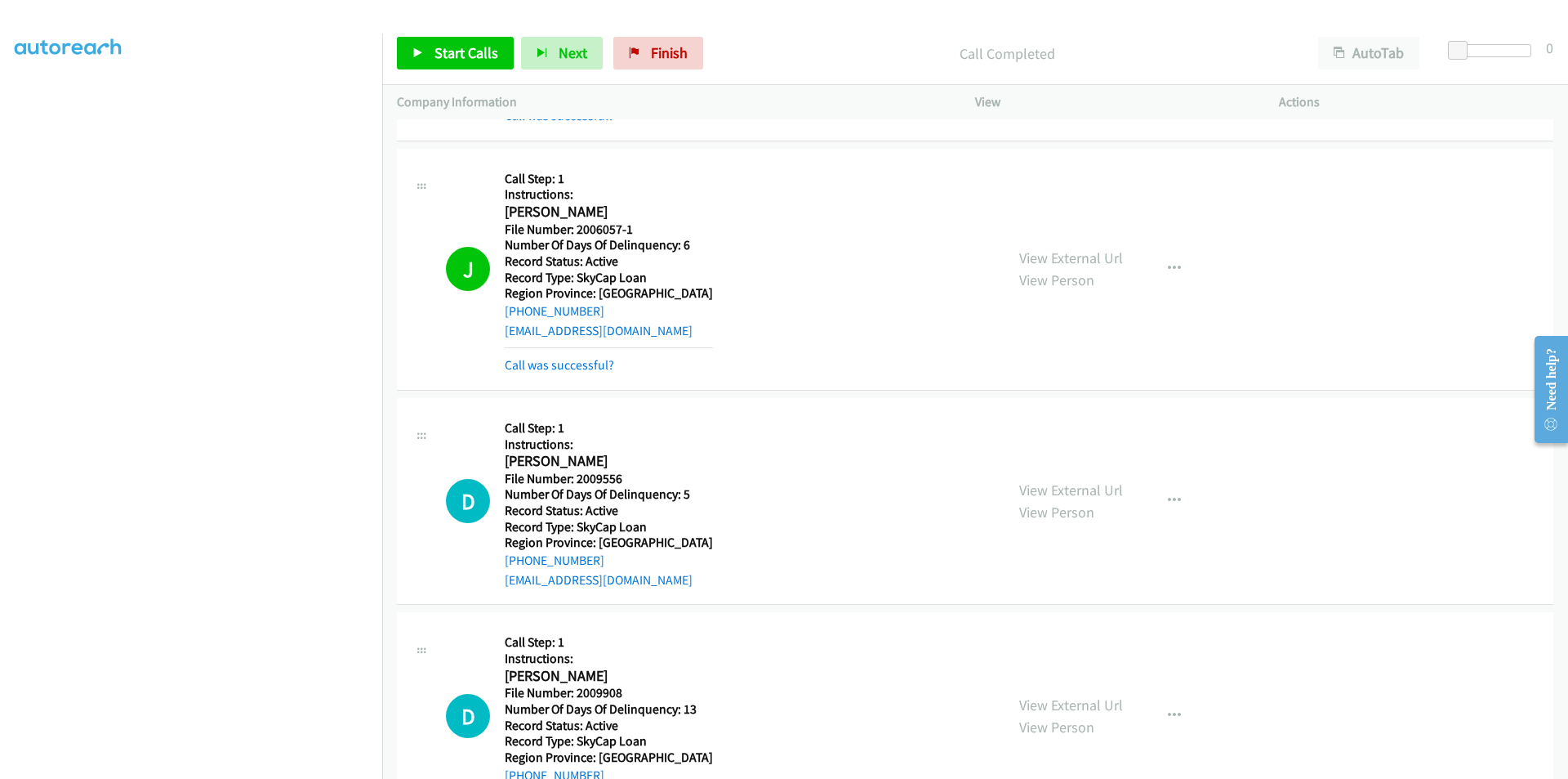
scroll to position [1716, 0]
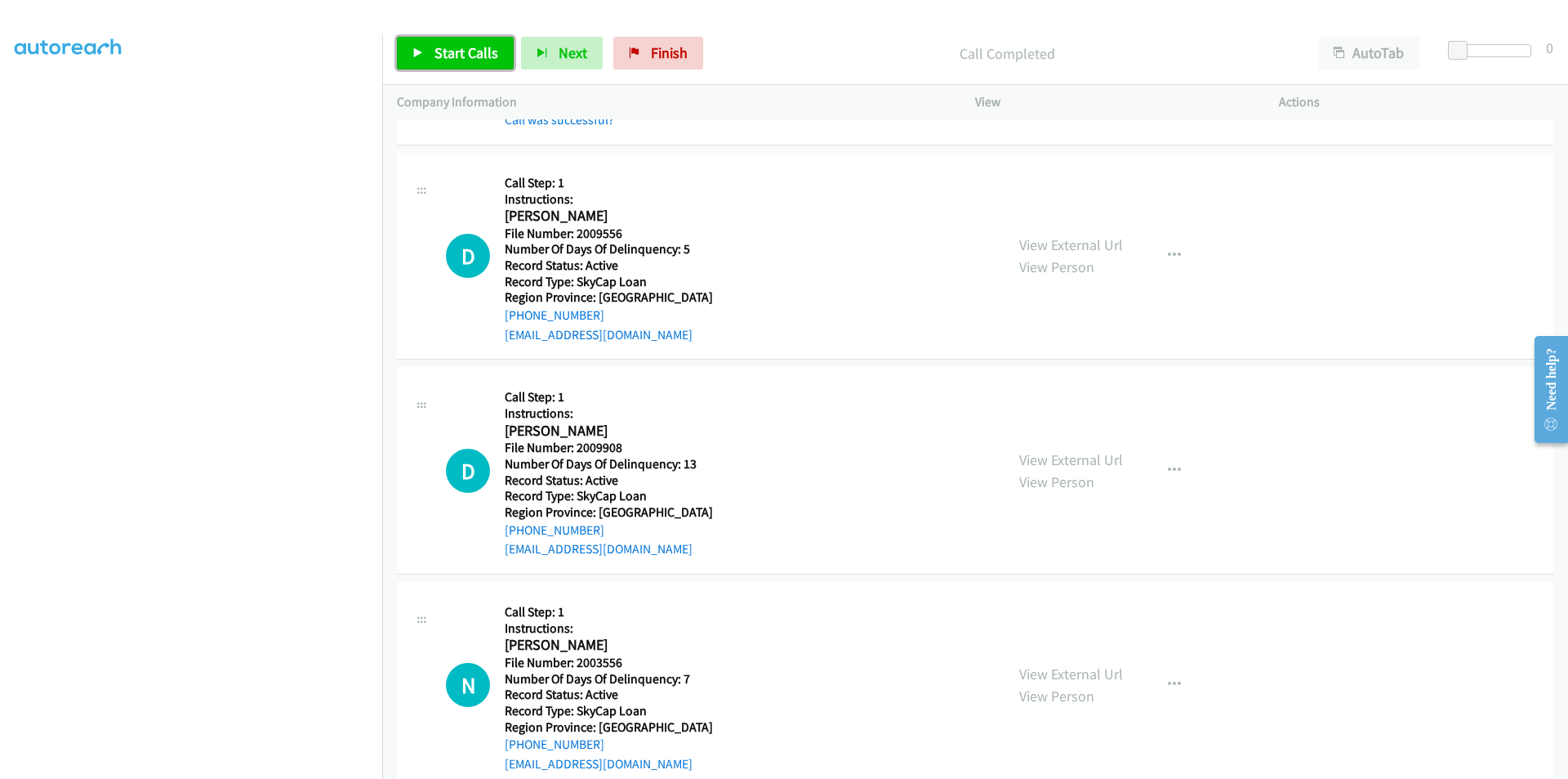
click at [493, 50] on span "Start Calls" at bounding box center [466, 53] width 64 height 19
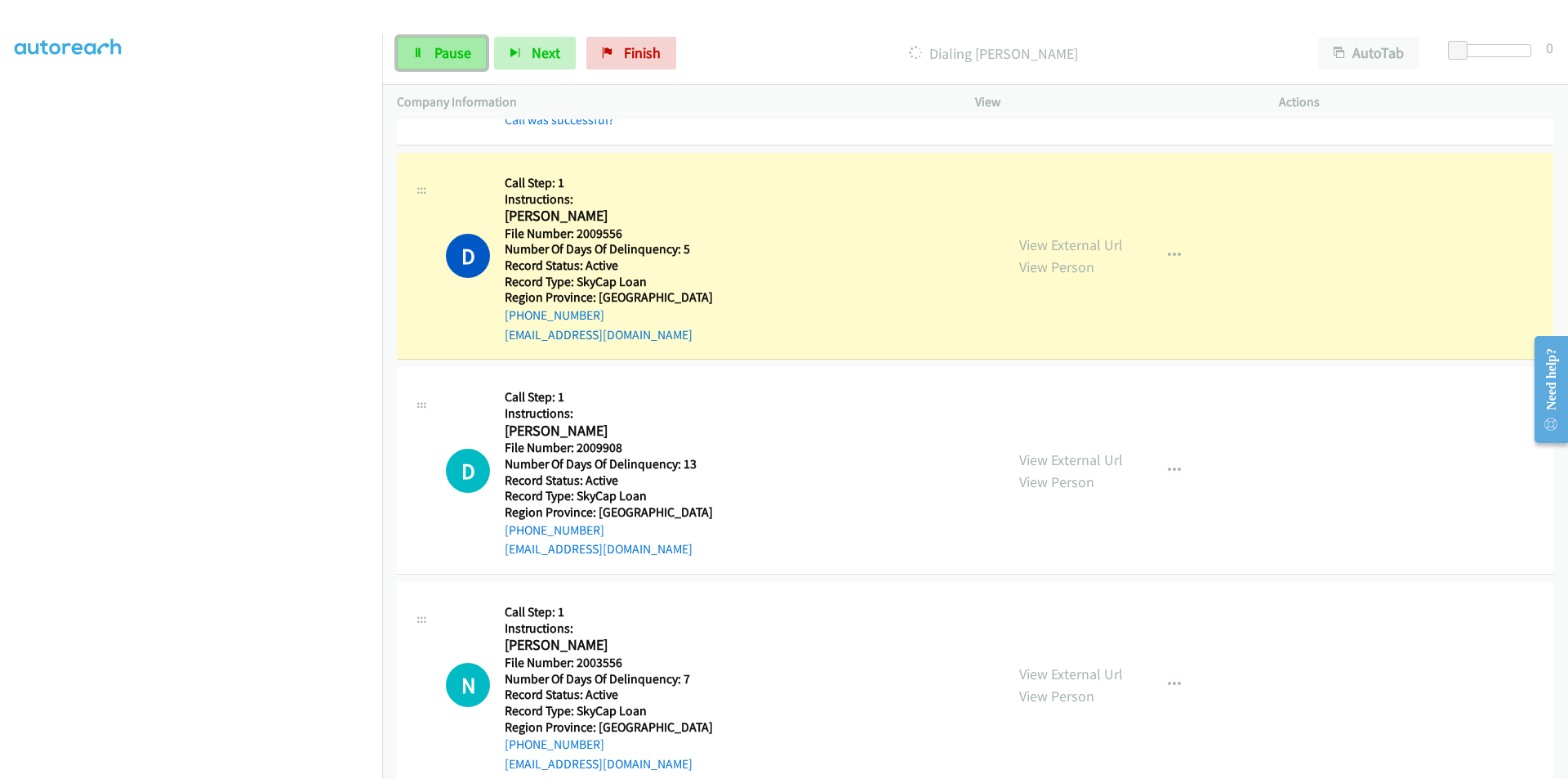
click at [459, 55] on span "Pause" at bounding box center [452, 53] width 37 height 19
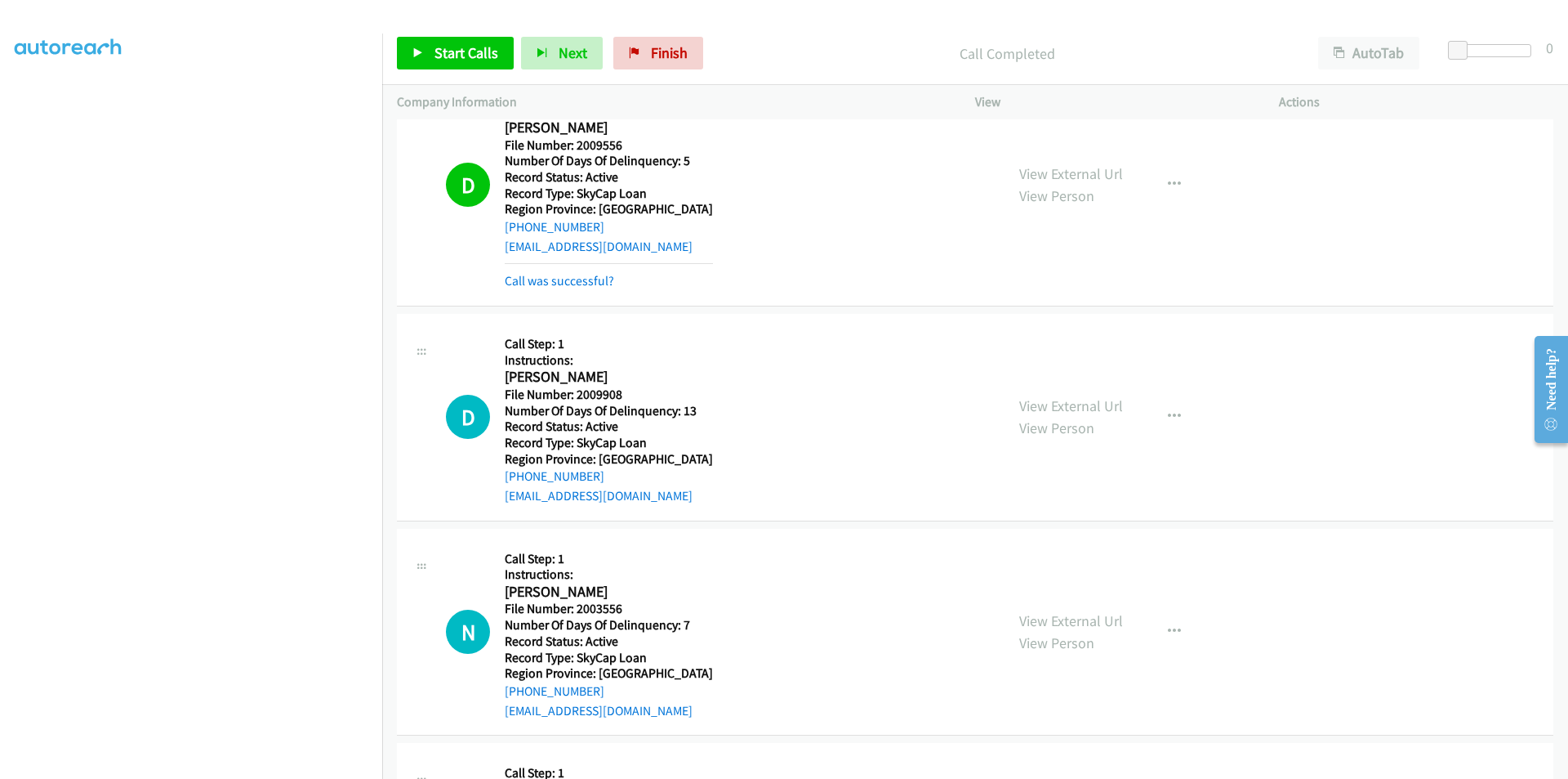
scroll to position [1999, 0]
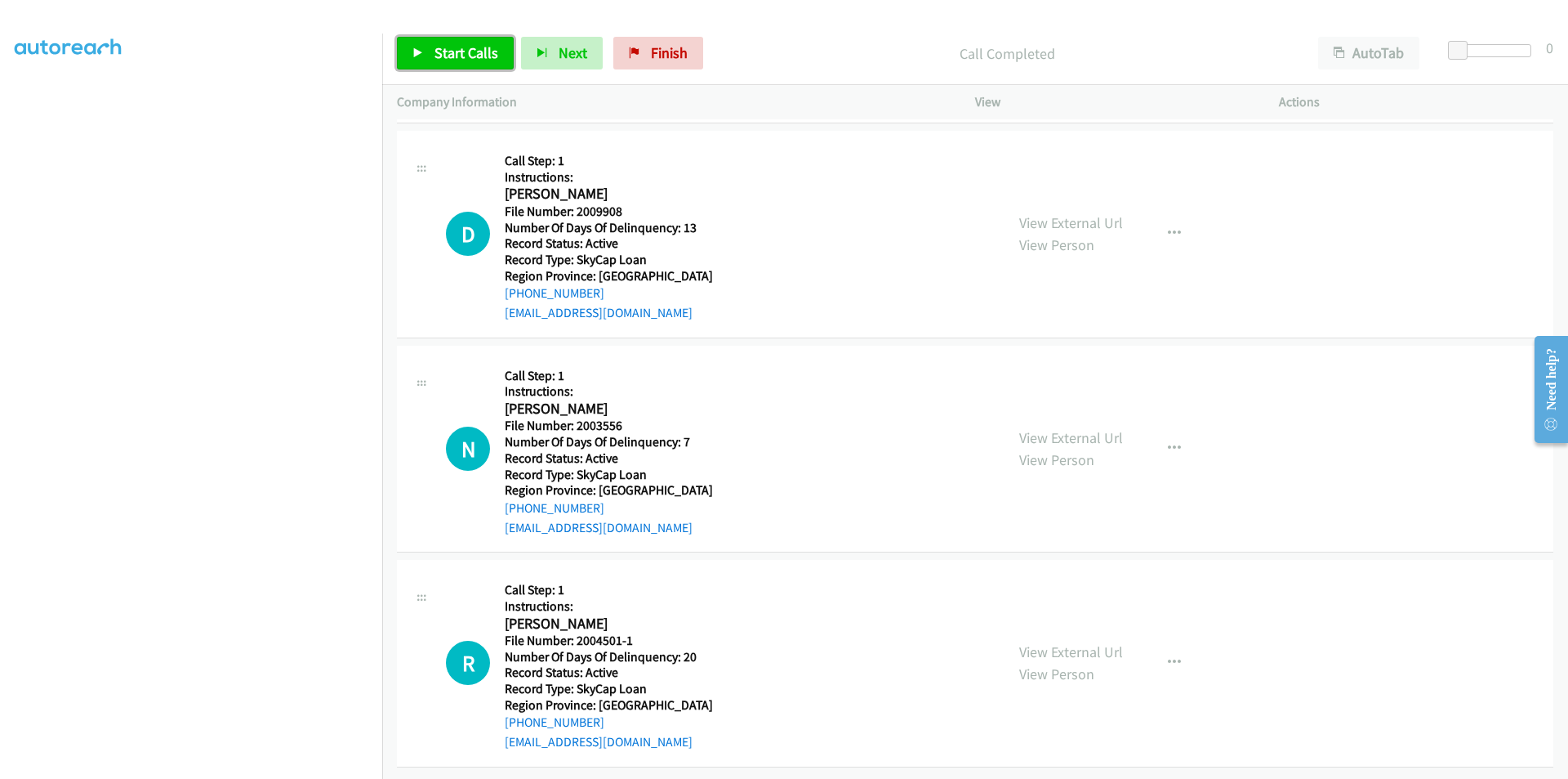
click at [443, 58] on span "Start Calls" at bounding box center [466, 53] width 64 height 19
click at [443, 58] on span "Pause" at bounding box center [452, 53] width 37 height 19
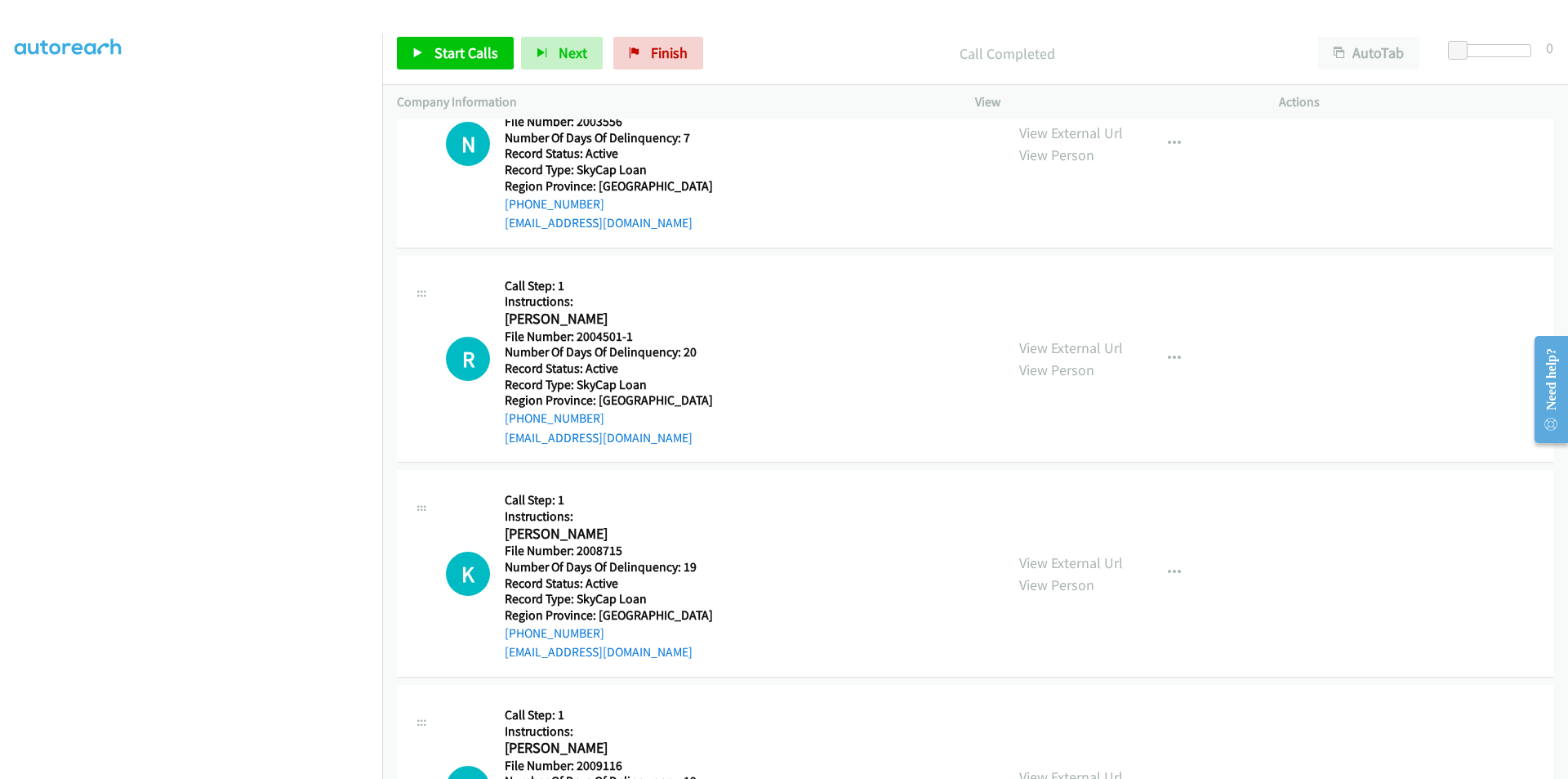
scroll to position [2245, 0]
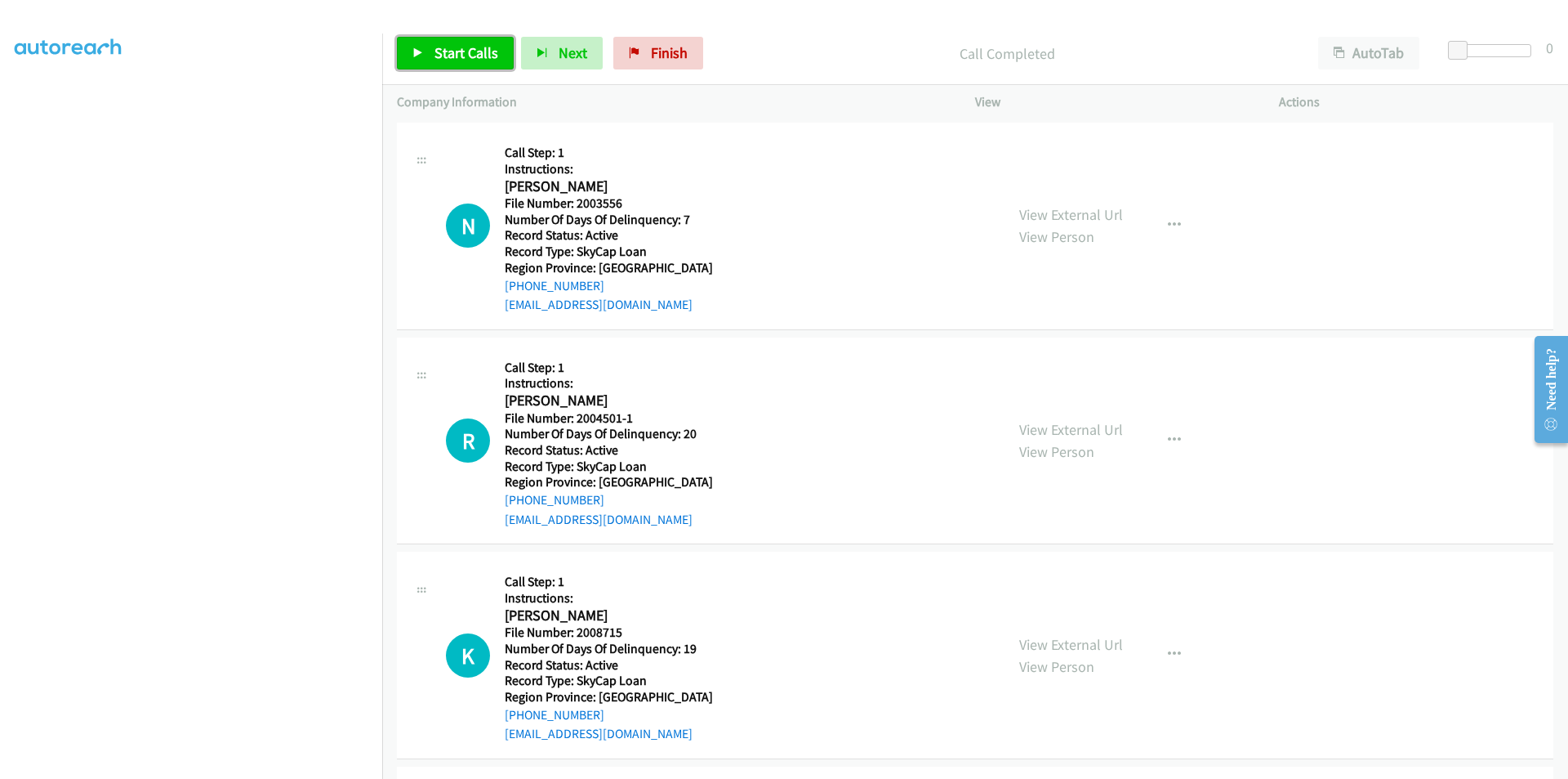
click at [433, 53] on link "Start Calls" at bounding box center [455, 53] width 117 height 33
click at [434, 53] on span "Pause" at bounding box center [452, 53] width 37 height 19
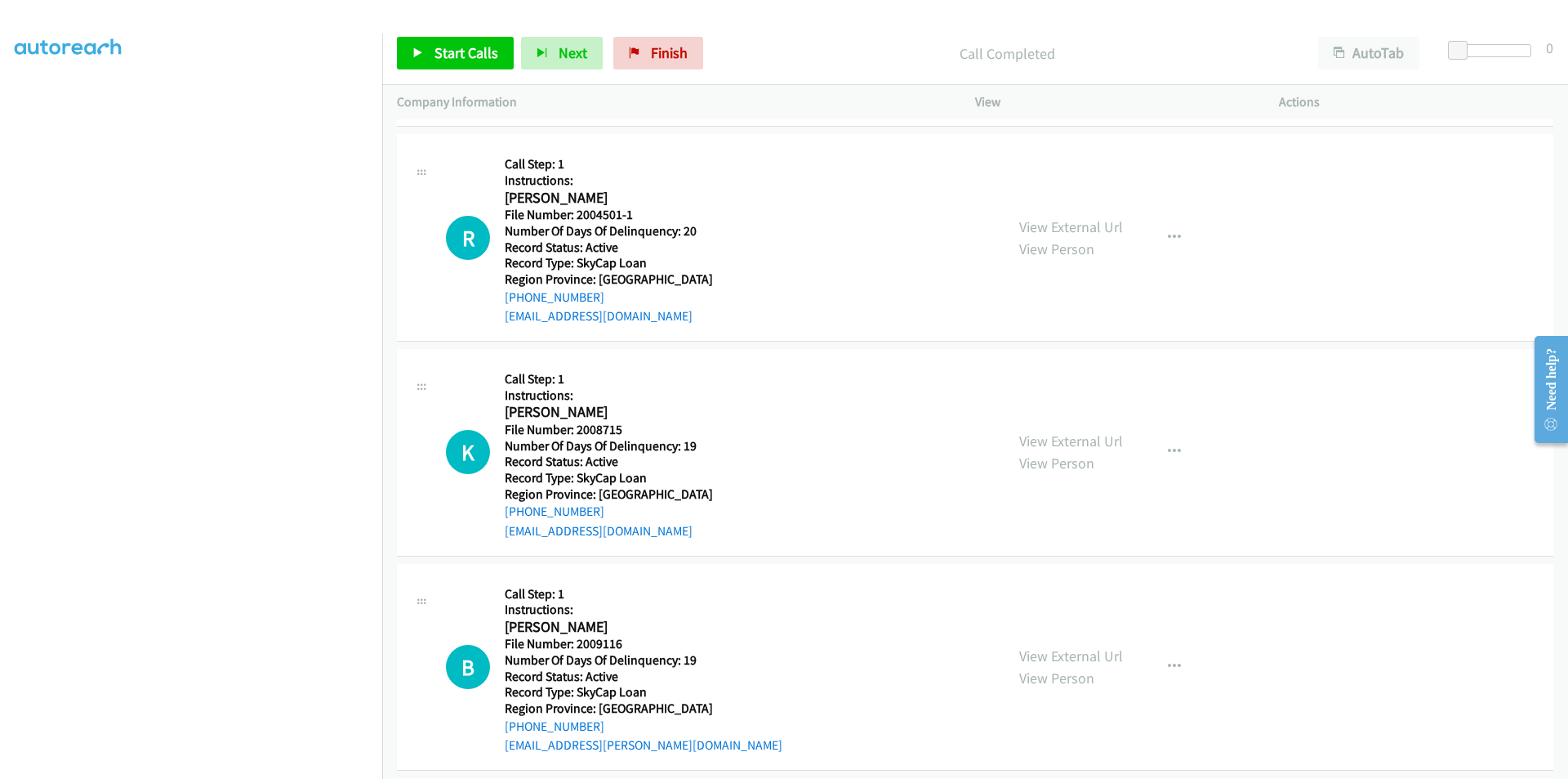
scroll to position [2489, 0]
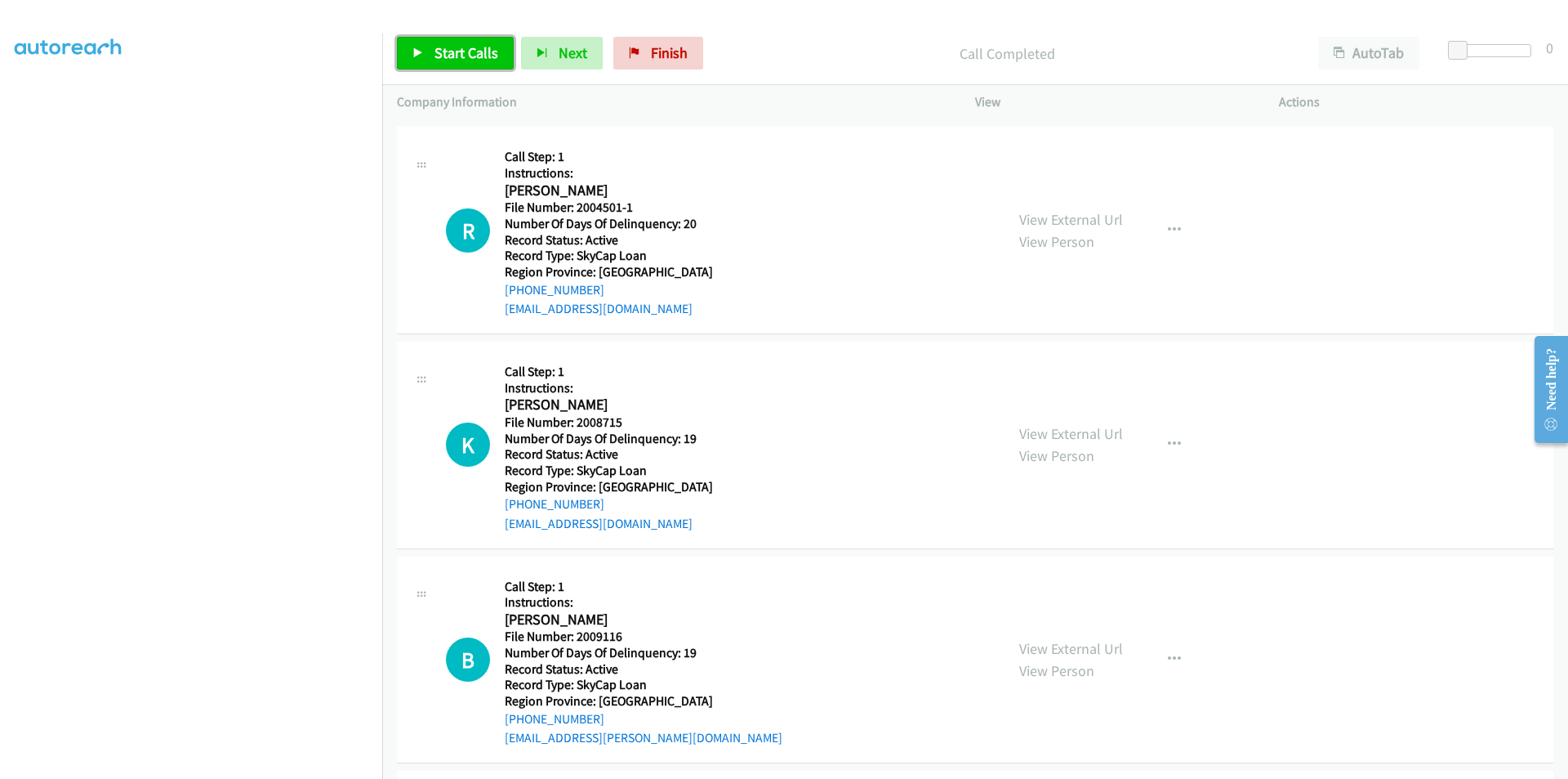
click at [446, 52] on span "Start Calls" at bounding box center [466, 53] width 64 height 19
click at [438, 58] on span "Pause" at bounding box center [452, 53] width 37 height 19
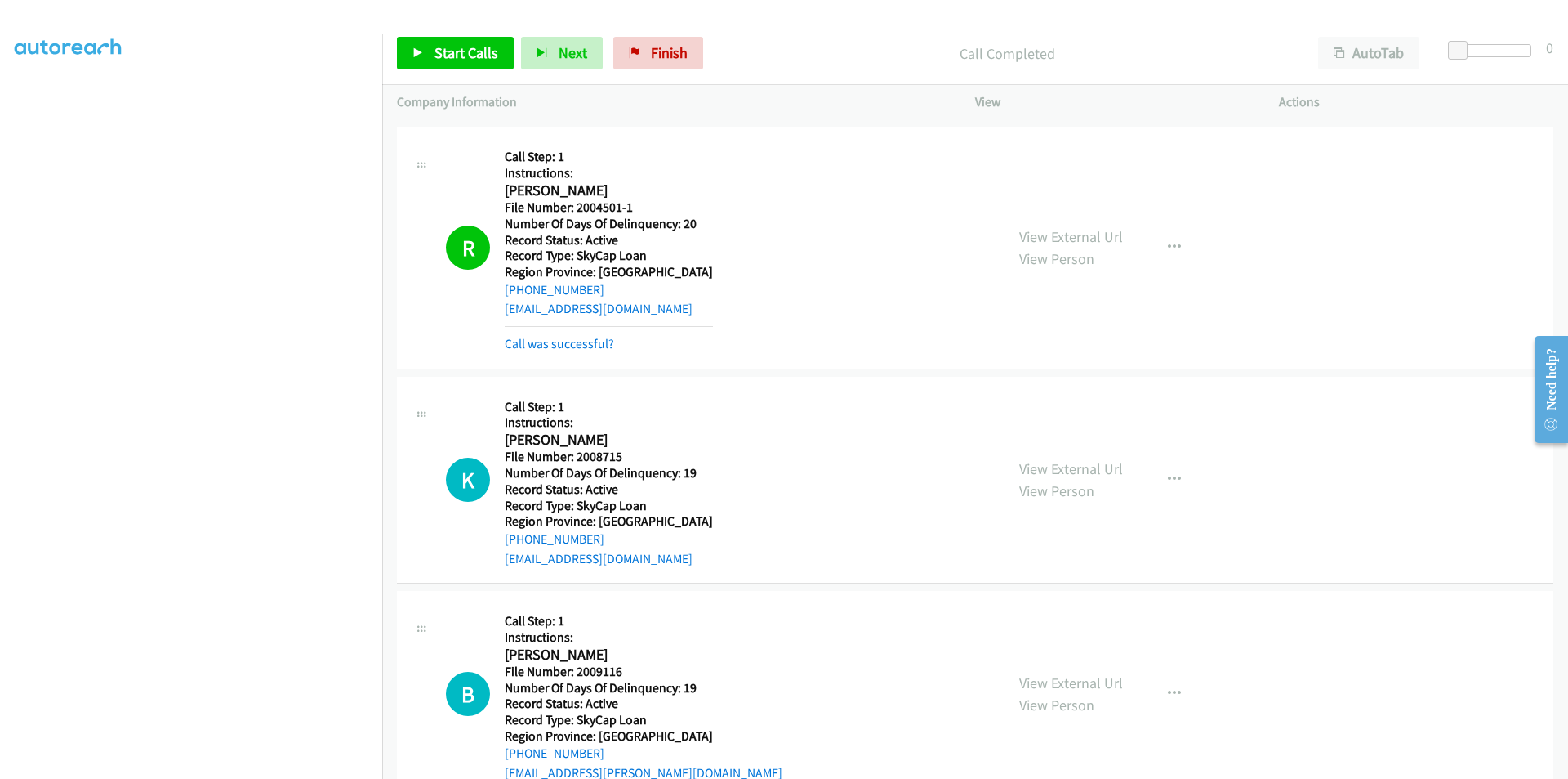
scroll to position [2735, 0]
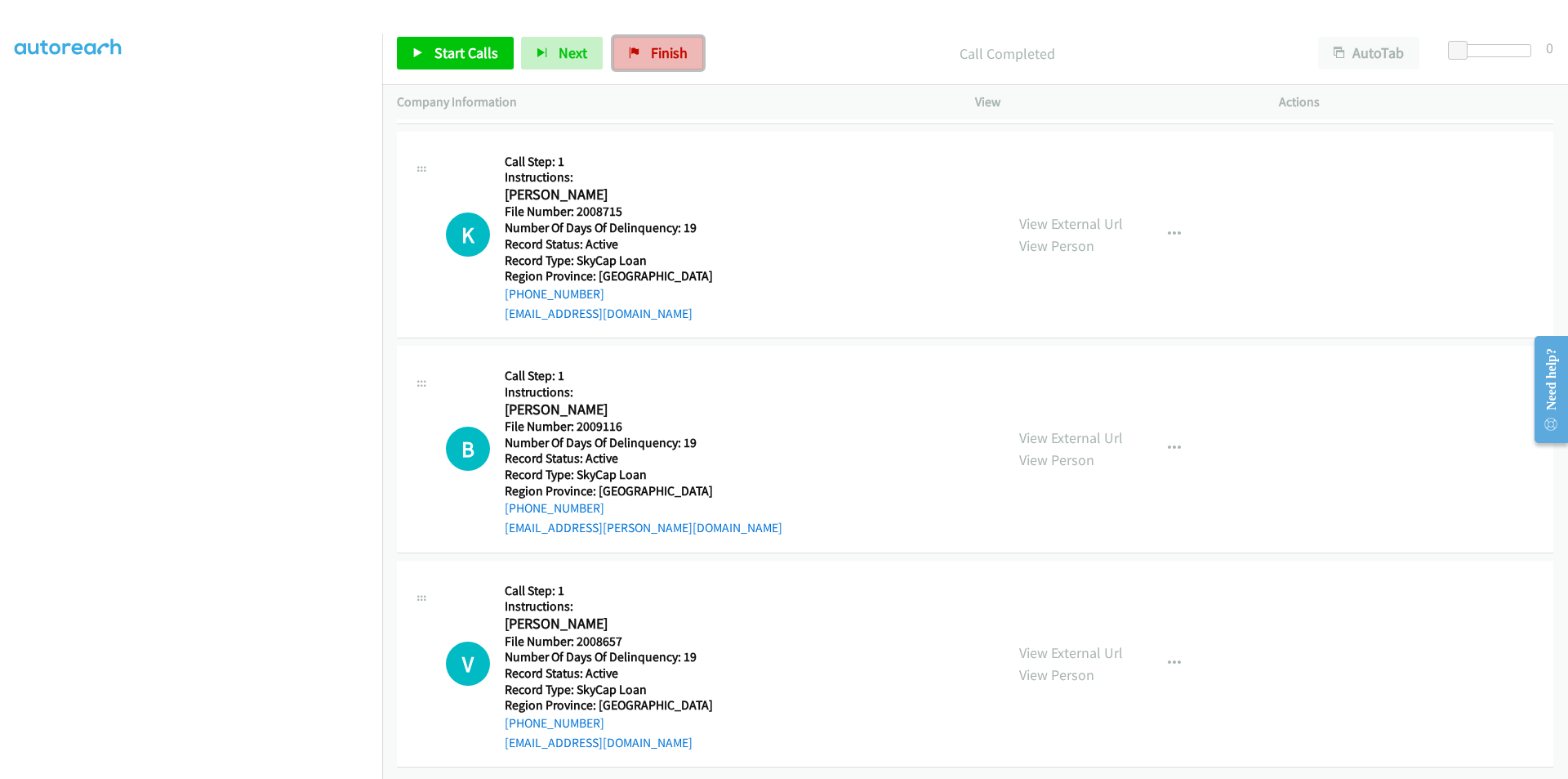
click at [653, 55] on span "Finish" at bounding box center [669, 53] width 37 height 19
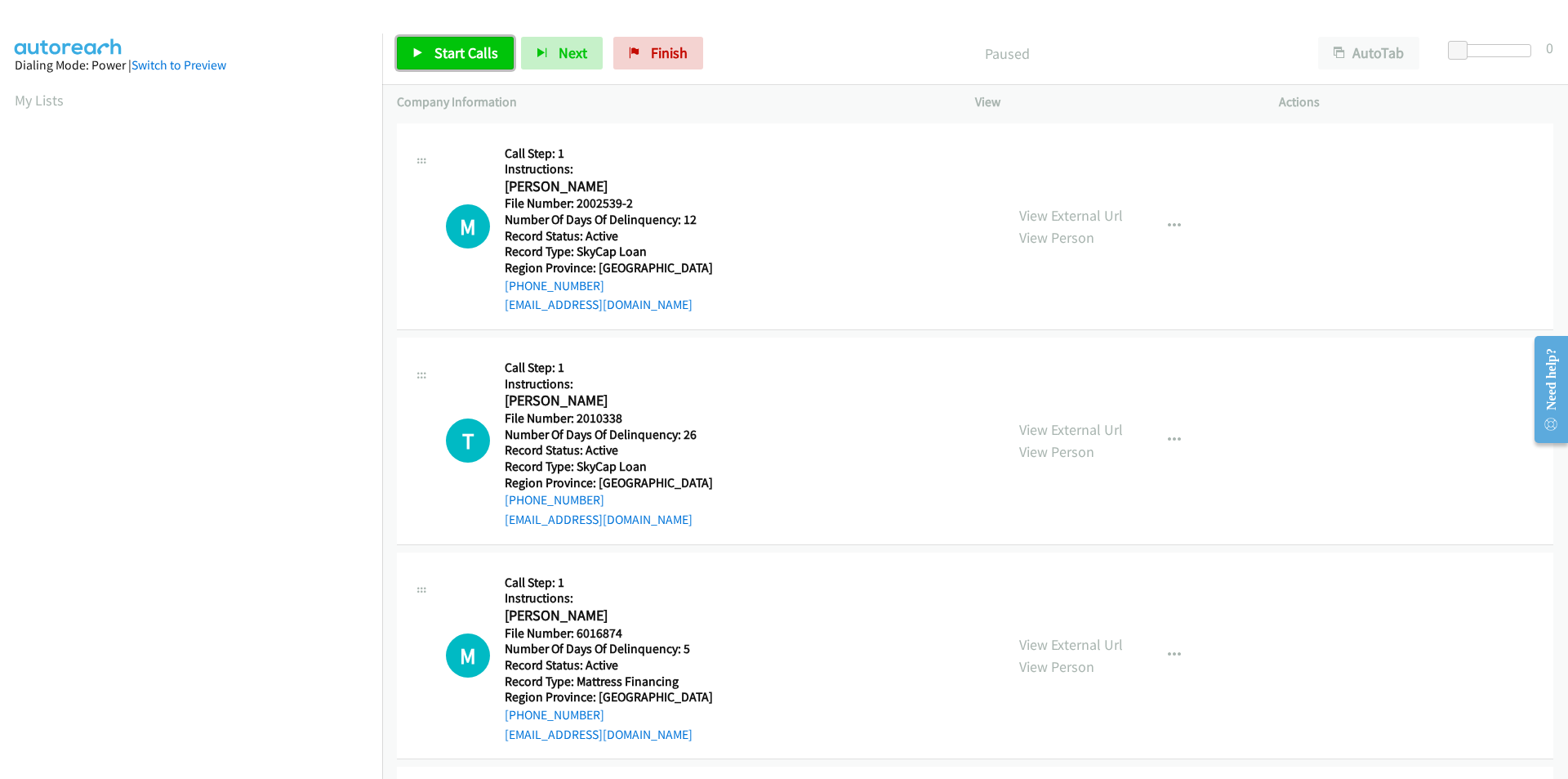
click at [463, 61] on span "Start Calls" at bounding box center [466, 53] width 64 height 19
click at [466, 52] on span "Pause" at bounding box center [452, 53] width 37 height 19
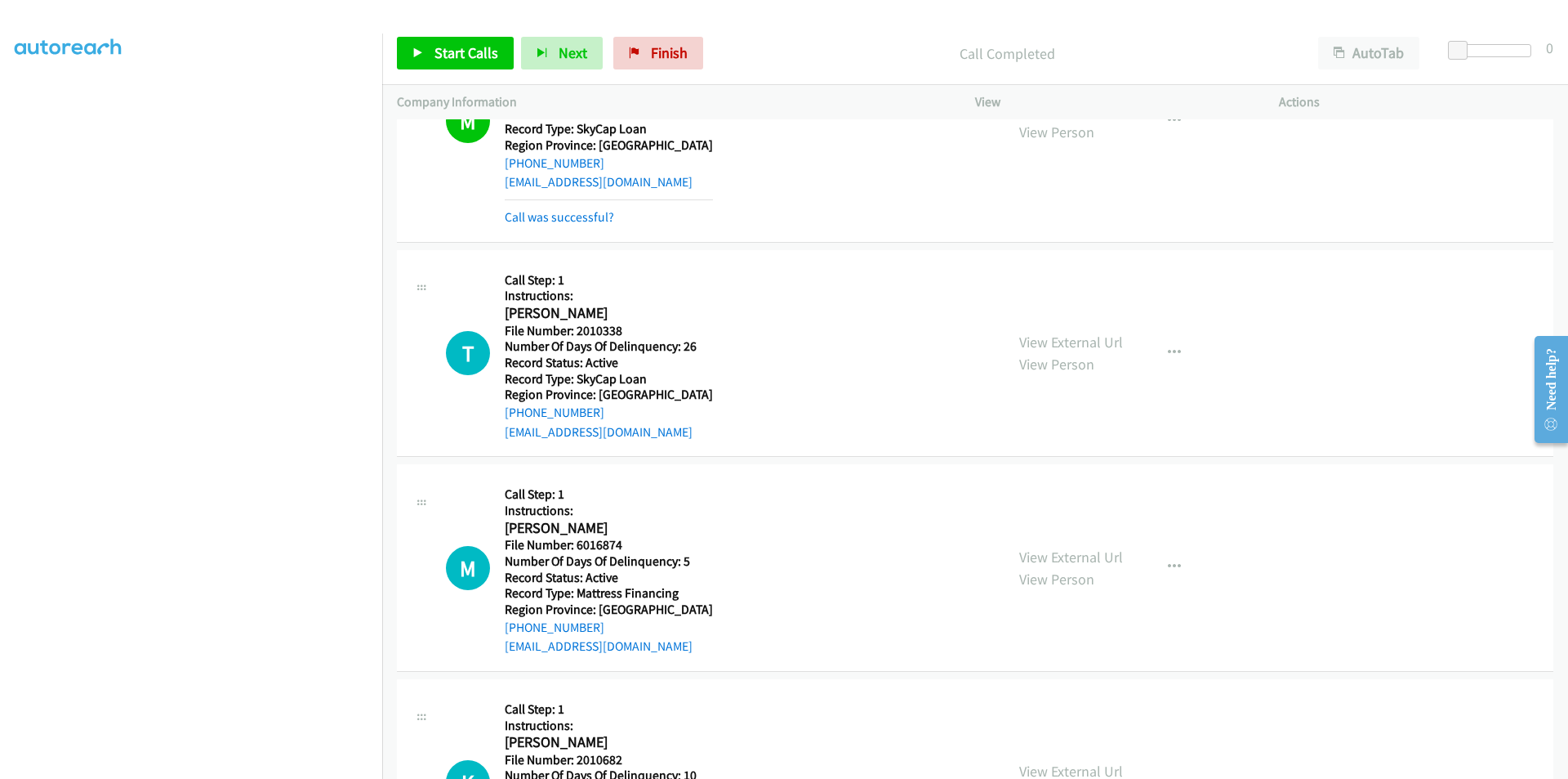
scroll to position [245, 0]
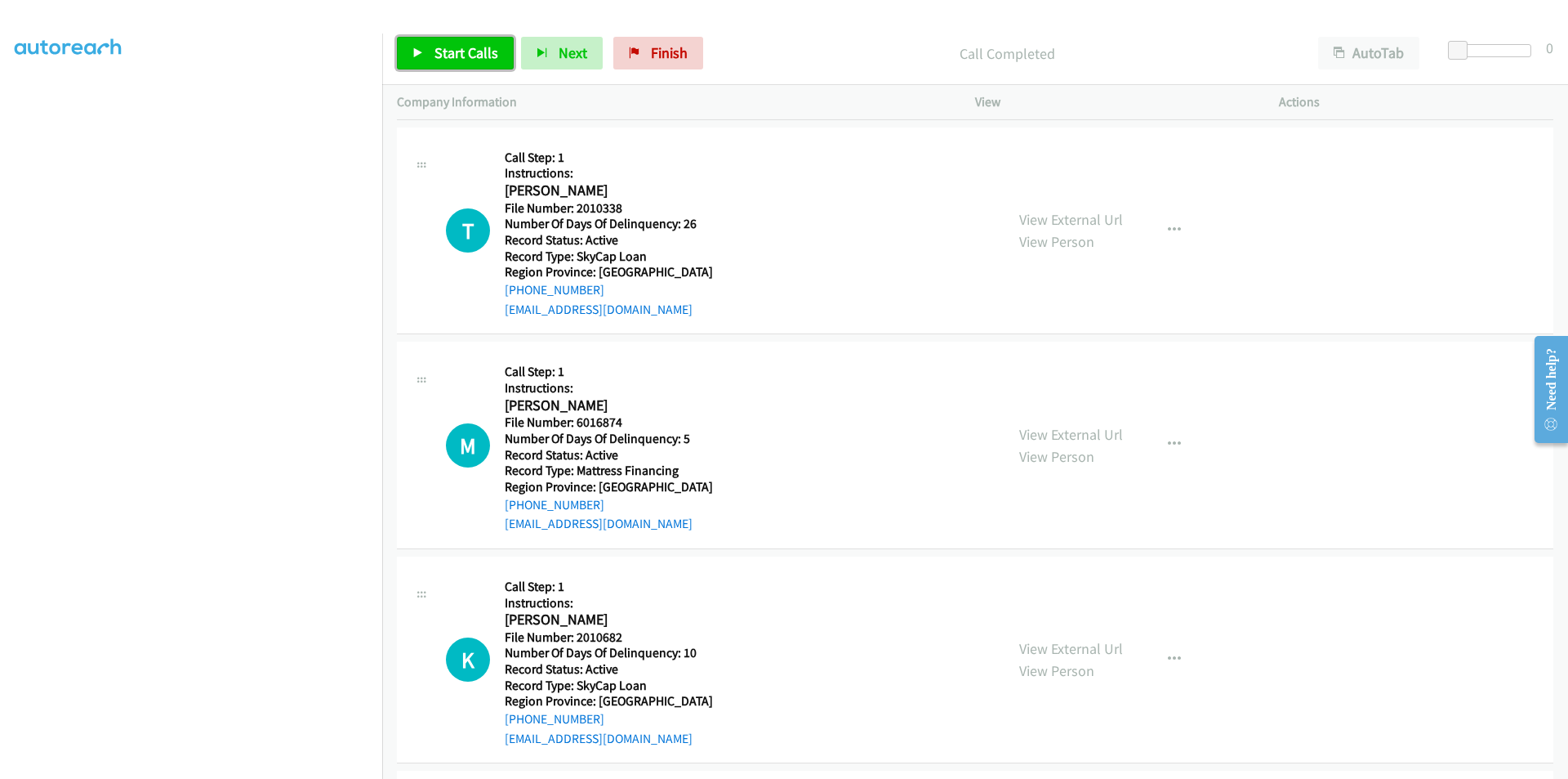
click at [471, 57] on span "Start Calls" at bounding box center [466, 53] width 64 height 19
click at [445, 49] on span "Pause" at bounding box center [452, 53] width 37 height 19
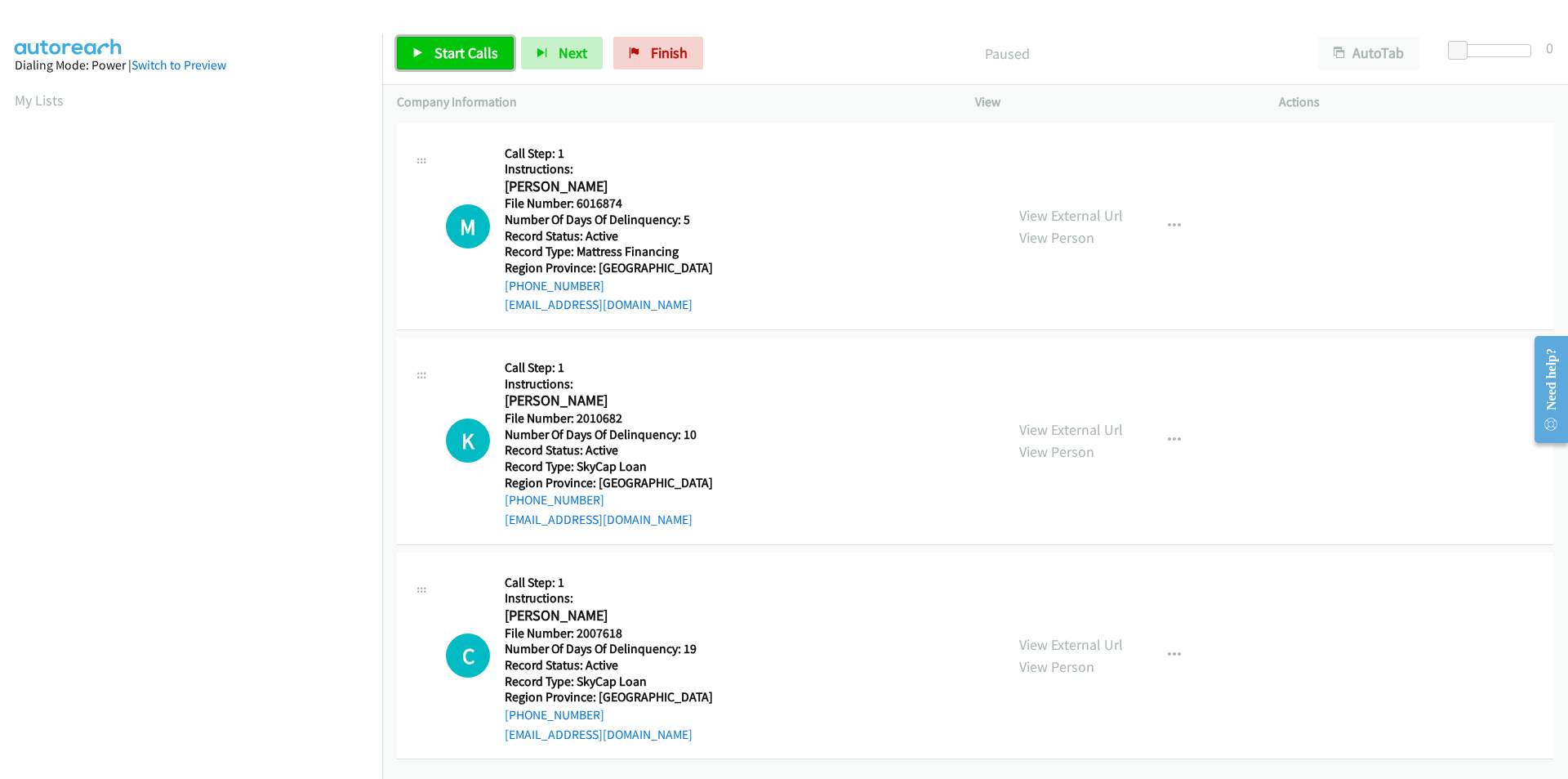
click at [451, 42] on link "Start Calls" at bounding box center [455, 53] width 117 height 33
click at [452, 50] on span "Pause" at bounding box center [452, 53] width 37 height 19
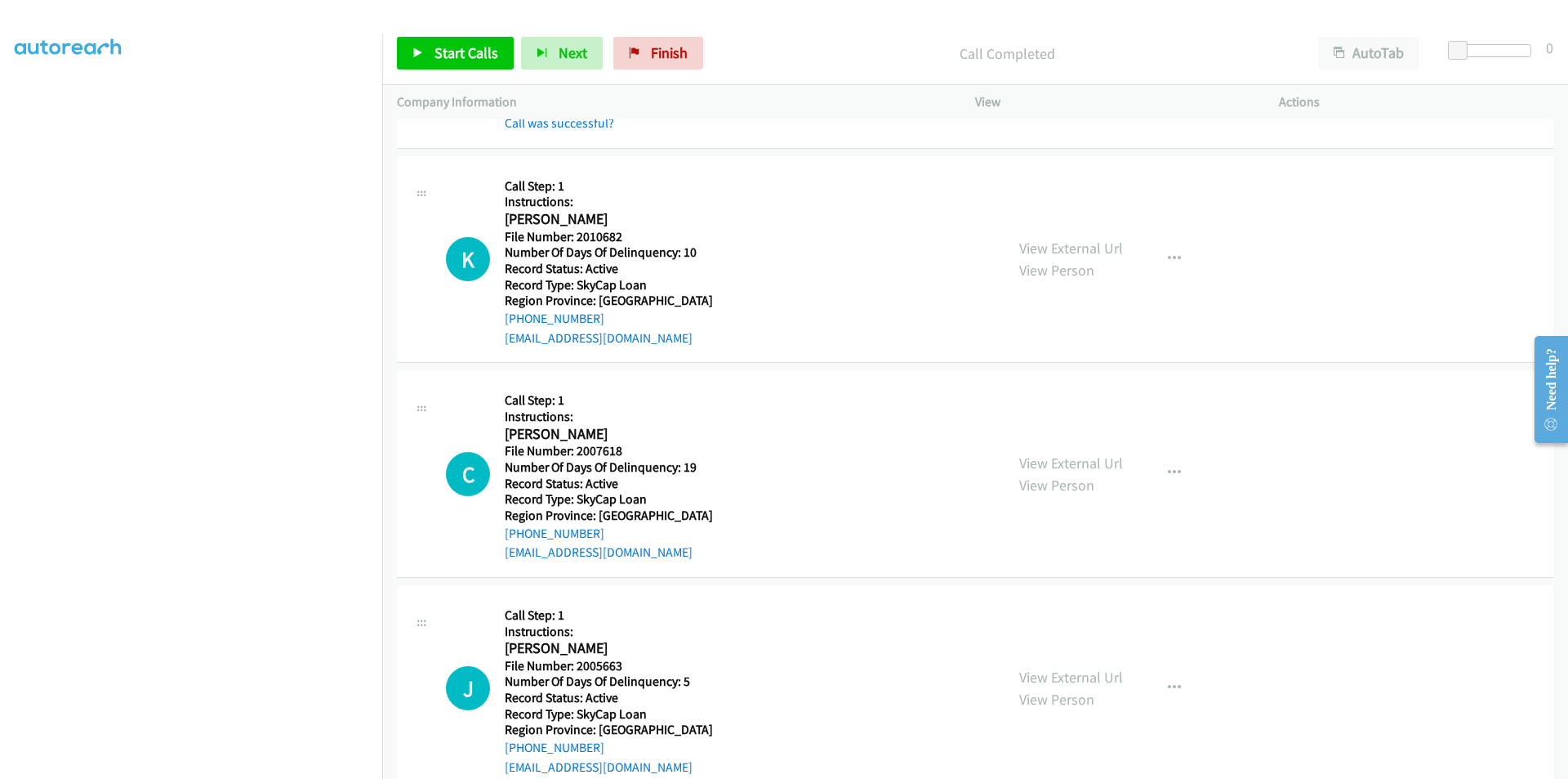
scroll to position [245, 0]
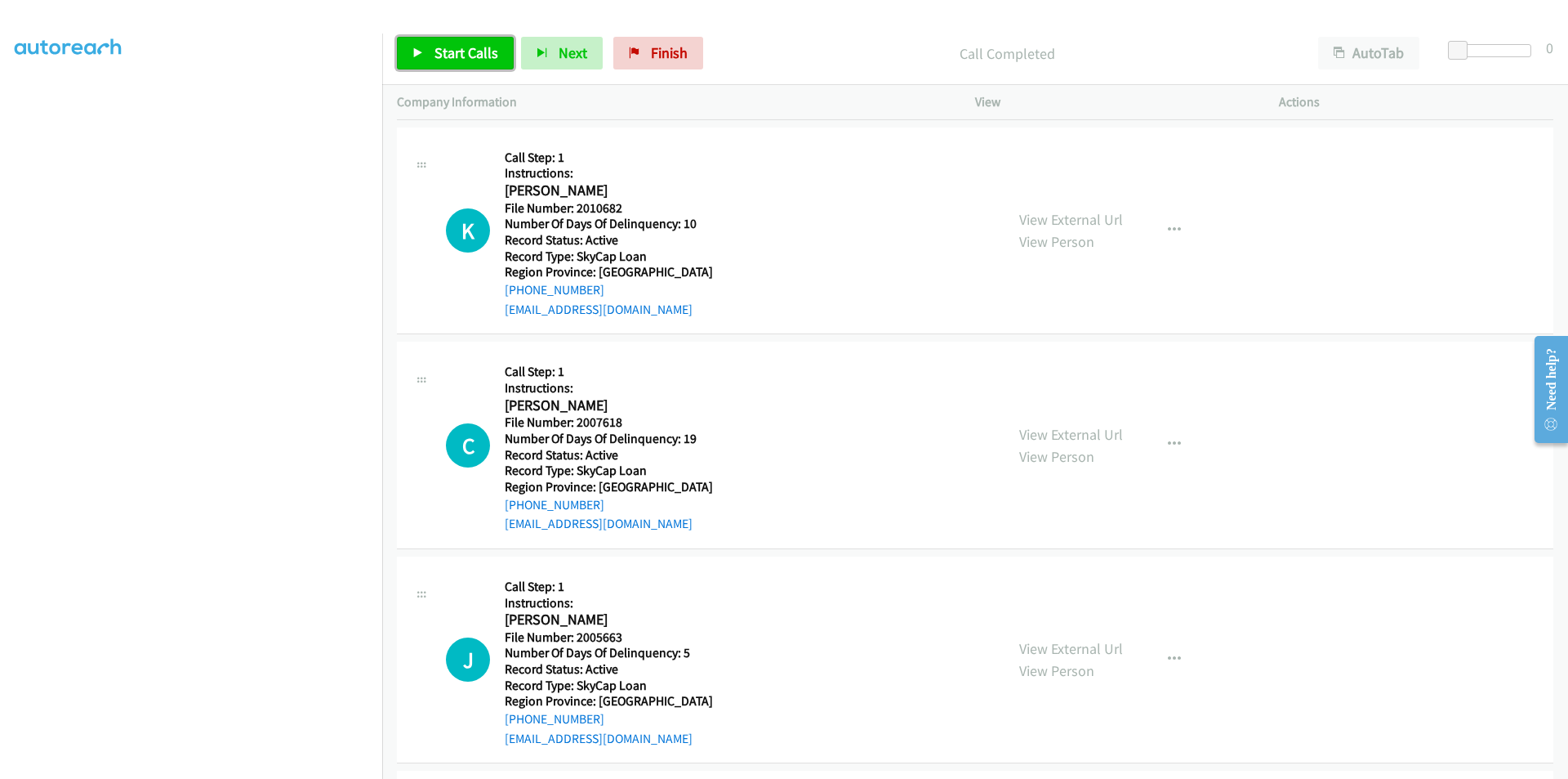
click at [449, 66] on link "Start Calls" at bounding box center [455, 53] width 117 height 33
click at [455, 57] on span "Pause" at bounding box center [452, 53] width 37 height 19
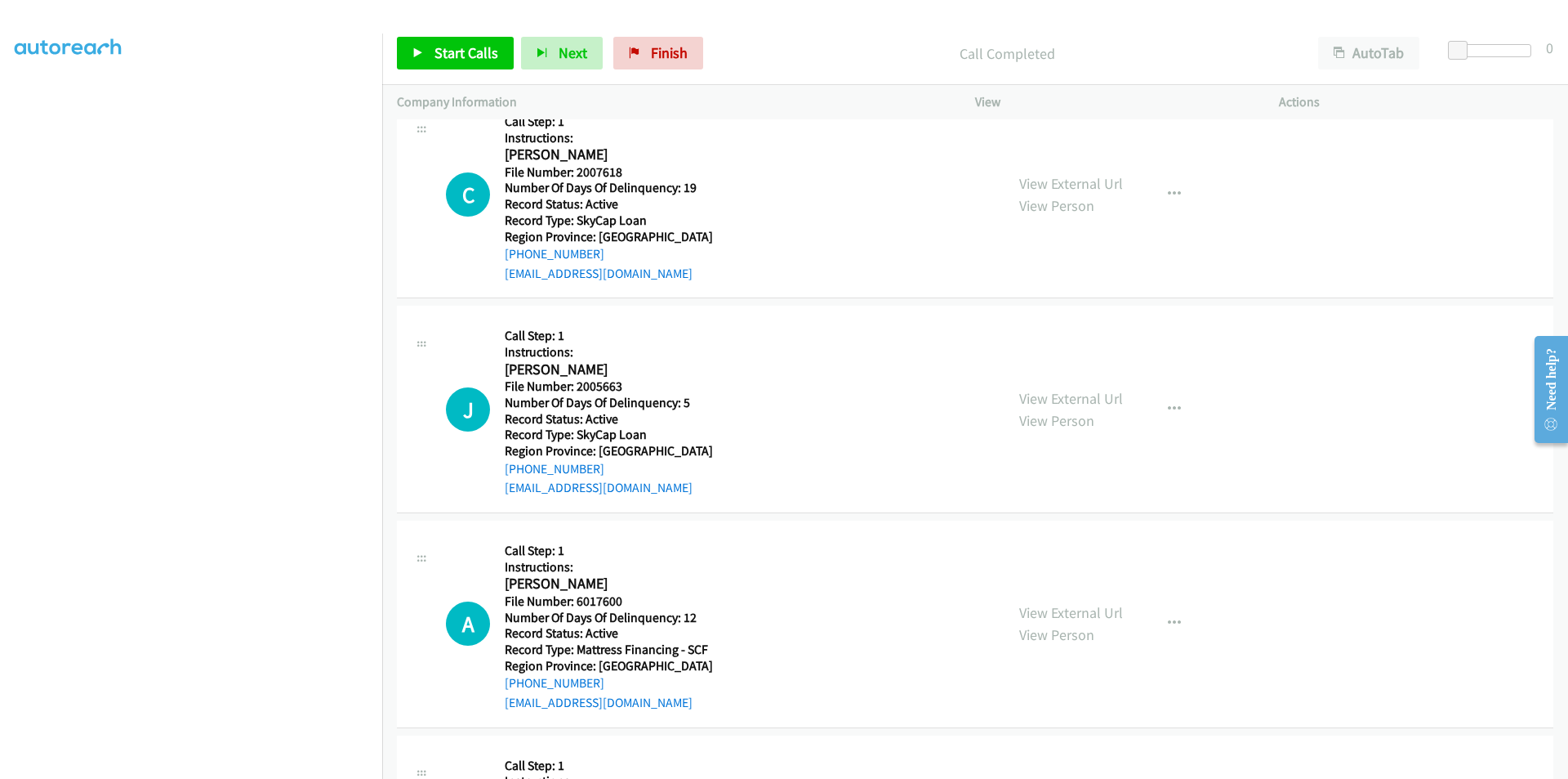
scroll to position [490, 0]
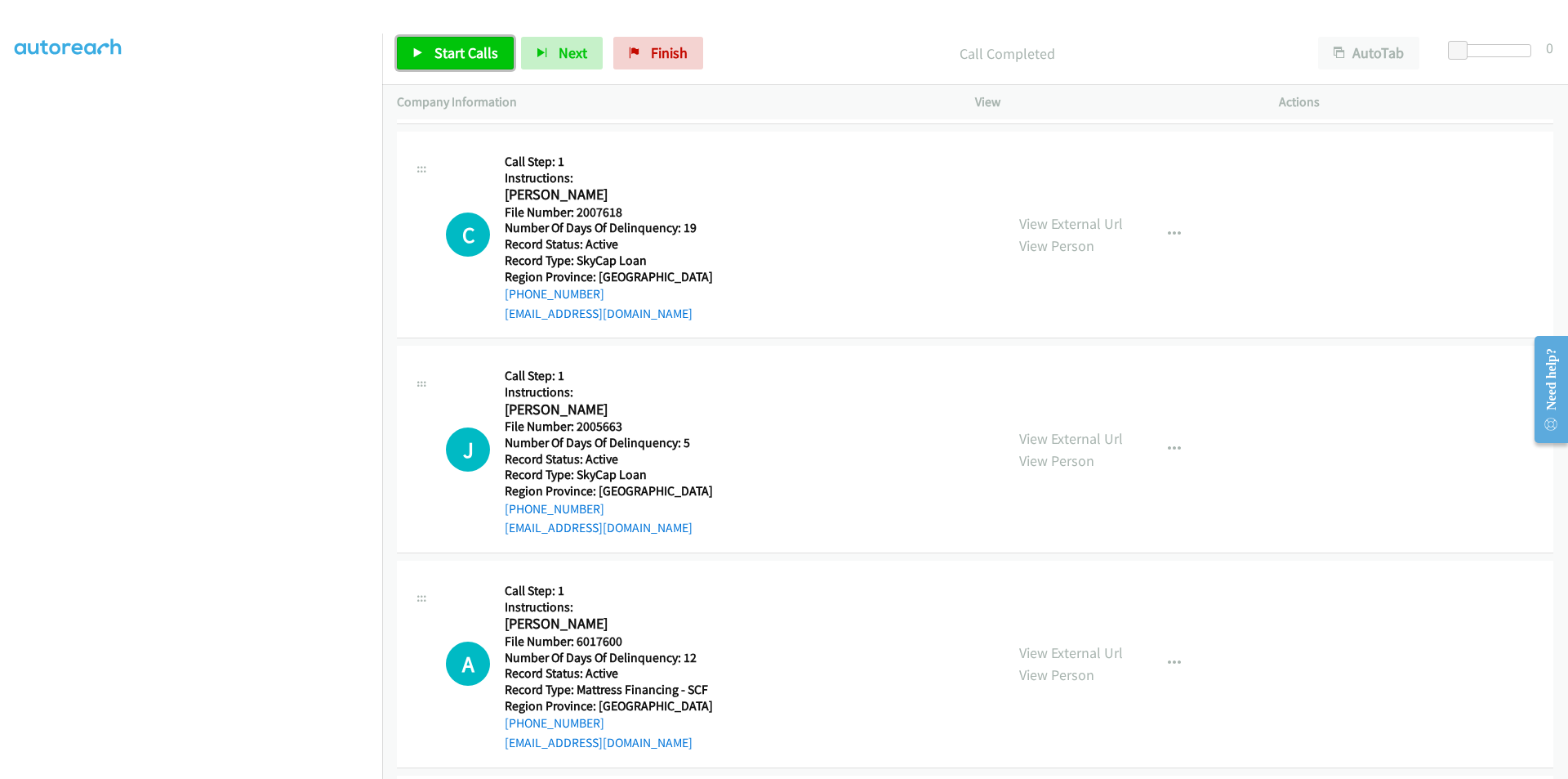
click at [474, 53] on span "Start Calls" at bounding box center [466, 53] width 64 height 19
click at [464, 53] on span "Pause" at bounding box center [452, 53] width 37 height 19
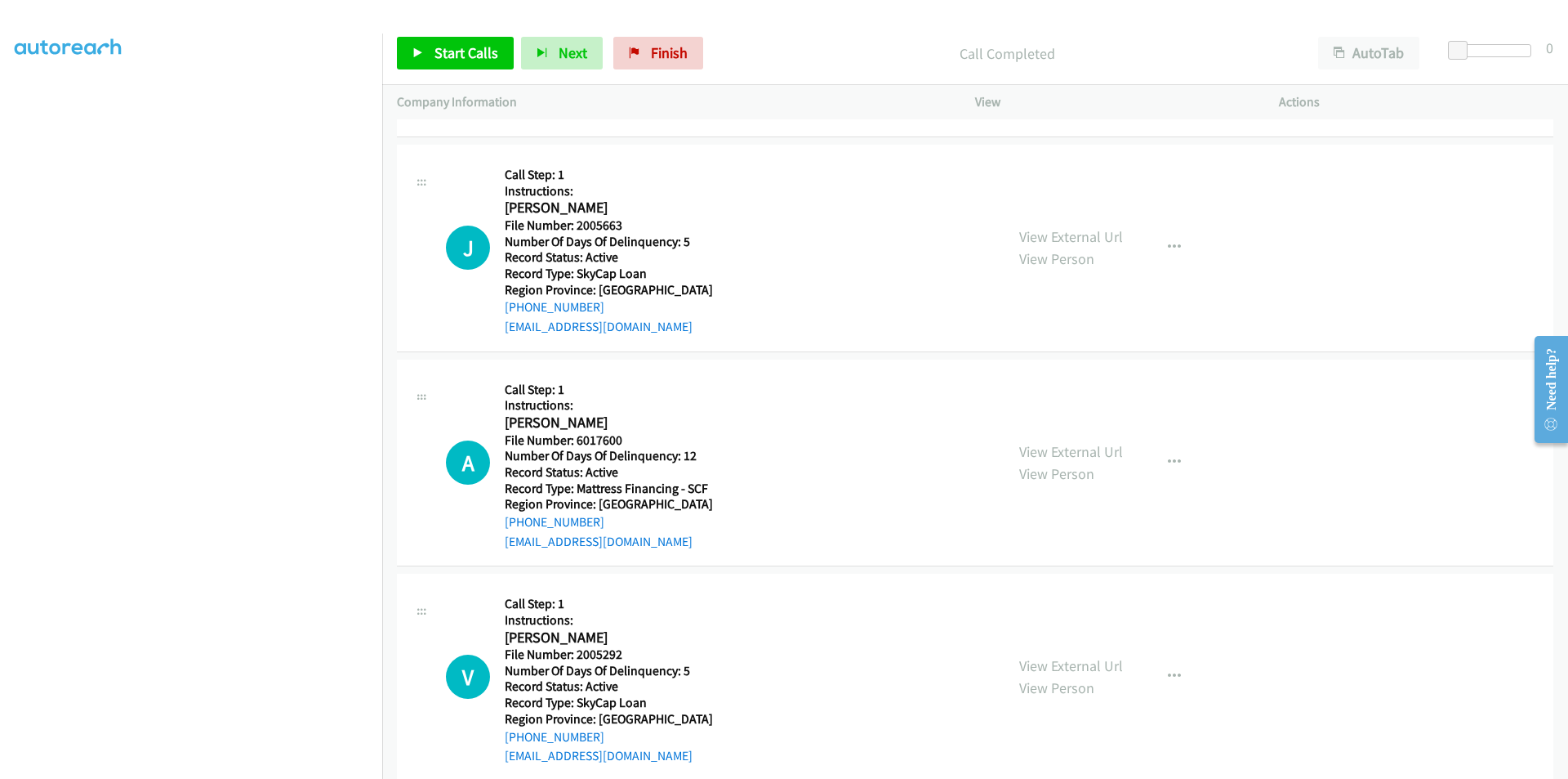
scroll to position [735, 0]
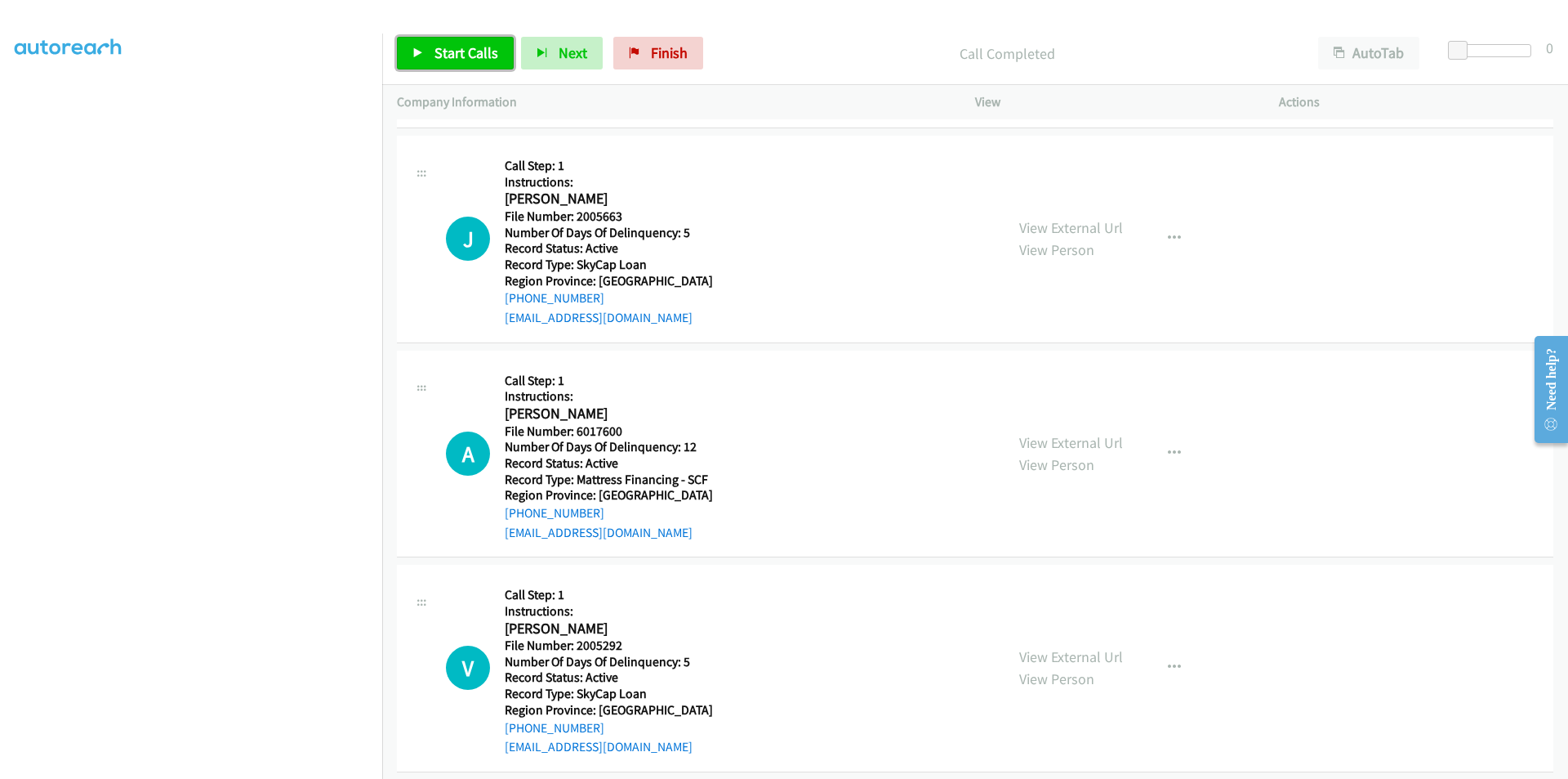
click at [461, 49] on span "Start Calls" at bounding box center [466, 53] width 64 height 19
click at [461, 49] on span "Pause" at bounding box center [452, 53] width 37 height 19
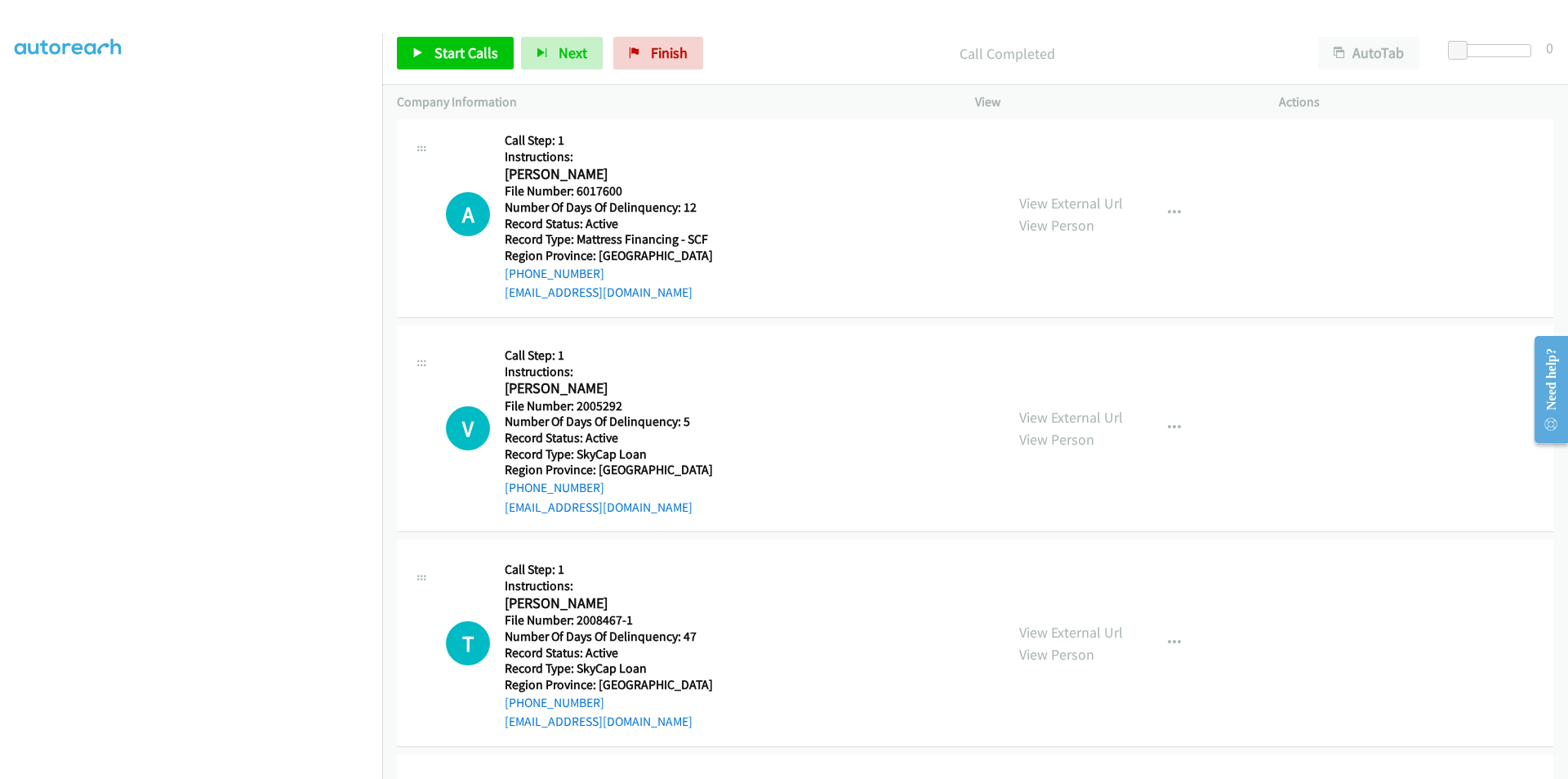
scroll to position [980, 0]
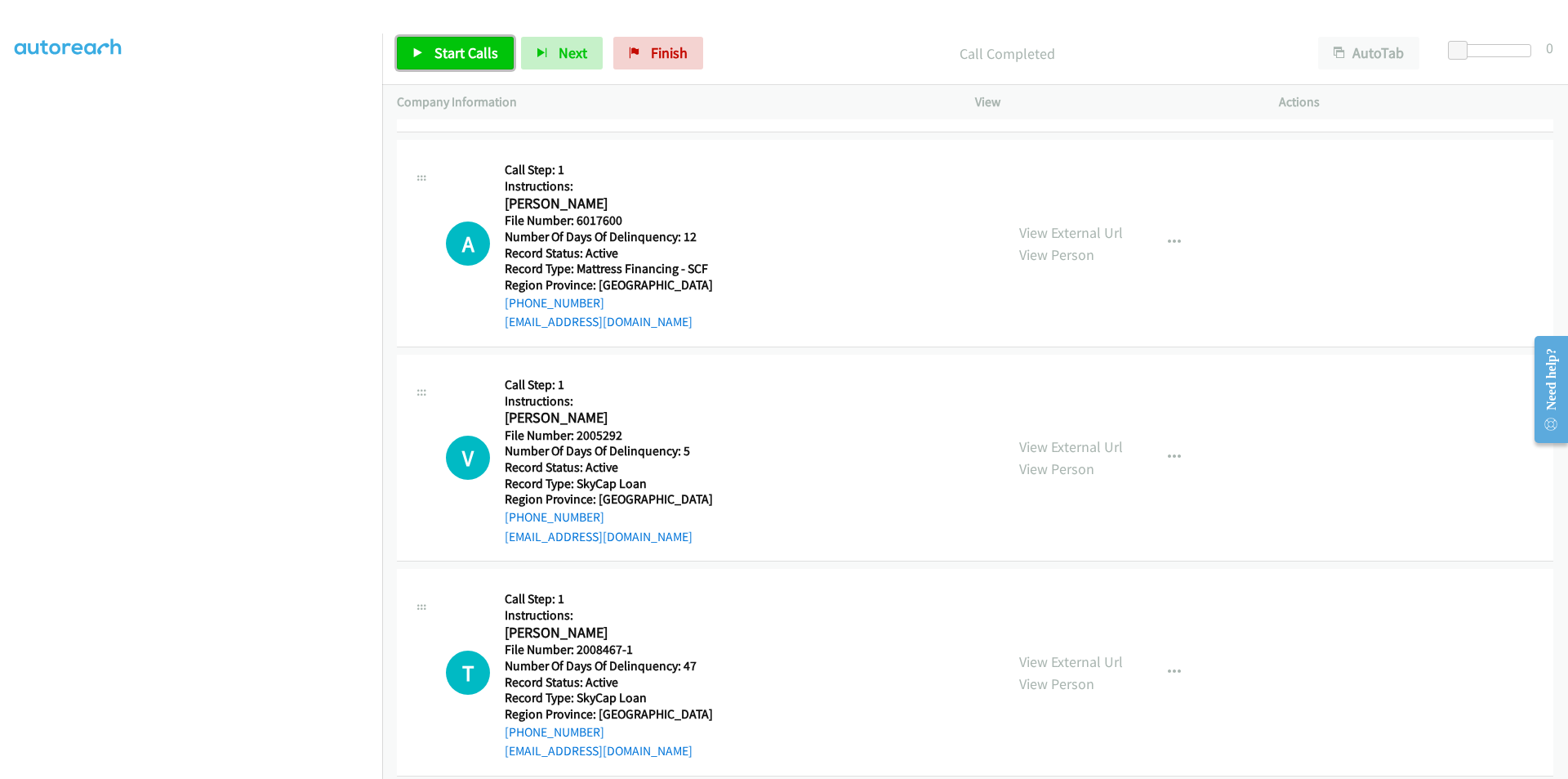
click at [459, 38] on link "Start Calls" at bounding box center [455, 53] width 117 height 33
click at [447, 50] on span "Pause" at bounding box center [452, 53] width 37 height 19
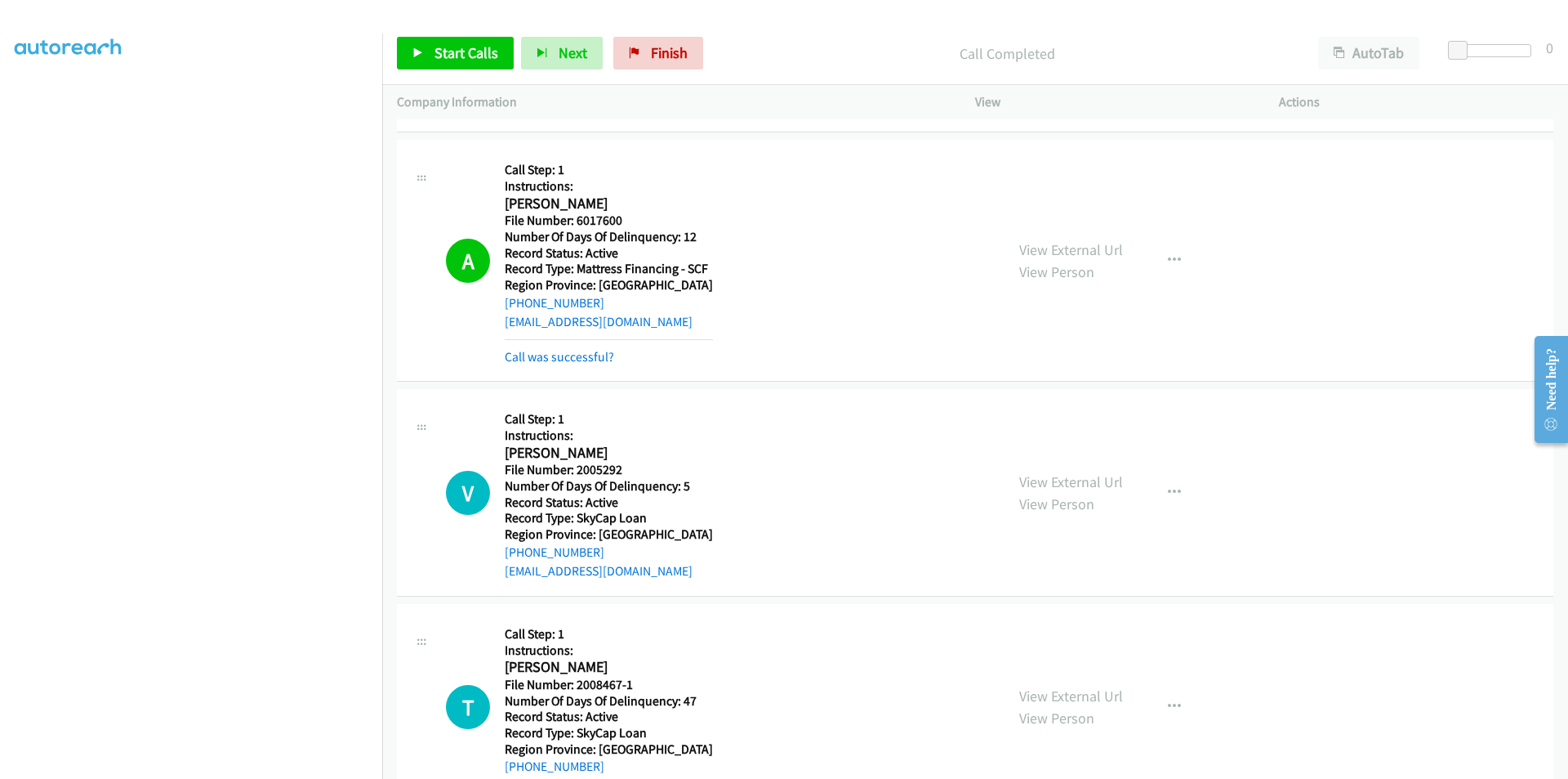
scroll to position [1144, 0]
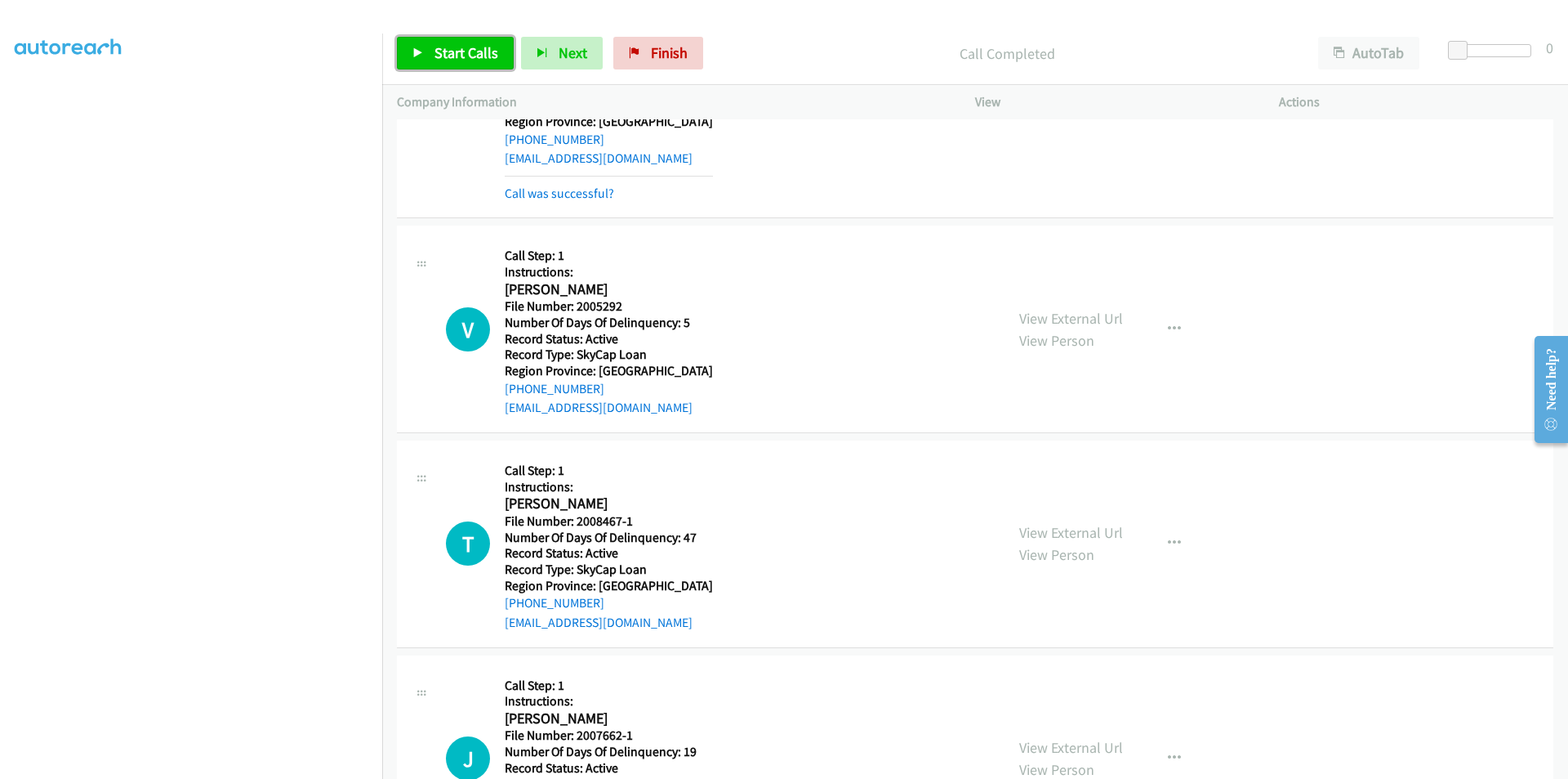
click at [455, 55] on span "Start Calls" at bounding box center [466, 53] width 64 height 19
click at [459, 54] on span "Pause" at bounding box center [452, 53] width 37 height 19
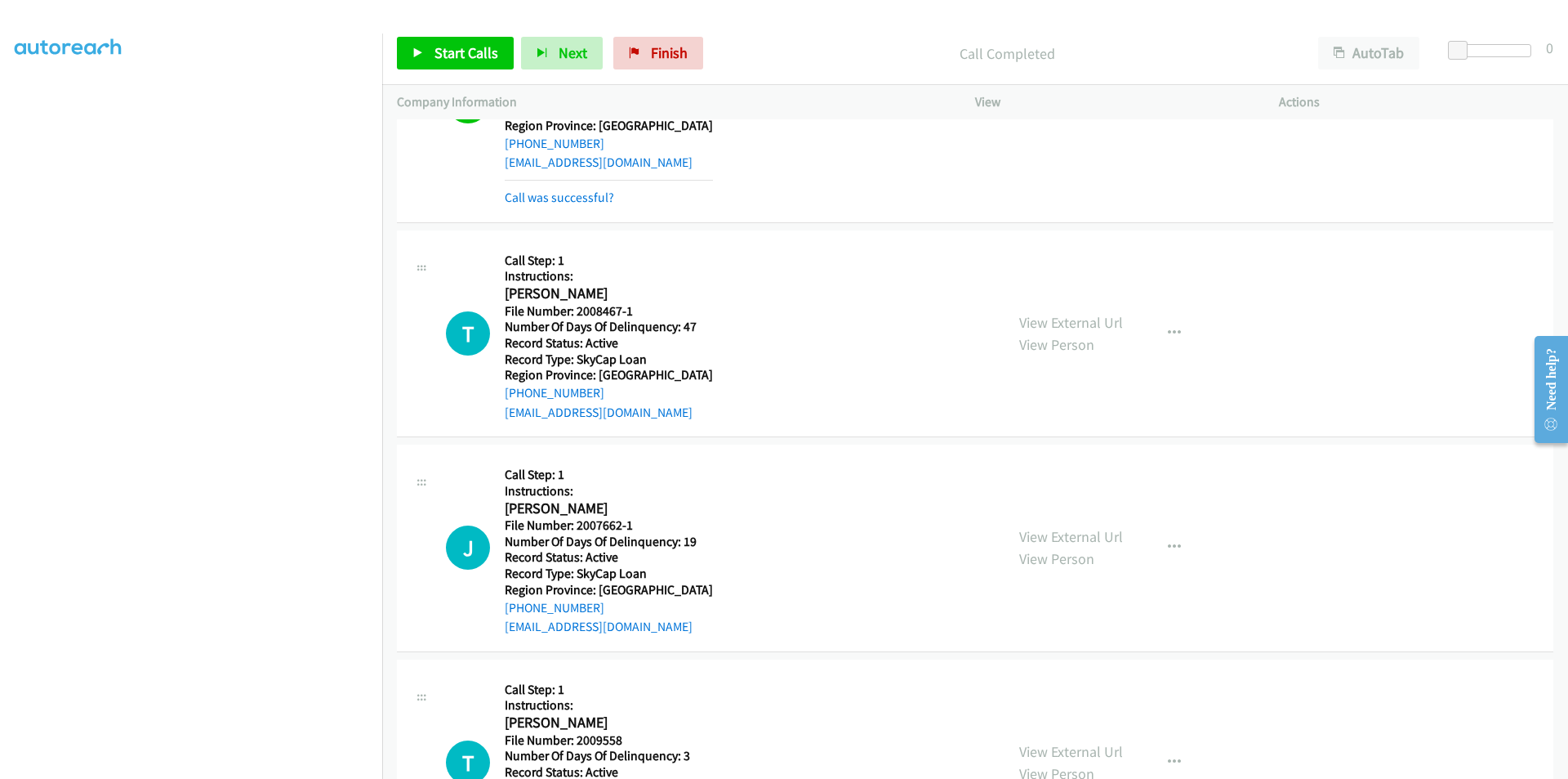
scroll to position [1471, 0]
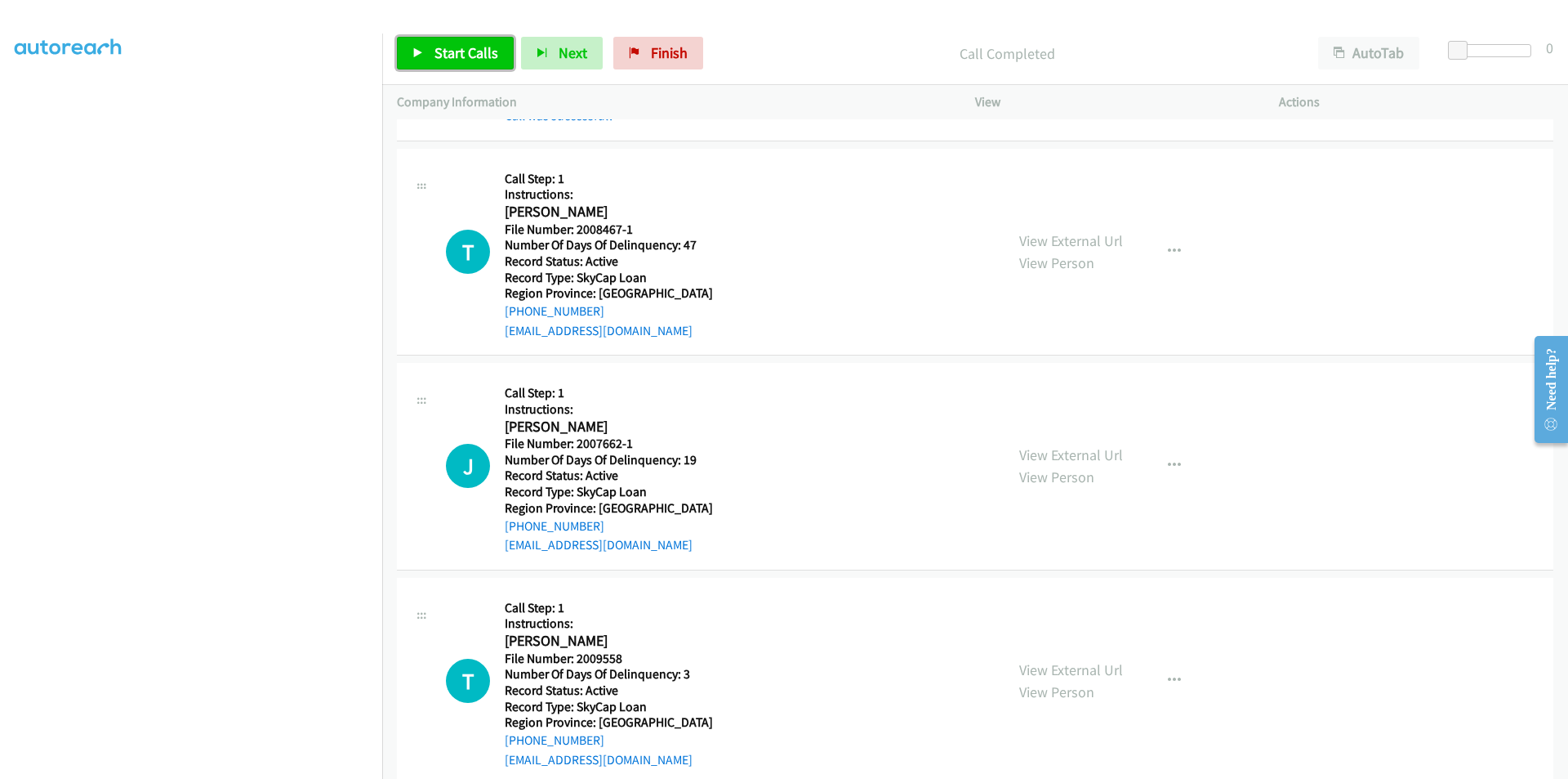
click at [484, 47] on span "Start Calls" at bounding box center [466, 53] width 64 height 19
click at [452, 49] on span "Pause" at bounding box center [452, 53] width 37 height 19
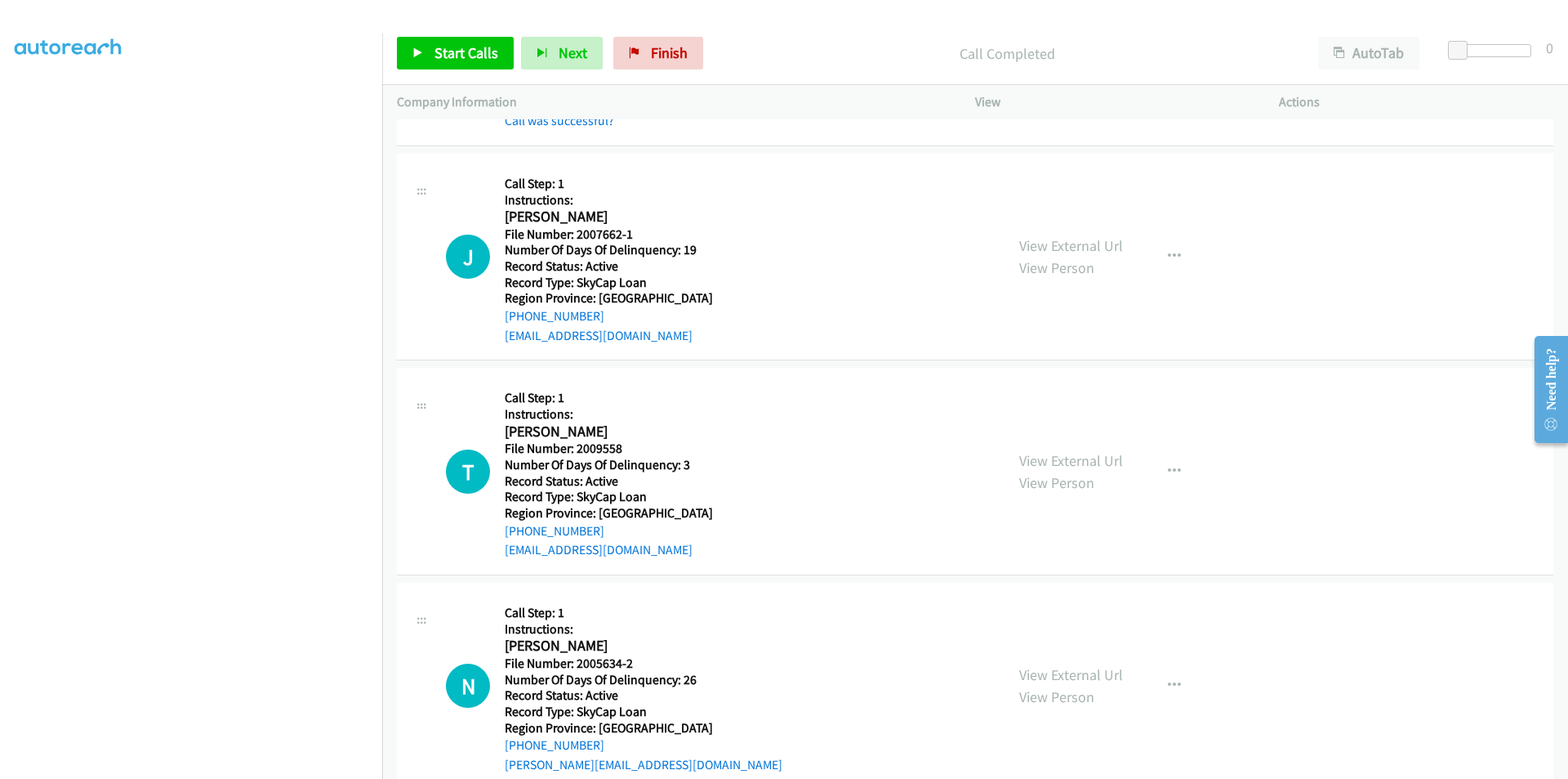
scroll to position [1716, 0]
click at [454, 47] on span "Start Calls" at bounding box center [466, 53] width 64 height 19
click at [454, 47] on span "Pause" at bounding box center [452, 53] width 37 height 19
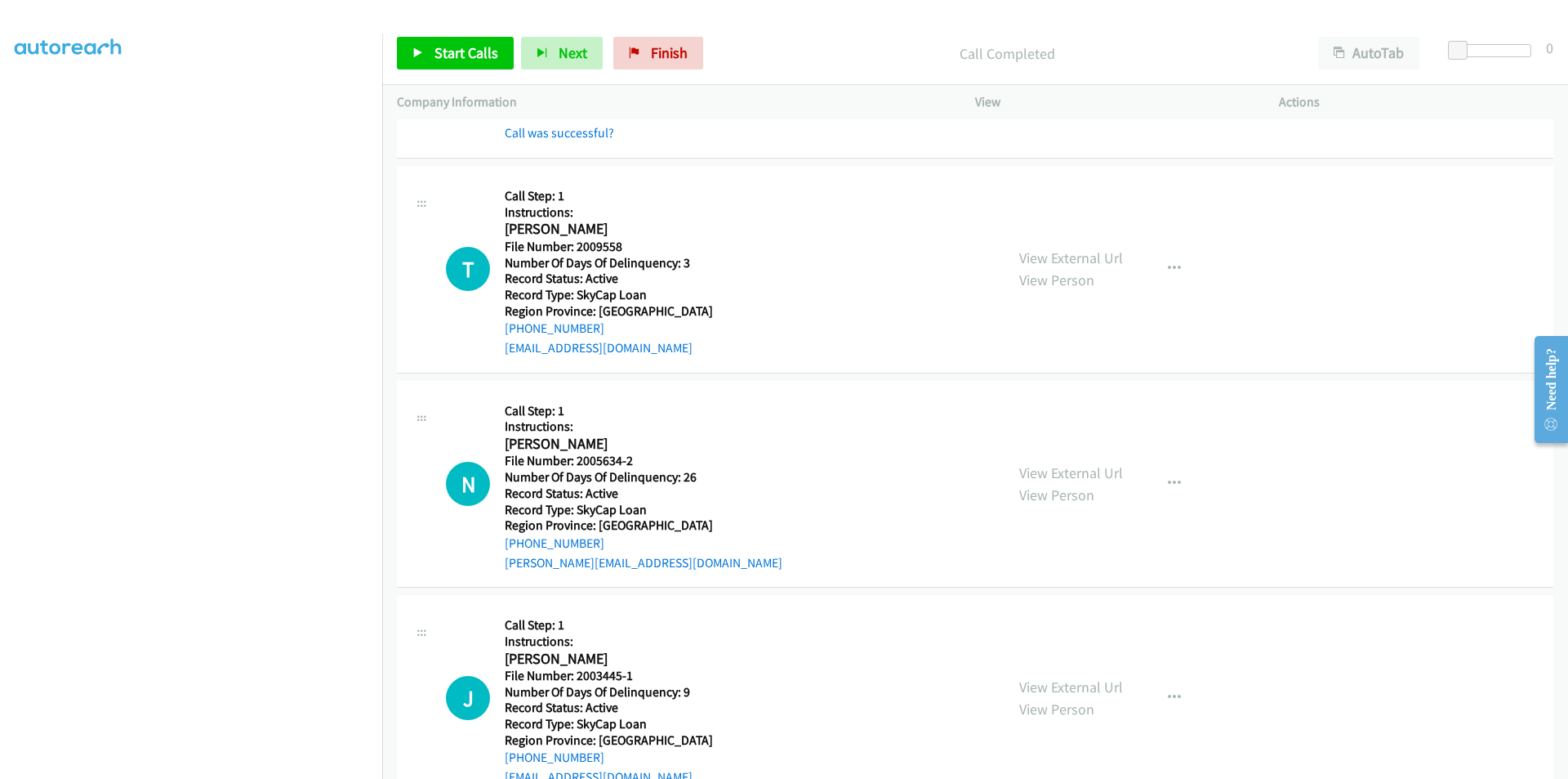
scroll to position [1961, 0]
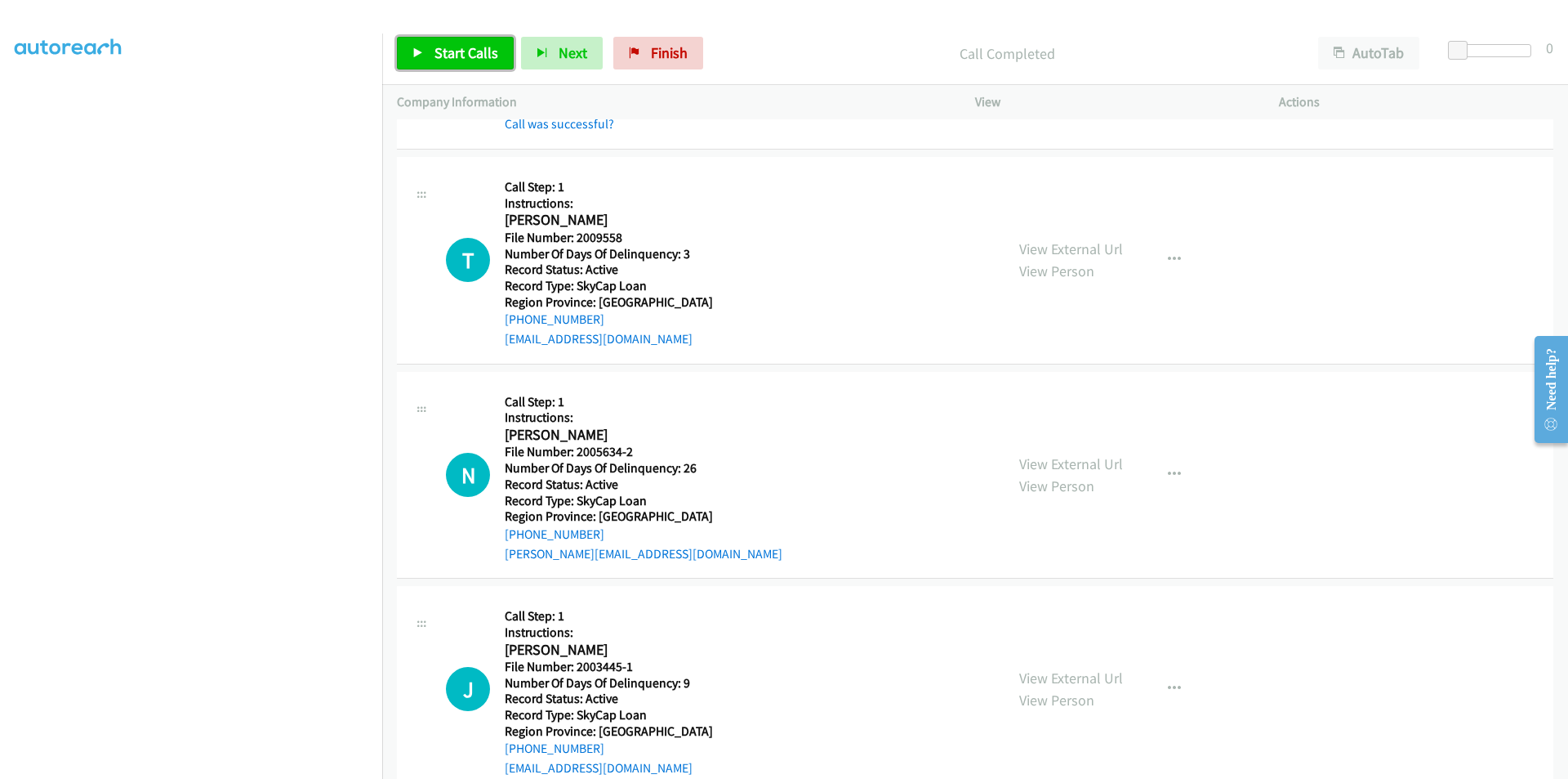
click at [441, 51] on span "Start Calls" at bounding box center [466, 53] width 64 height 19
click at [441, 51] on span "Pause" at bounding box center [452, 53] width 37 height 19
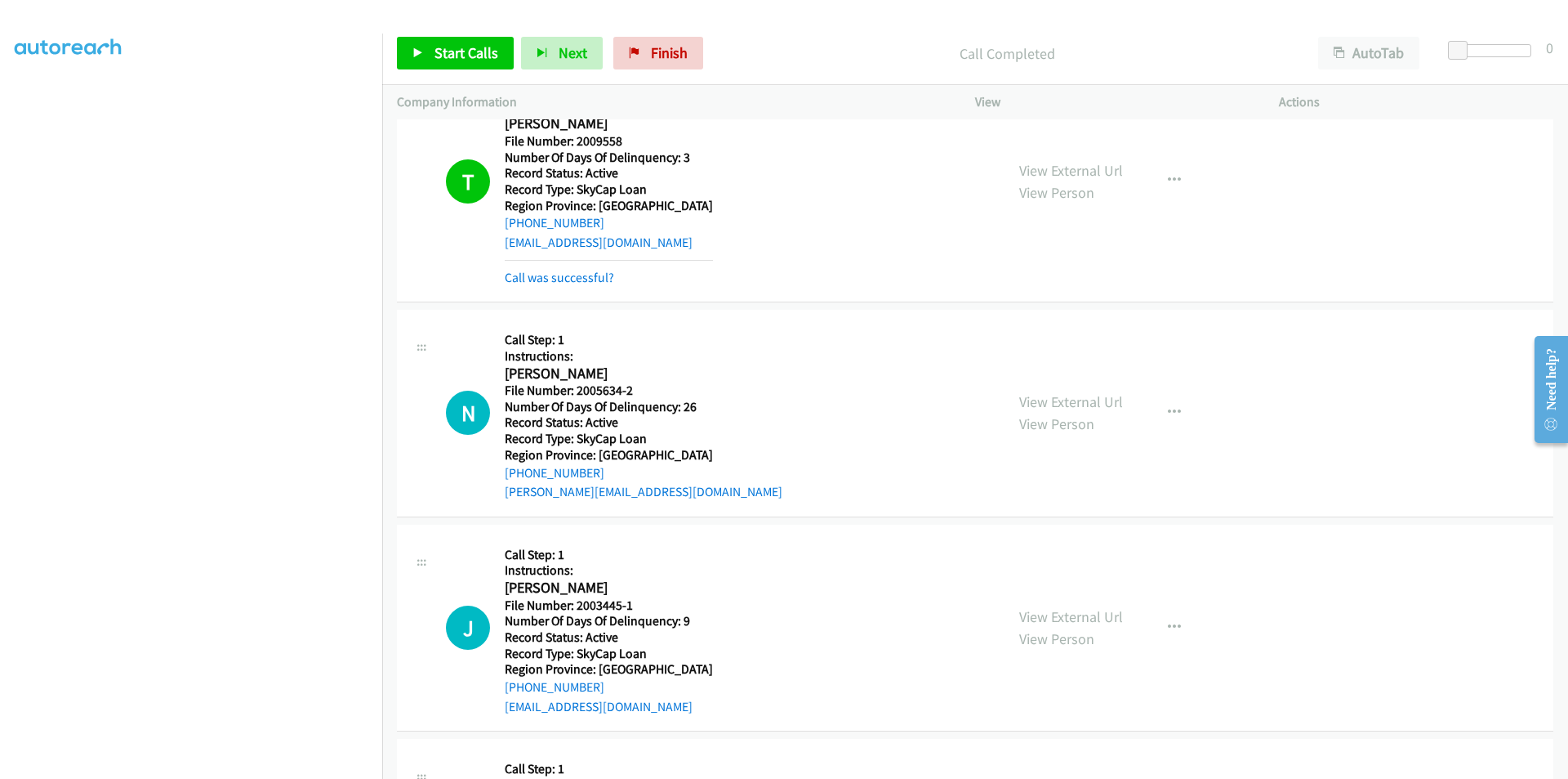
scroll to position [2206, 0]
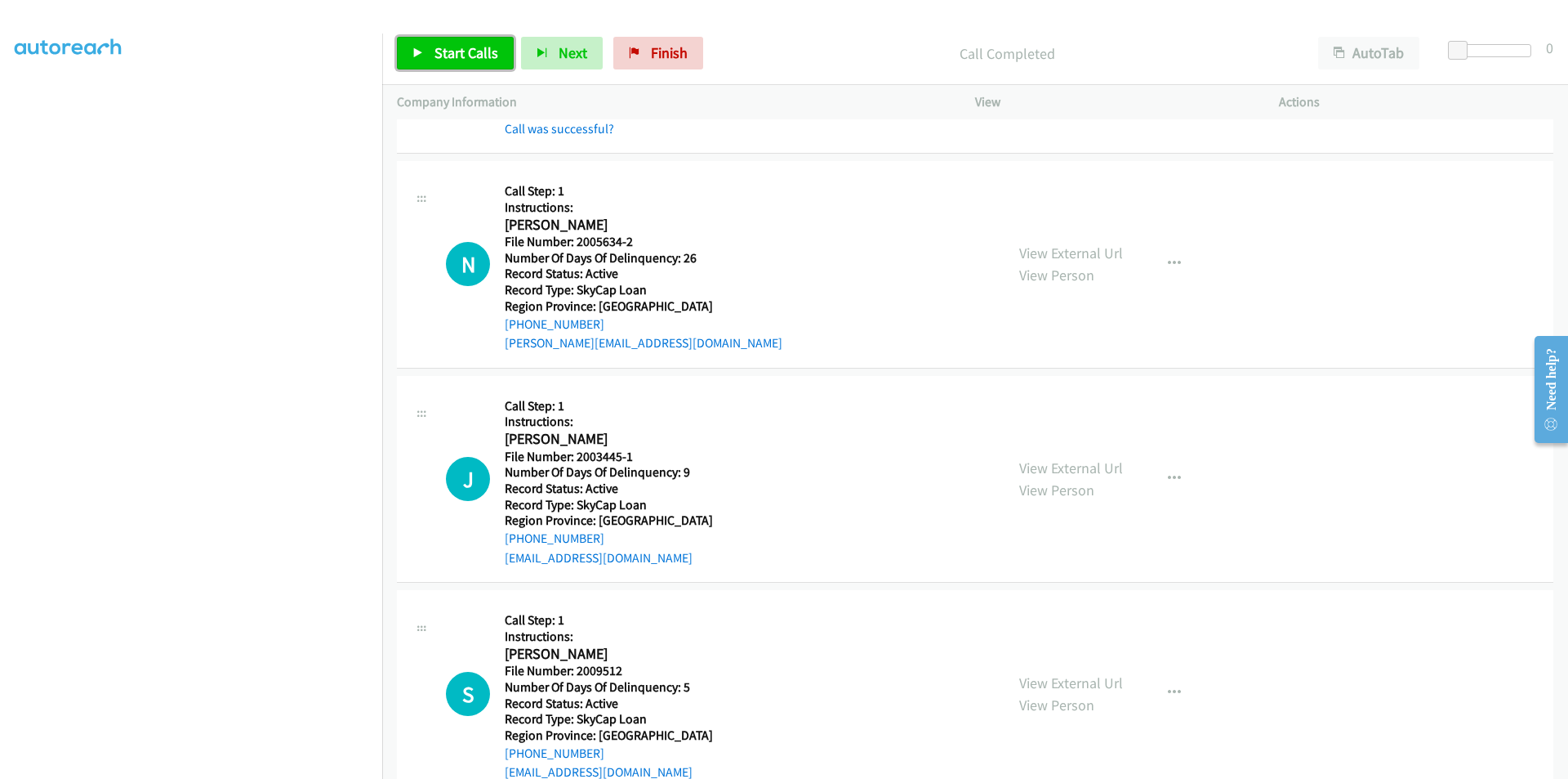
click at [448, 56] on span "Start Calls" at bounding box center [466, 53] width 64 height 19
click at [445, 53] on span "Pause" at bounding box center [452, 53] width 37 height 19
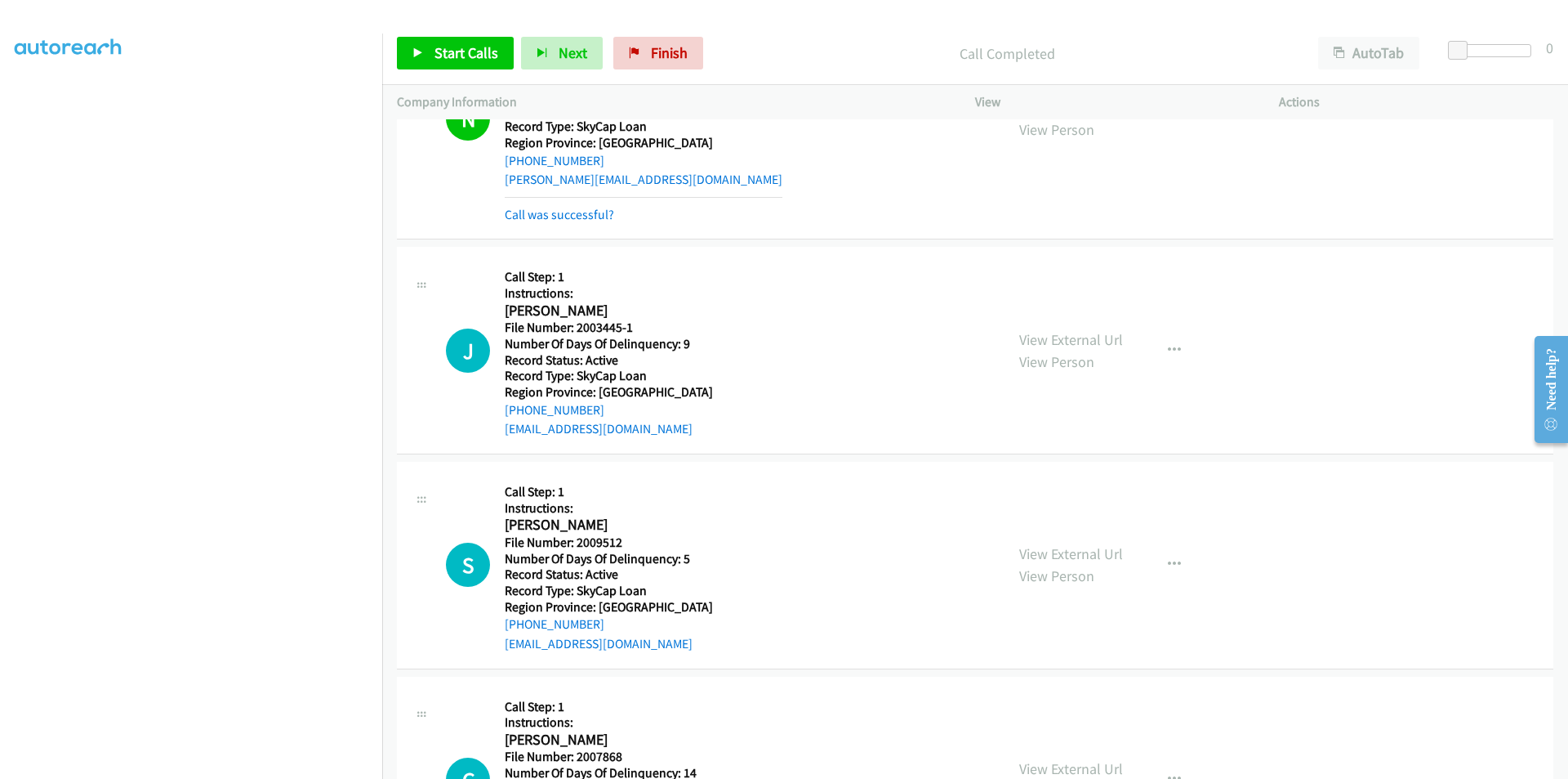
scroll to position [2451, 0]
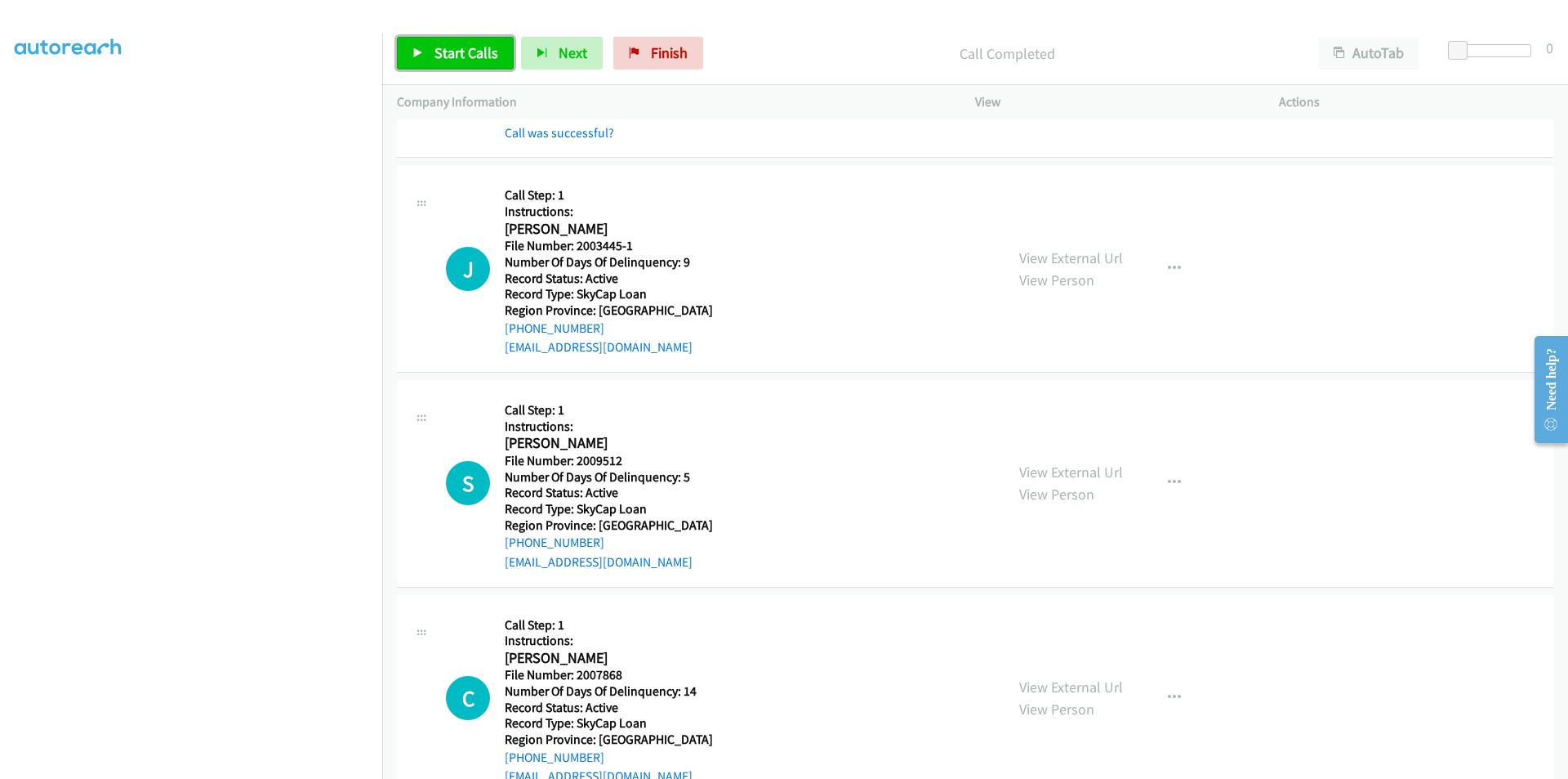
click at [436, 50] on span "Start Calls" at bounding box center [466, 53] width 64 height 19
click at [436, 50] on span "Pause" at bounding box center [452, 53] width 37 height 19
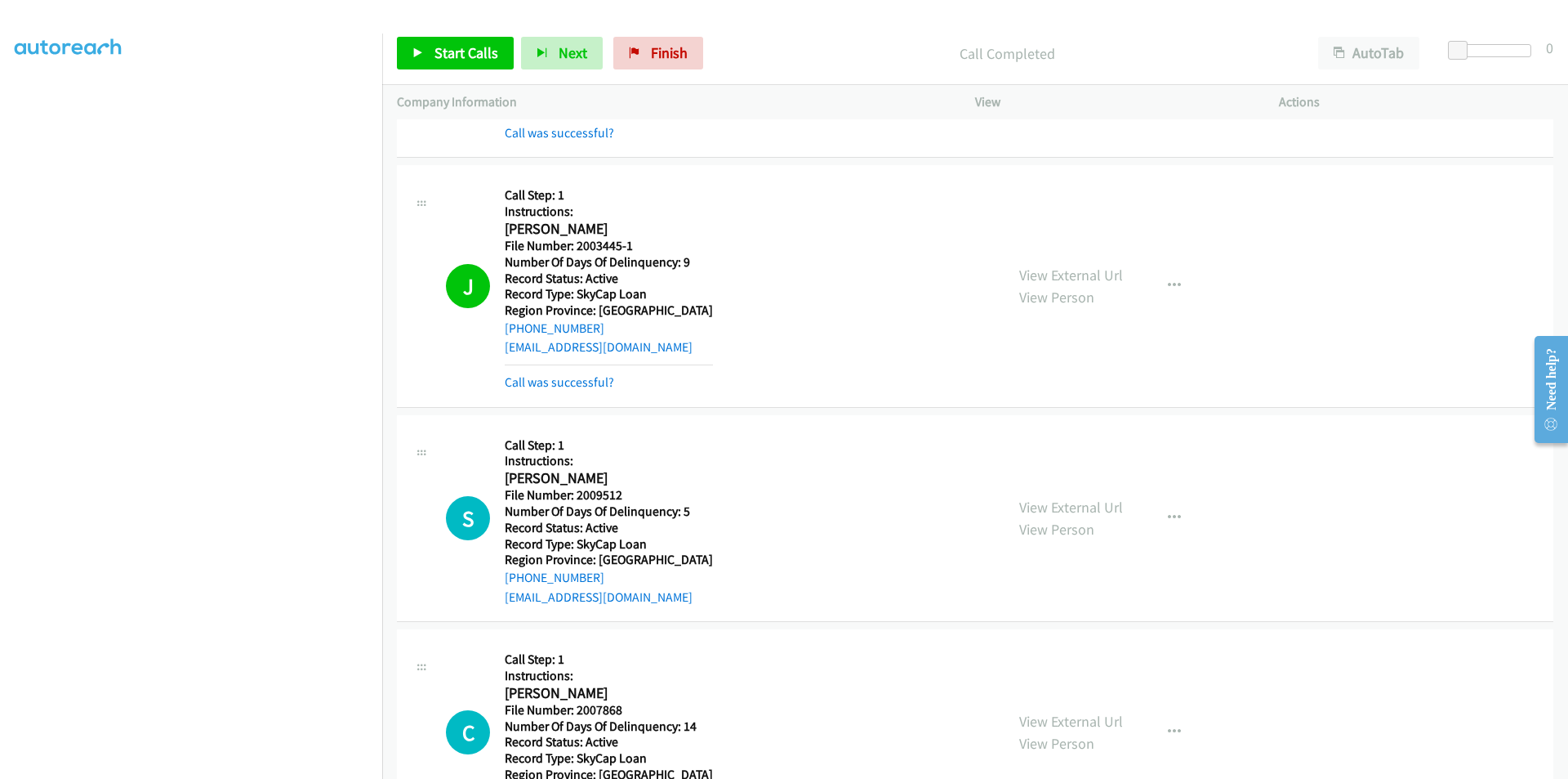
scroll to position [2696, 0]
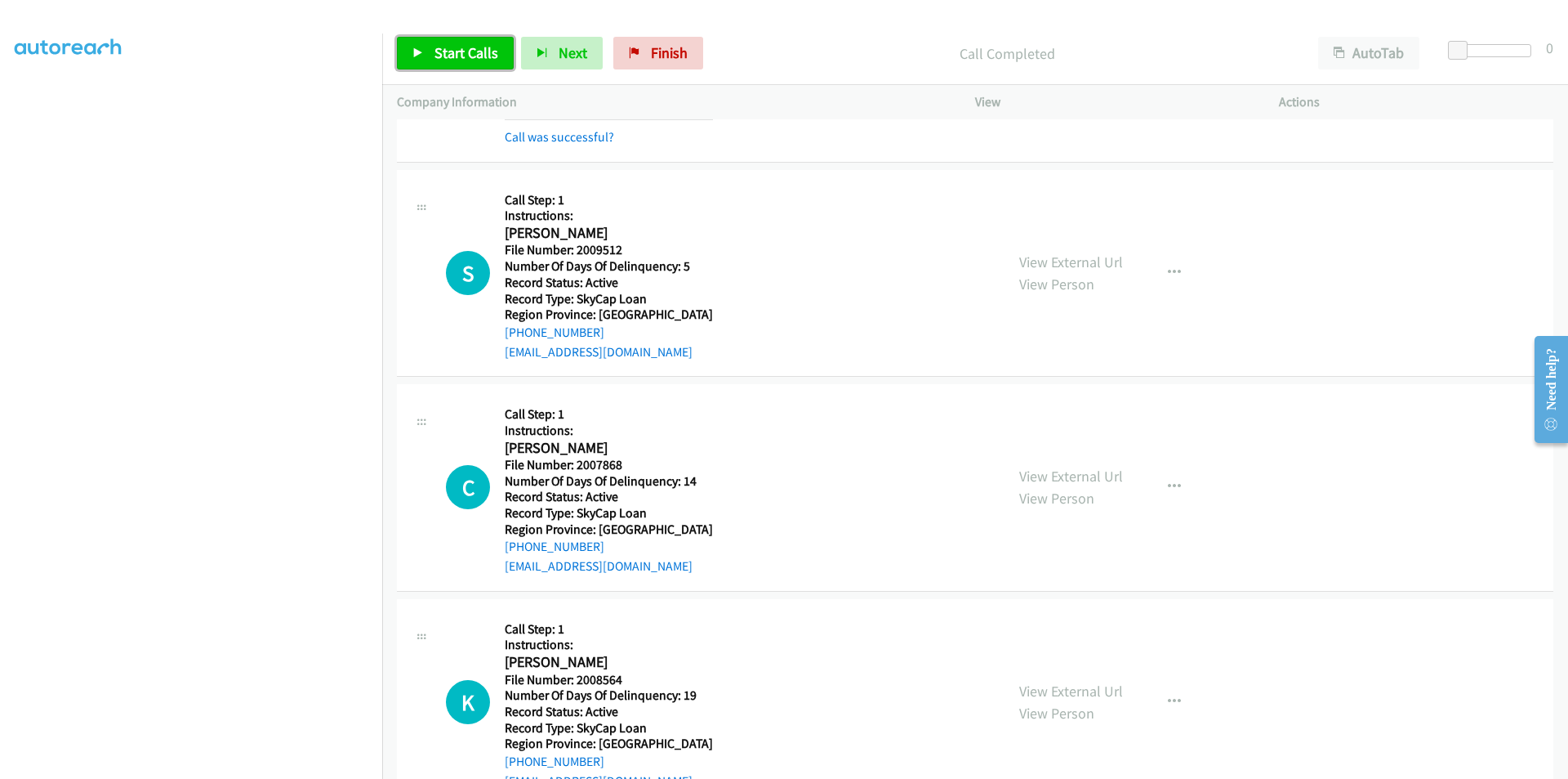
click at [472, 54] on span "Start Calls" at bounding box center [466, 53] width 64 height 19
click at [469, 54] on span "Pause" at bounding box center [452, 53] width 37 height 19
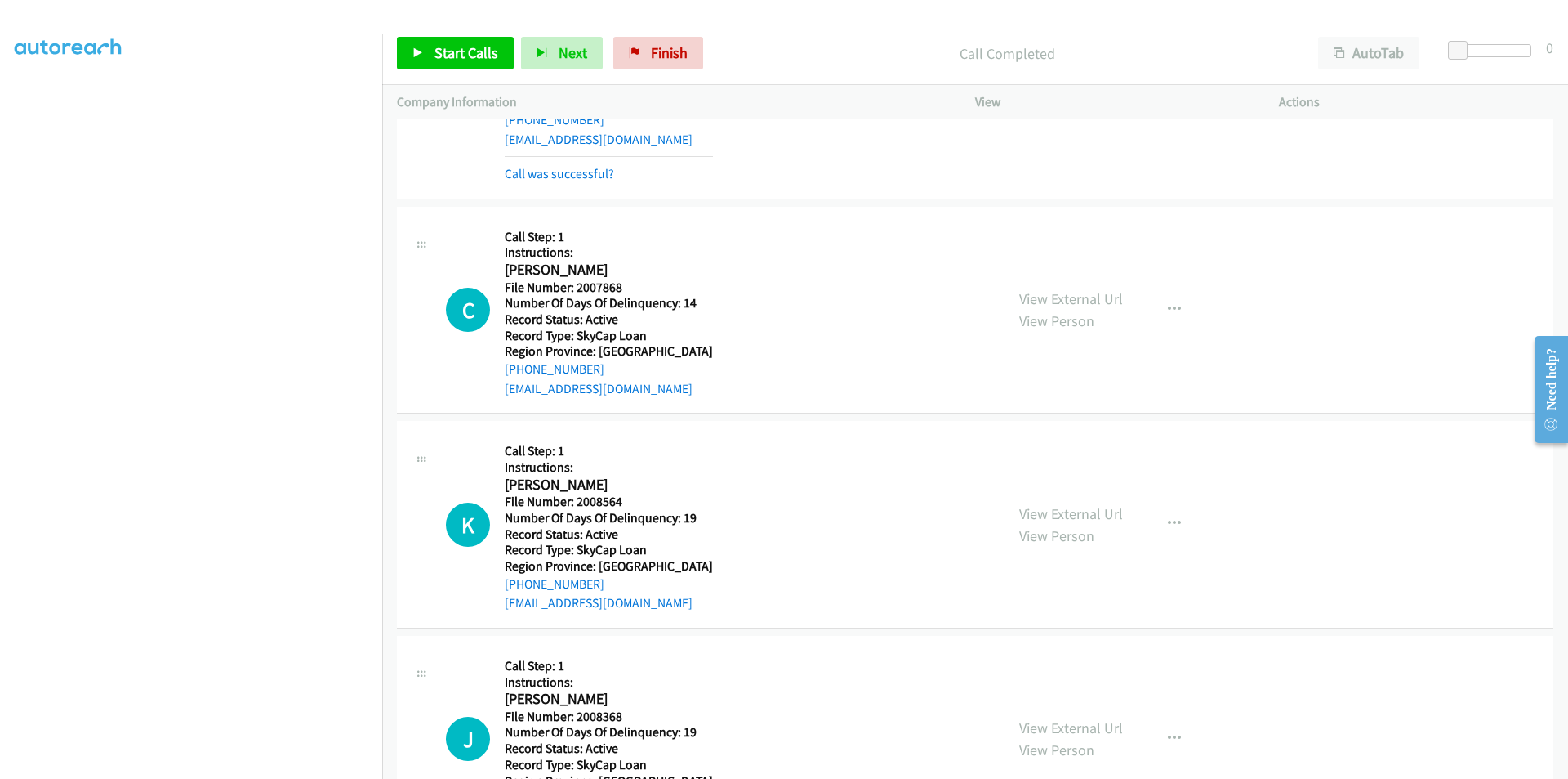
scroll to position [2941, 0]
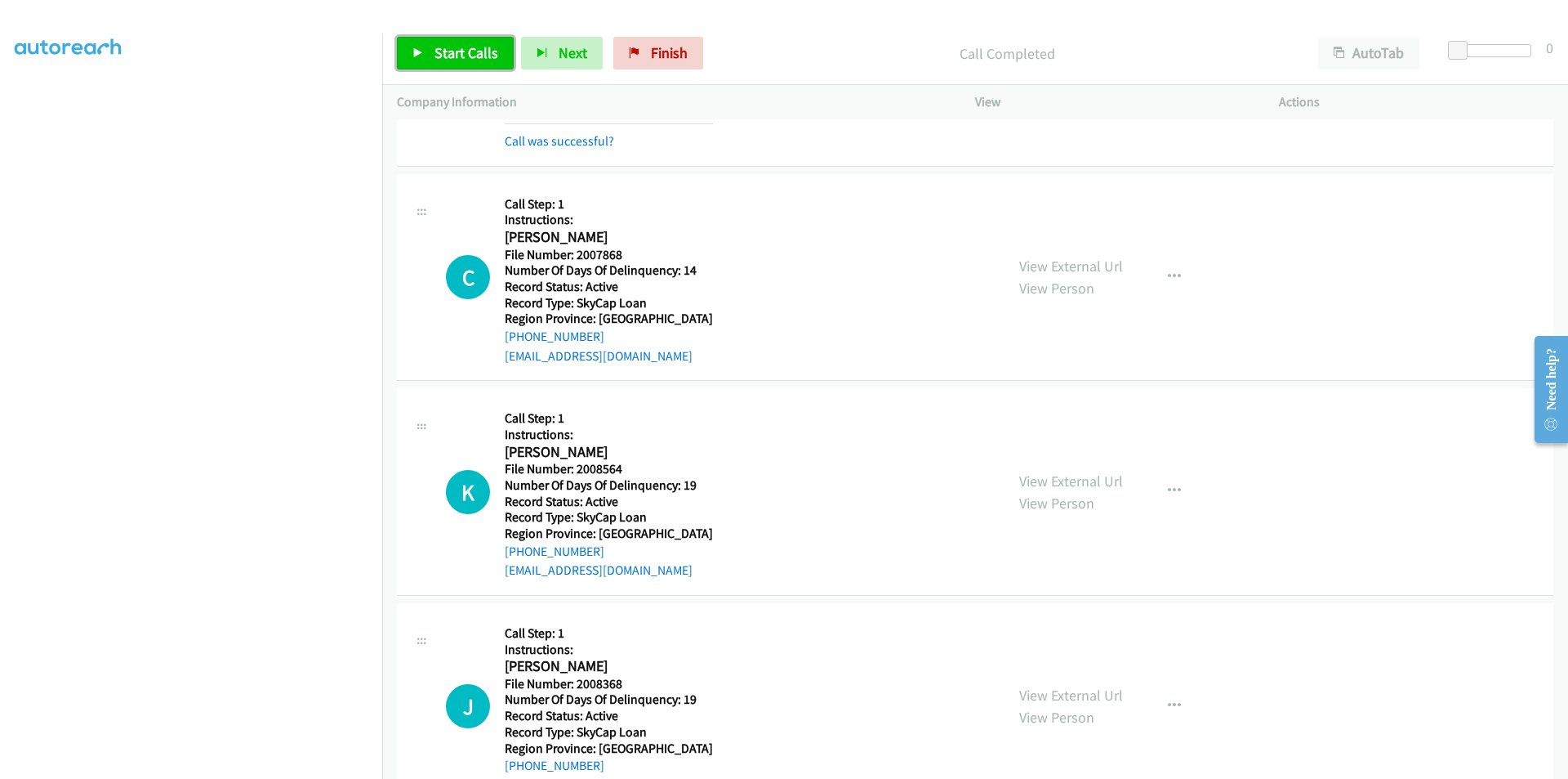
click at [455, 41] on link "Start Calls" at bounding box center [455, 53] width 117 height 33
click at [455, 41] on link "Pause" at bounding box center [441, 53] width 90 height 33
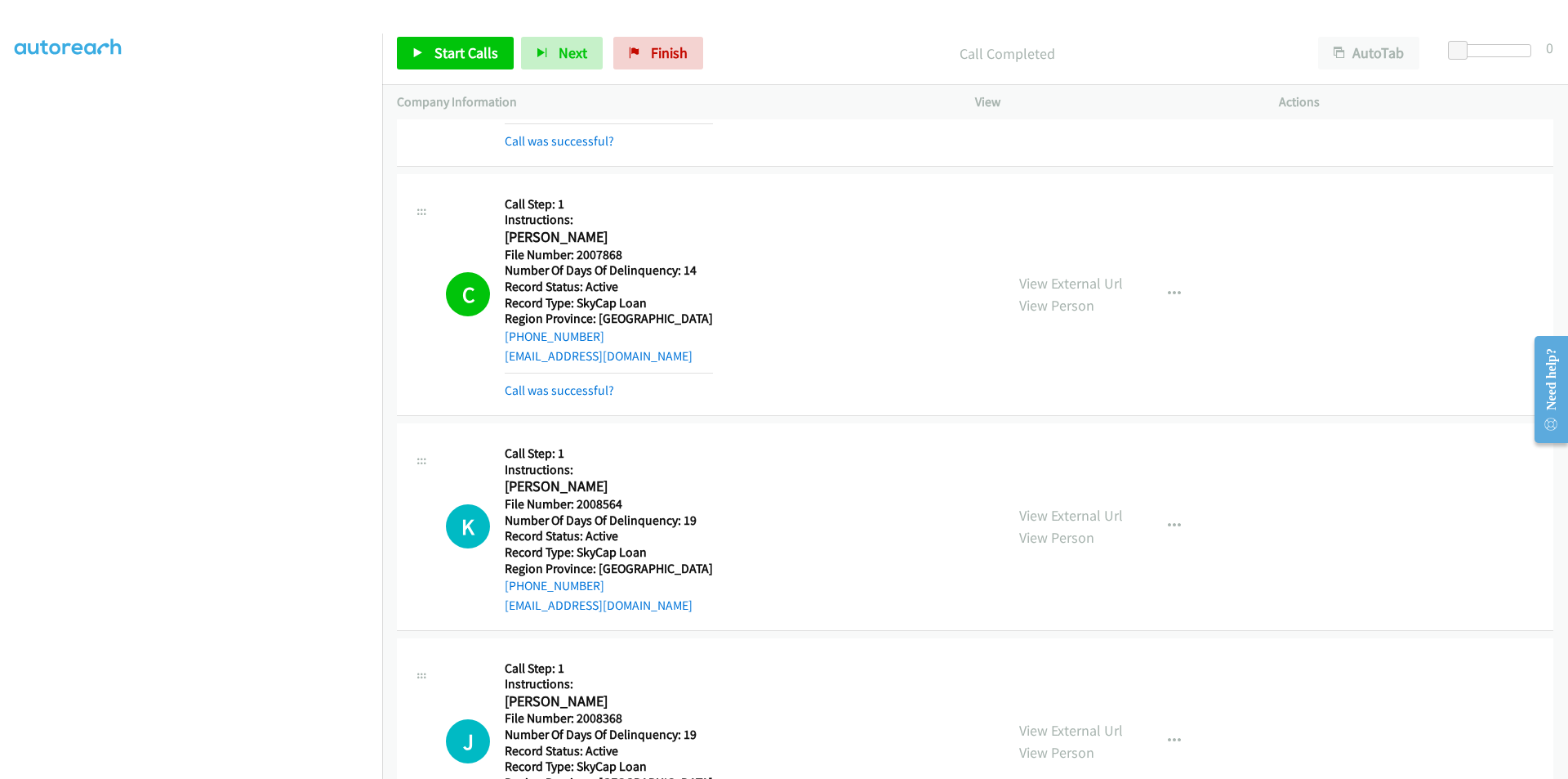
scroll to position [3187, 0]
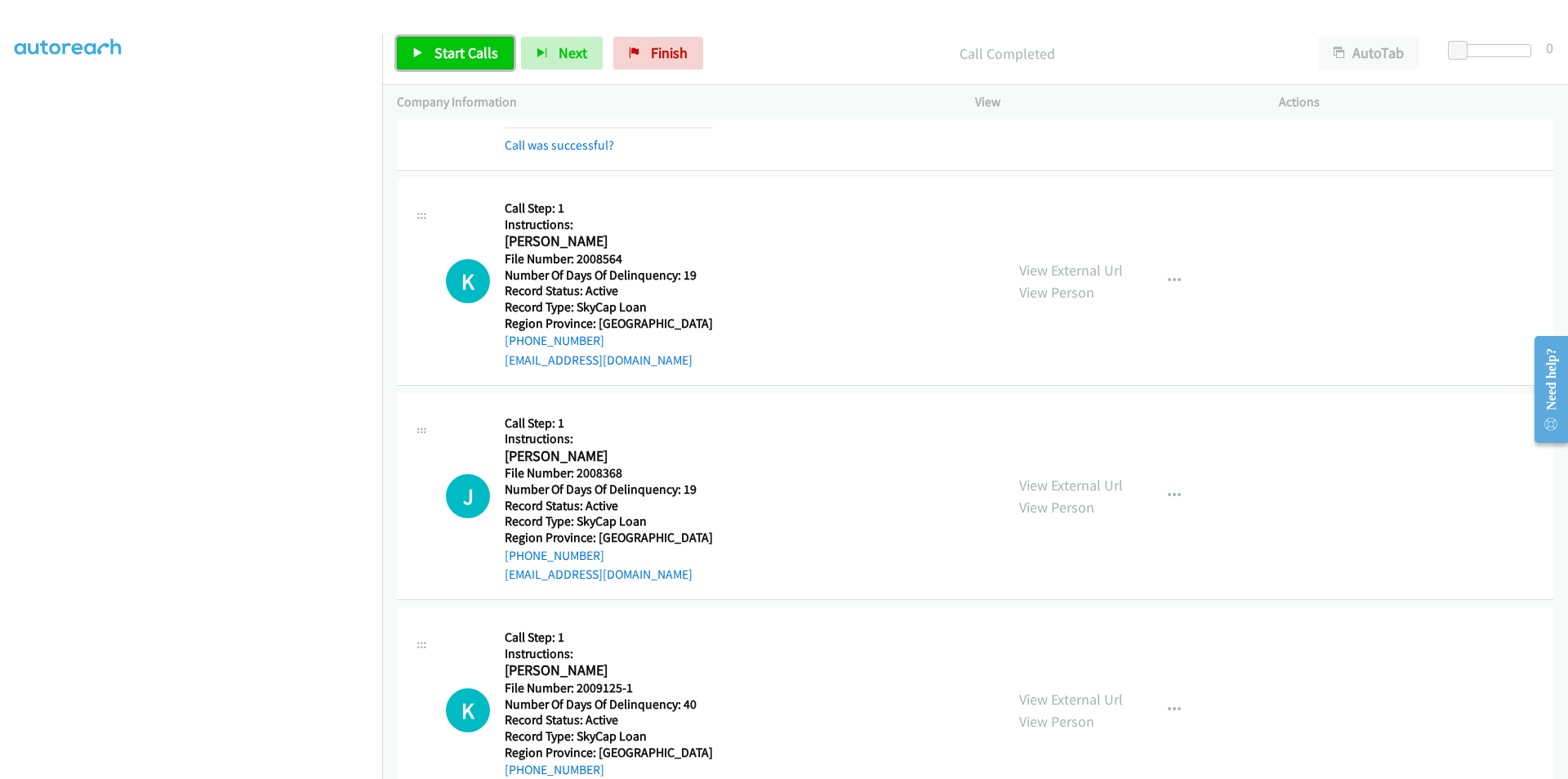
click at [464, 63] on link "Start Calls" at bounding box center [455, 53] width 117 height 33
click at [464, 63] on link "Pause" at bounding box center [441, 53] width 90 height 33
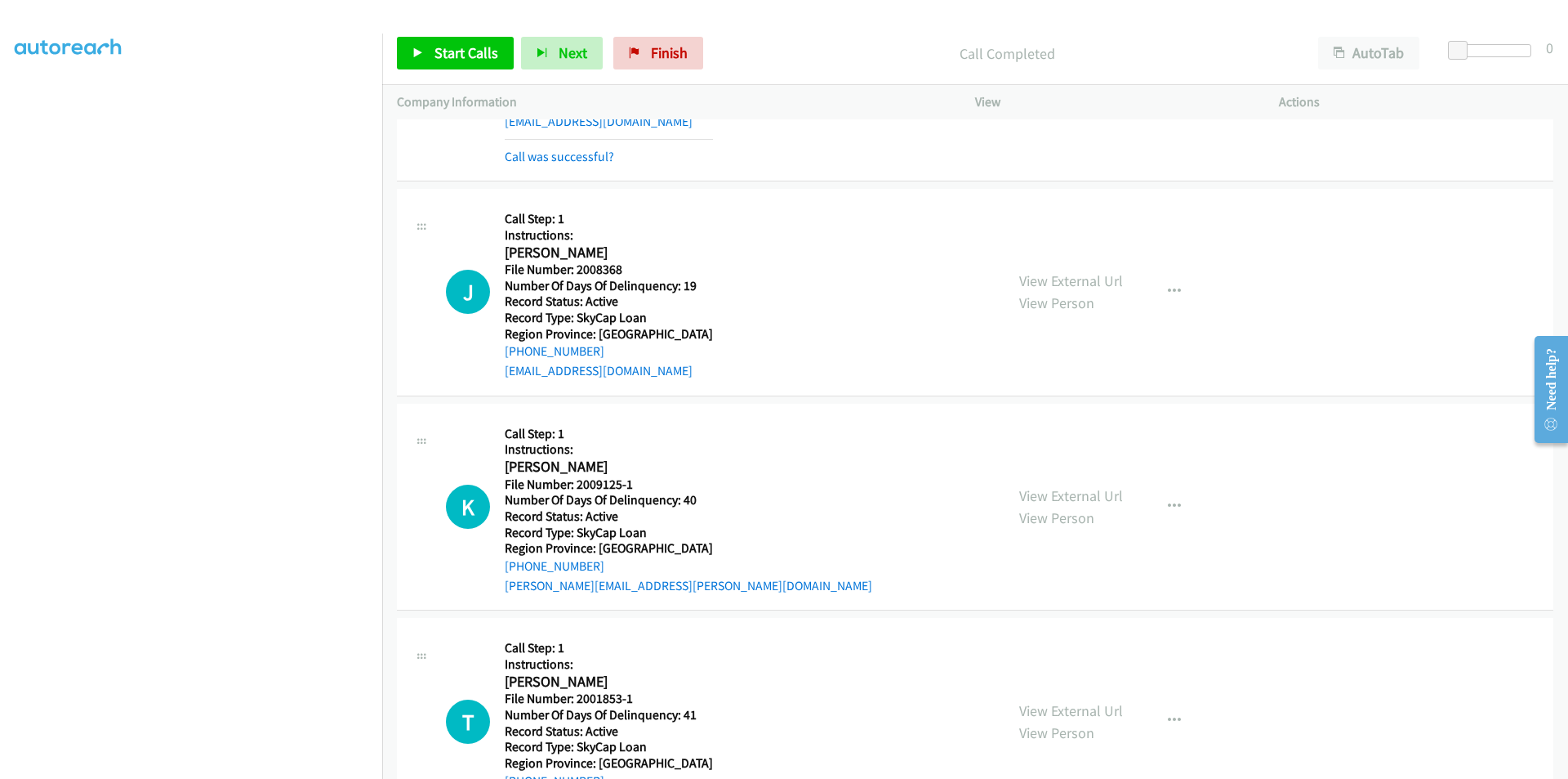
scroll to position [3432, 0]
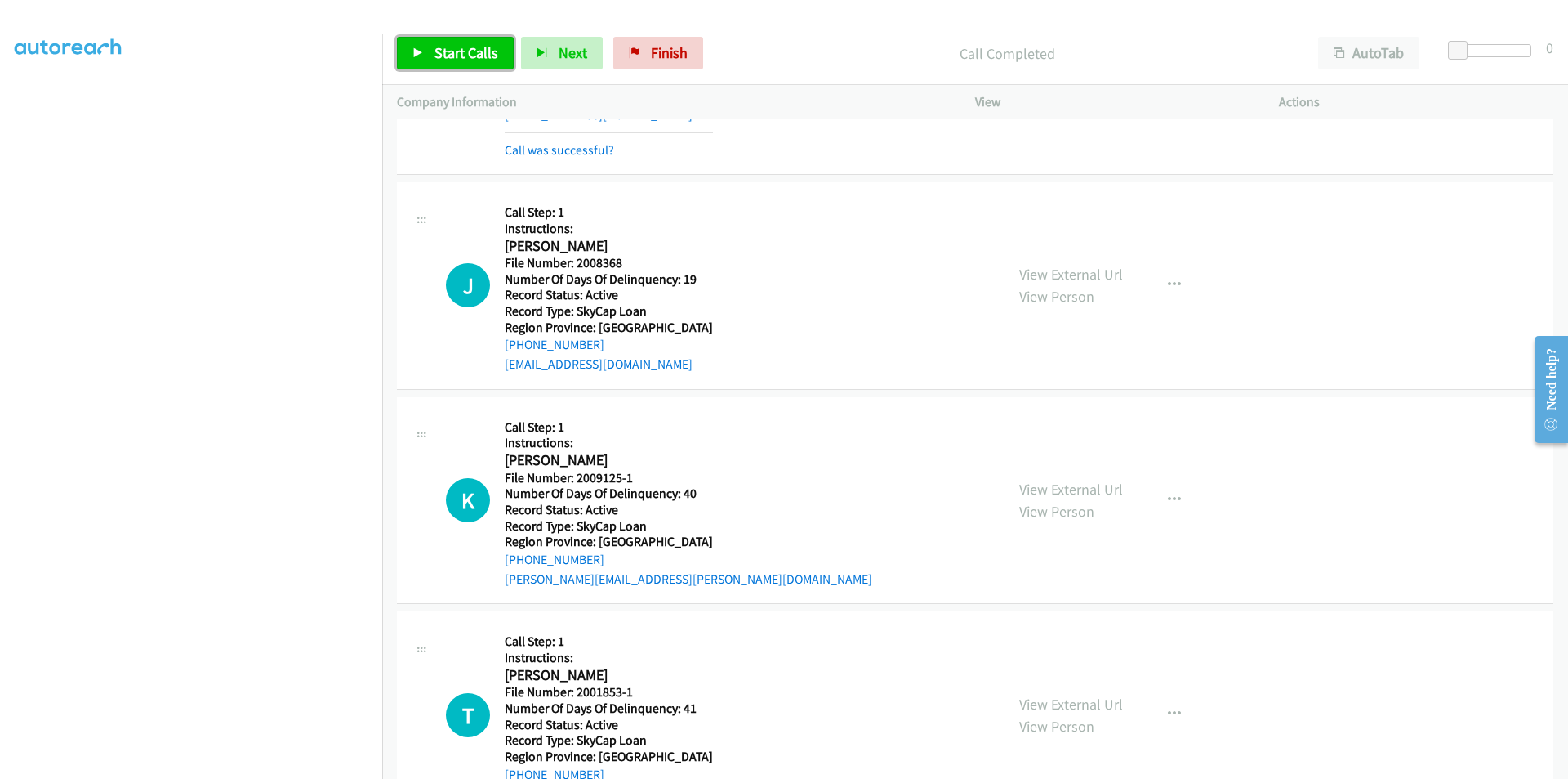
click at [457, 46] on span "Start Calls" at bounding box center [466, 53] width 64 height 19
click at [457, 46] on span "Pause" at bounding box center [452, 53] width 37 height 19
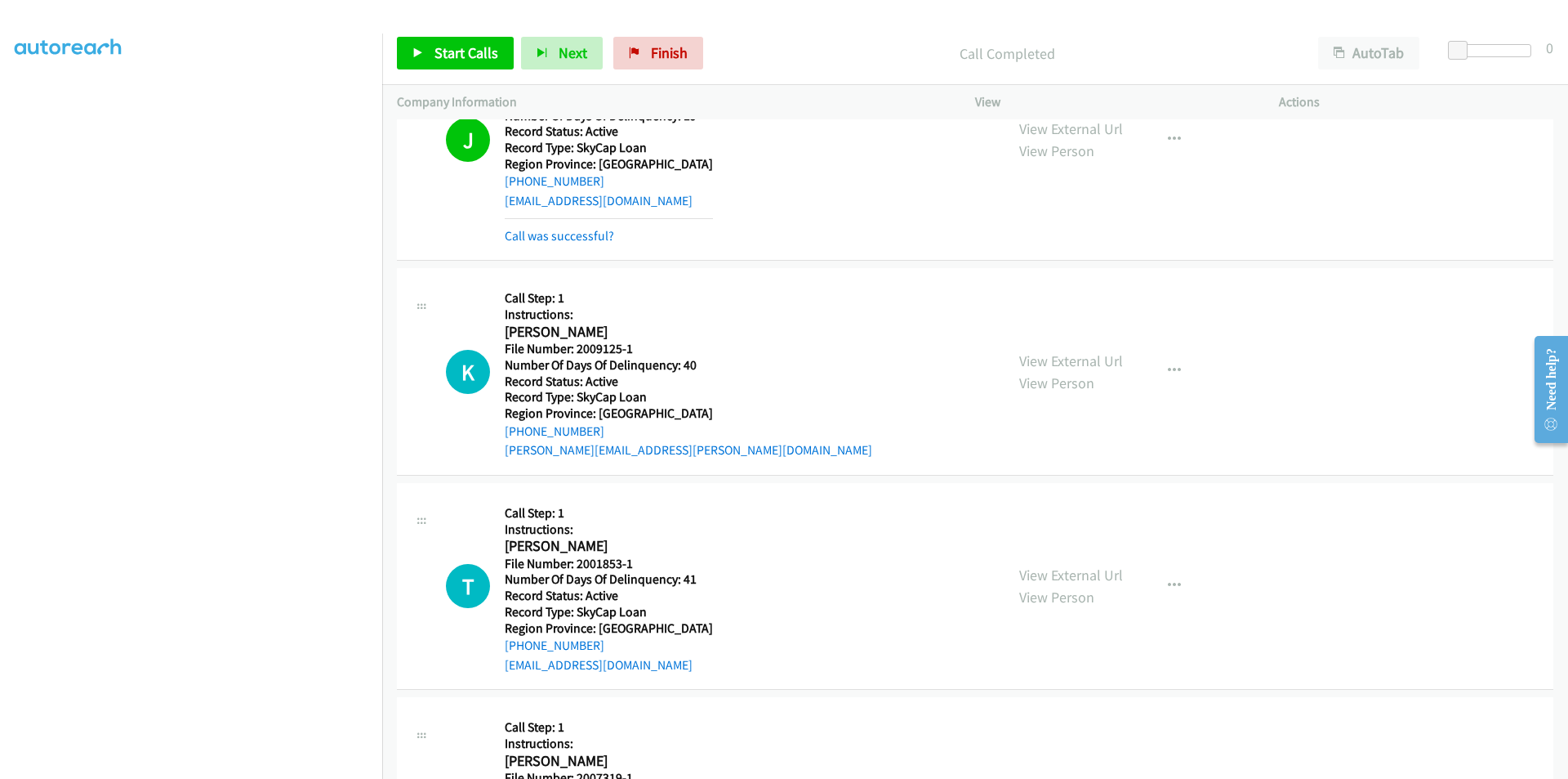
scroll to position [3677, 0]
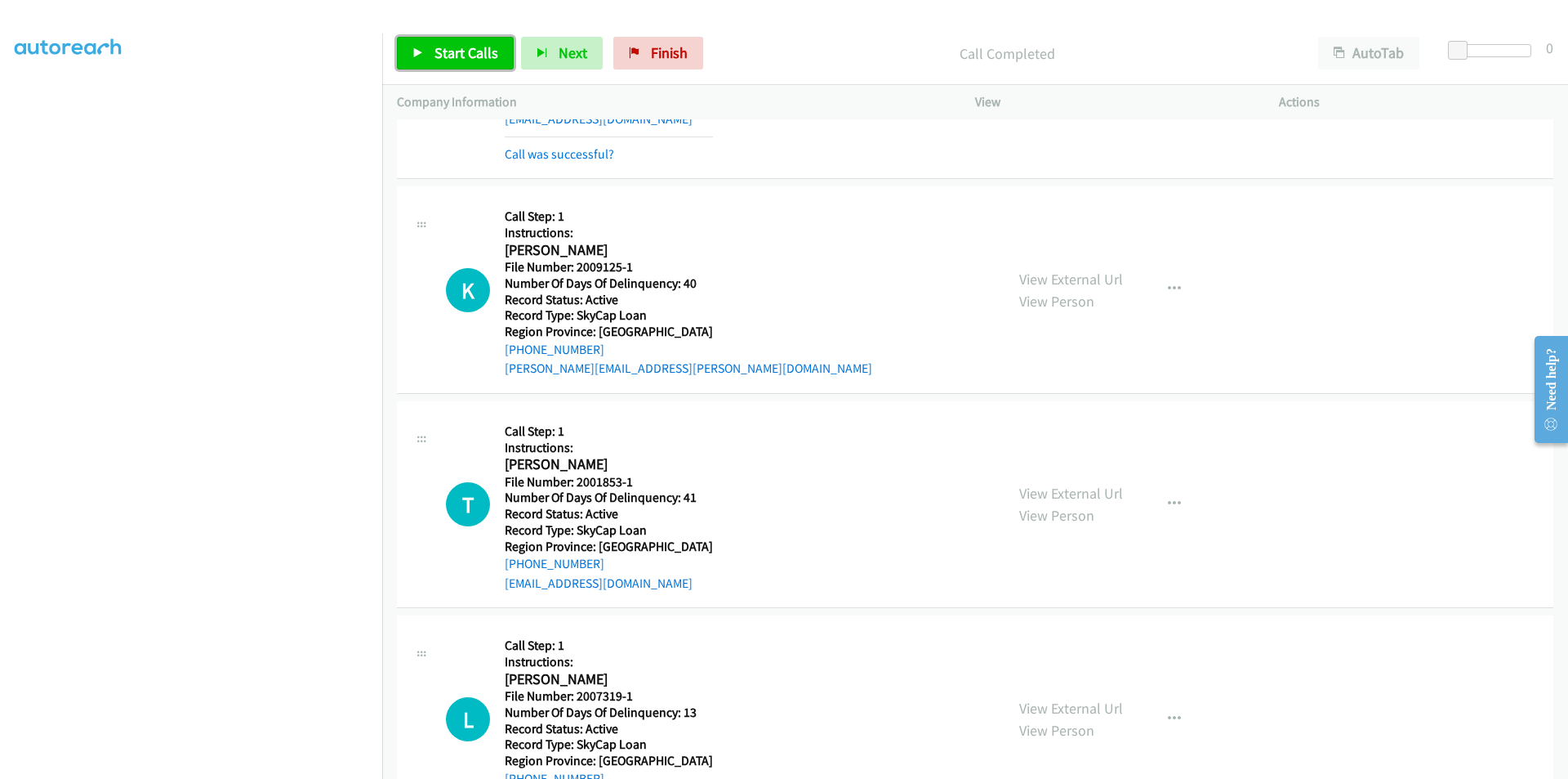
click at [456, 44] on span "Start Calls" at bounding box center [466, 53] width 64 height 19
click at [456, 44] on span "Pause" at bounding box center [452, 53] width 37 height 19
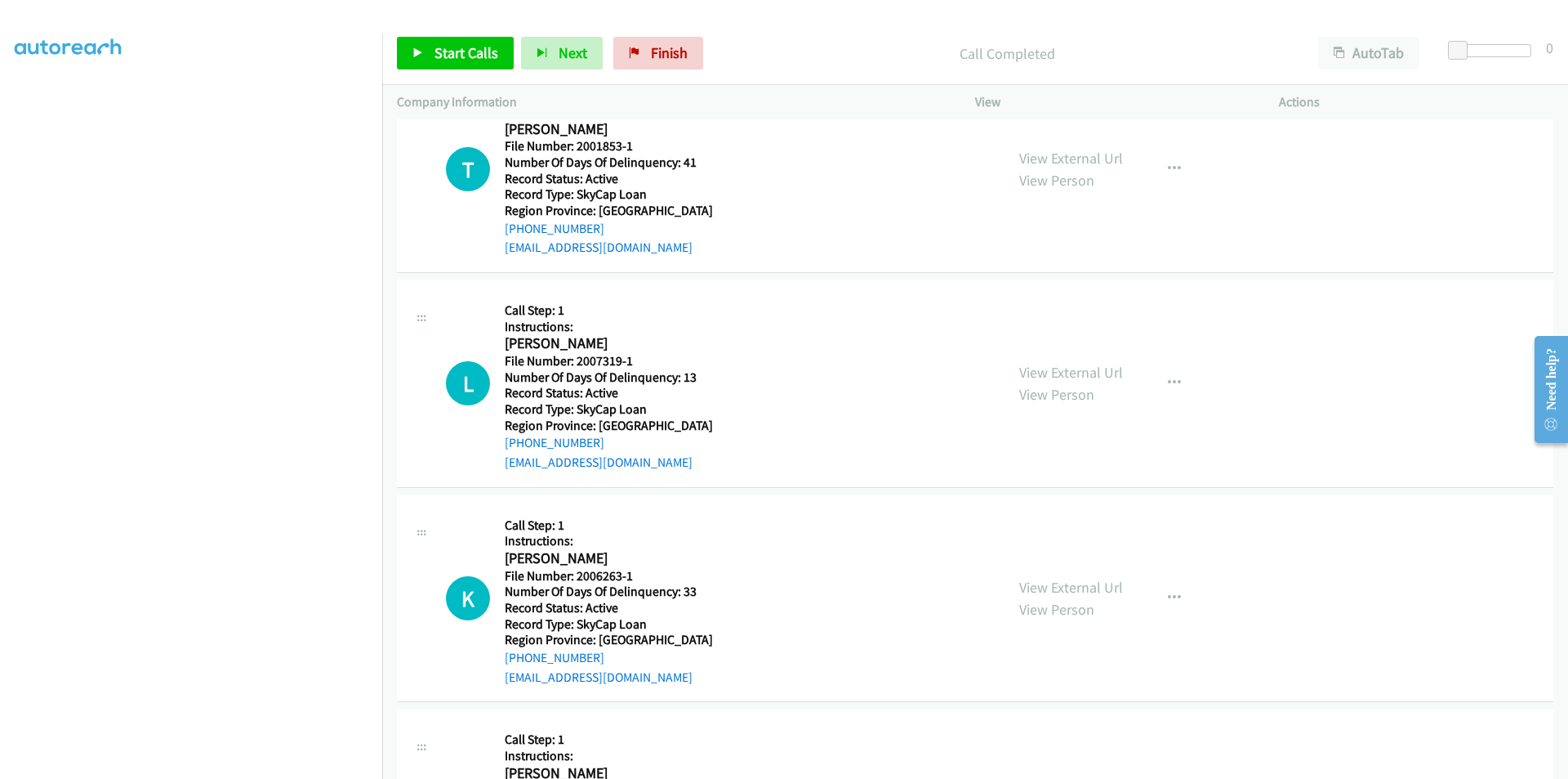
scroll to position [3945, 0]
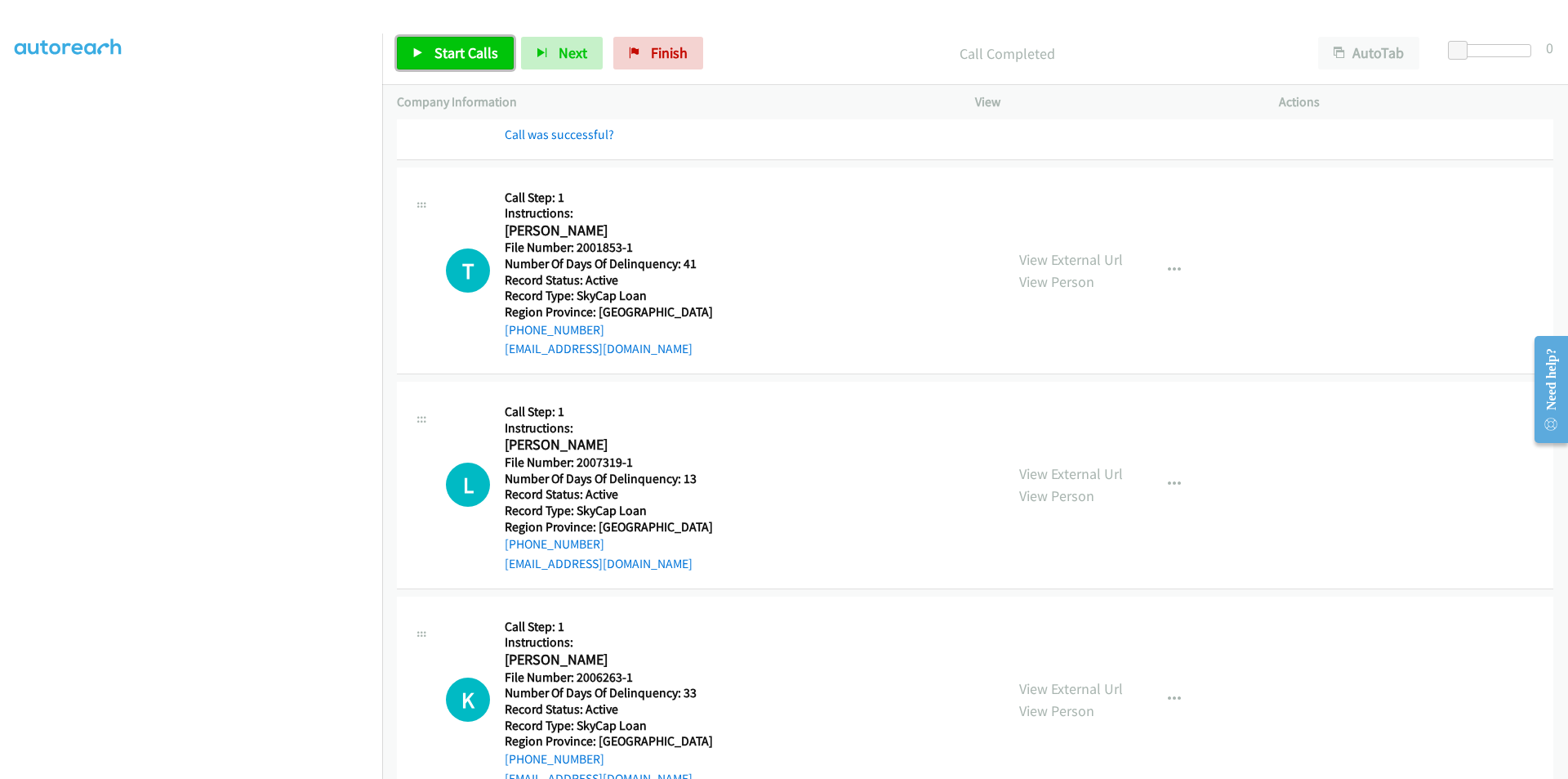
click at [472, 43] on link "Start Calls" at bounding box center [455, 53] width 117 height 33
click at [472, 43] on link "Pause" at bounding box center [441, 53] width 90 height 33
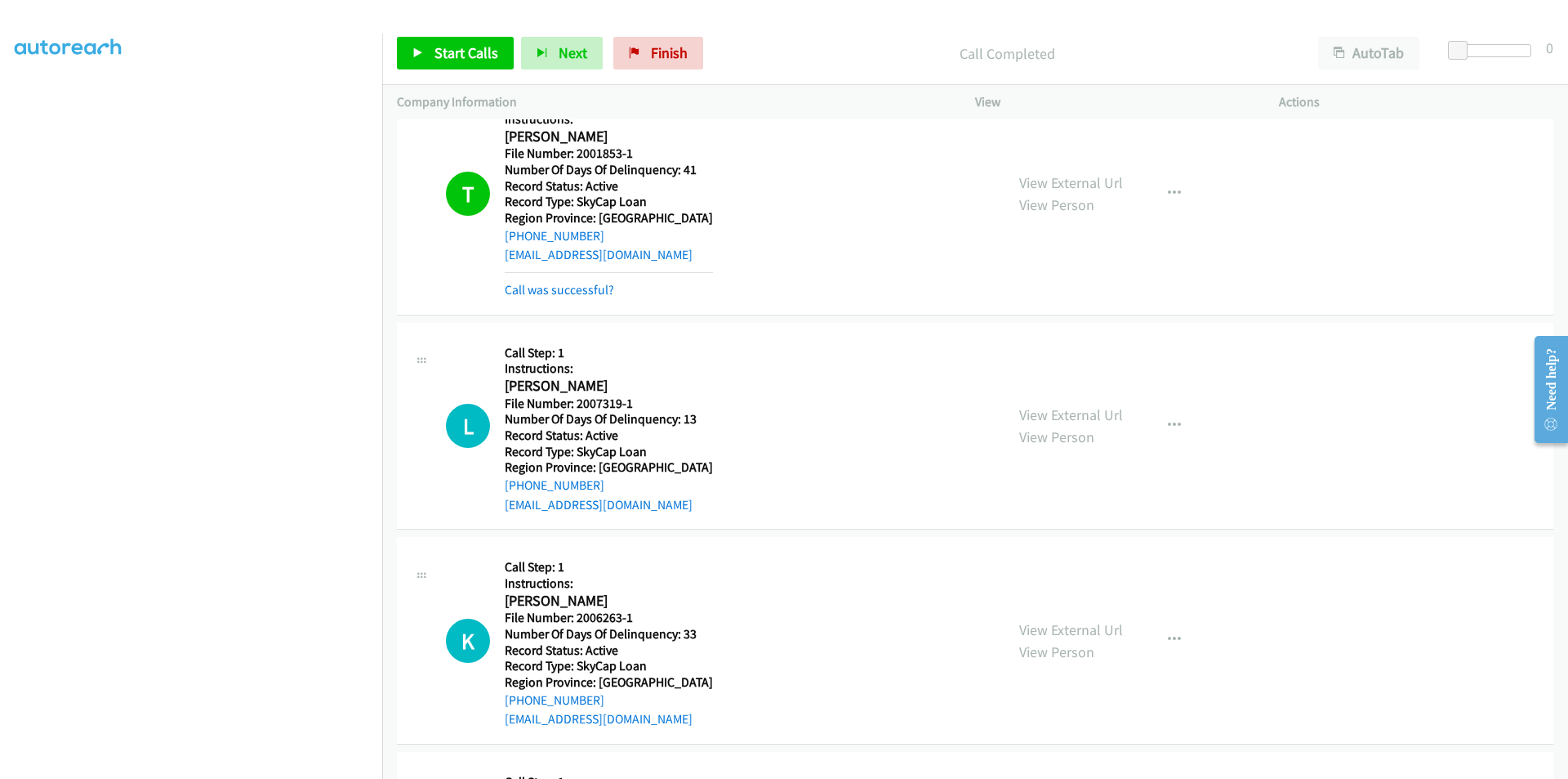
scroll to position [4191, 0]
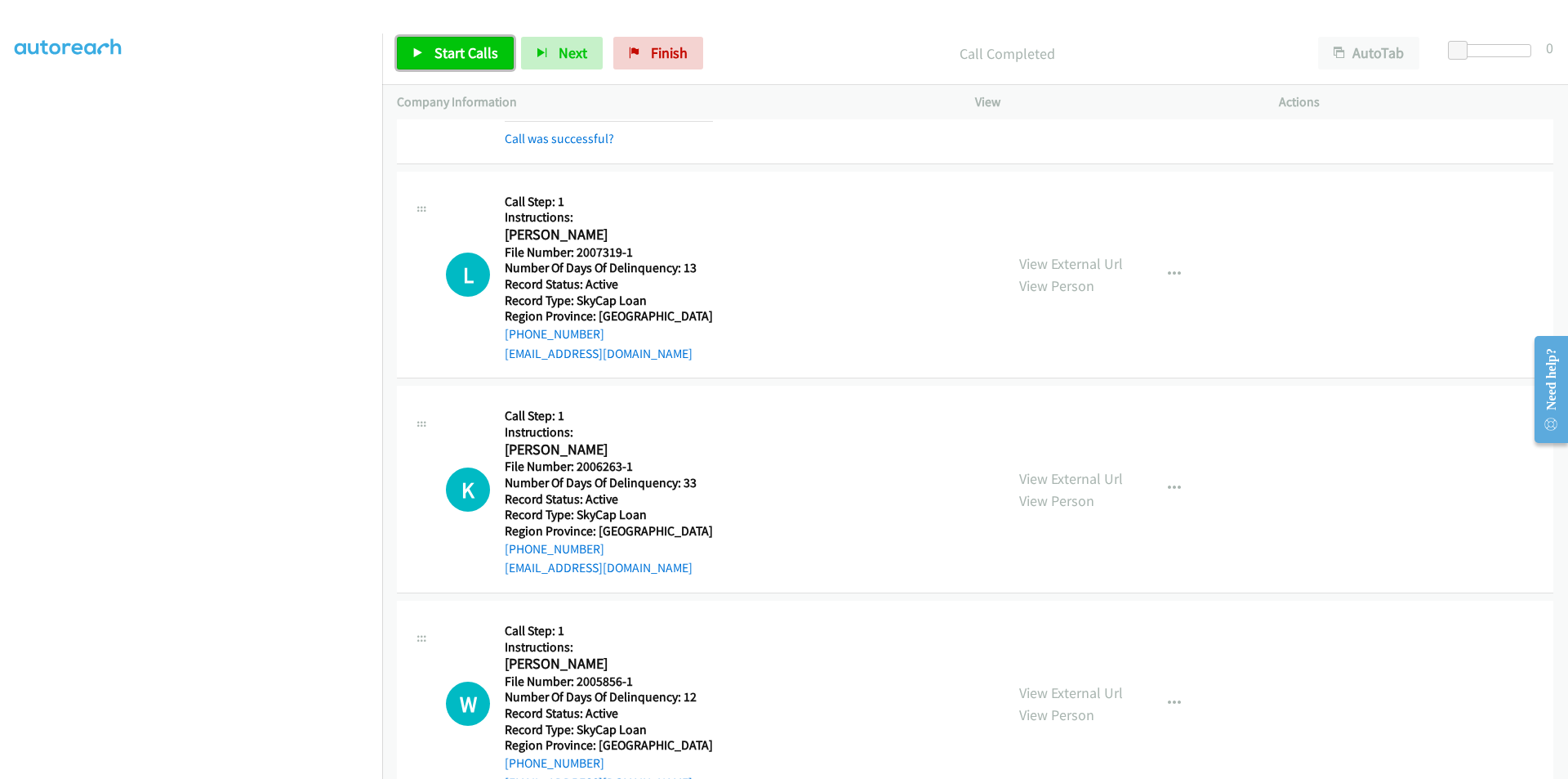
click at [458, 46] on span "Start Calls" at bounding box center [466, 53] width 64 height 19
click at [458, 46] on span "Pause" at bounding box center [452, 53] width 37 height 19
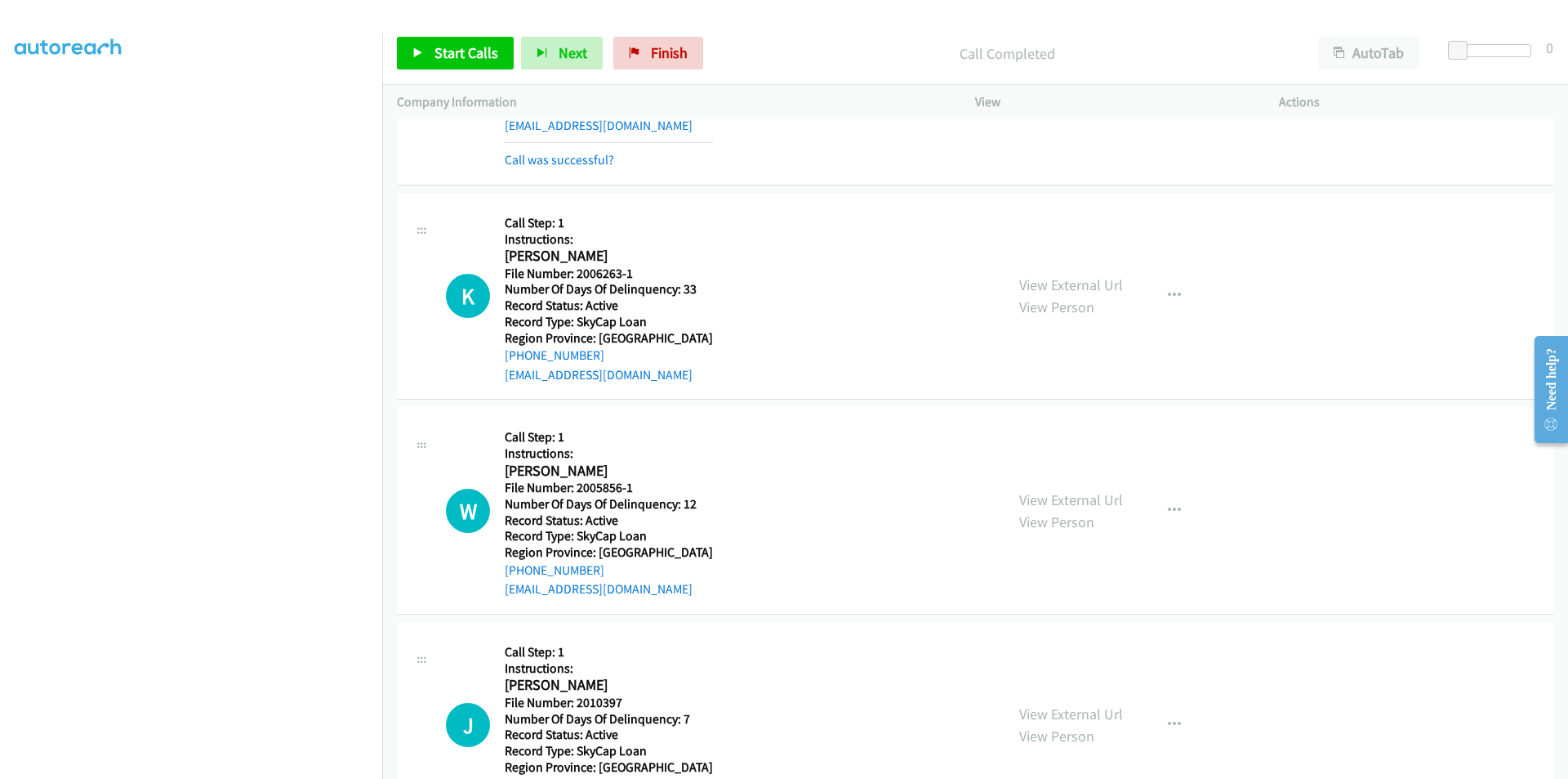
scroll to position [4436, 0]
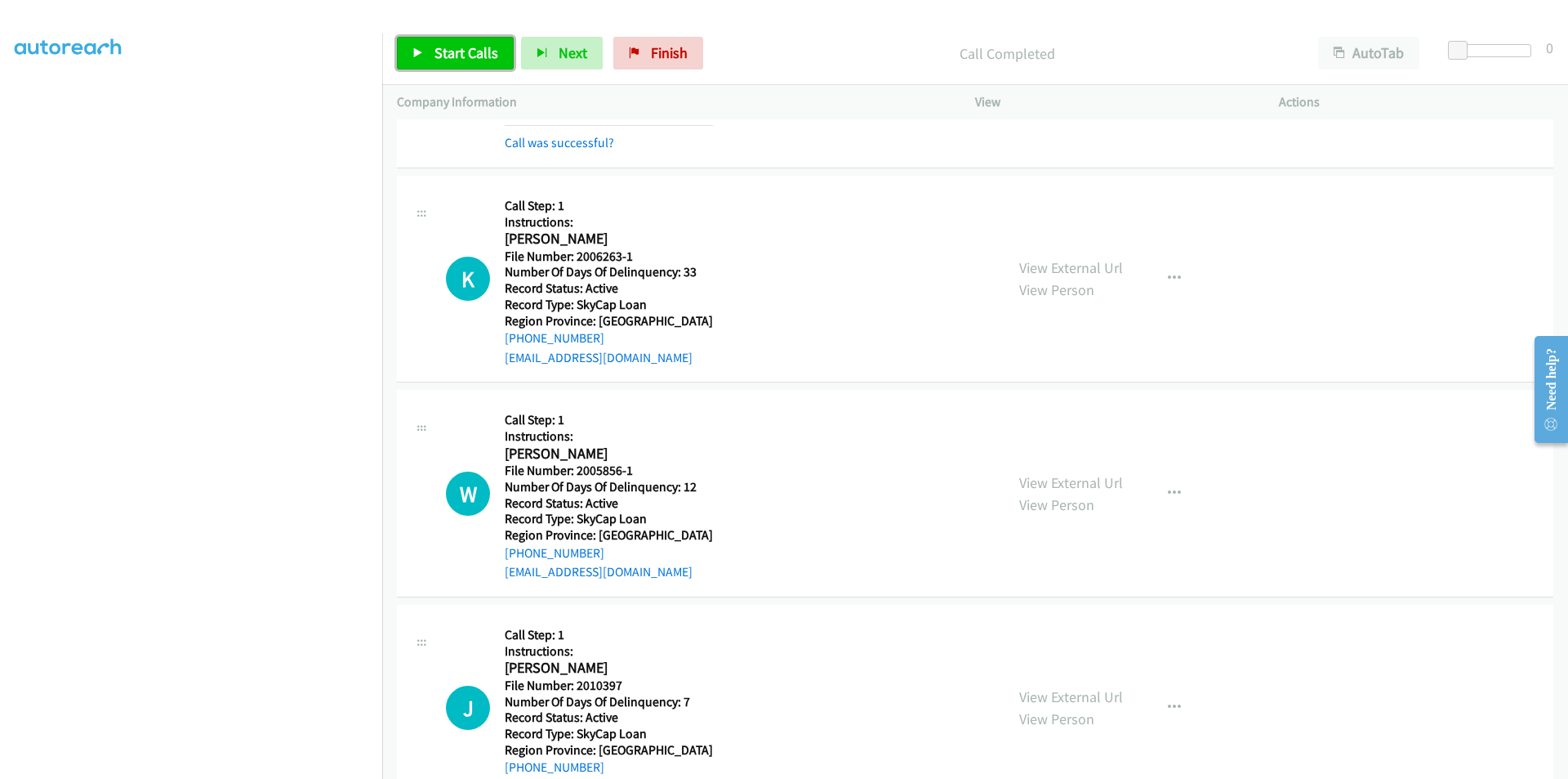
click at [473, 57] on span "Start Calls" at bounding box center [466, 53] width 64 height 19
click at [458, 59] on span "Pause" at bounding box center [452, 53] width 37 height 19
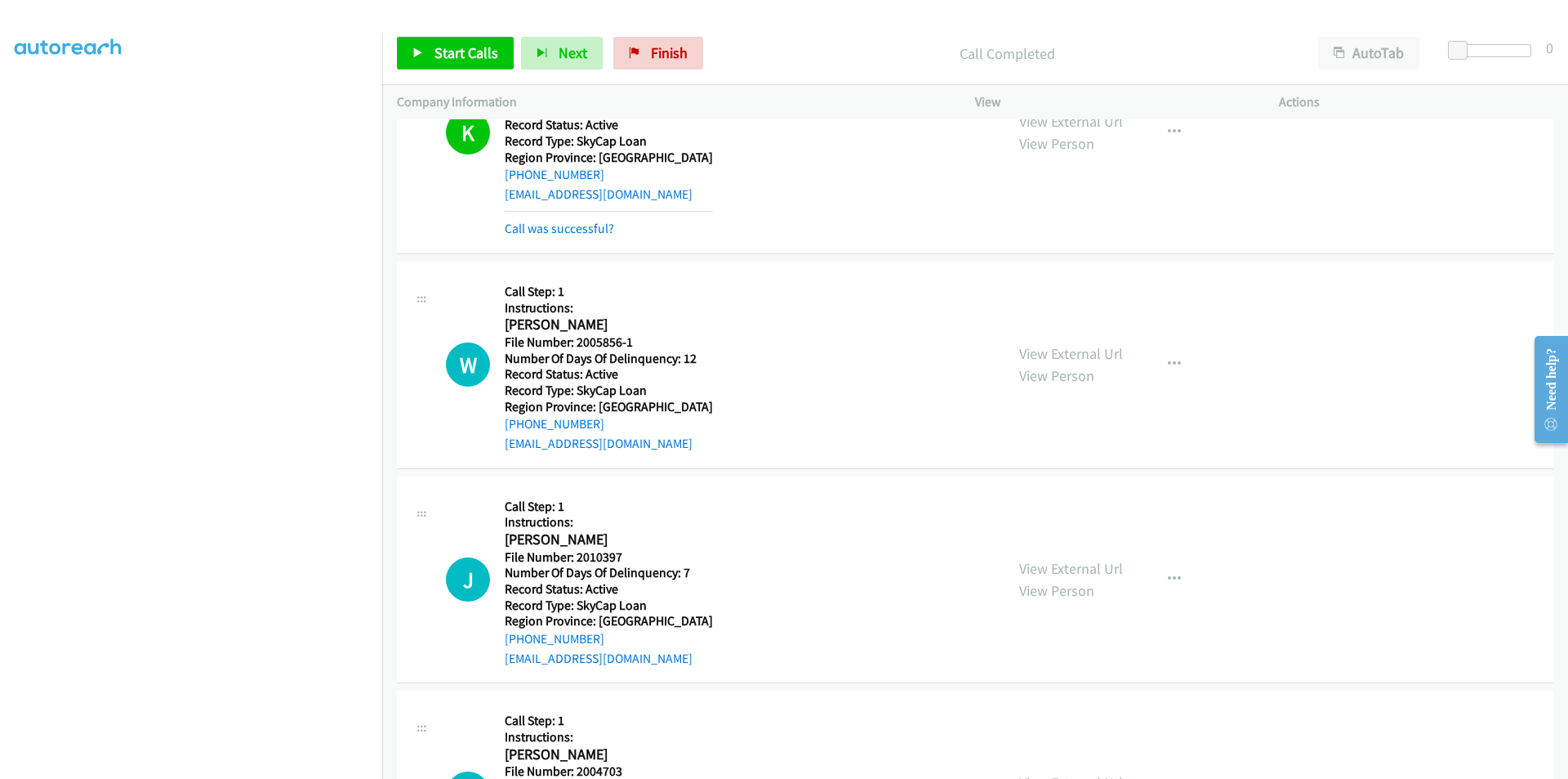
scroll to position [4681, 0]
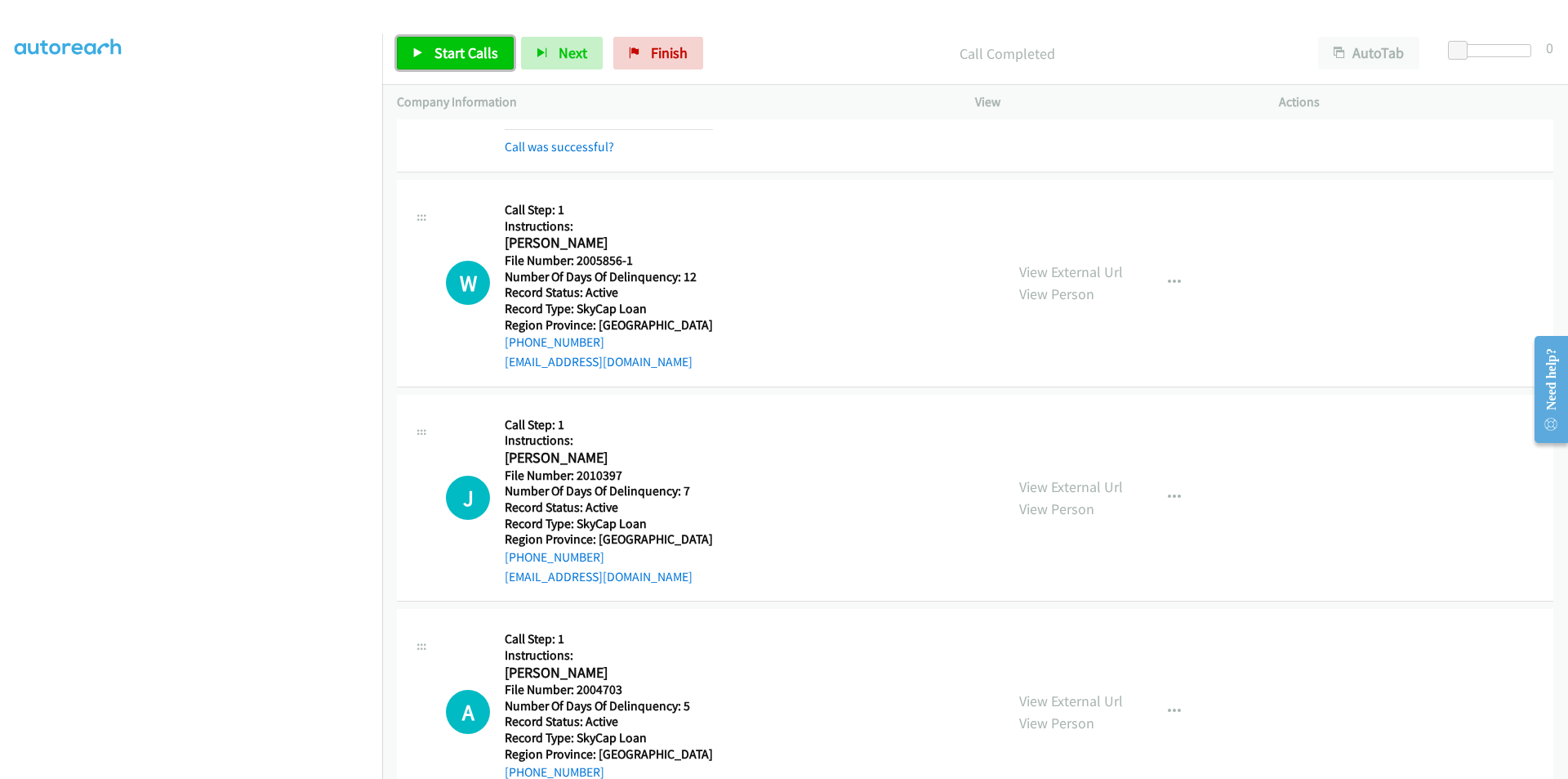
click at [466, 49] on span "Start Calls" at bounding box center [466, 53] width 64 height 19
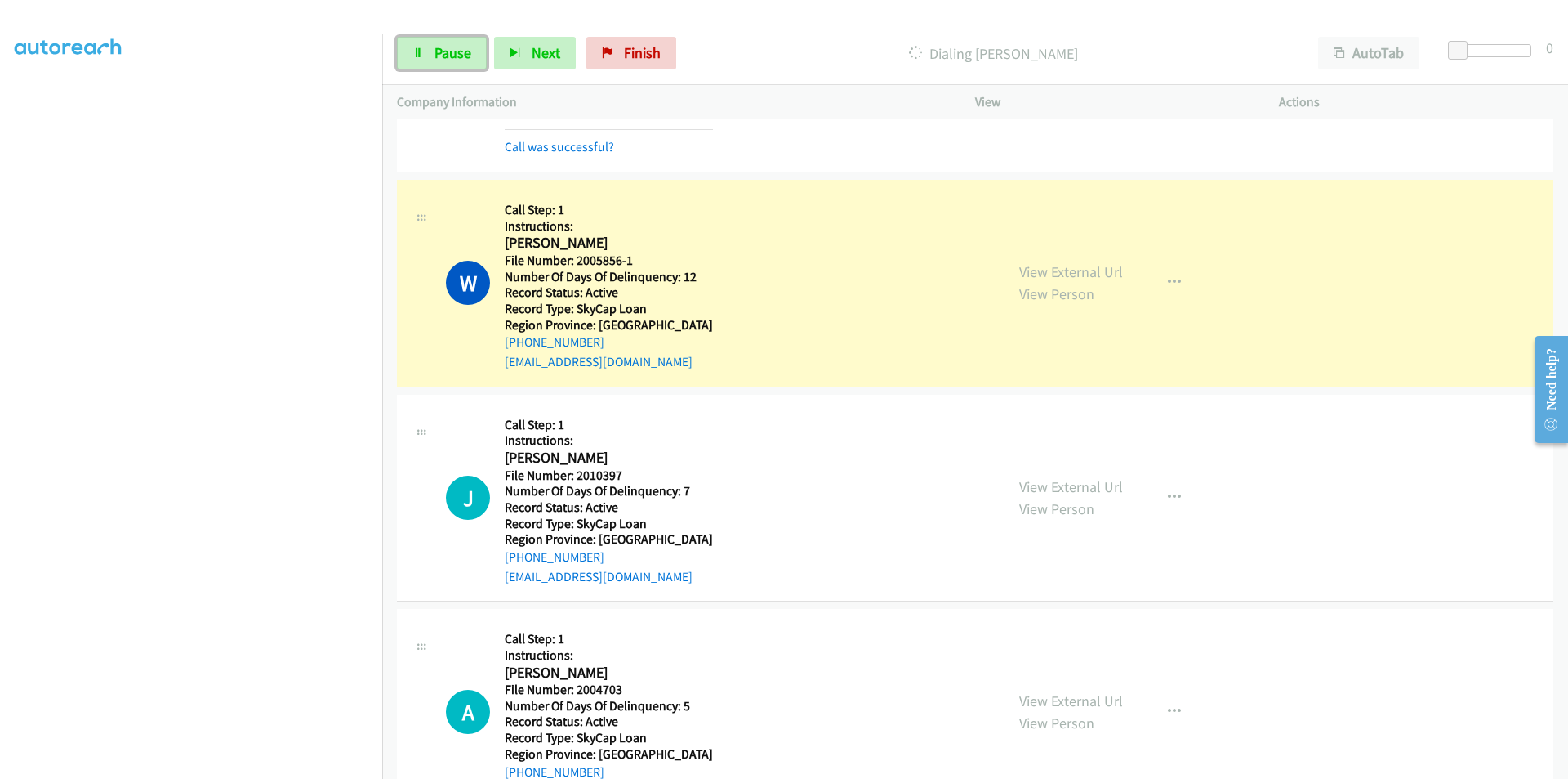
click at [466, 49] on span "Pause" at bounding box center [452, 53] width 37 height 19
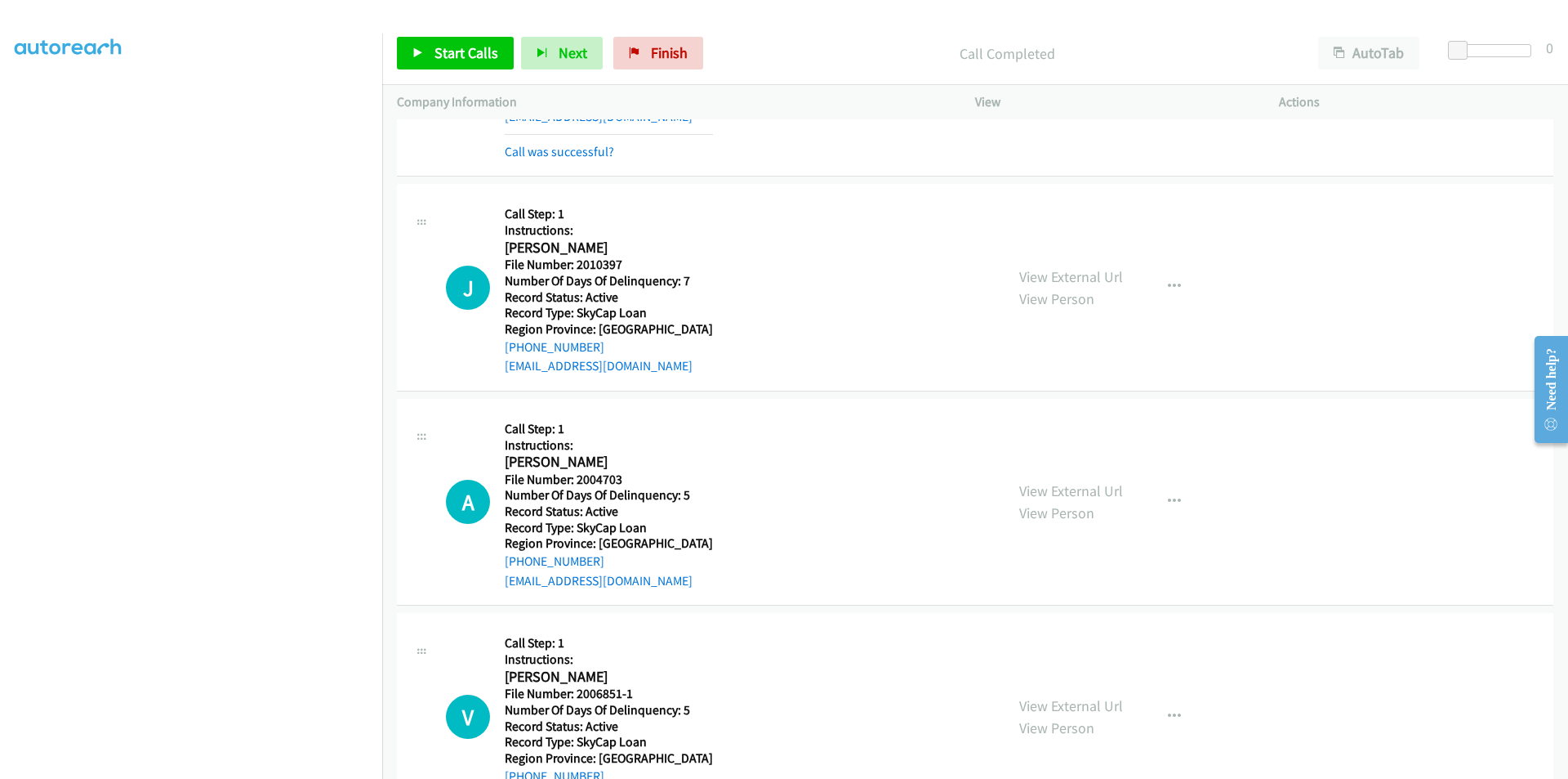
scroll to position [5007, 0]
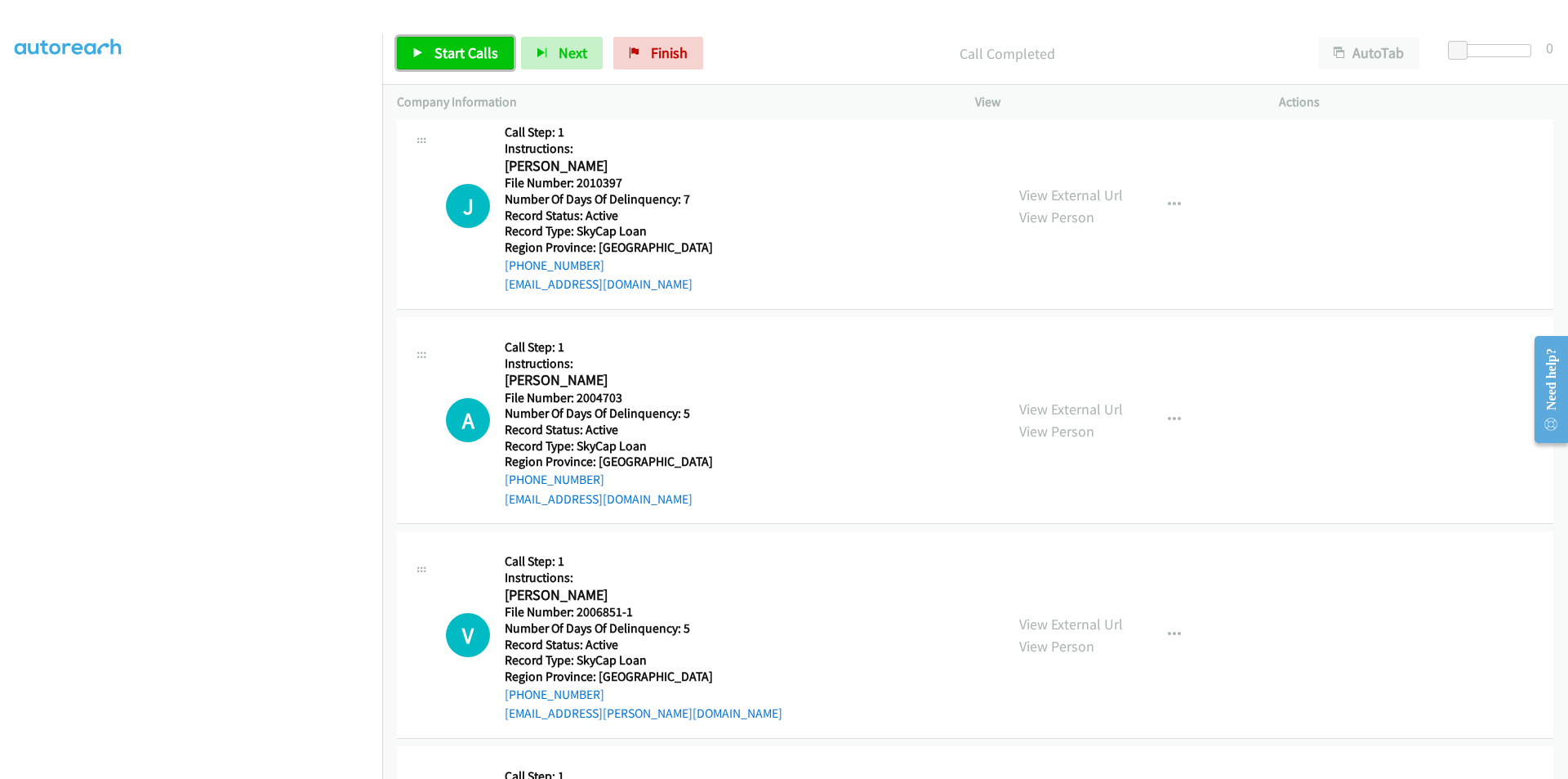
click at [453, 50] on span "Start Calls" at bounding box center [466, 53] width 64 height 19
click at [453, 50] on span "Pause" at bounding box center [452, 53] width 37 height 19
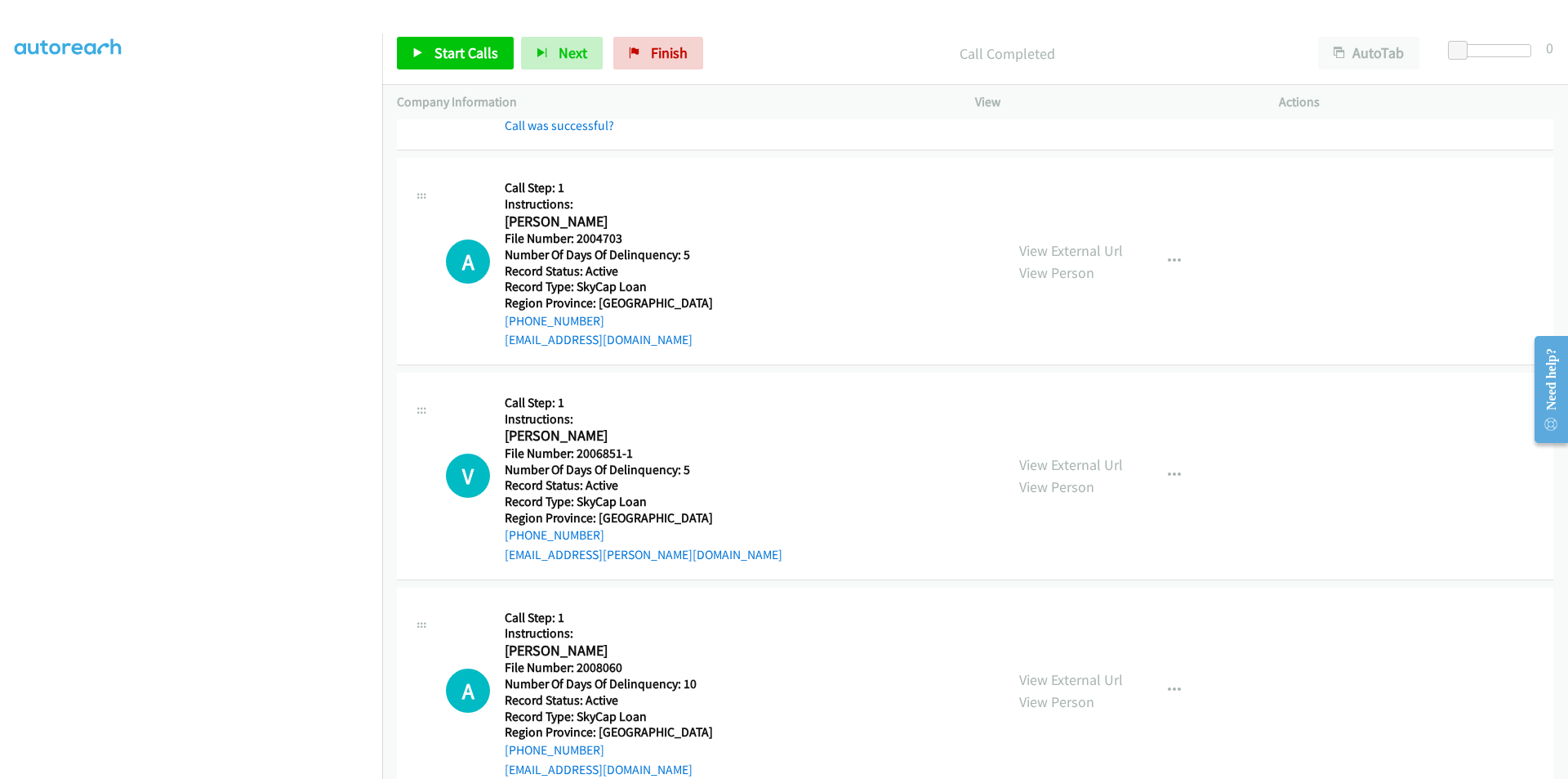
scroll to position [5241, 0]
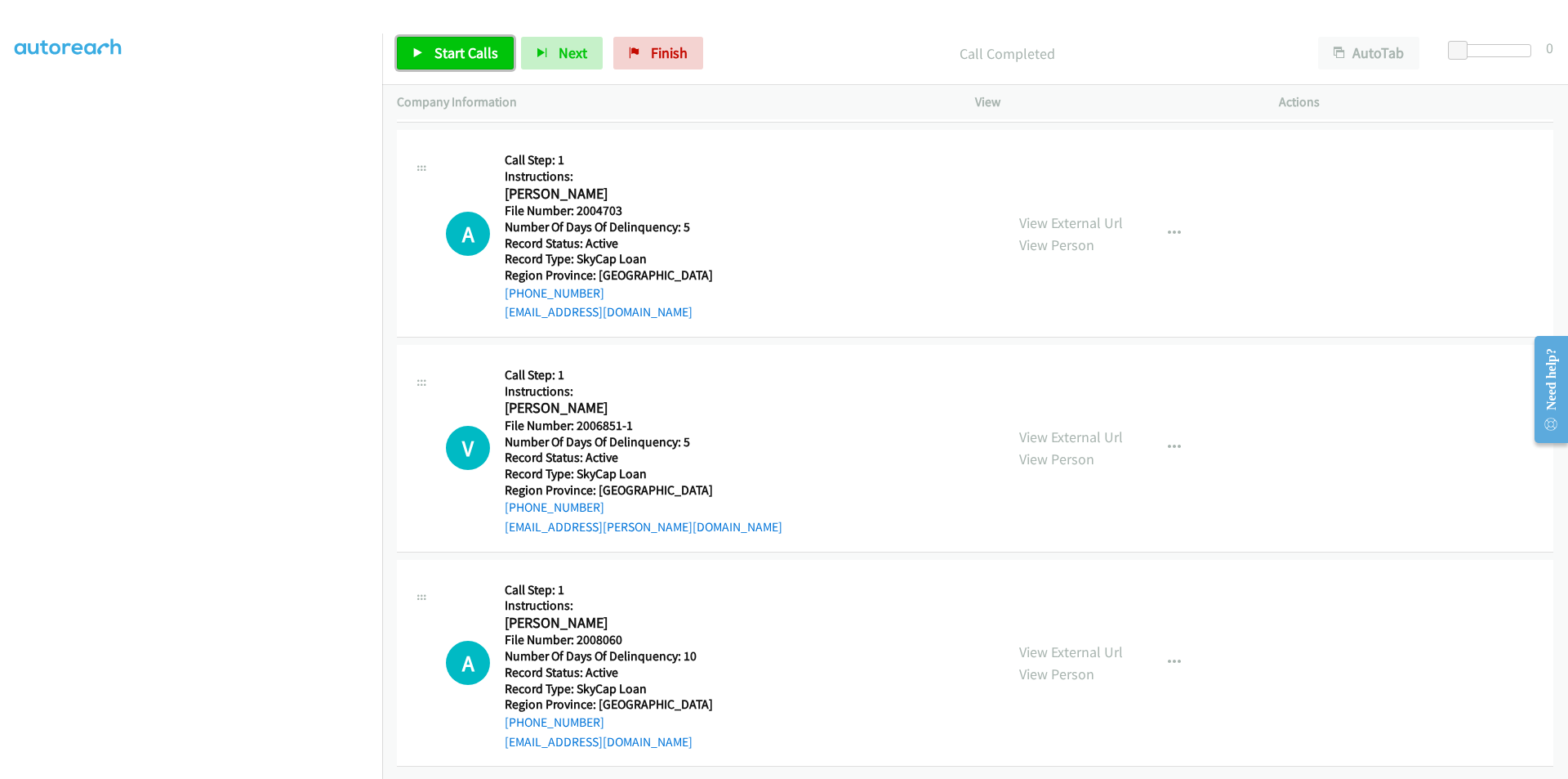
click at [493, 43] on link "Start Calls" at bounding box center [455, 53] width 117 height 33
click at [448, 51] on span "Pause" at bounding box center [452, 53] width 37 height 19
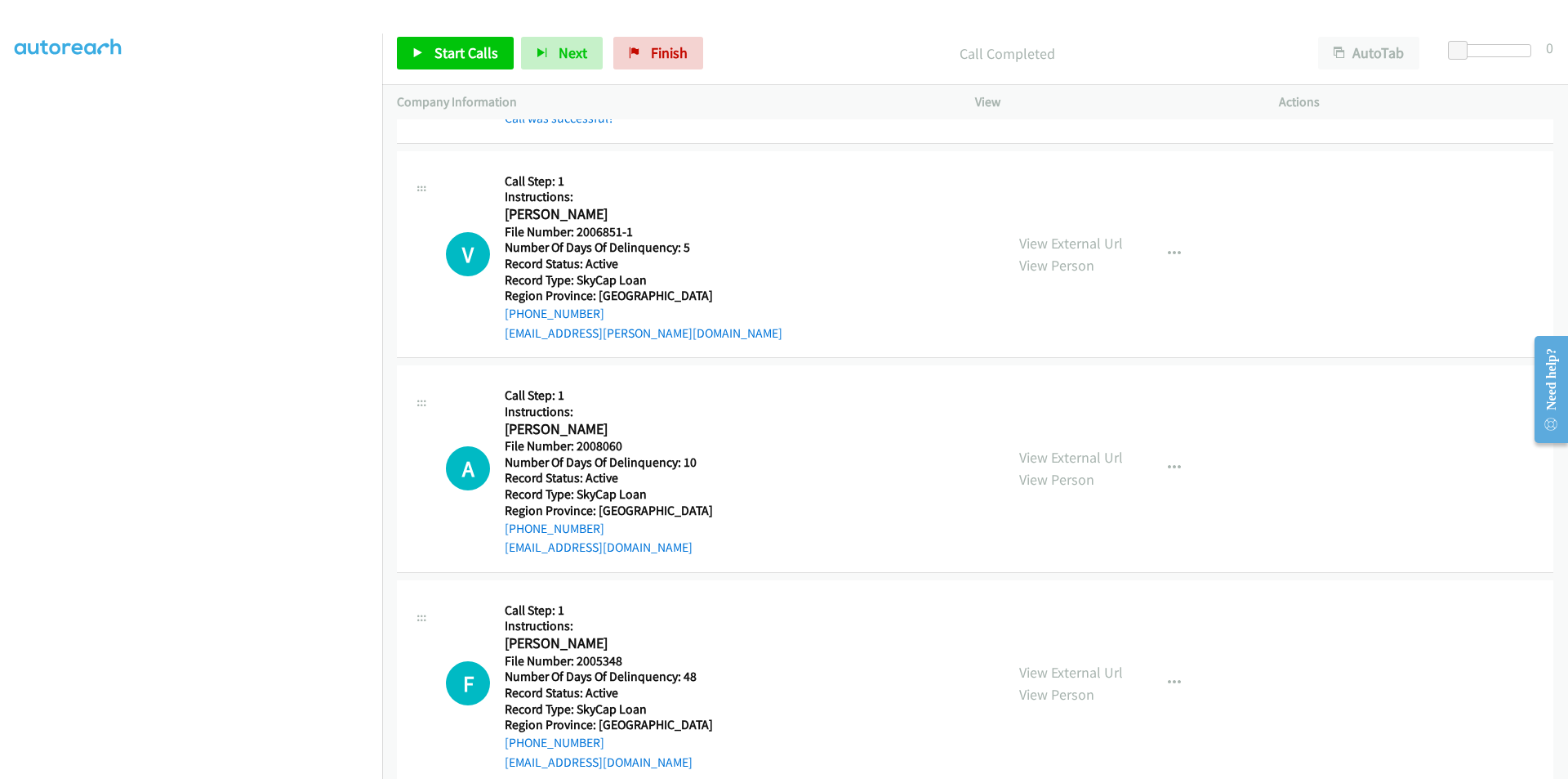
scroll to position [5486, 0]
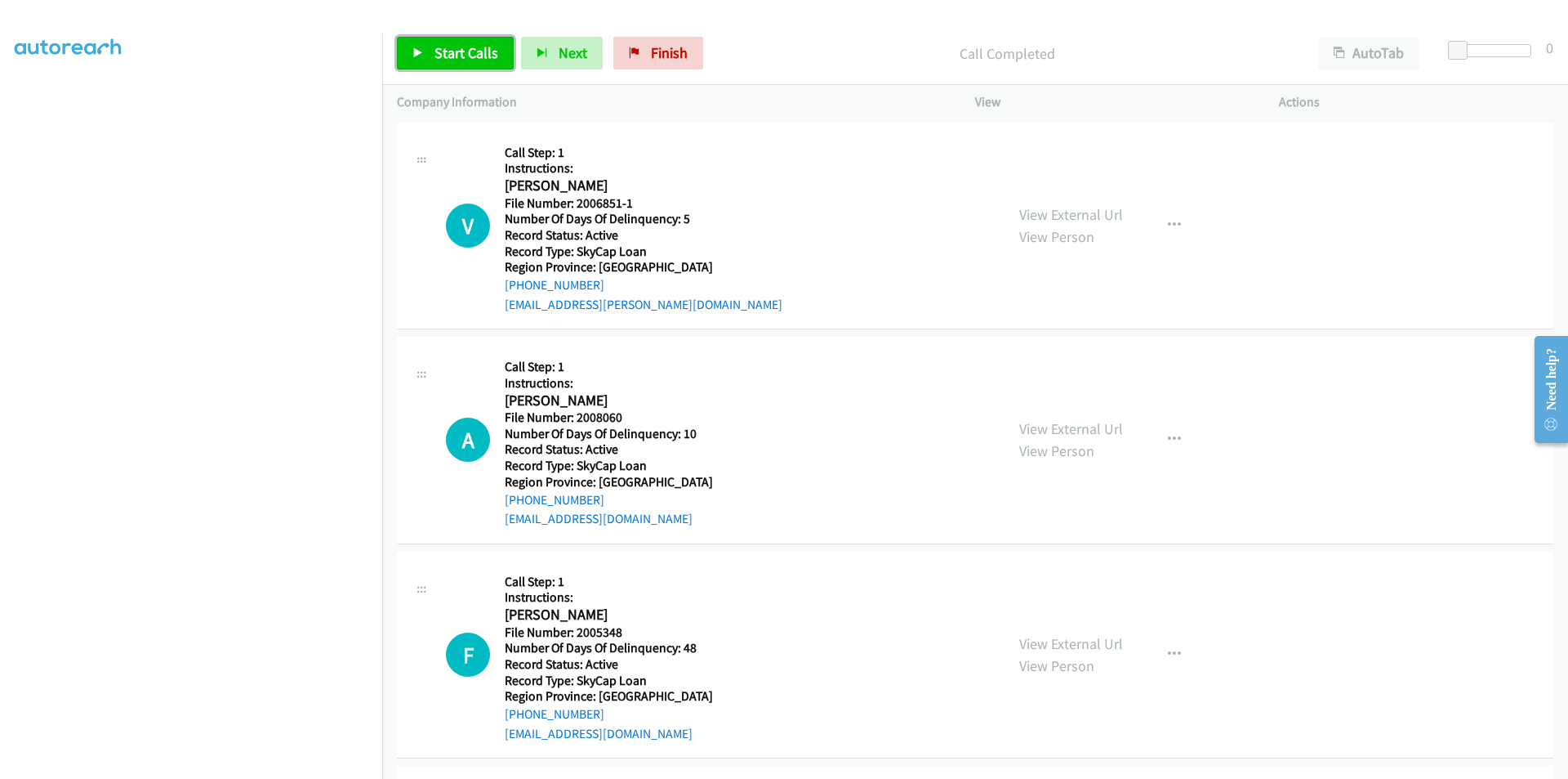
click at [484, 47] on span "Start Calls" at bounding box center [466, 53] width 64 height 19
click at [467, 52] on span "Pause" at bounding box center [452, 53] width 37 height 19
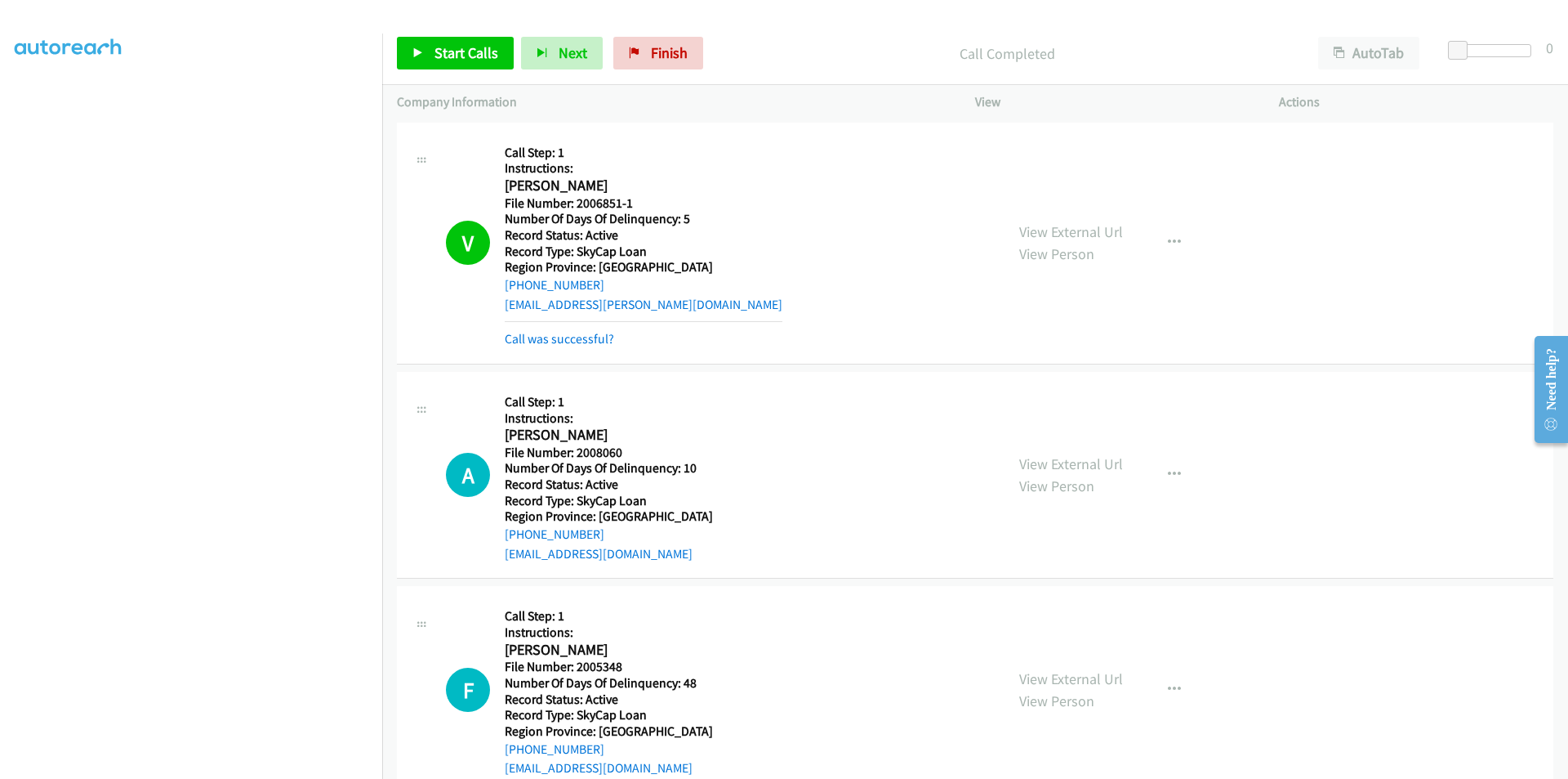
scroll to position [5732, 0]
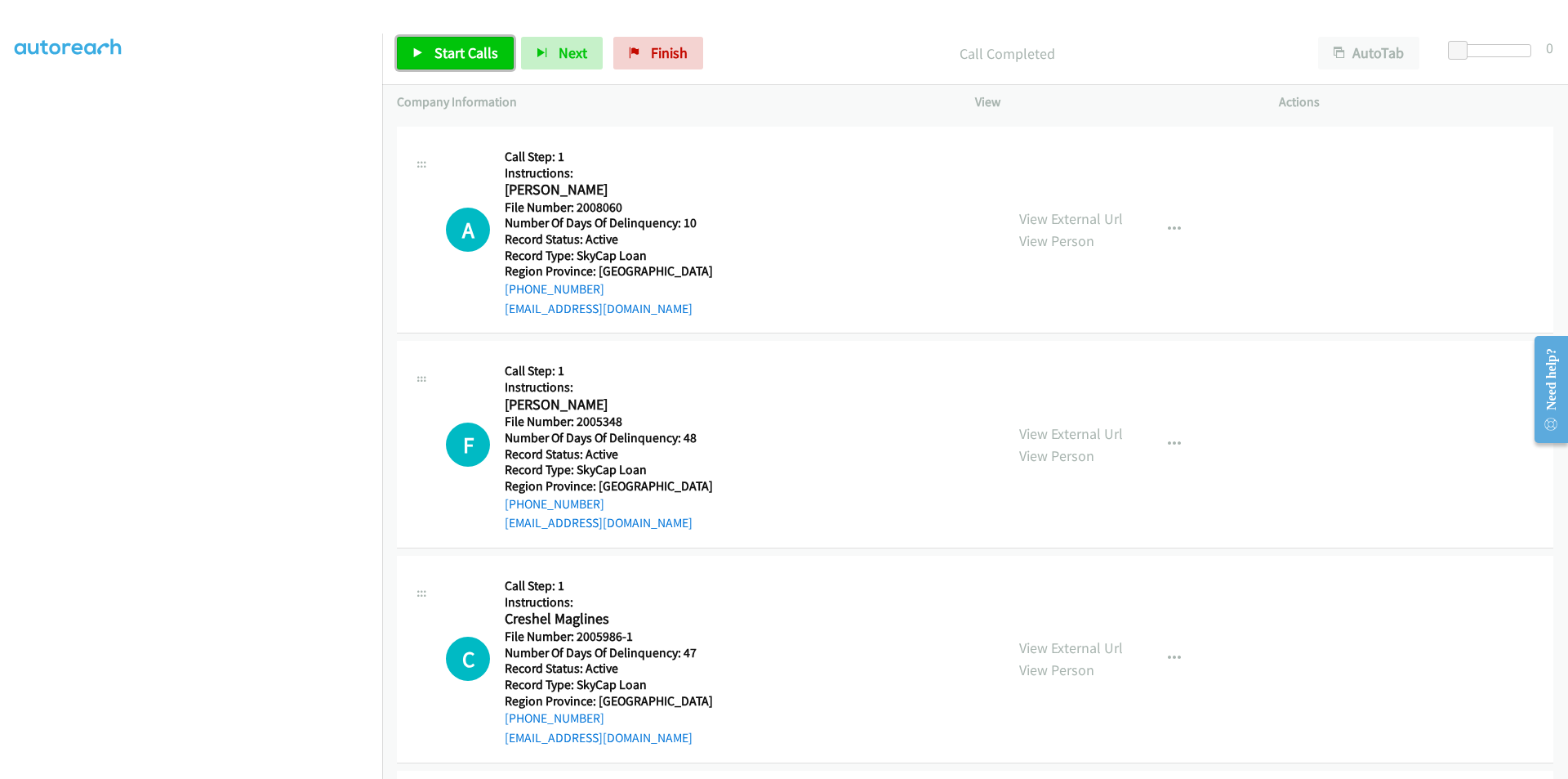
click at [459, 54] on span "Start Calls" at bounding box center [466, 53] width 64 height 19
click at [459, 53] on span "Pause" at bounding box center [452, 53] width 37 height 19
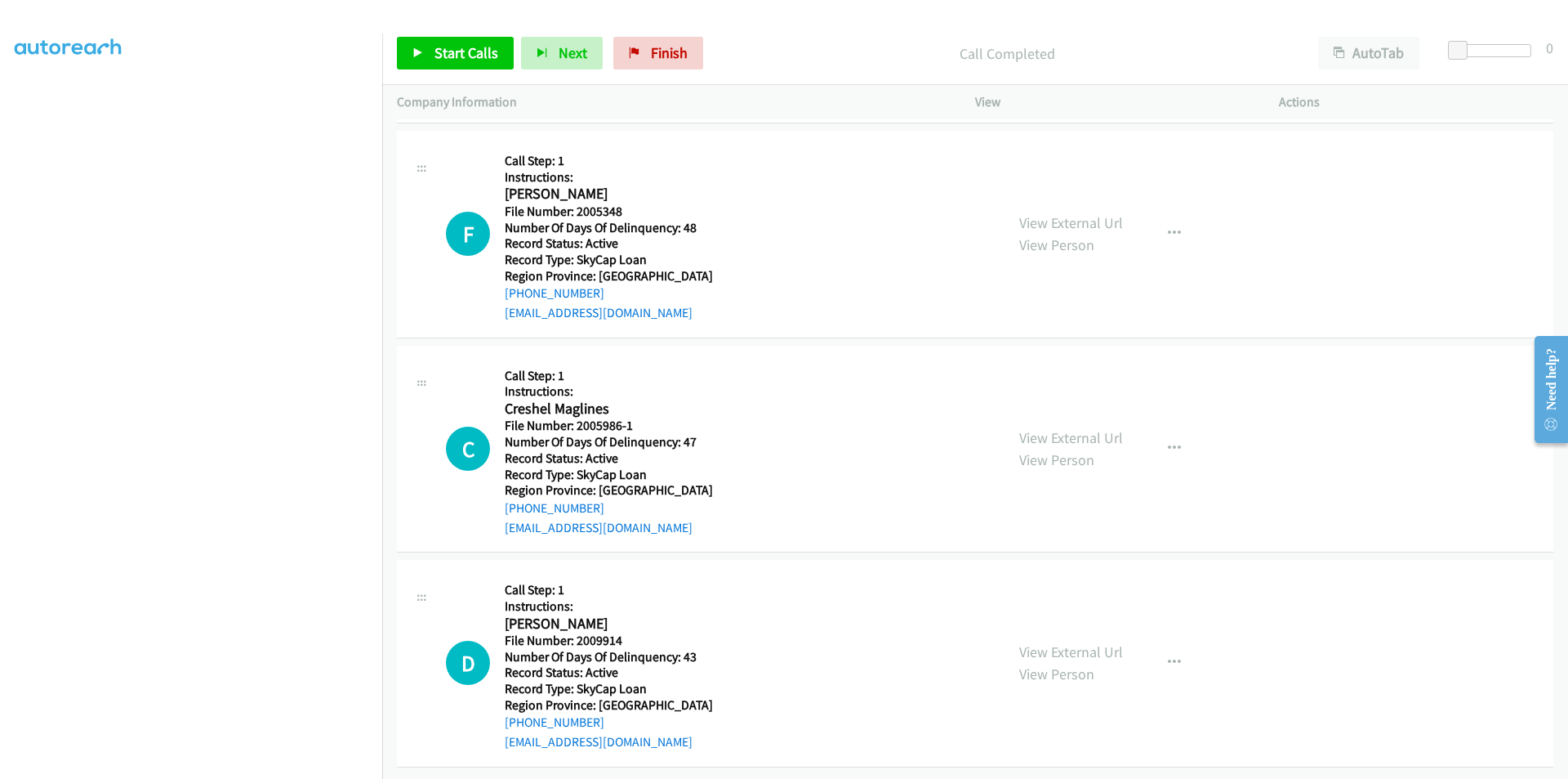
scroll to position [5989, 0]
click at [441, 47] on span "Start Calls" at bounding box center [466, 53] width 64 height 19
click at [441, 47] on span "Pause" at bounding box center [452, 53] width 37 height 19
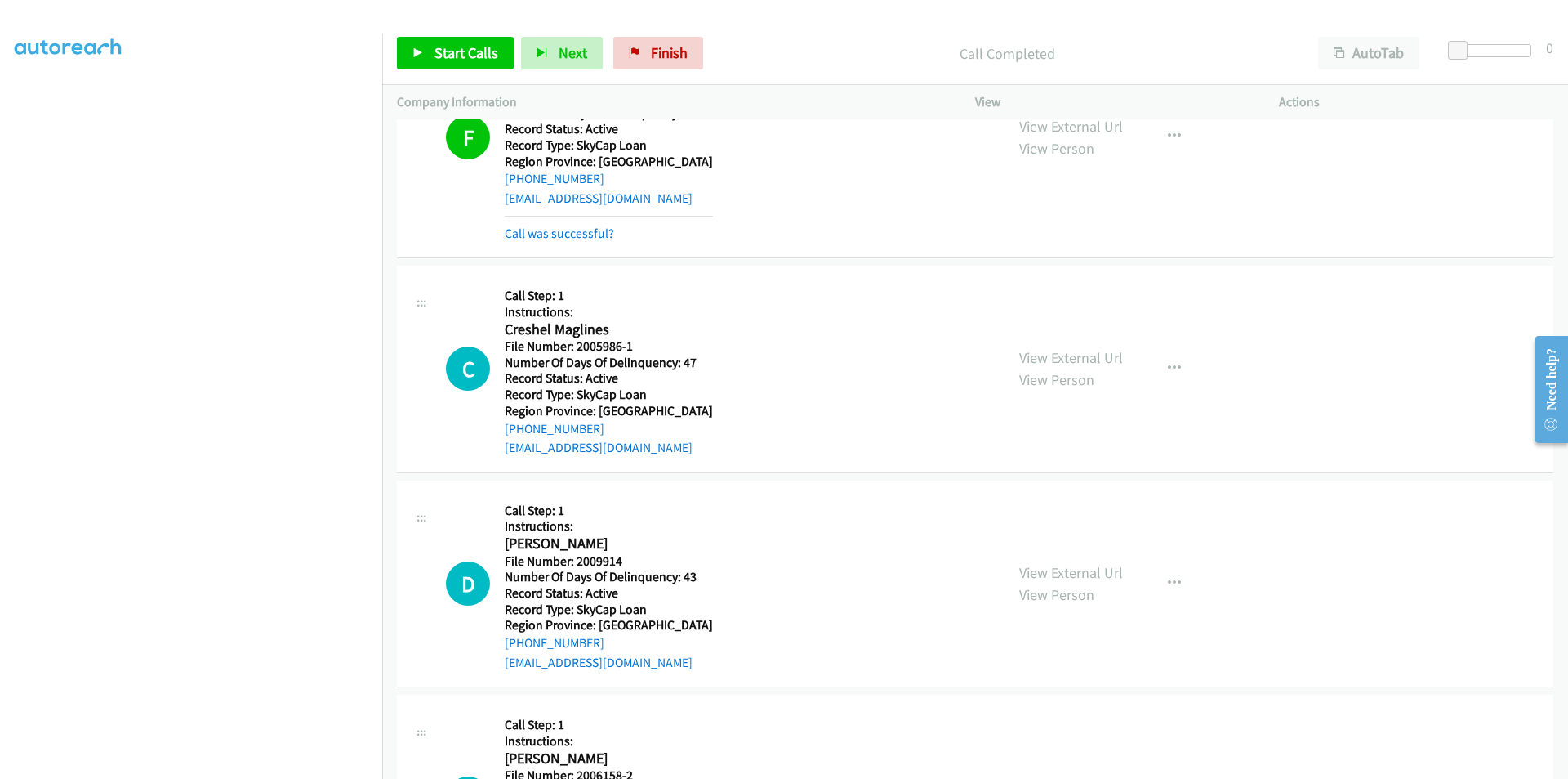
scroll to position [6234, 0]
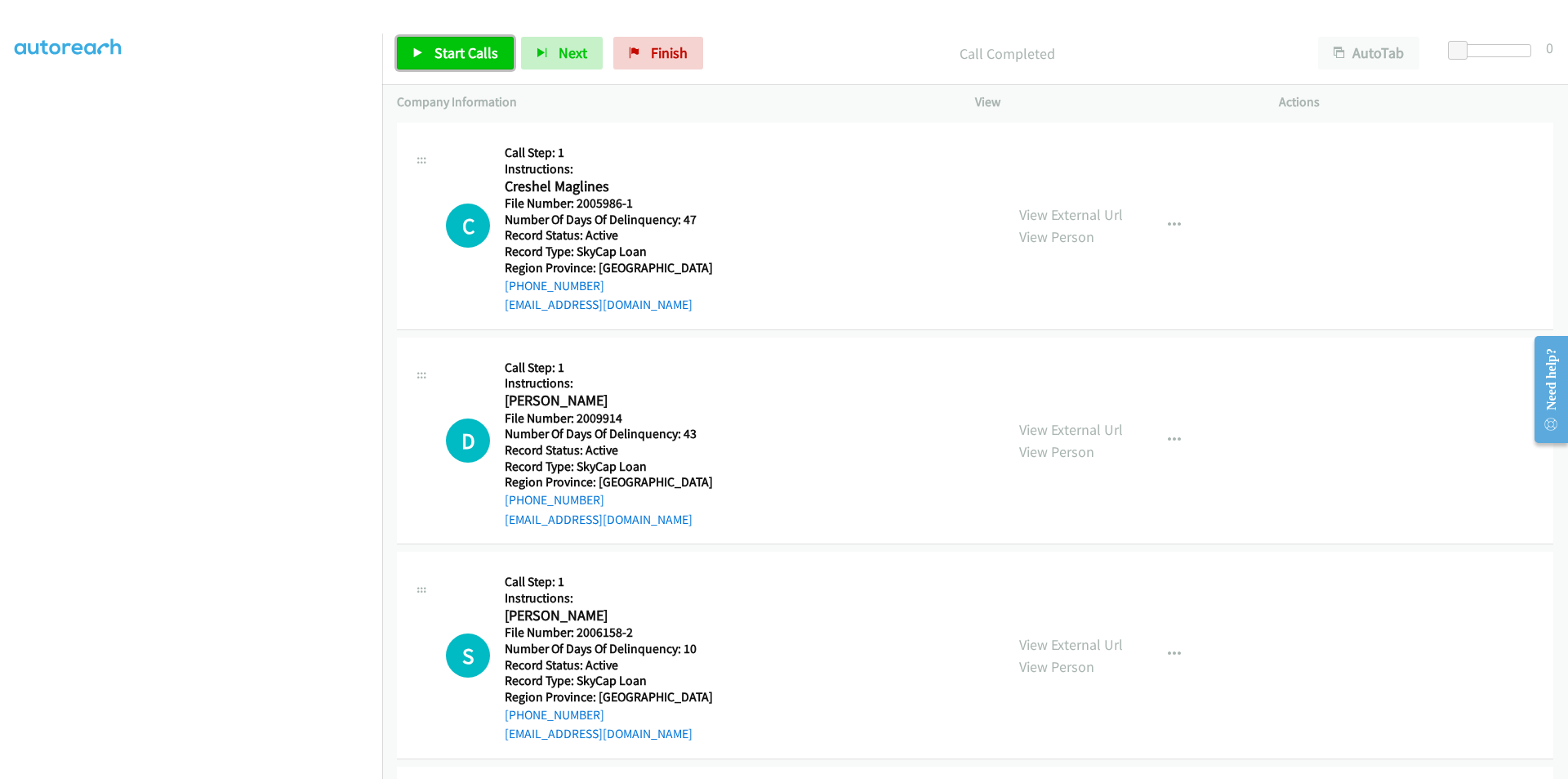
click at [446, 47] on span "Start Calls" at bounding box center [466, 53] width 64 height 19
click at [446, 47] on span "Pause" at bounding box center [452, 53] width 37 height 19
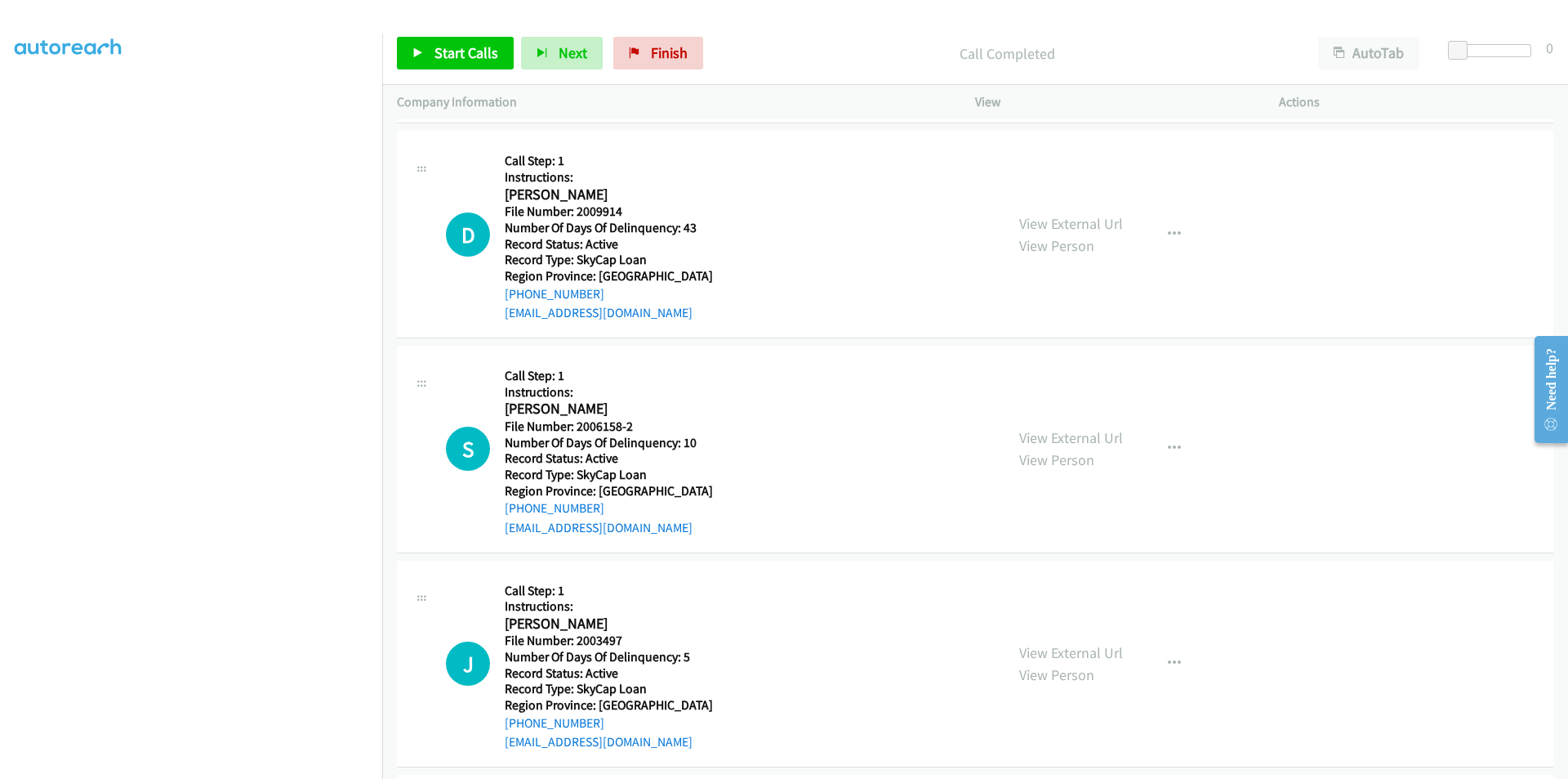
scroll to position [6479, 0]
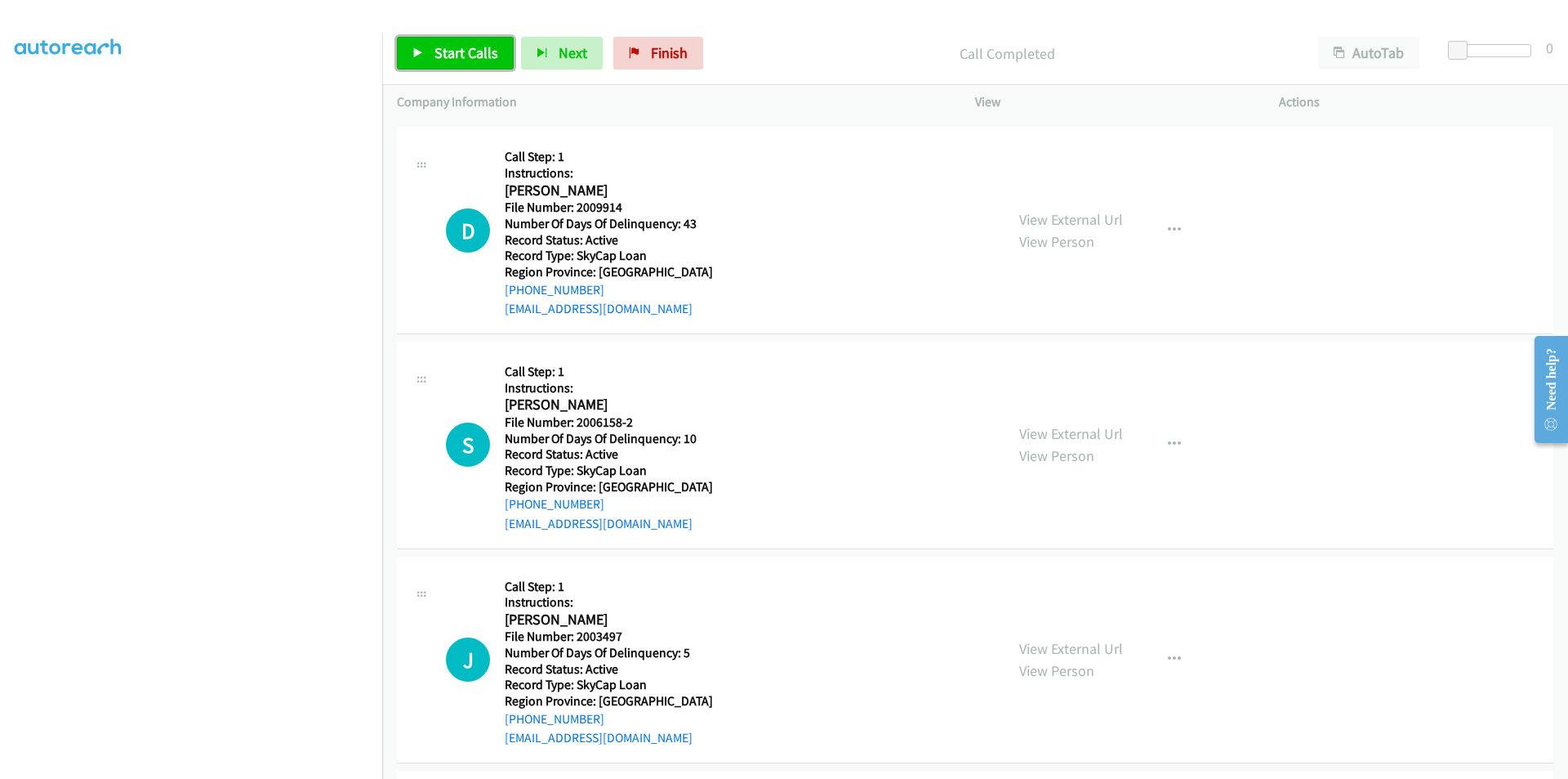
click at [468, 44] on span "Start Calls" at bounding box center [466, 53] width 64 height 19
click at [456, 52] on span "Pause" at bounding box center [452, 53] width 37 height 19
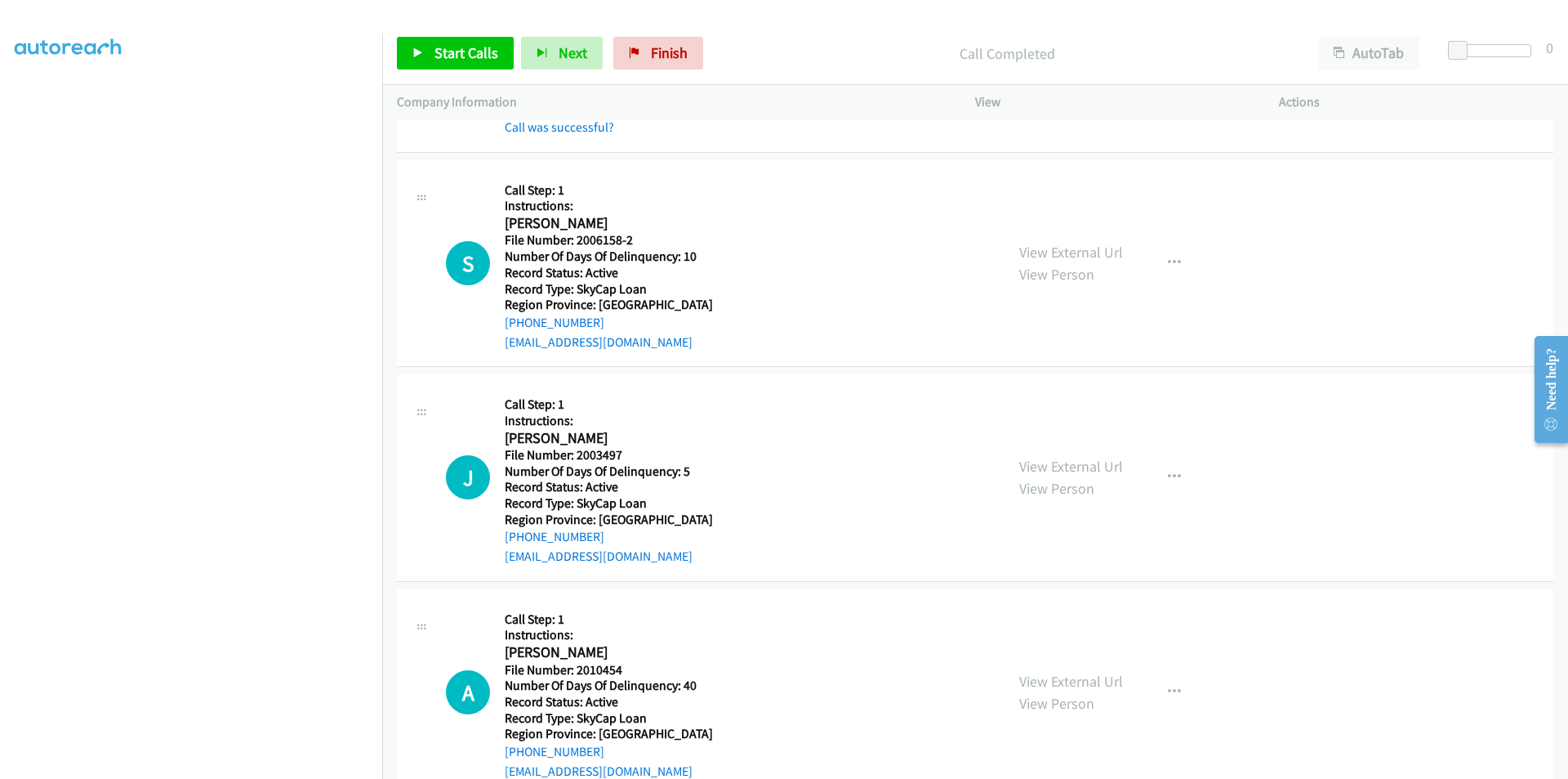
scroll to position [6724, 0]
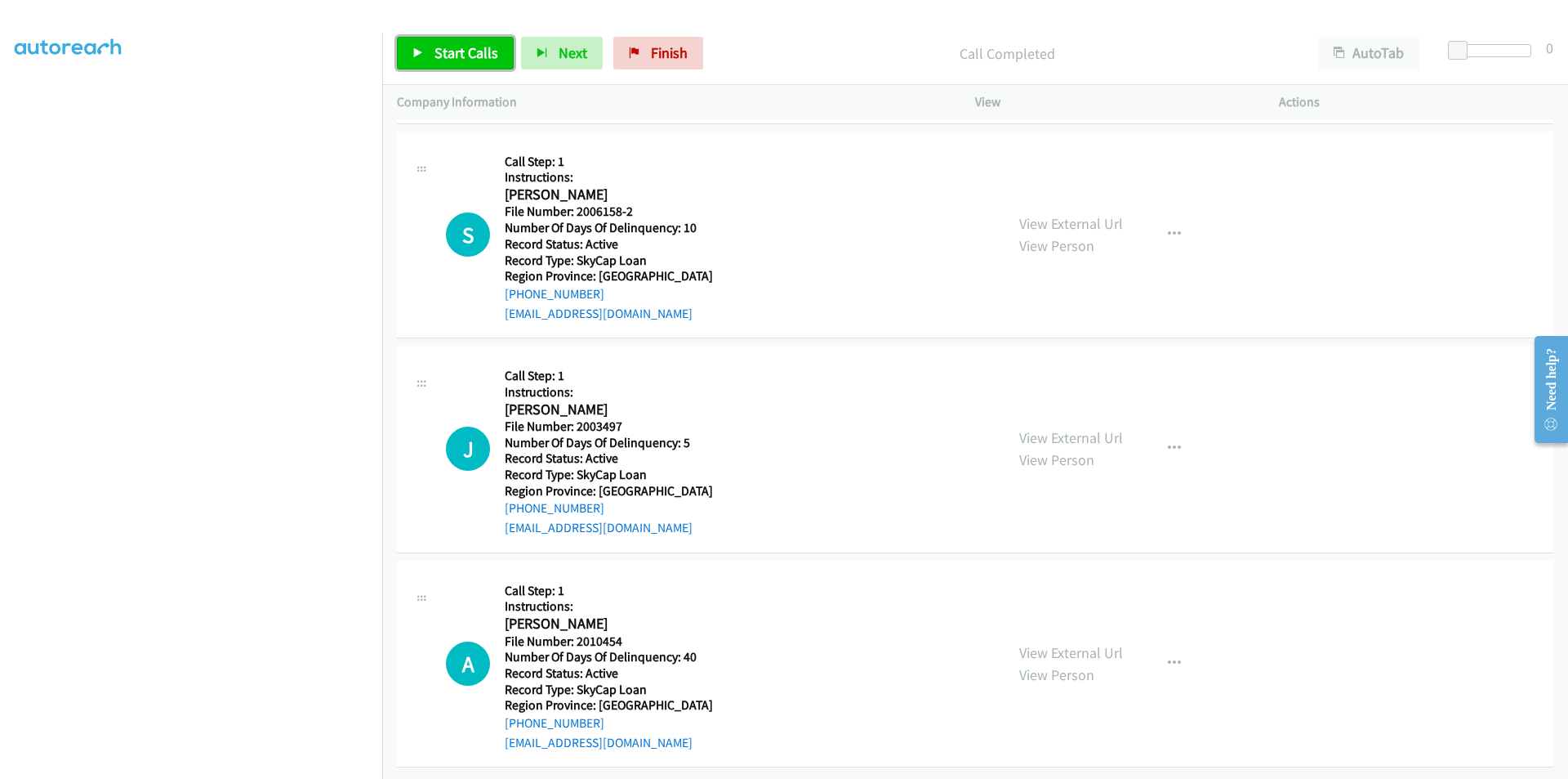
click at [467, 43] on link "Start Calls" at bounding box center [455, 53] width 117 height 33
click at [467, 43] on link "Pause" at bounding box center [441, 53] width 90 height 33
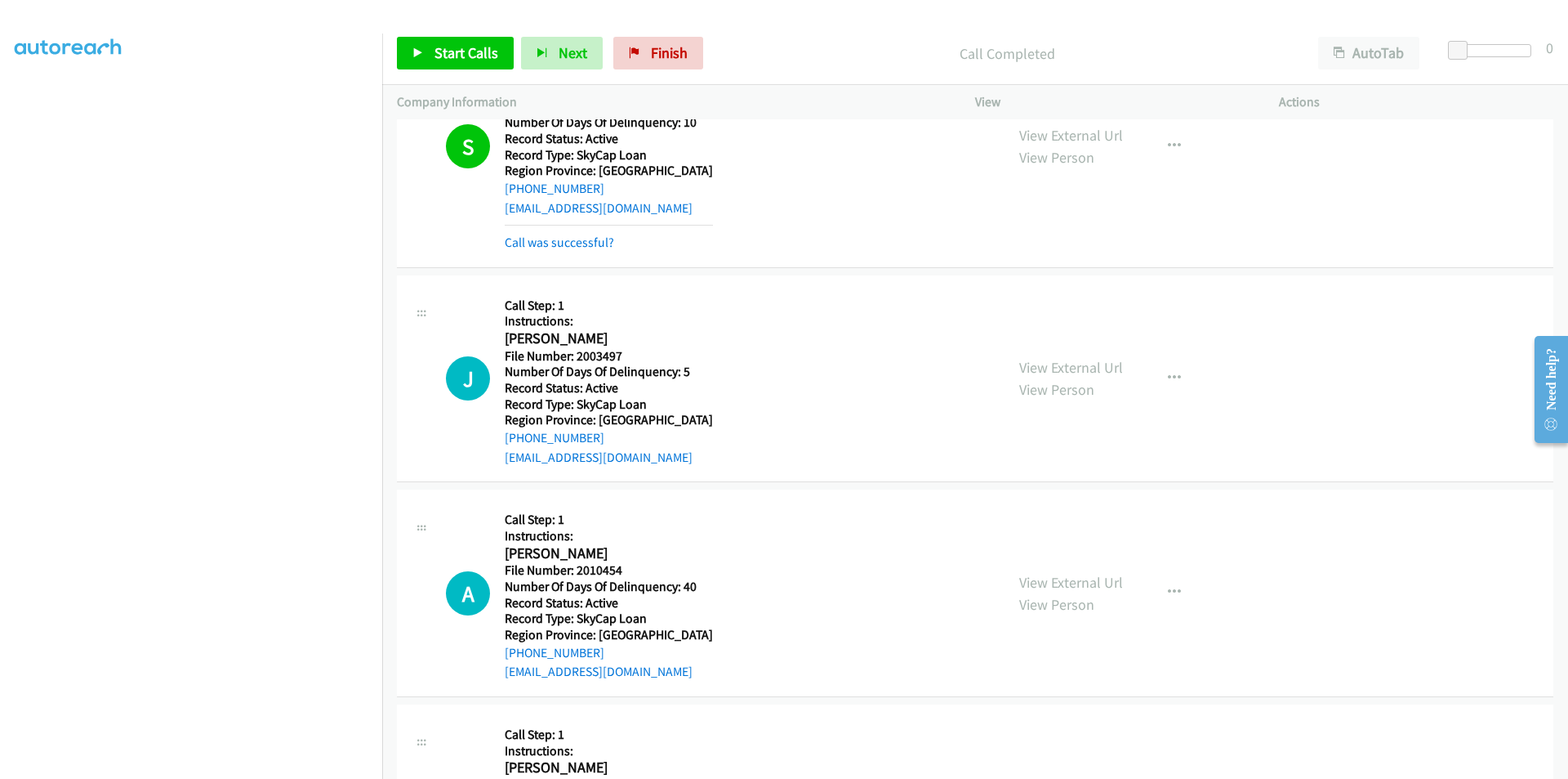
scroll to position [6969, 0]
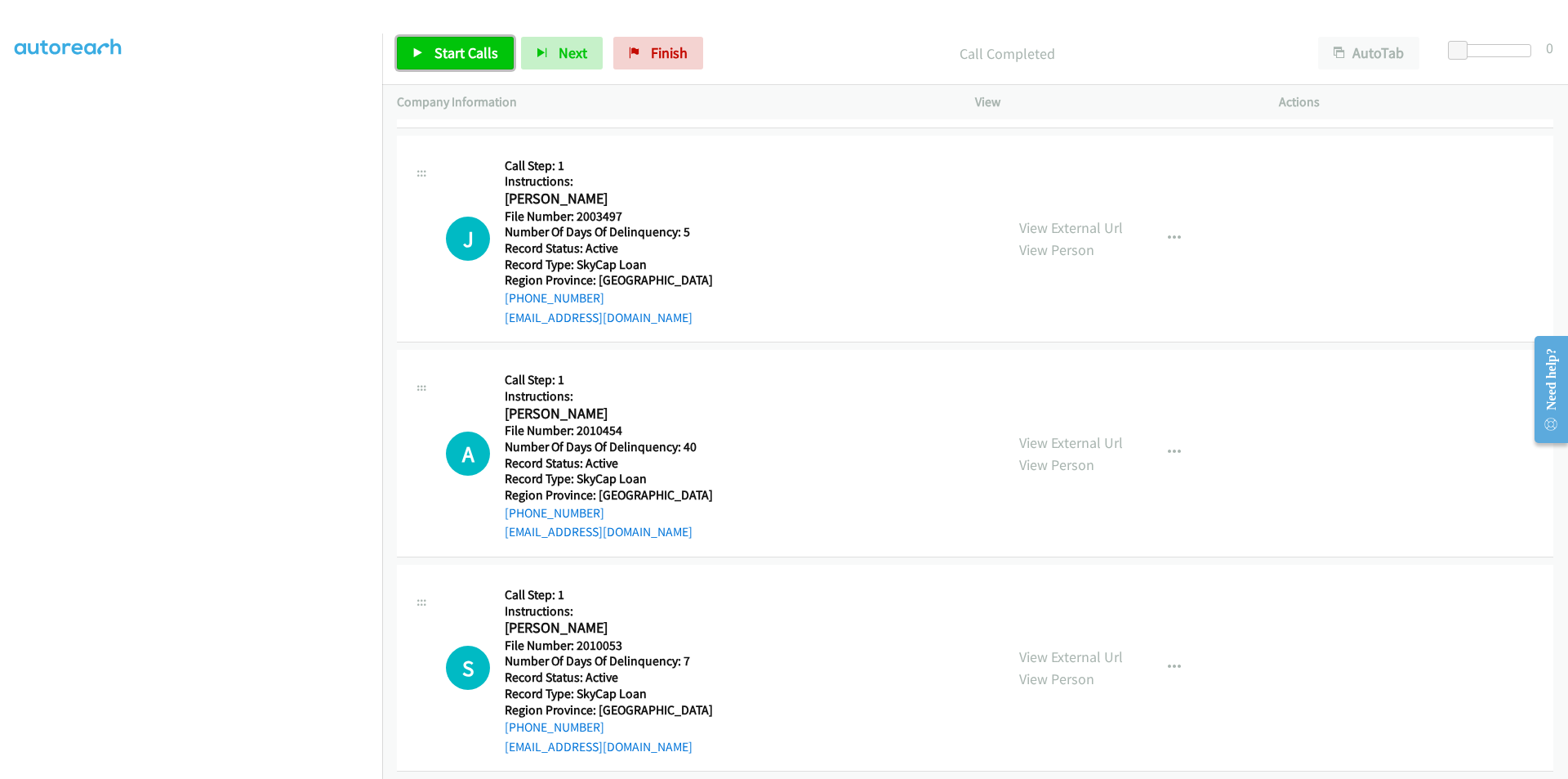
click at [452, 50] on span "Start Calls" at bounding box center [466, 53] width 64 height 19
click at [452, 50] on span "Pause" at bounding box center [452, 53] width 37 height 19
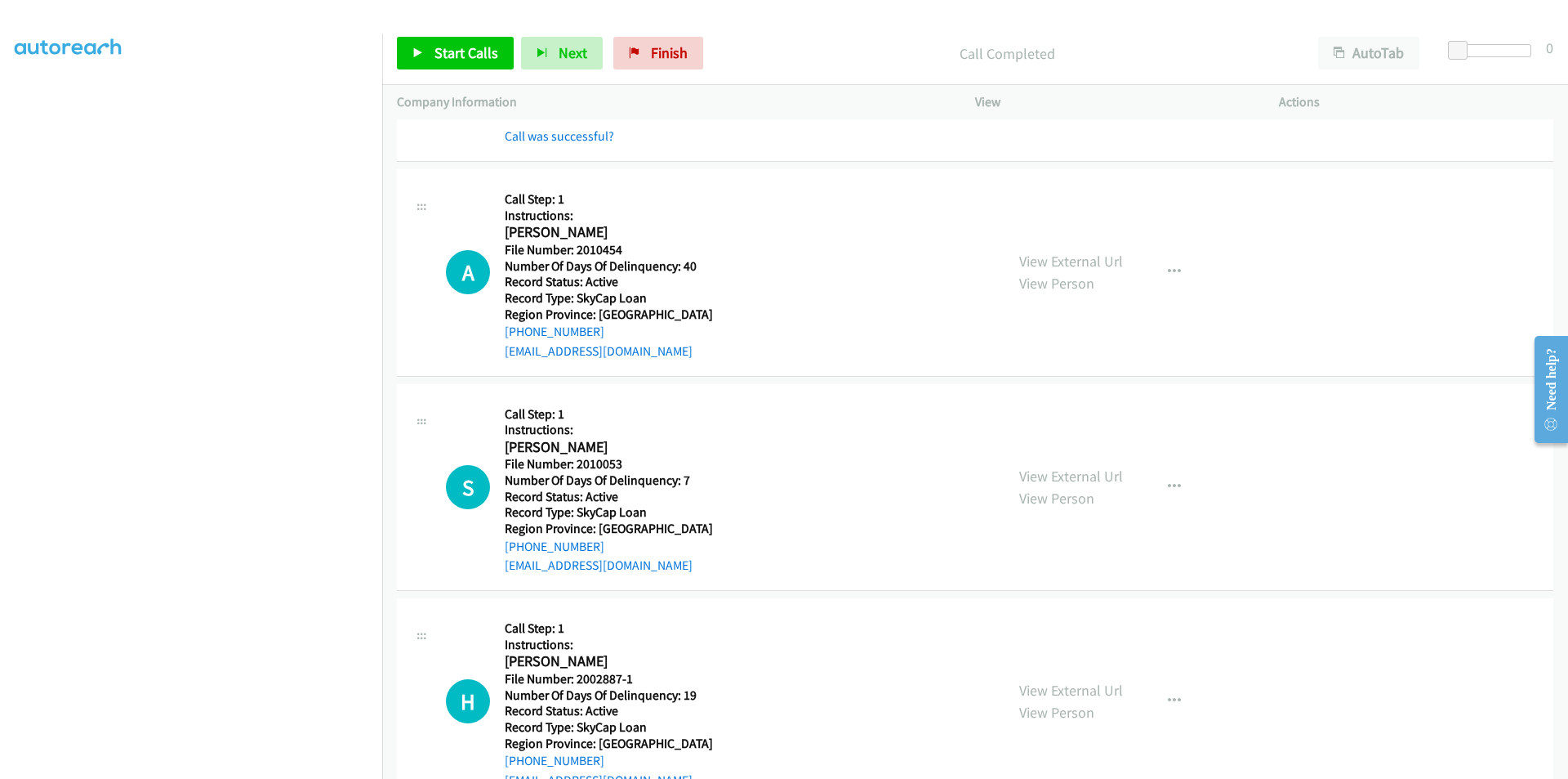
scroll to position [7215, 0]
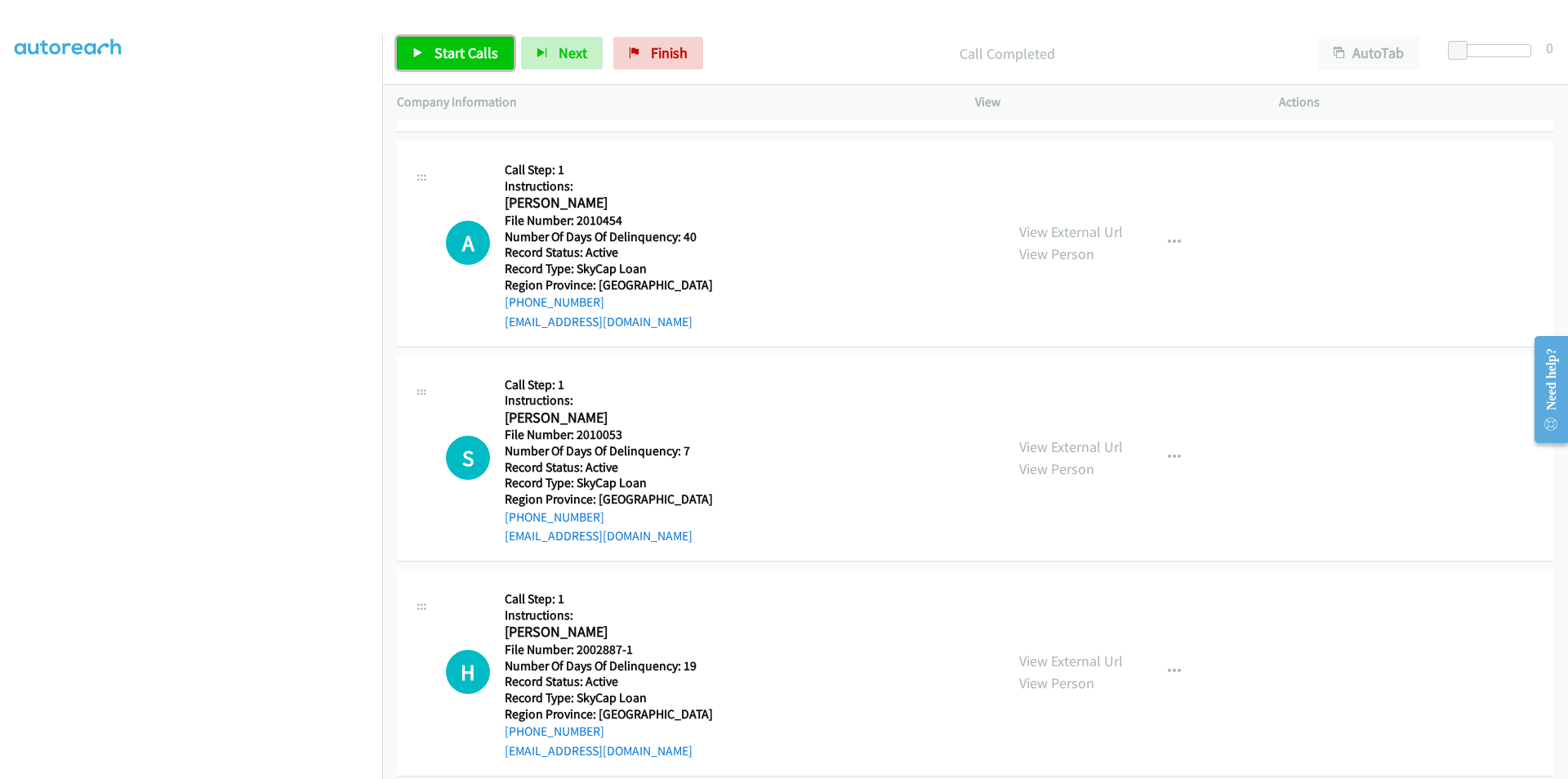
click at [470, 60] on span "Start Calls" at bounding box center [466, 53] width 64 height 19
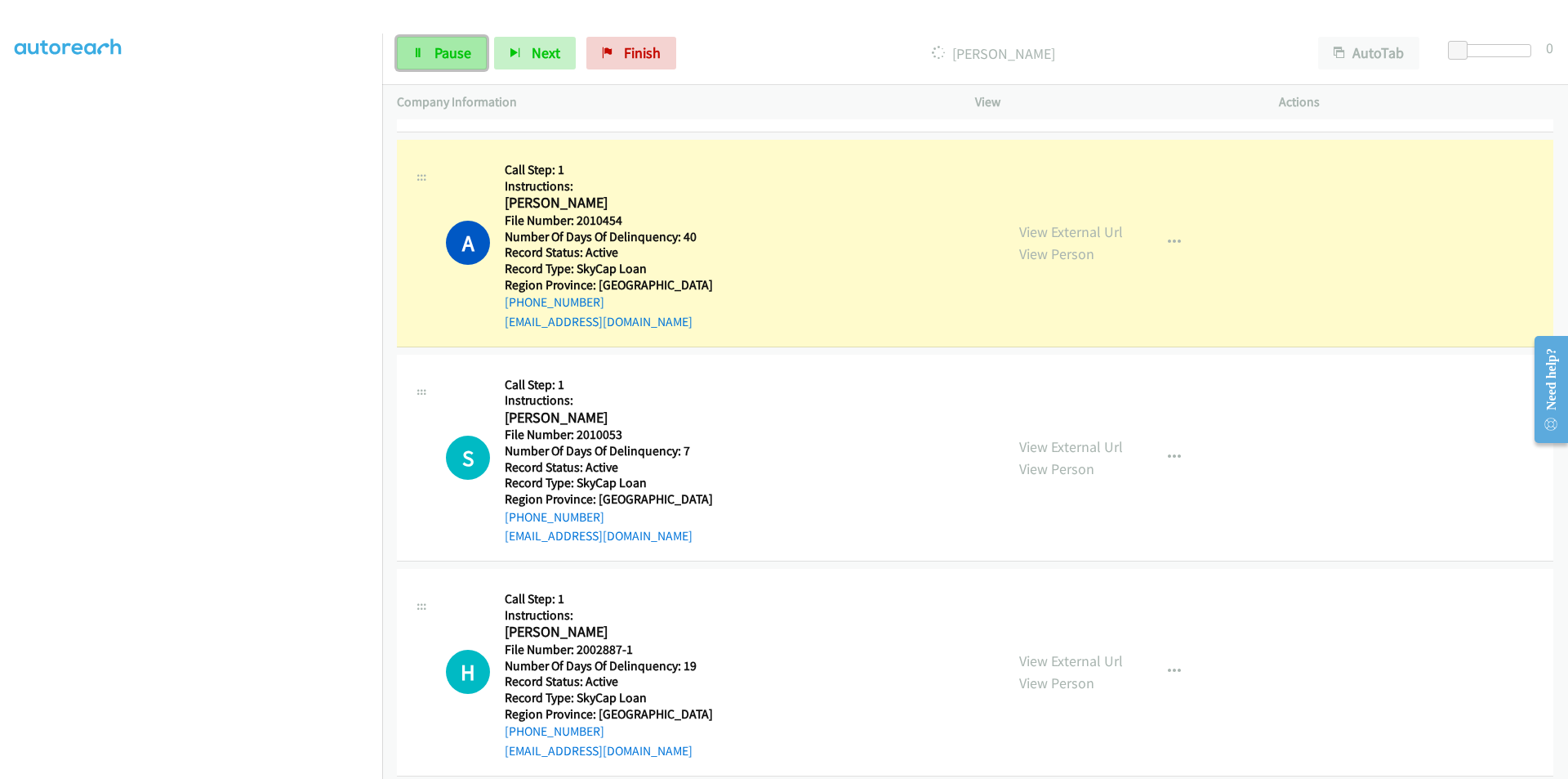
click at [471, 60] on link "Pause" at bounding box center [441, 53] width 90 height 33
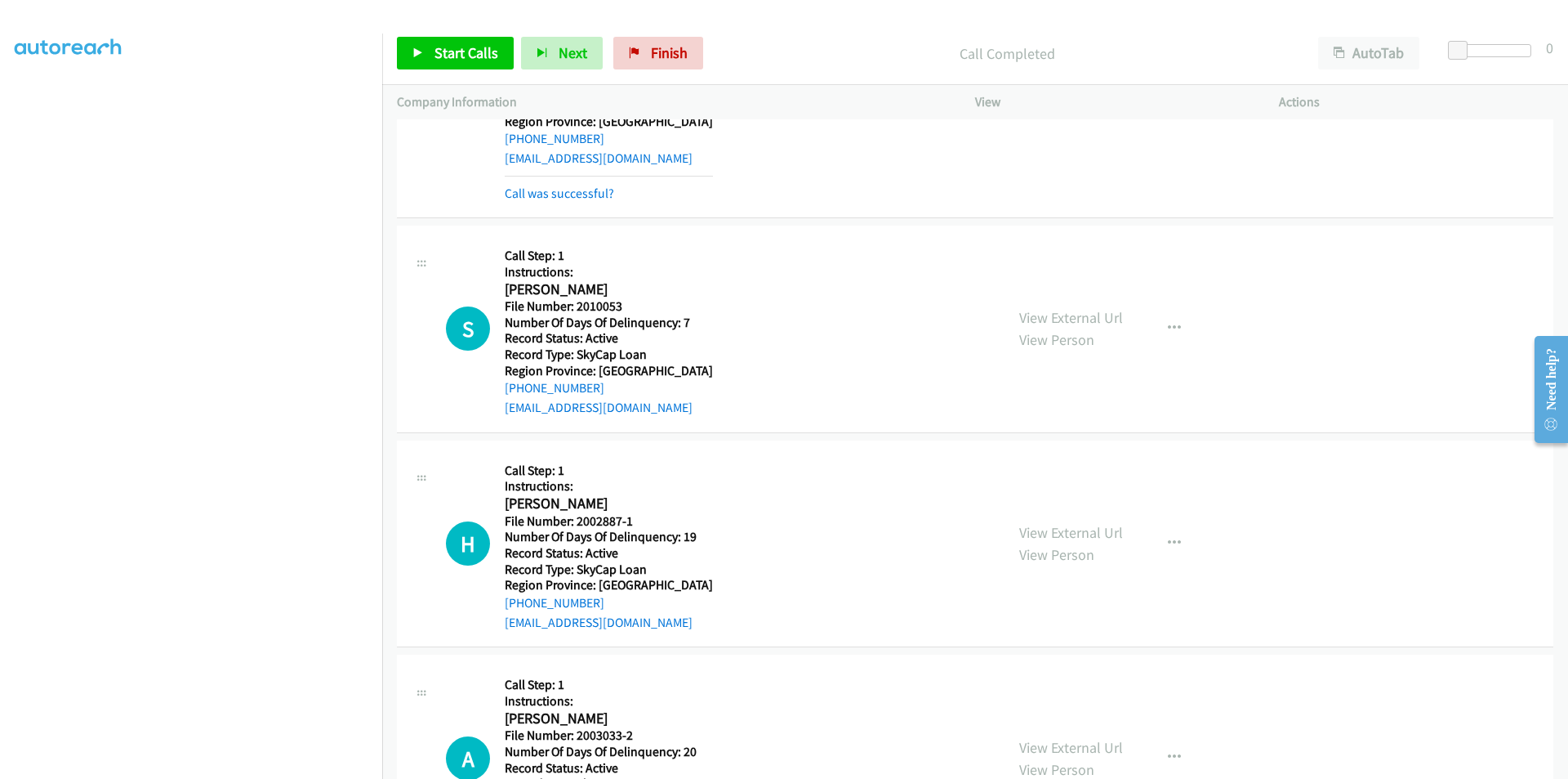
scroll to position [7459, 0]
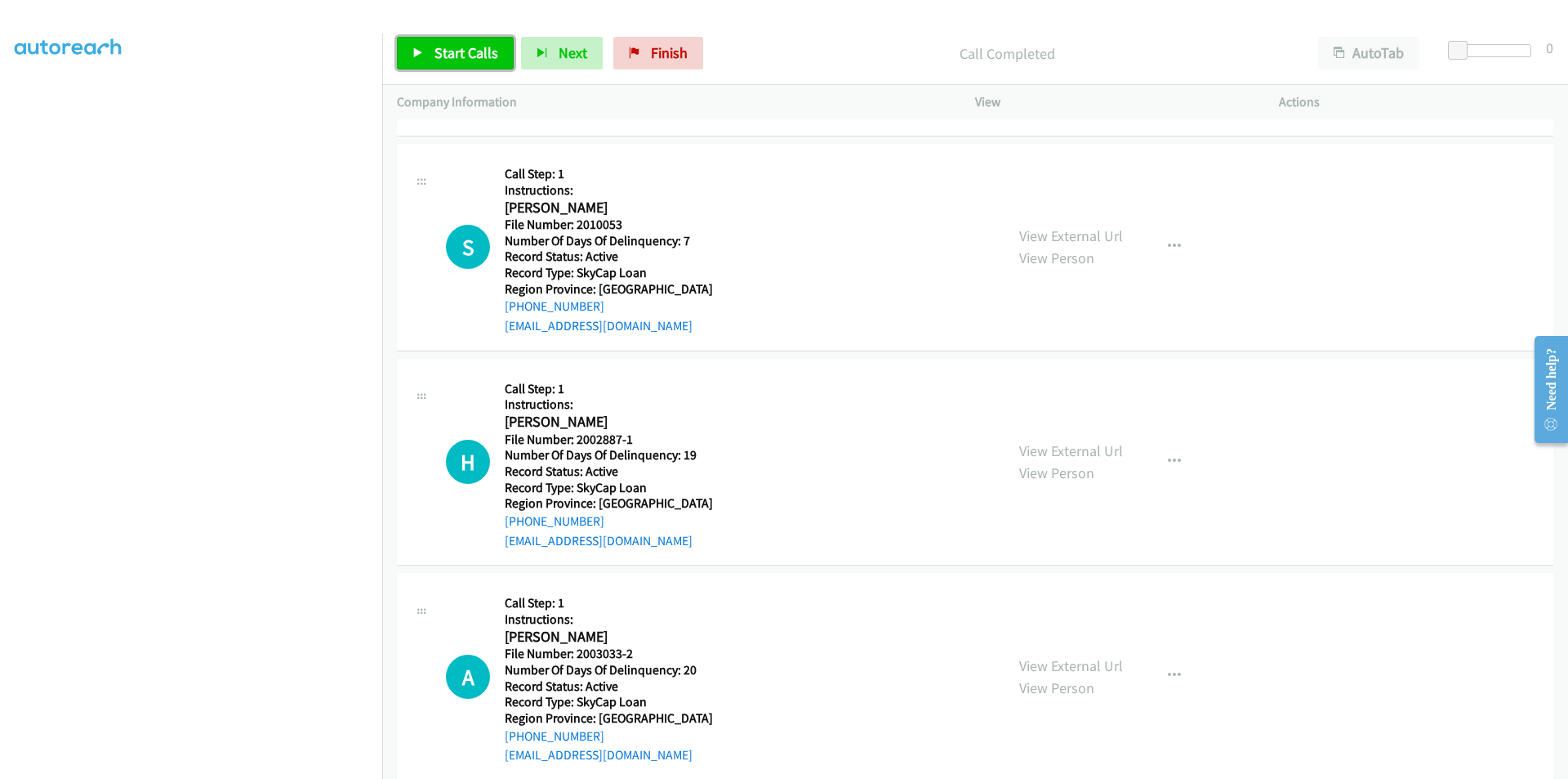
click at [475, 50] on span "Start Calls" at bounding box center [466, 53] width 64 height 19
click at [458, 60] on span "Pause" at bounding box center [452, 53] width 37 height 19
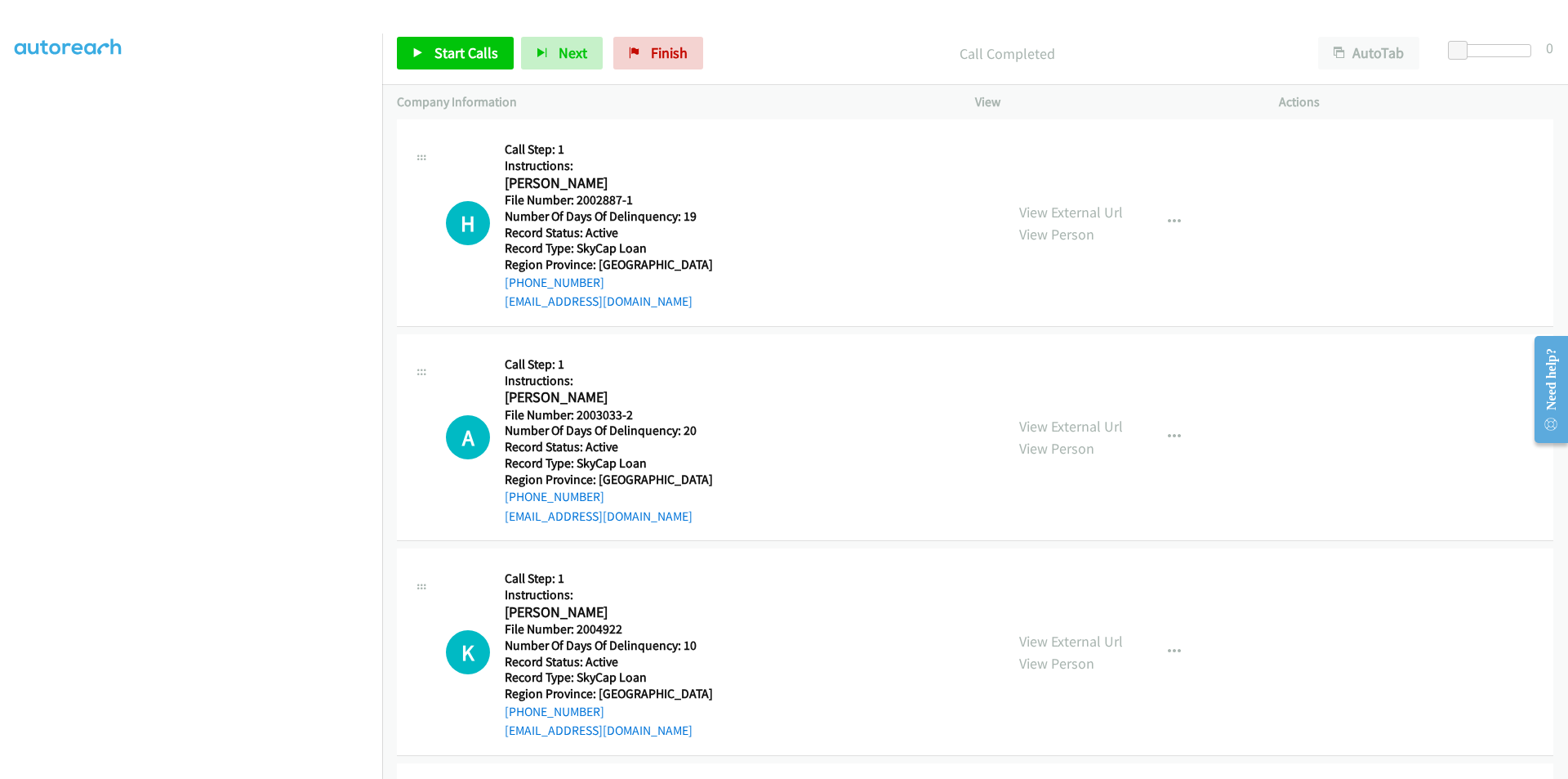
scroll to position [7705, 0]
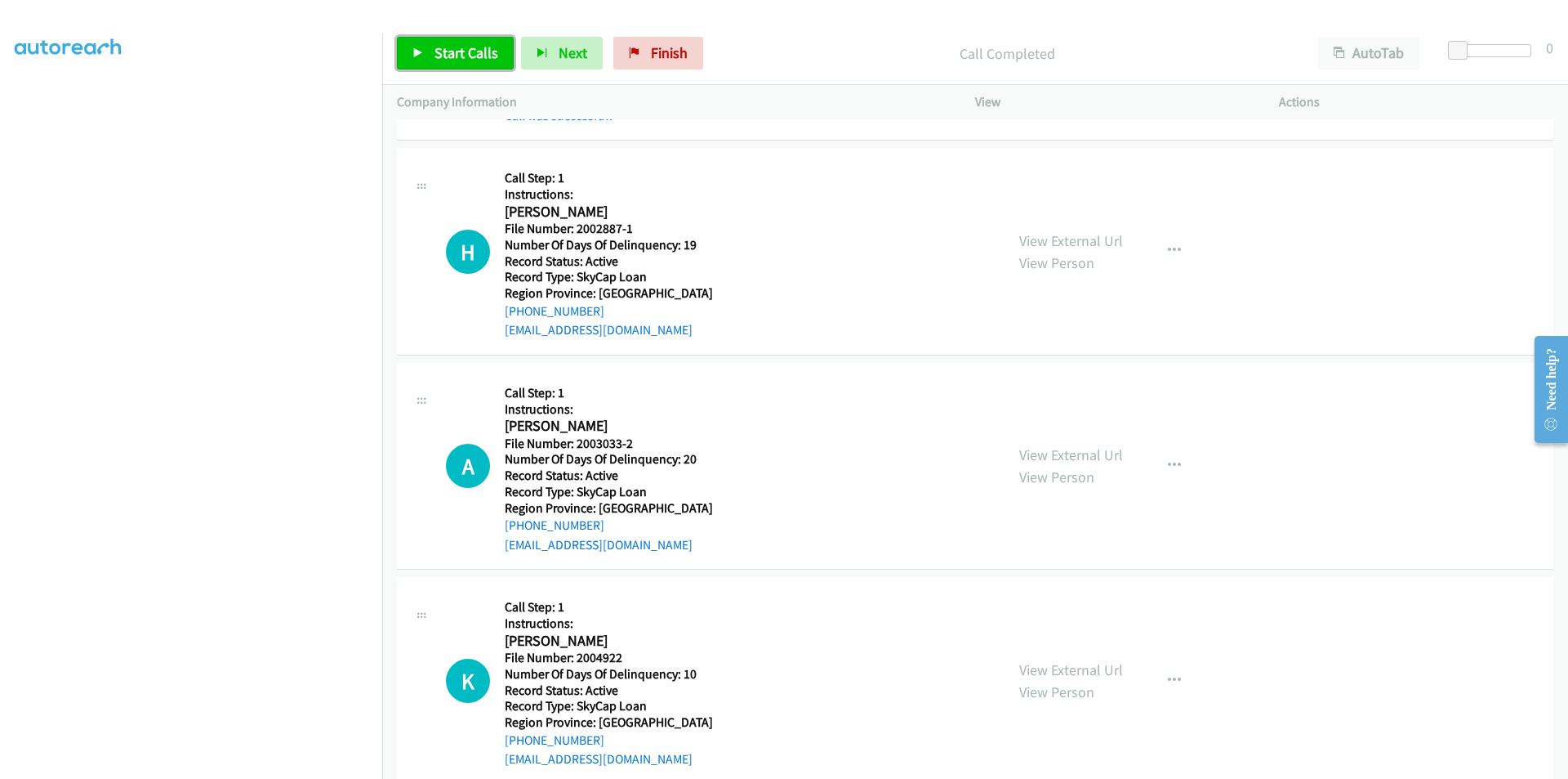
click at [446, 49] on span "Start Calls" at bounding box center [466, 53] width 64 height 19
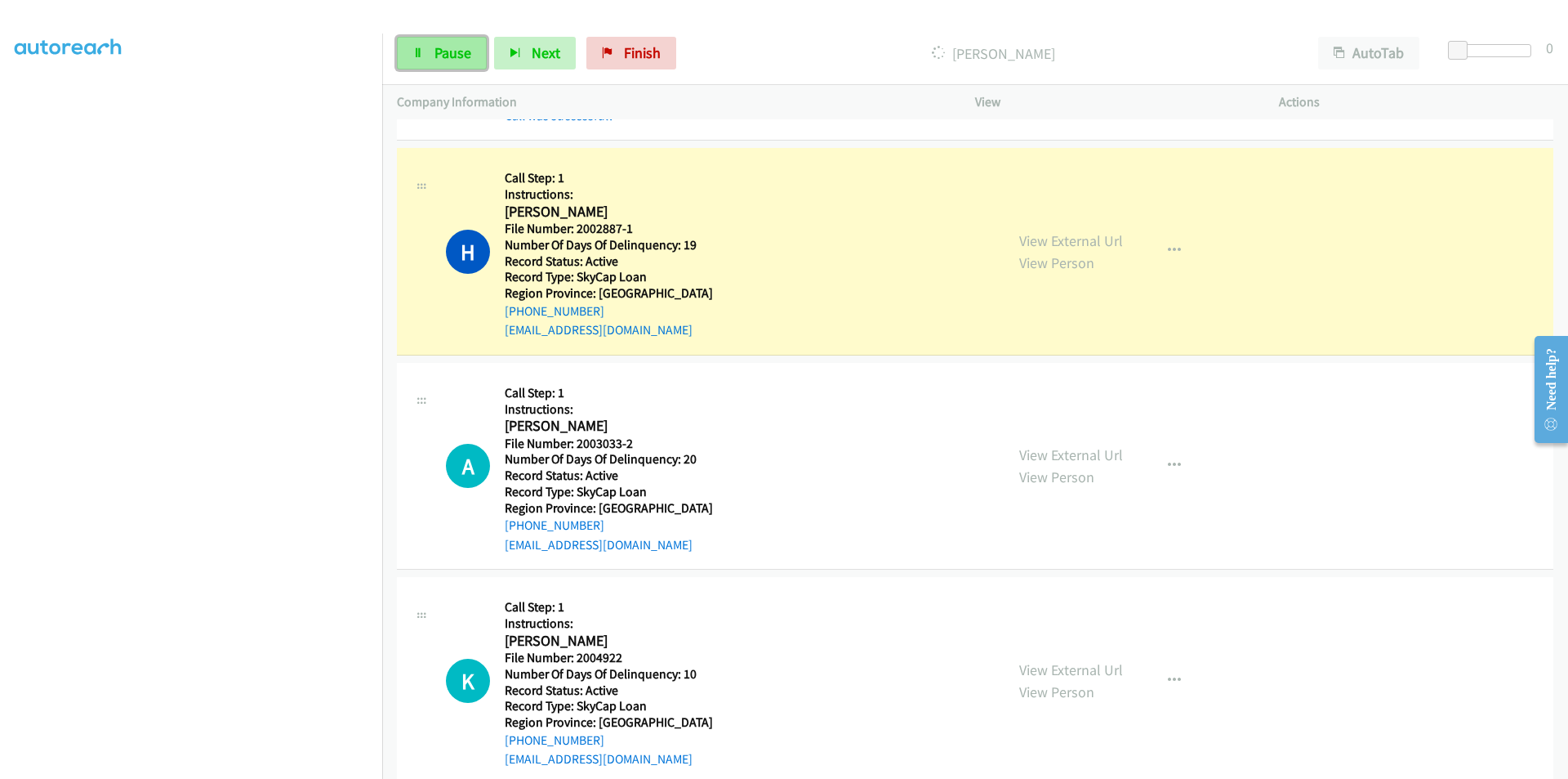
click at [452, 52] on span "Pause" at bounding box center [452, 53] width 37 height 19
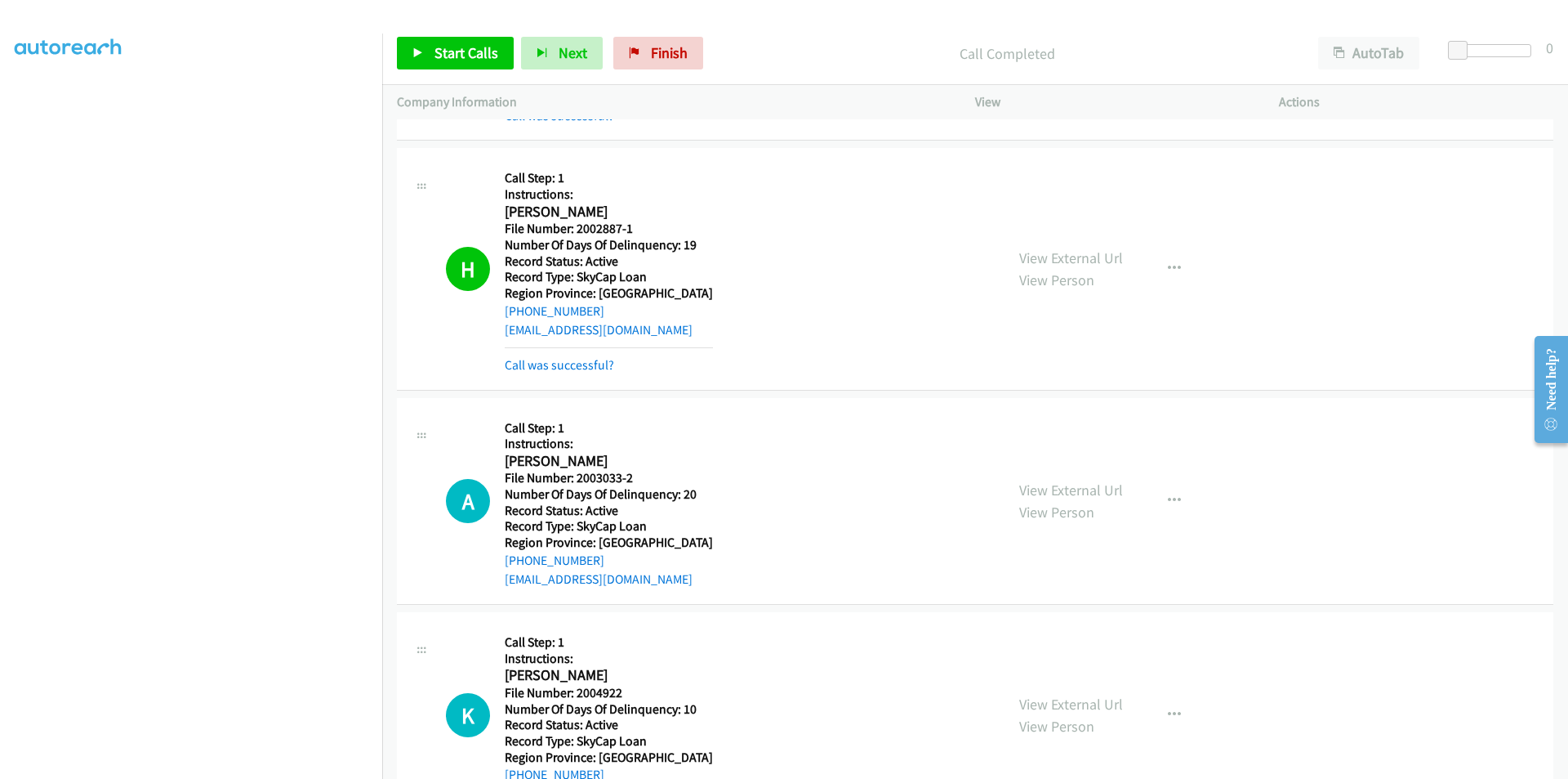
scroll to position [7949, 0]
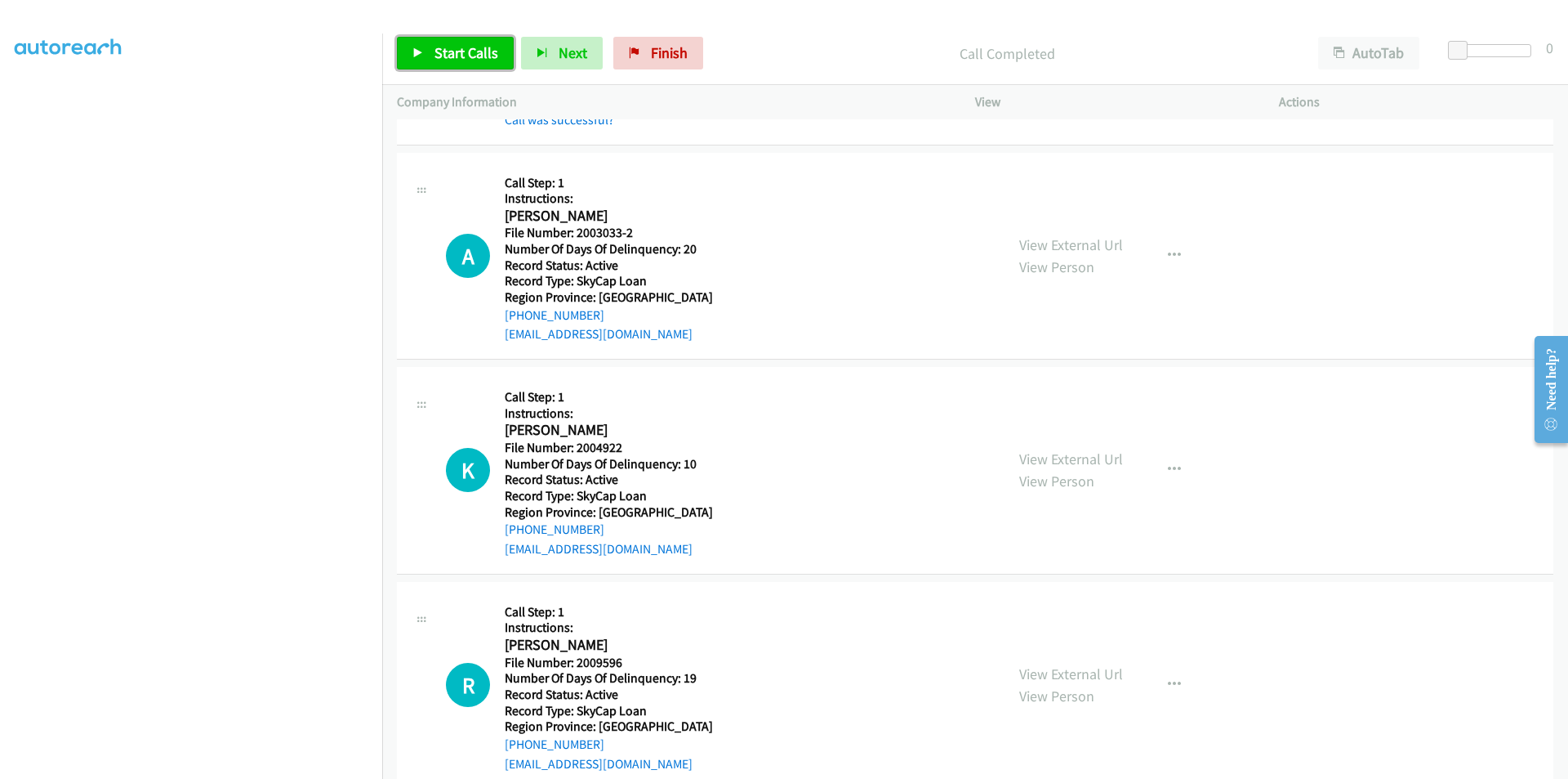
click at [424, 52] on link "Start Calls" at bounding box center [455, 53] width 117 height 33
click at [432, 57] on link "Pause" at bounding box center [441, 53] width 90 height 33
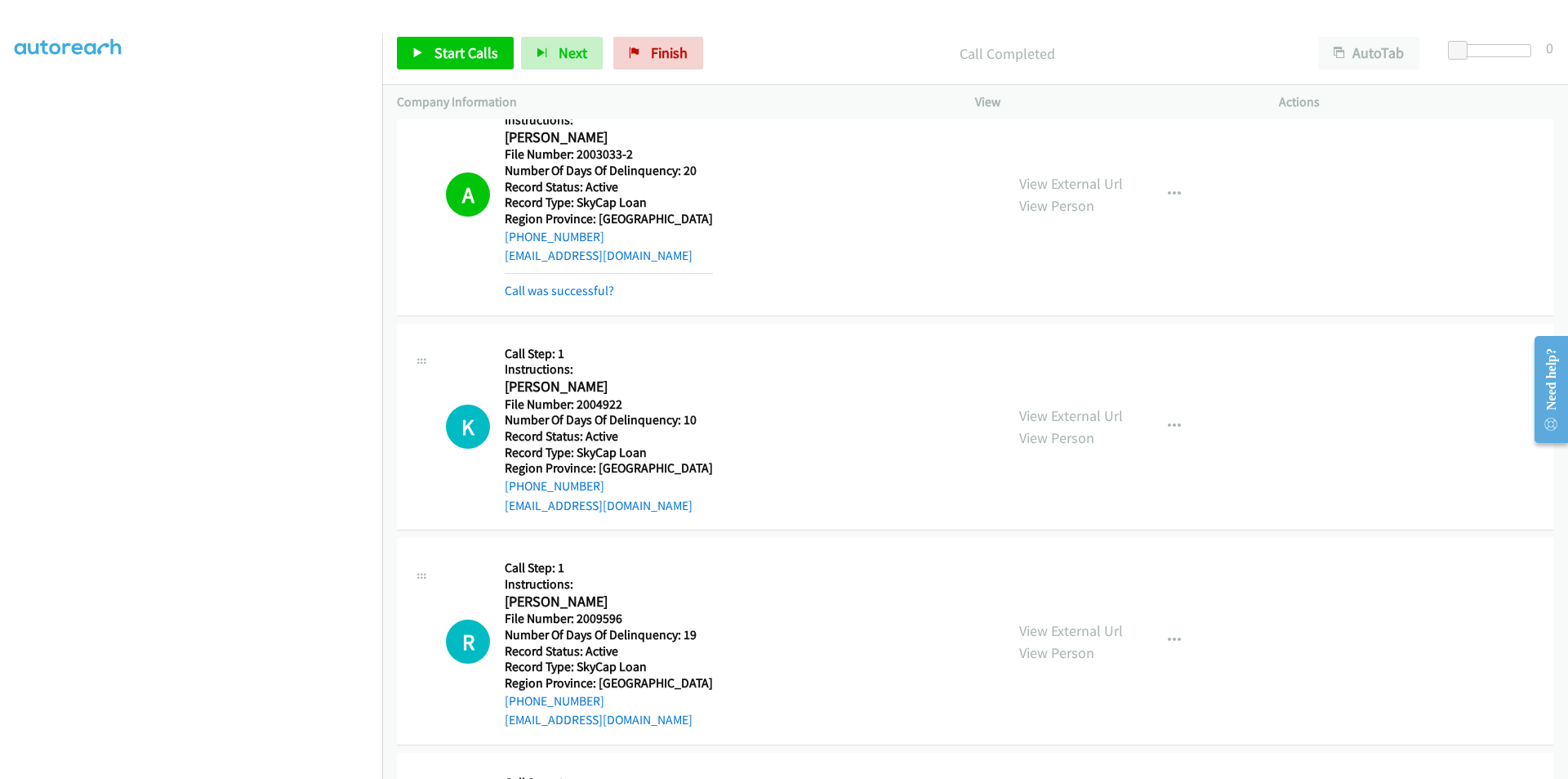
scroll to position [8195, 0]
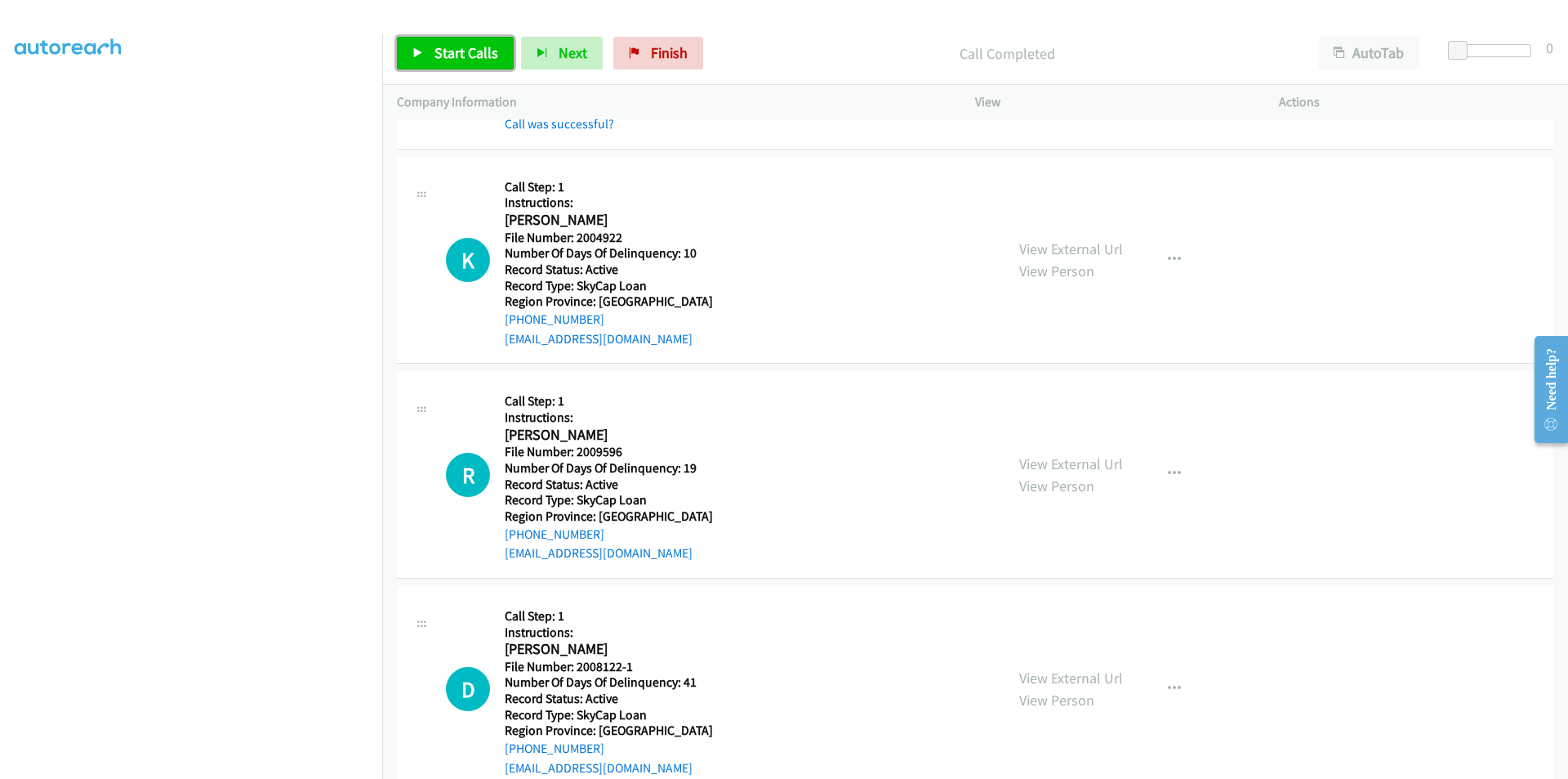
click at [475, 50] on span "Start Calls" at bounding box center [466, 53] width 64 height 19
click at [452, 50] on span "Pause" at bounding box center [452, 53] width 37 height 19
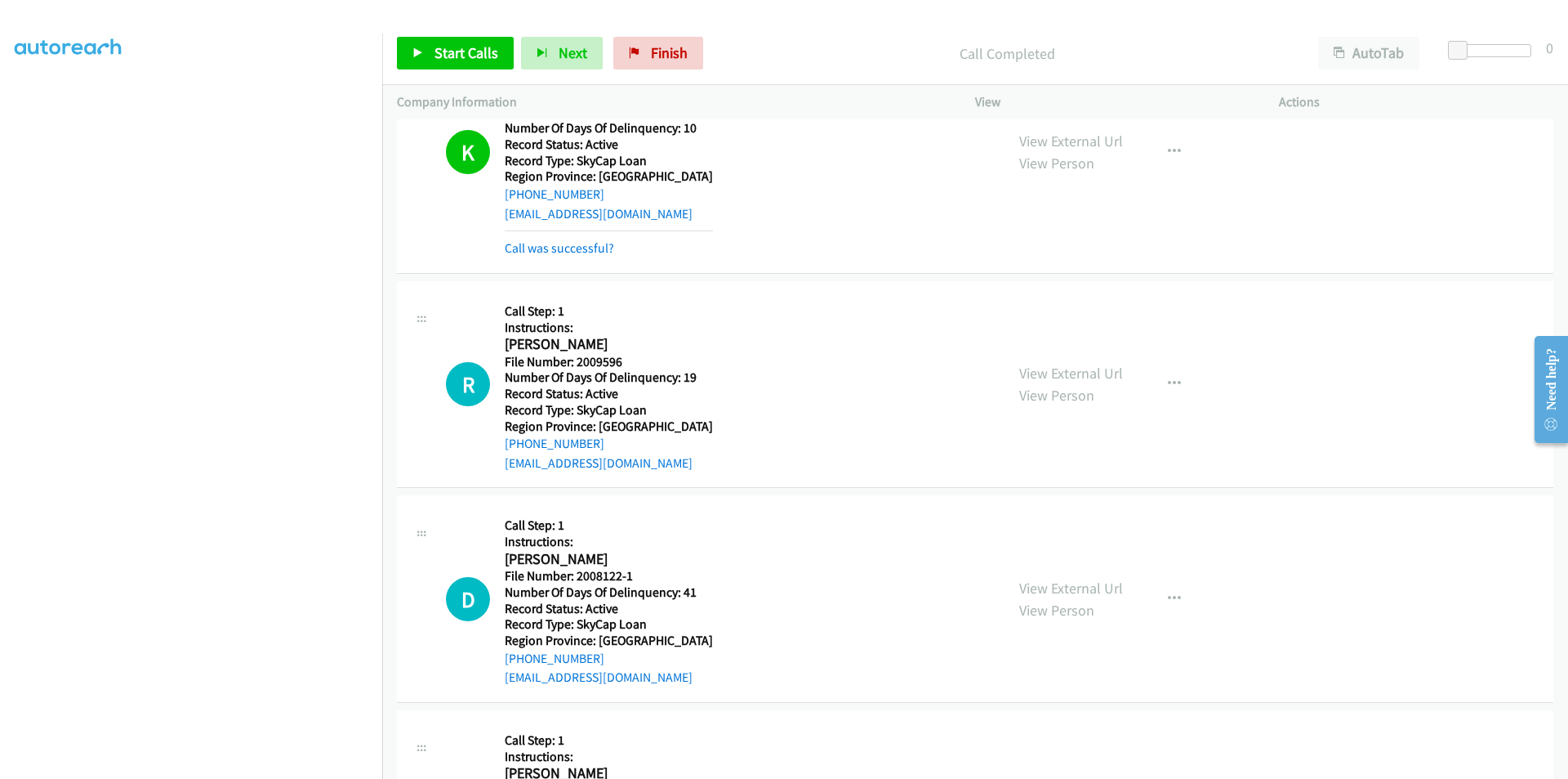
scroll to position [8440, 0]
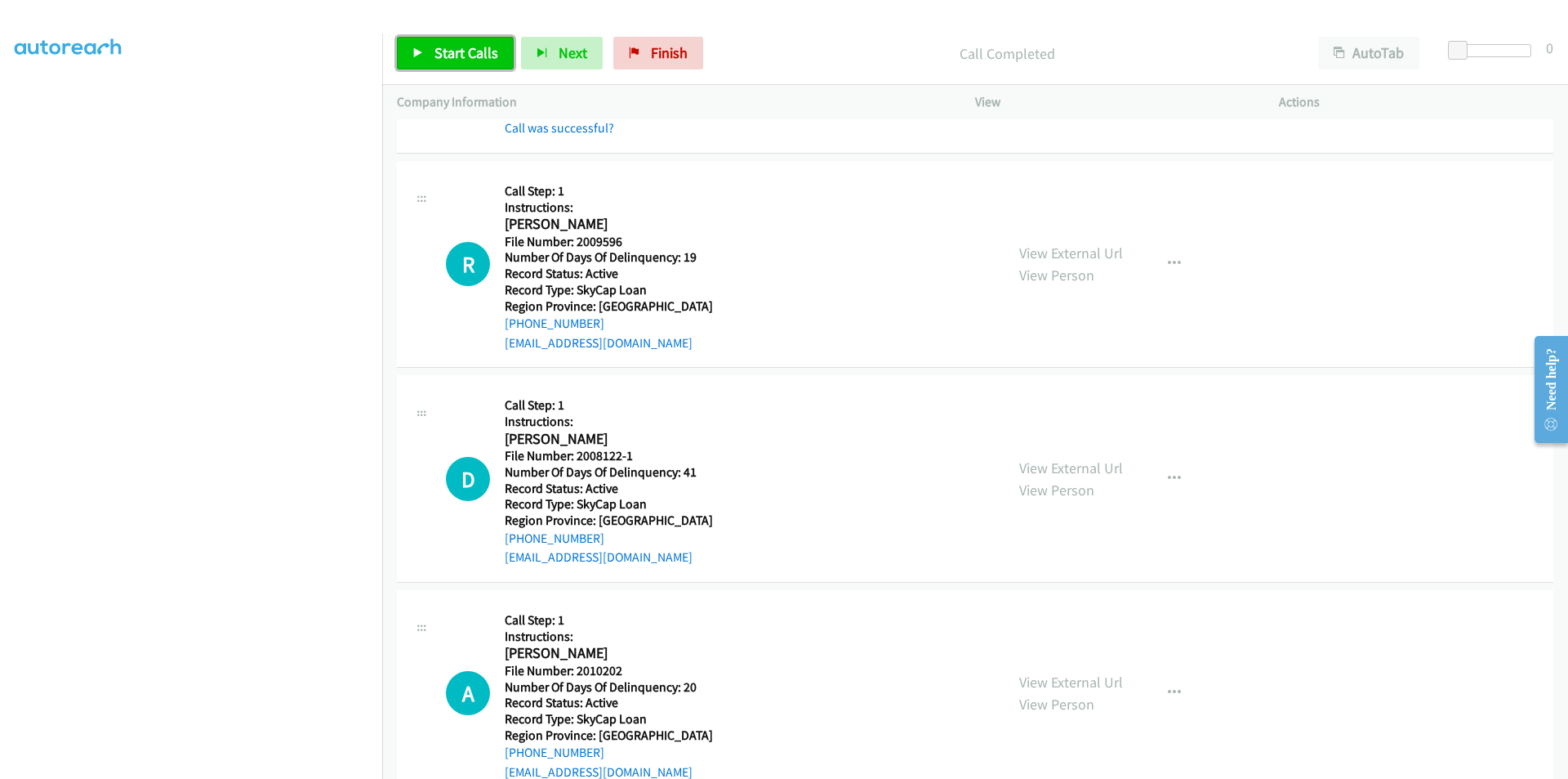
click at [480, 47] on span "Start Calls" at bounding box center [466, 53] width 64 height 19
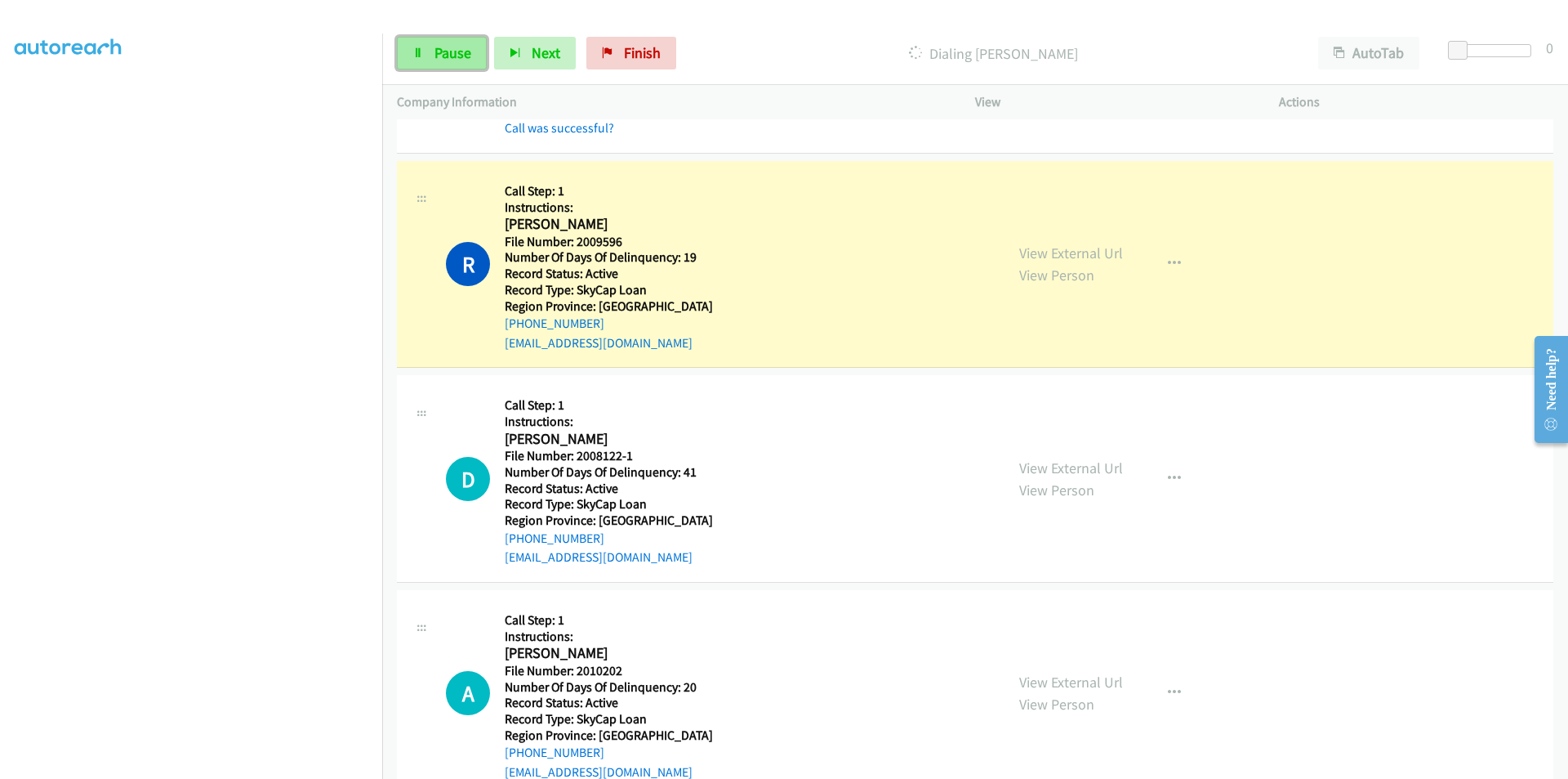
click at [465, 61] on span "Pause" at bounding box center [452, 53] width 37 height 19
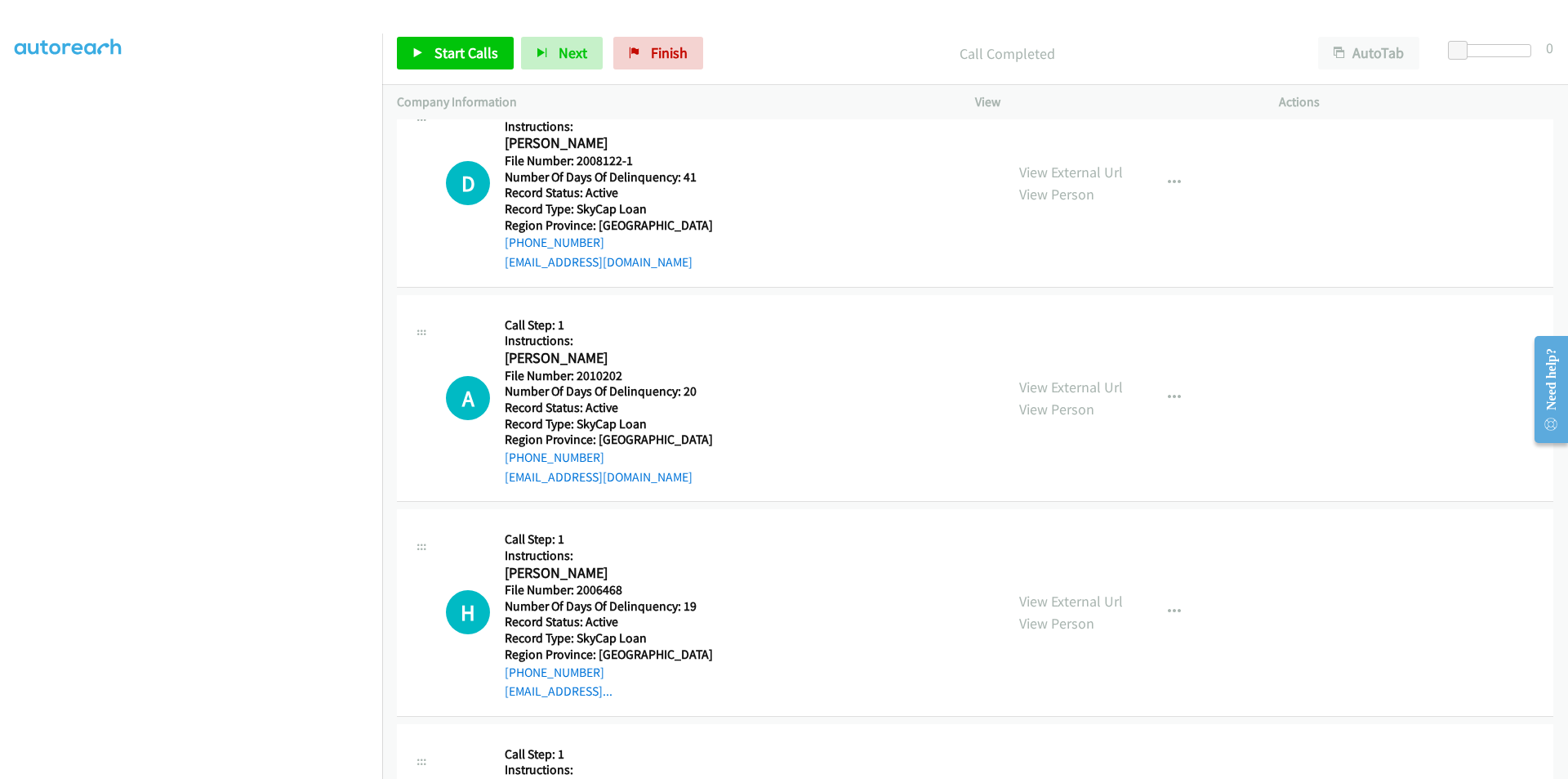
scroll to position [8772, 0]
click at [478, 57] on span "Start Calls" at bounding box center [466, 53] width 64 height 19
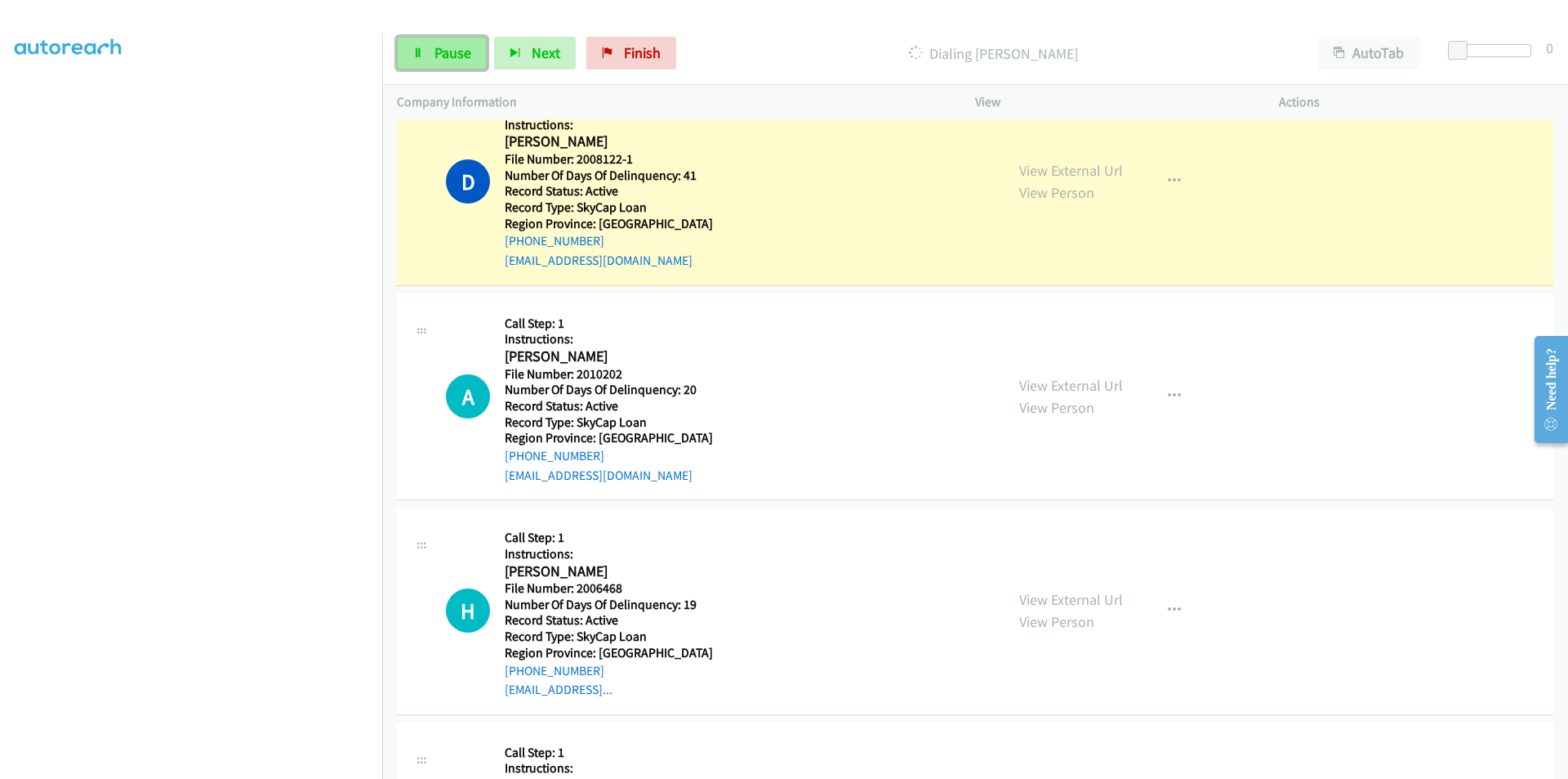
click at [444, 53] on span "Pause" at bounding box center [452, 53] width 37 height 19
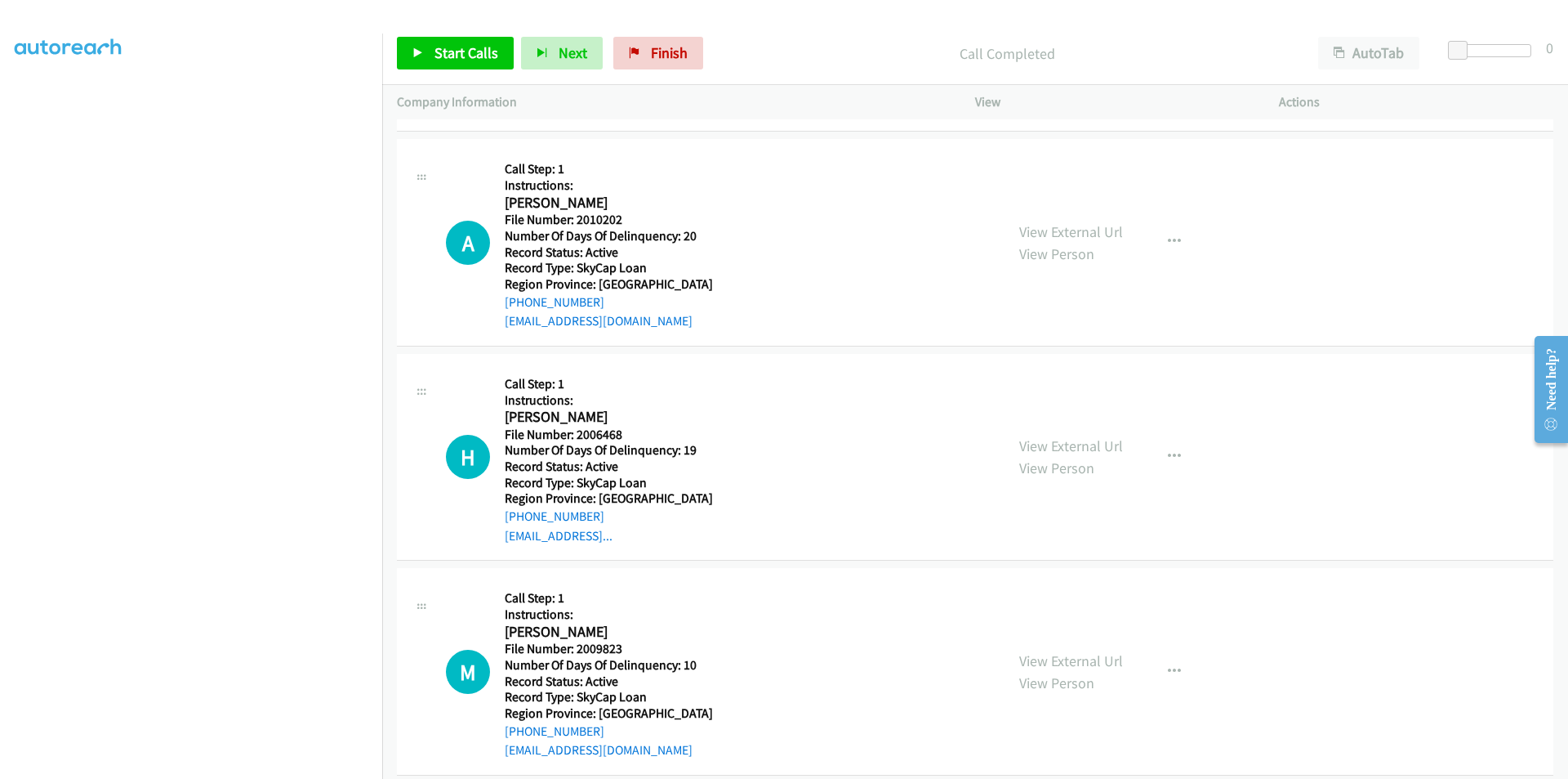
scroll to position [8981, 0]
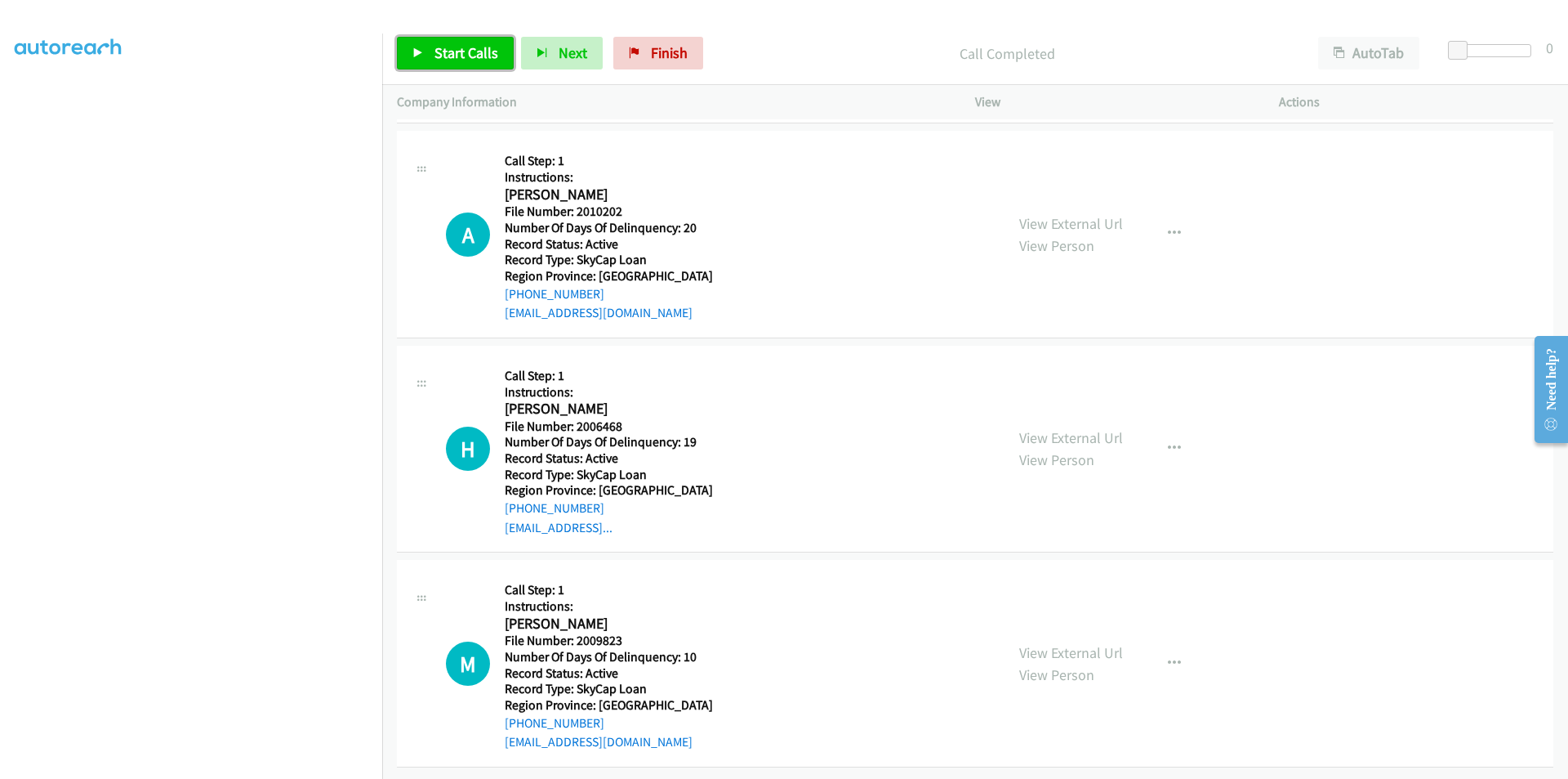
click at [454, 45] on span "Start Calls" at bounding box center [466, 53] width 64 height 19
click at [454, 45] on span "Pause" at bounding box center [452, 53] width 37 height 19
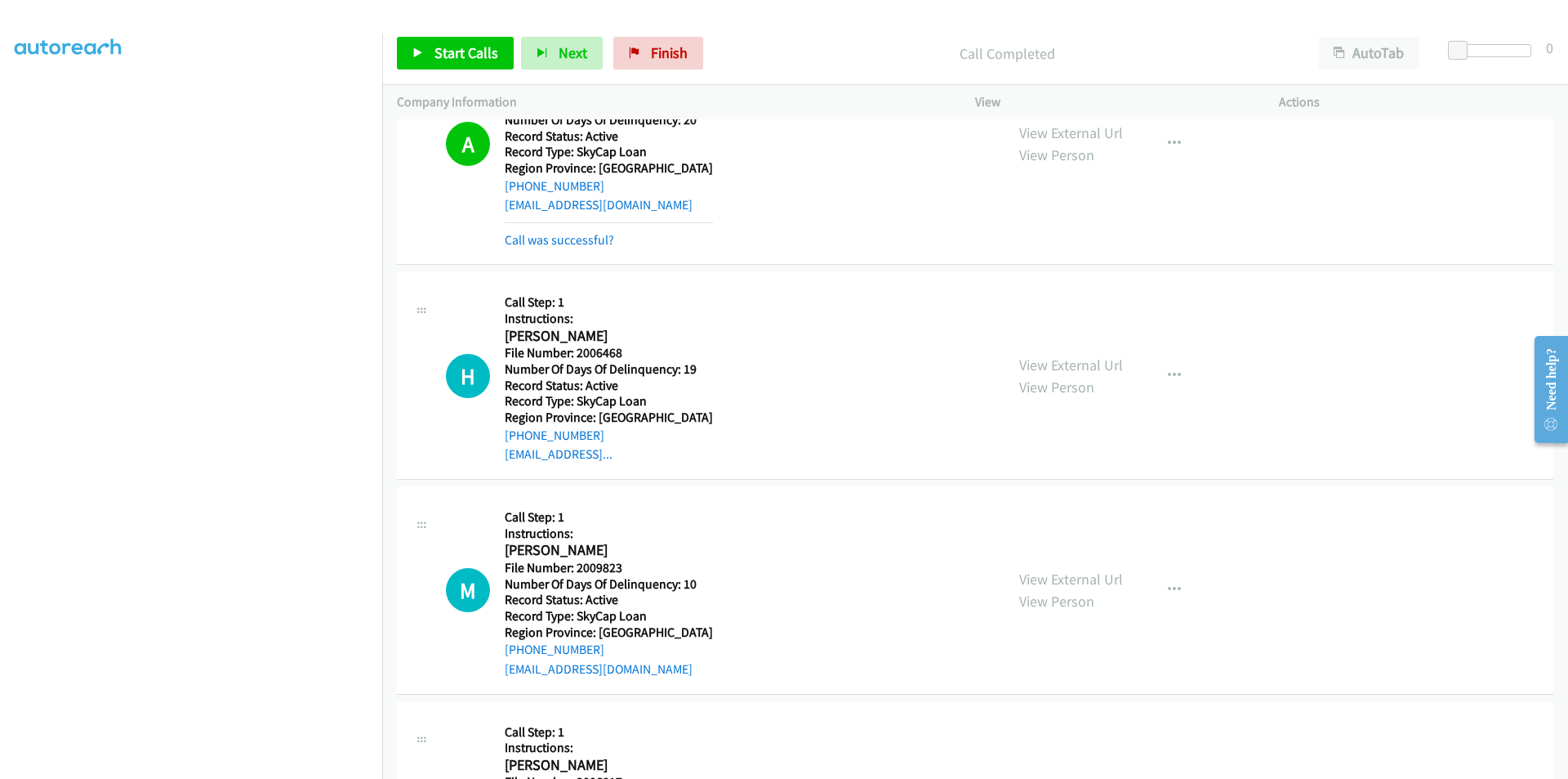
scroll to position [9226, 0]
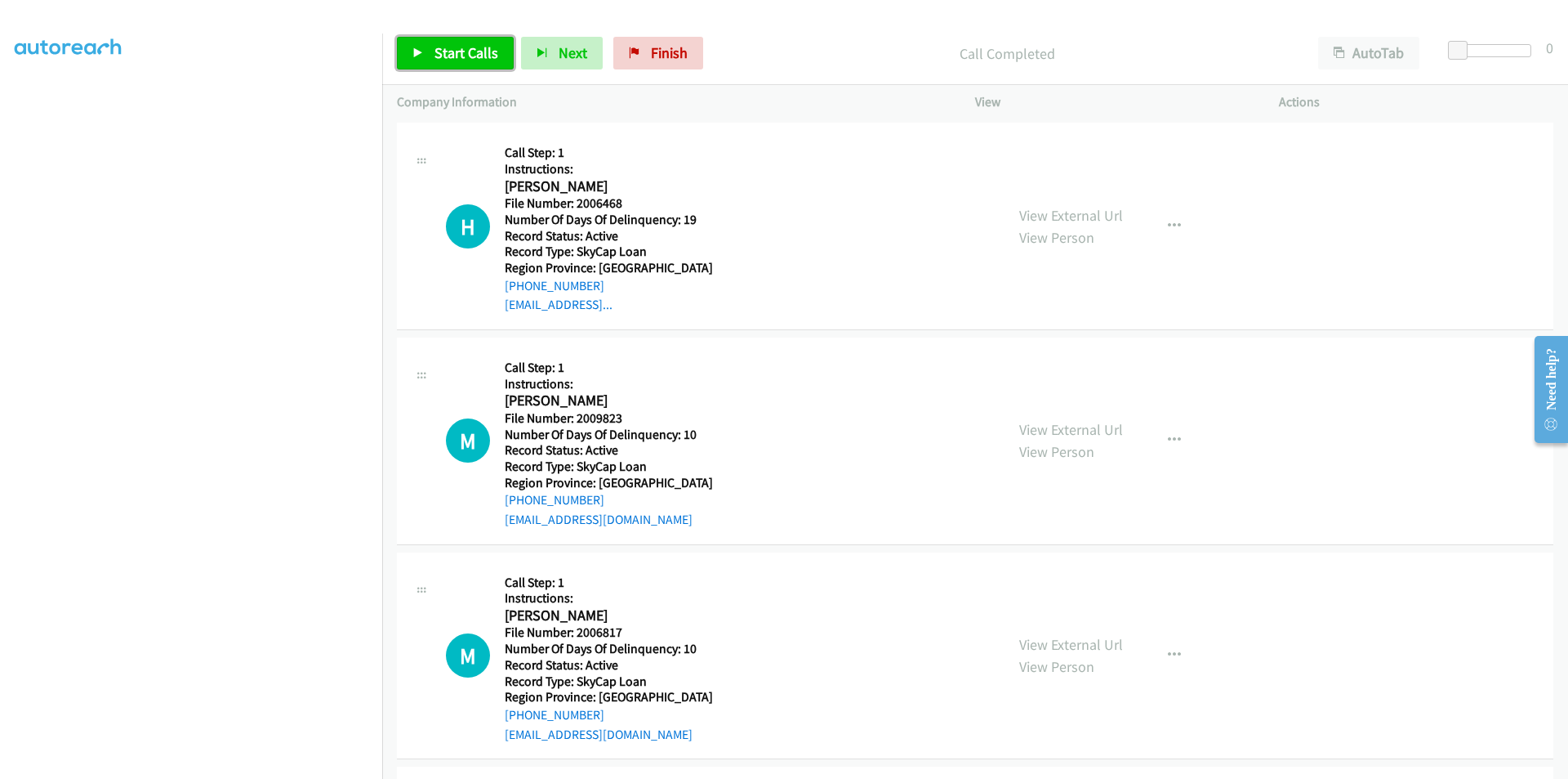
click at [450, 54] on span "Start Calls" at bounding box center [466, 53] width 64 height 19
click at [451, 56] on span "Pause" at bounding box center [452, 53] width 37 height 19
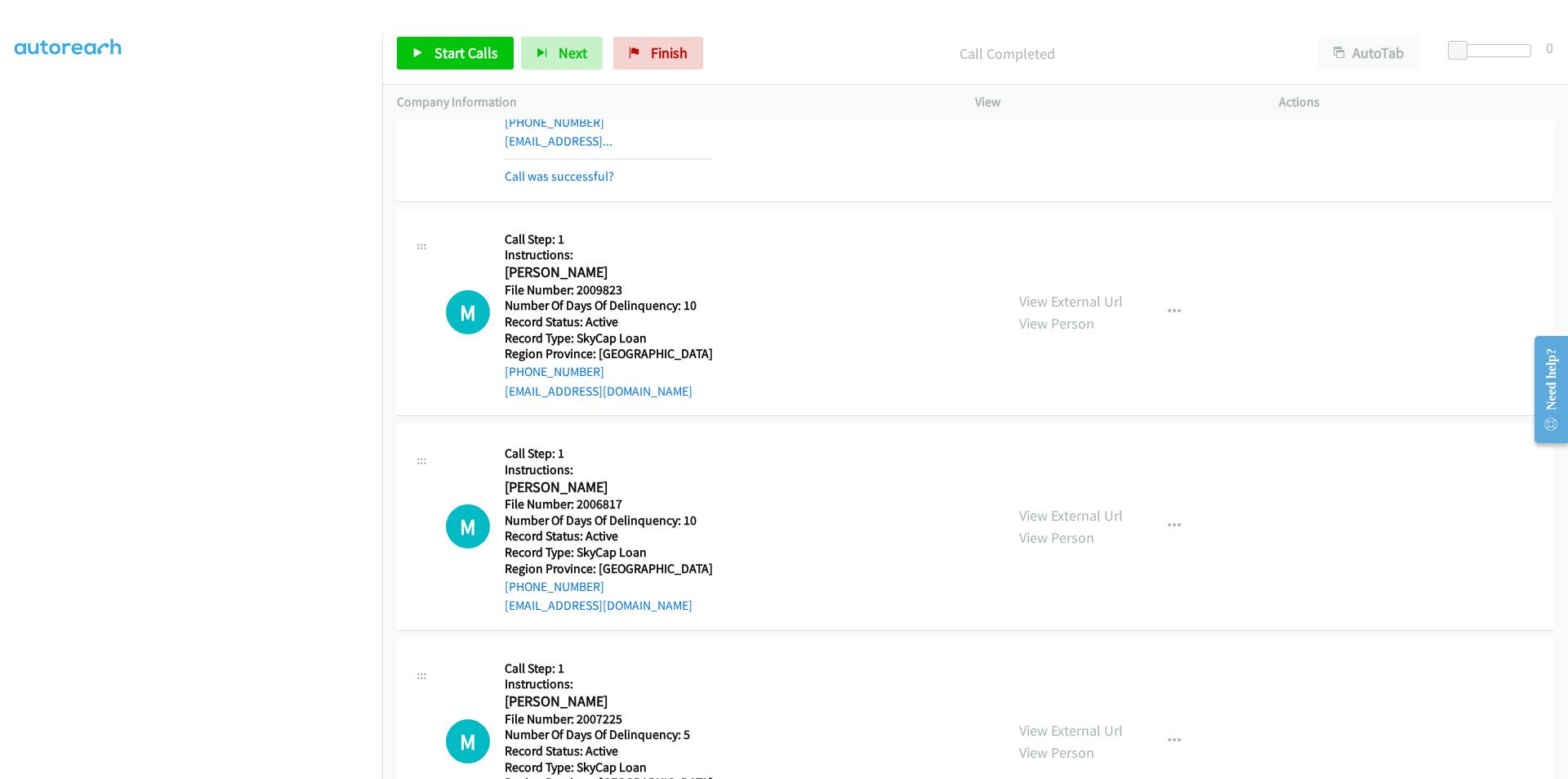
scroll to position [9471, 0]
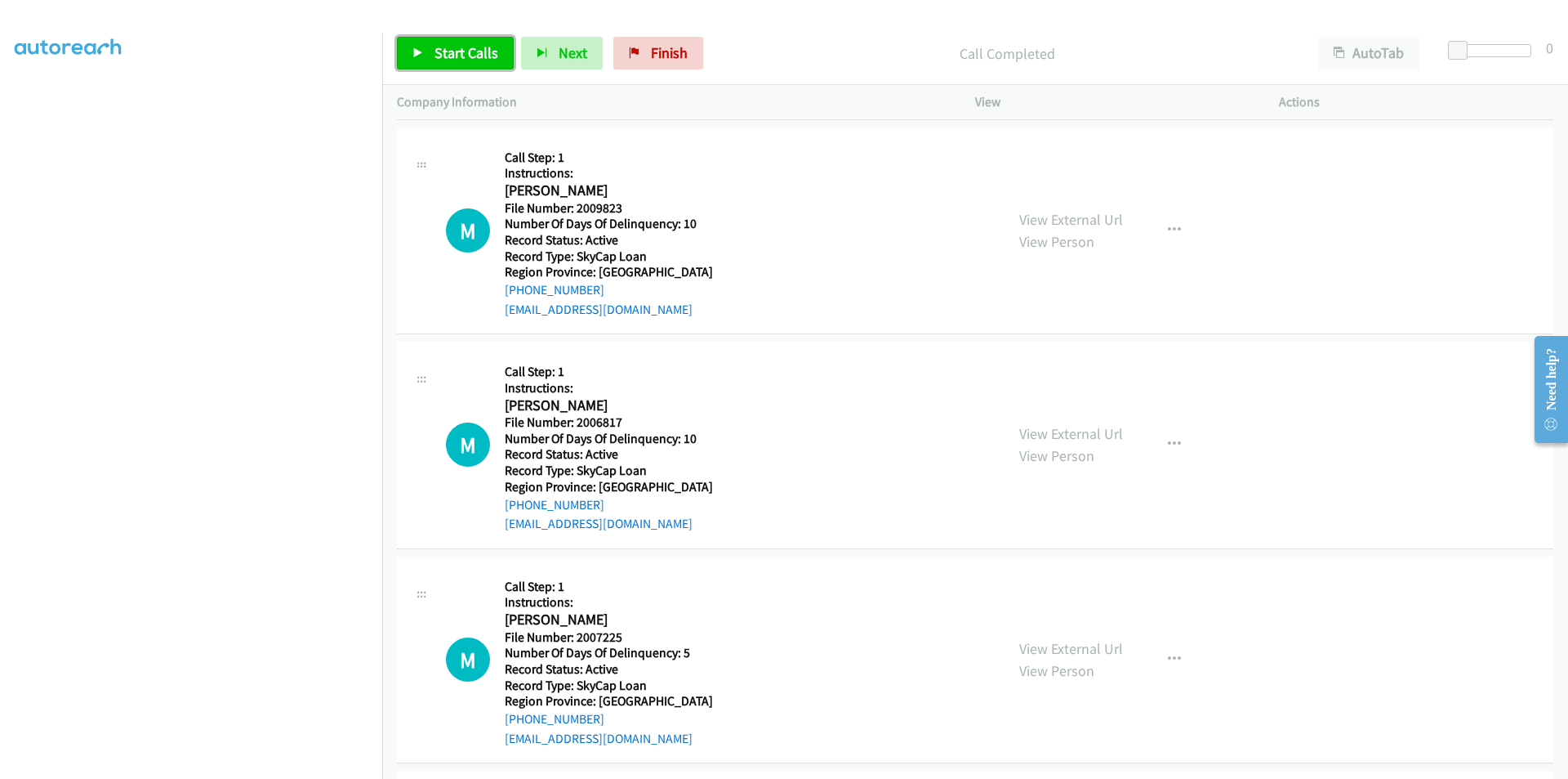
click at [460, 54] on span "Start Calls" at bounding box center [466, 53] width 64 height 19
click at [460, 54] on span "Pause" at bounding box center [452, 53] width 37 height 19
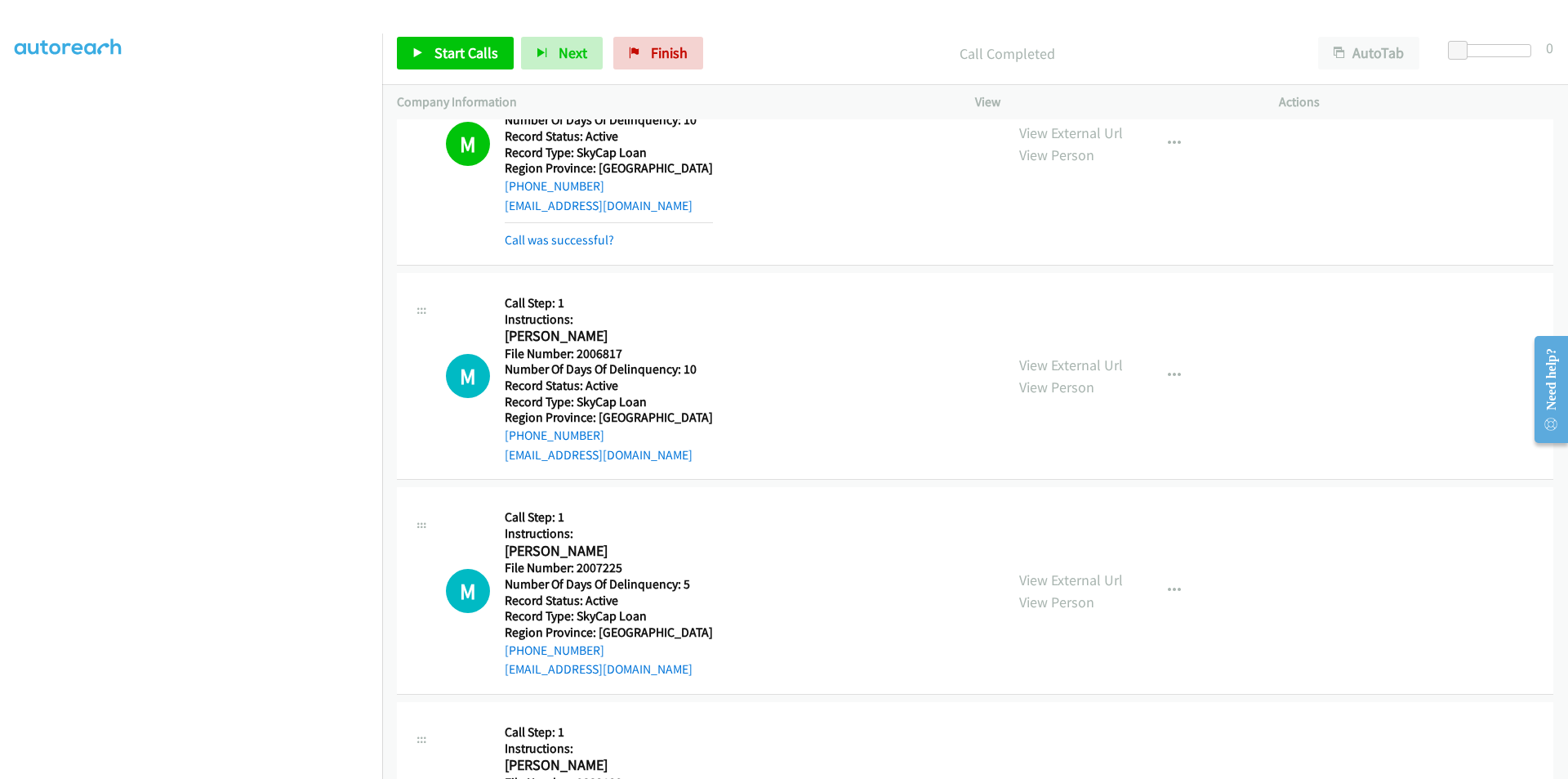
scroll to position [9716, 0]
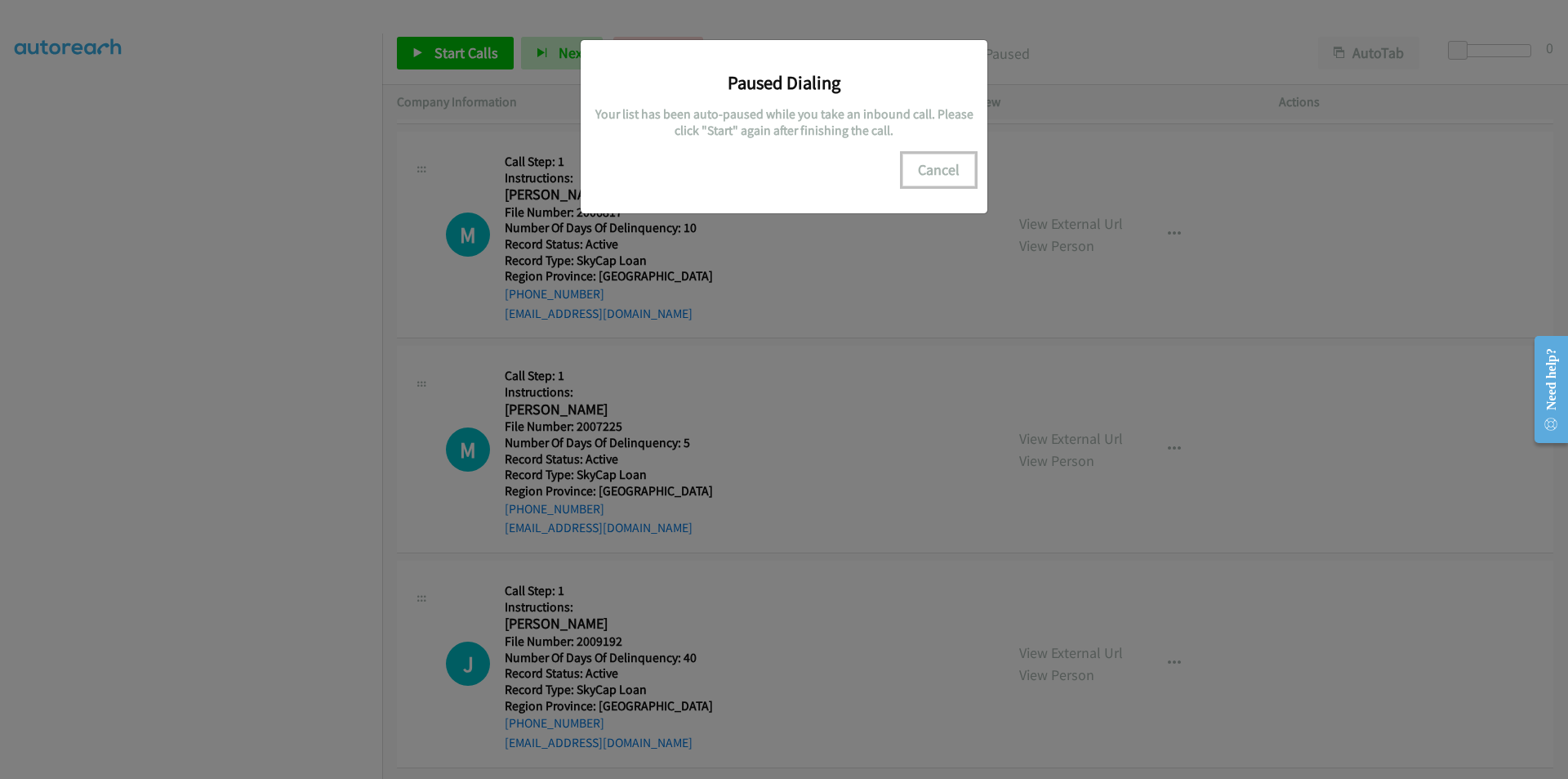
click at [920, 165] on button "Cancel" at bounding box center [939, 170] width 73 height 33
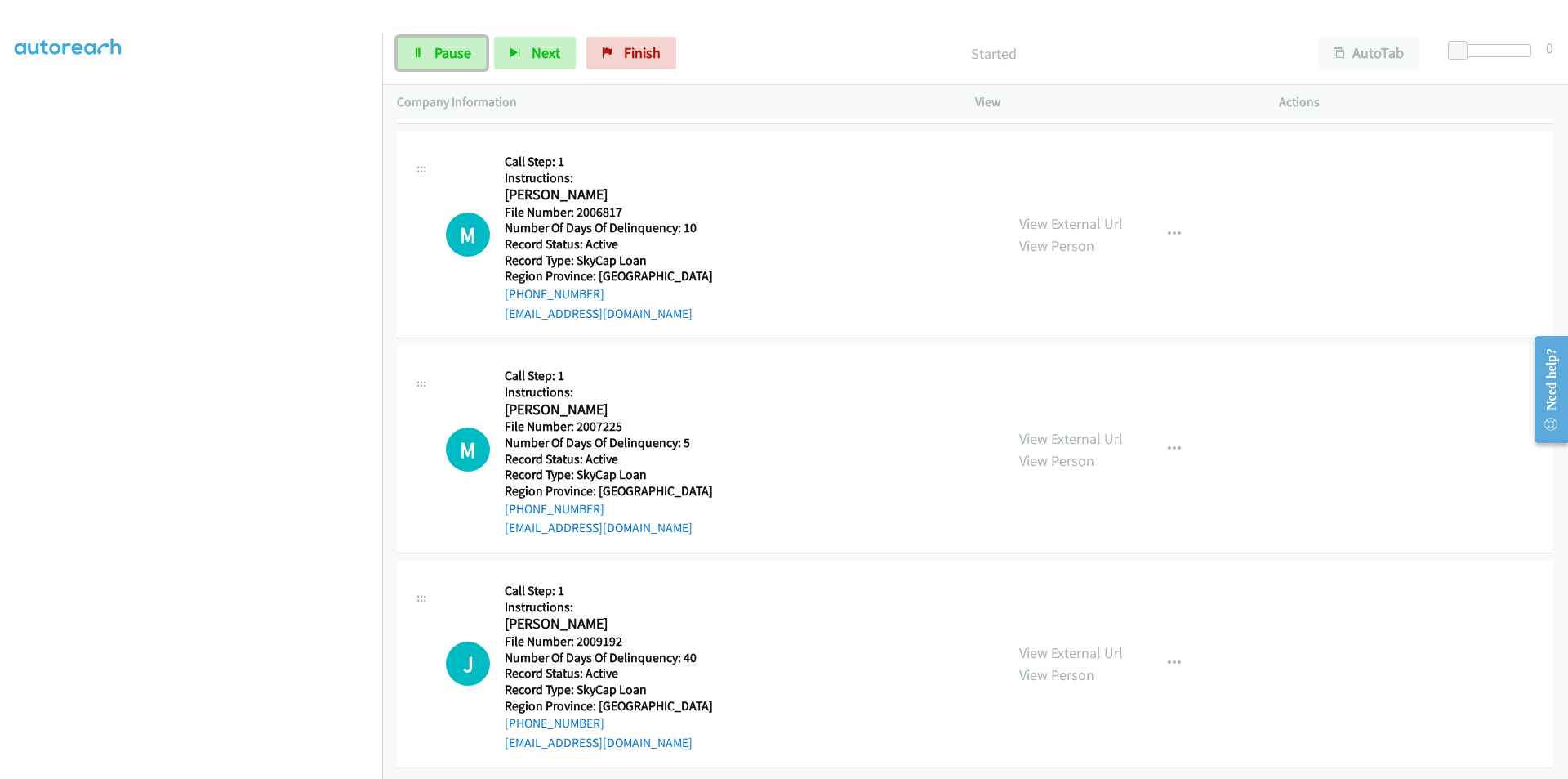
click at [458, 46] on span "Pause" at bounding box center [452, 53] width 37 height 19
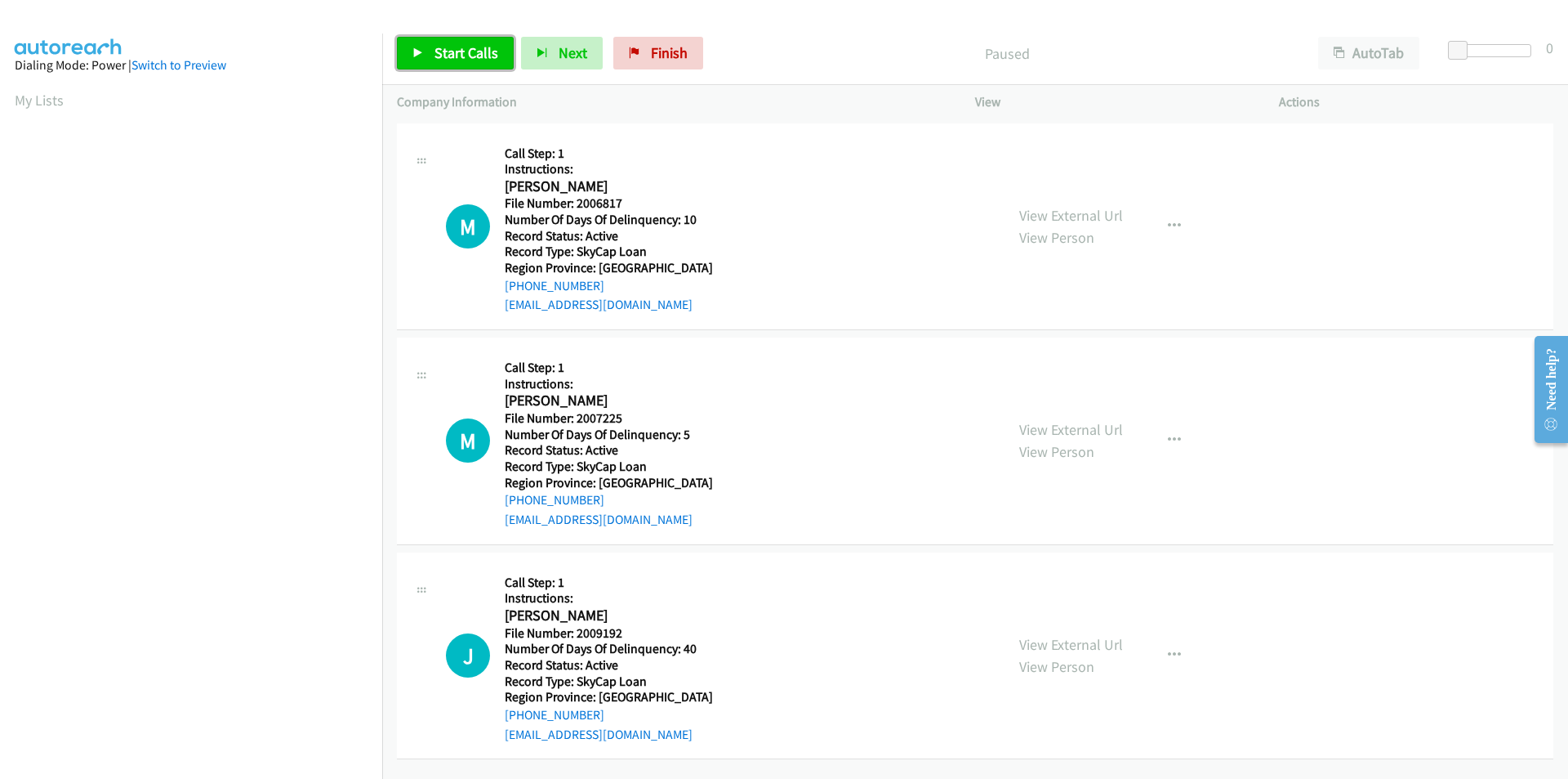
click at [440, 50] on span "Start Calls" at bounding box center [466, 53] width 64 height 19
click at [440, 50] on span "Pause" at bounding box center [452, 53] width 37 height 19
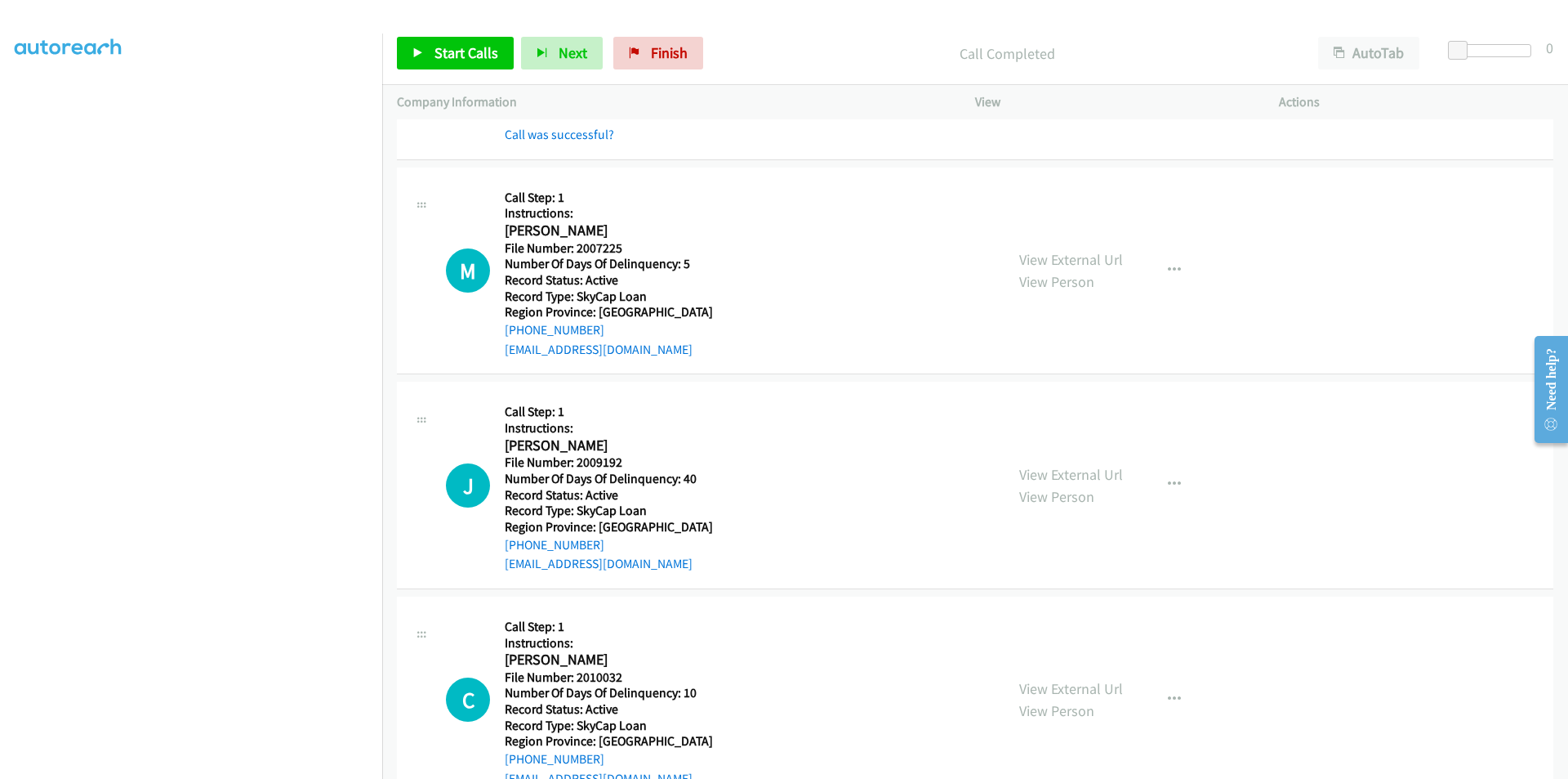
scroll to position [245, 0]
